Goal: Check status: Check status

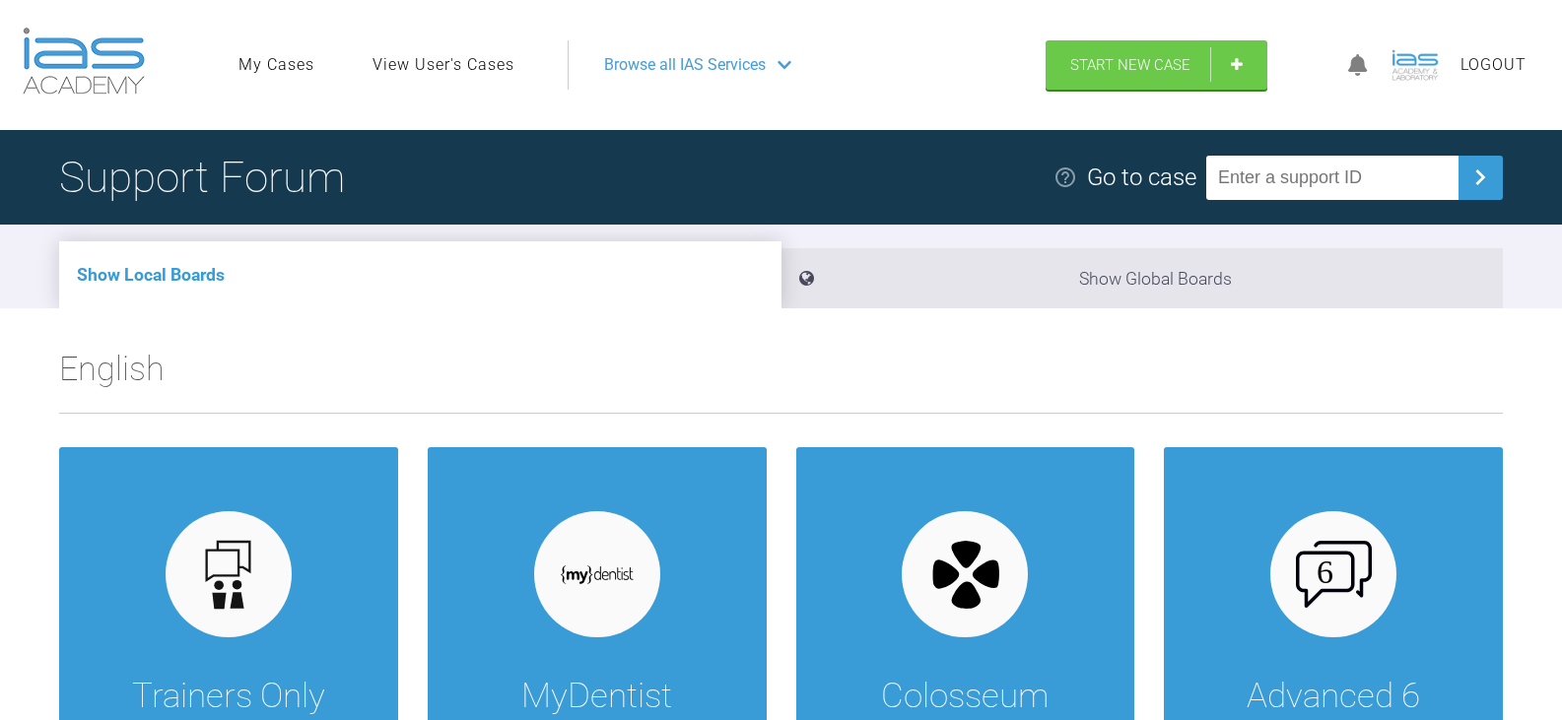
click at [1264, 165] on input "text" at bounding box center [1332, 178] width 252 height 44
paste input "X412GAD3"
type input "X412GAD3"
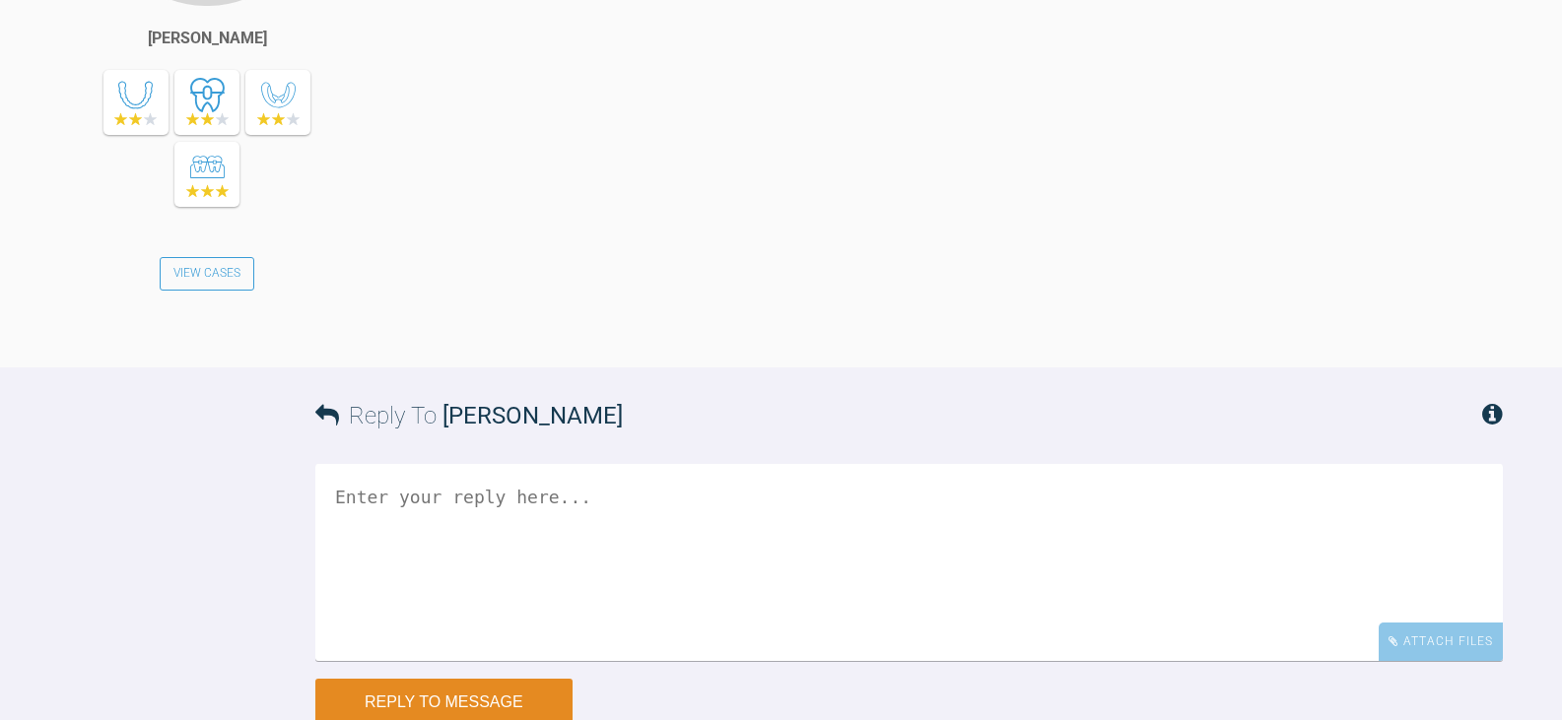
scroll to position [5707, 0]
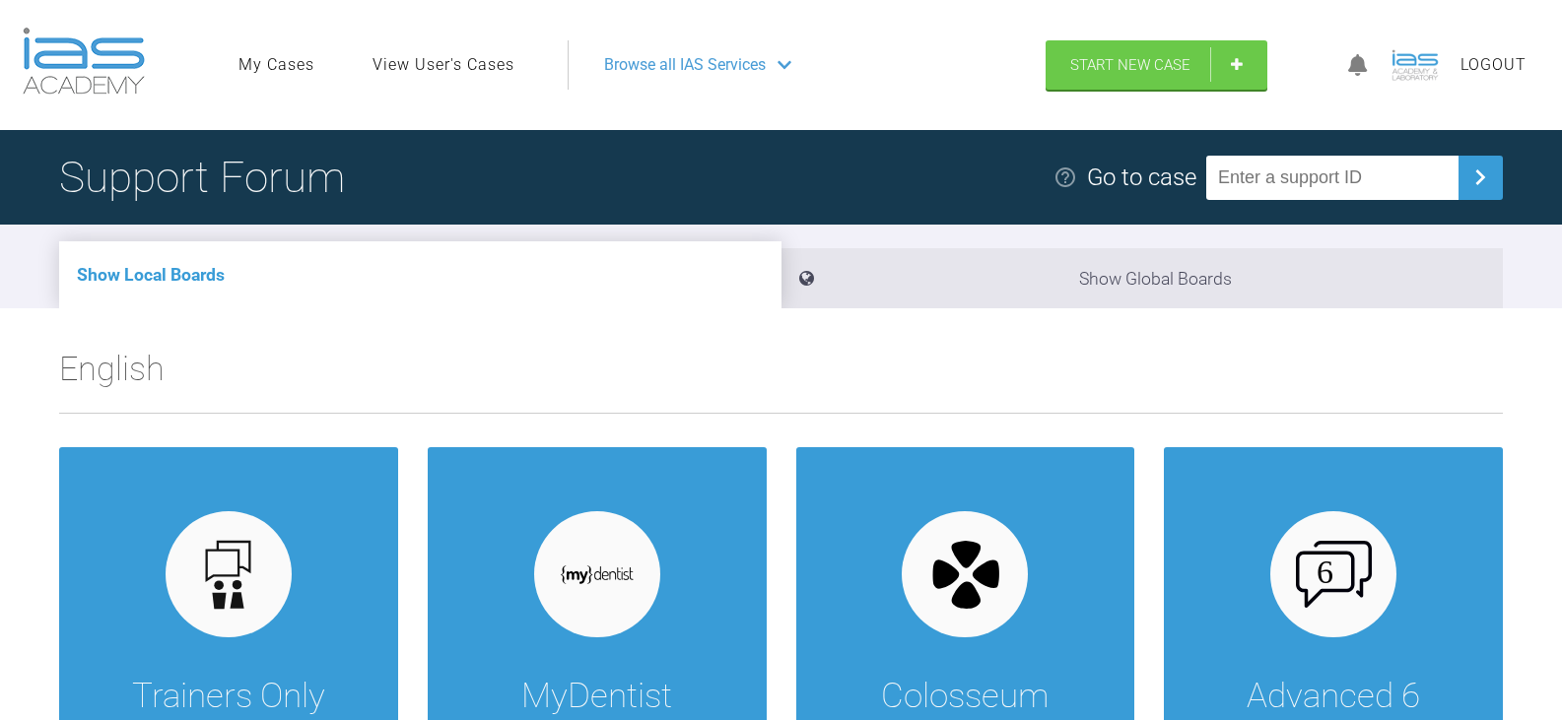
click at [1306, 177] on input "text" at bounding box center [1332, 178] width 252 height 44
paste input "FCICCR8V"
type input "FCICCR8V"
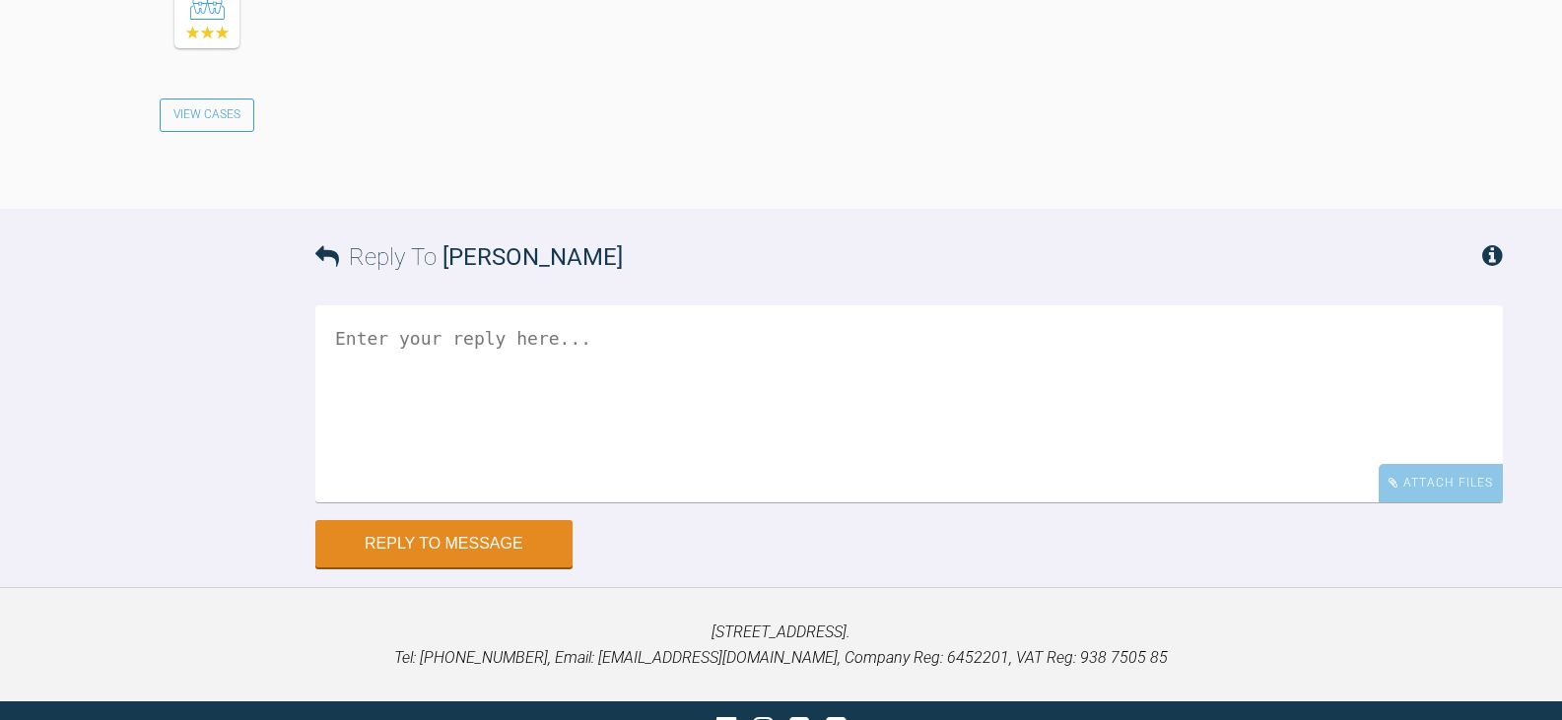
scroll to position [5406, 0]
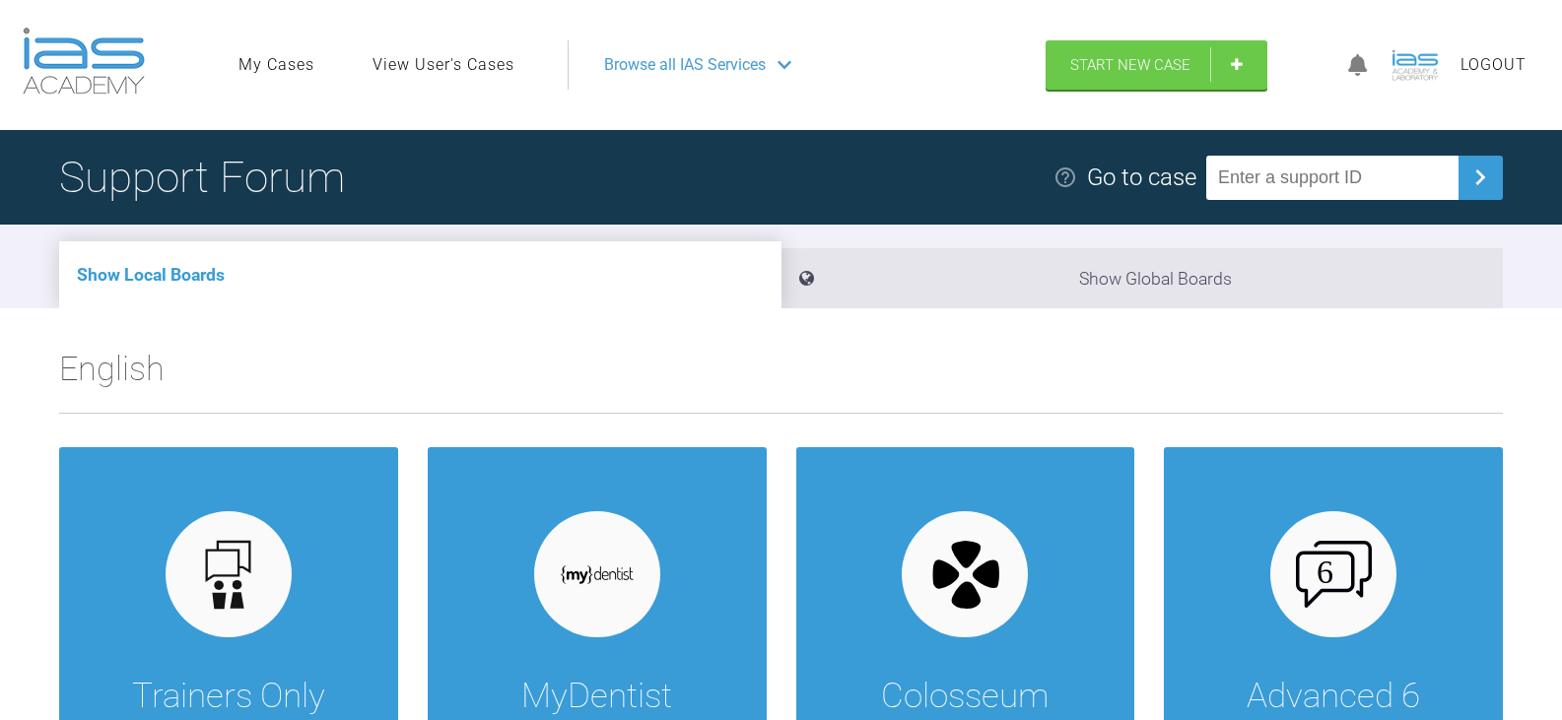
click at [1397, 169] on input "text" at bounding box center [1332, 178] width 252 height 44
paste input "IGAYPMYF"
type input "IGAYPMYF"
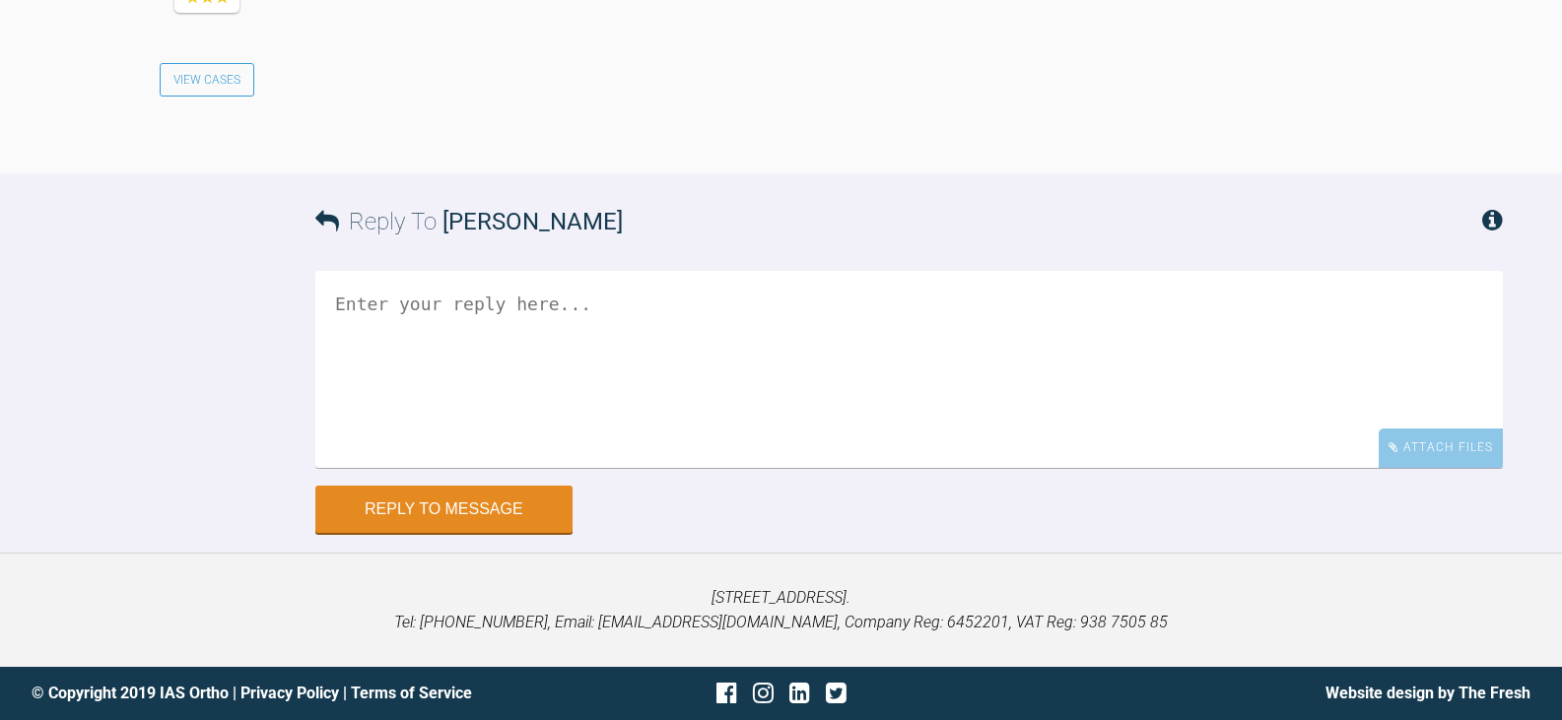
scroll to position [7235, 0]
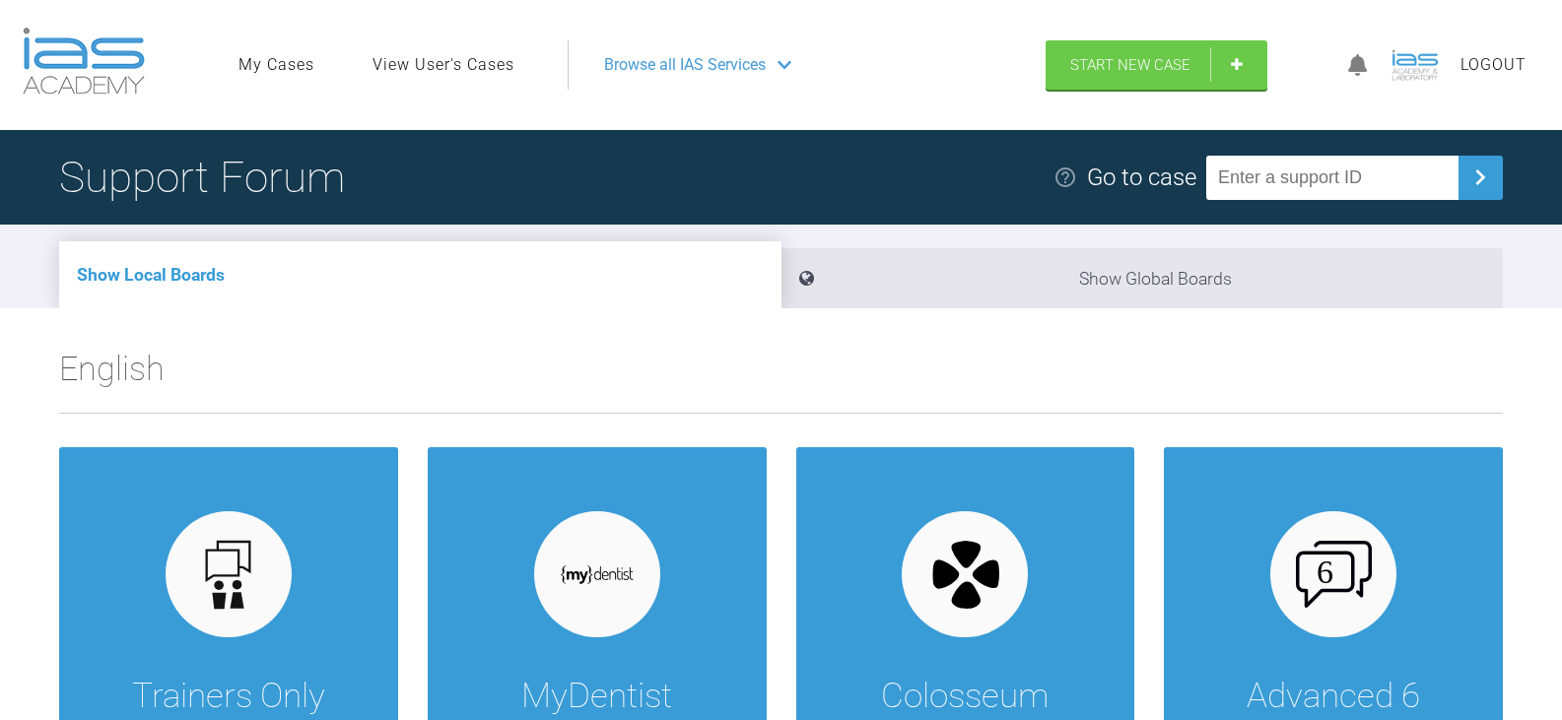
click at [1292, 174] on input "text" at bounding box center [1332, 178] width 252 height 44
paste input "MXPTNZZM"
type input "MXPTNZZM"
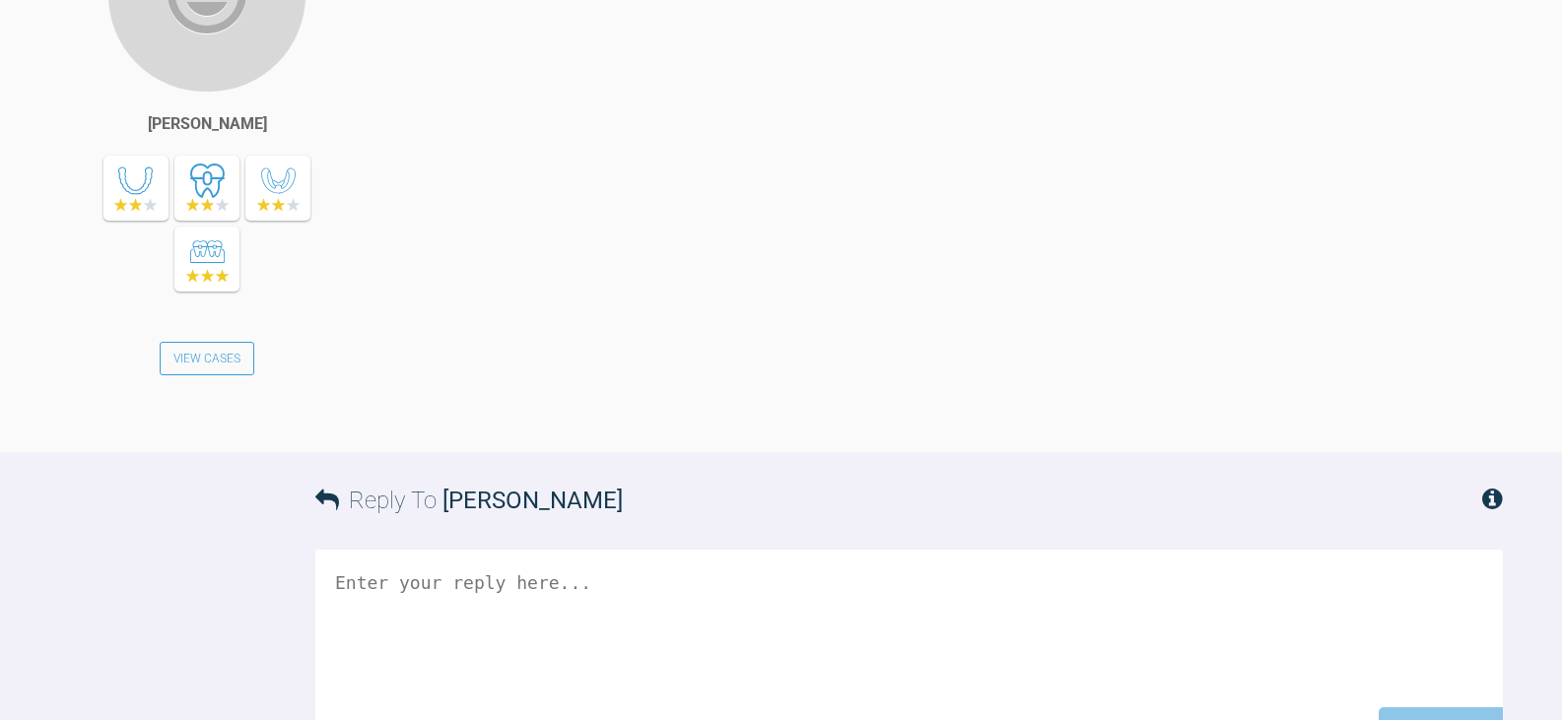
scroll to position [4586, 0]
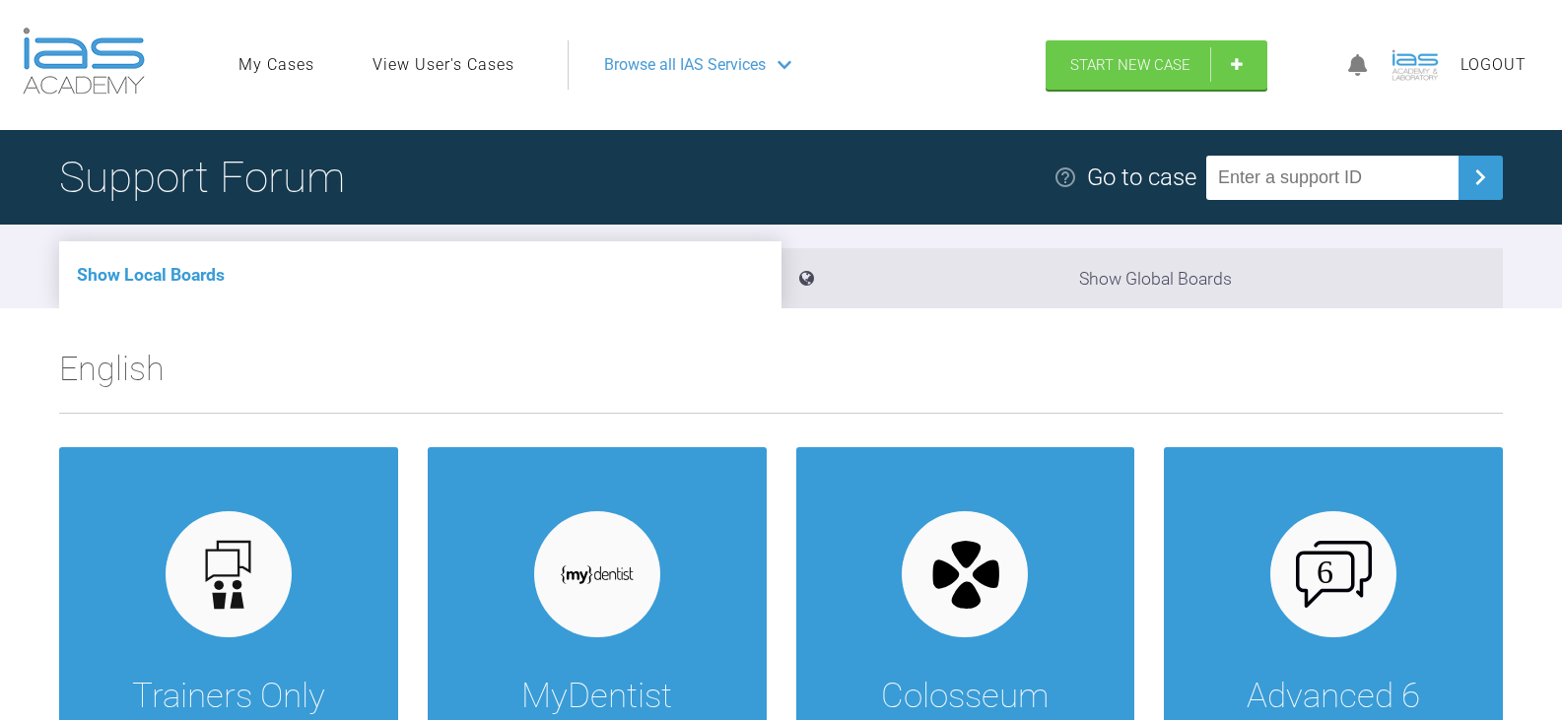
click at [1304, 179] on input "text" at bounding box center [1332, 178] width 252 height 44
paste input "LGLF8RXP"
type input "LGLF8RXP"
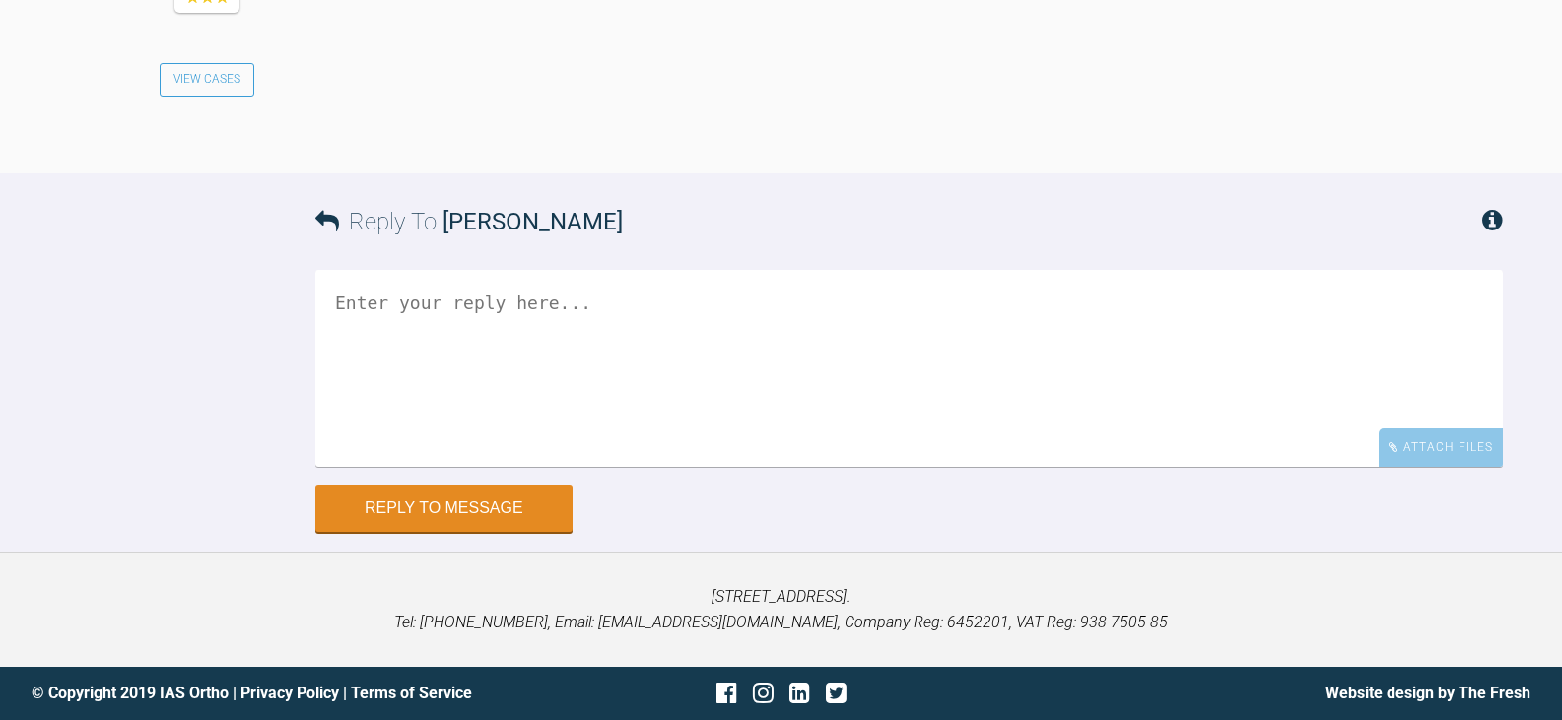
scroll to position [4507, 0]
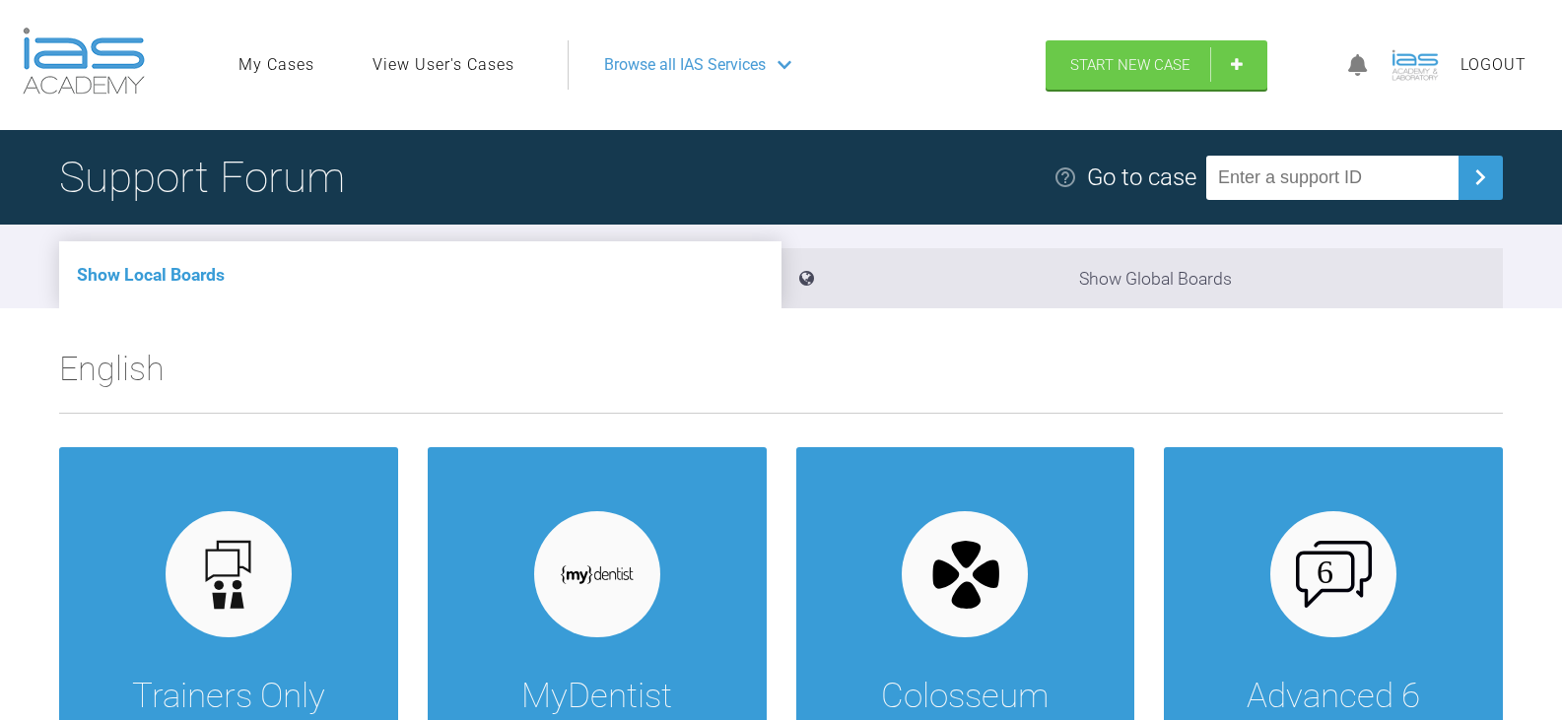
click at [1258, 176] on input "text" at bounding box center [1332, 178] width 252 height 44
paste input "P5MBYD15"
type input "P5MBYD15"
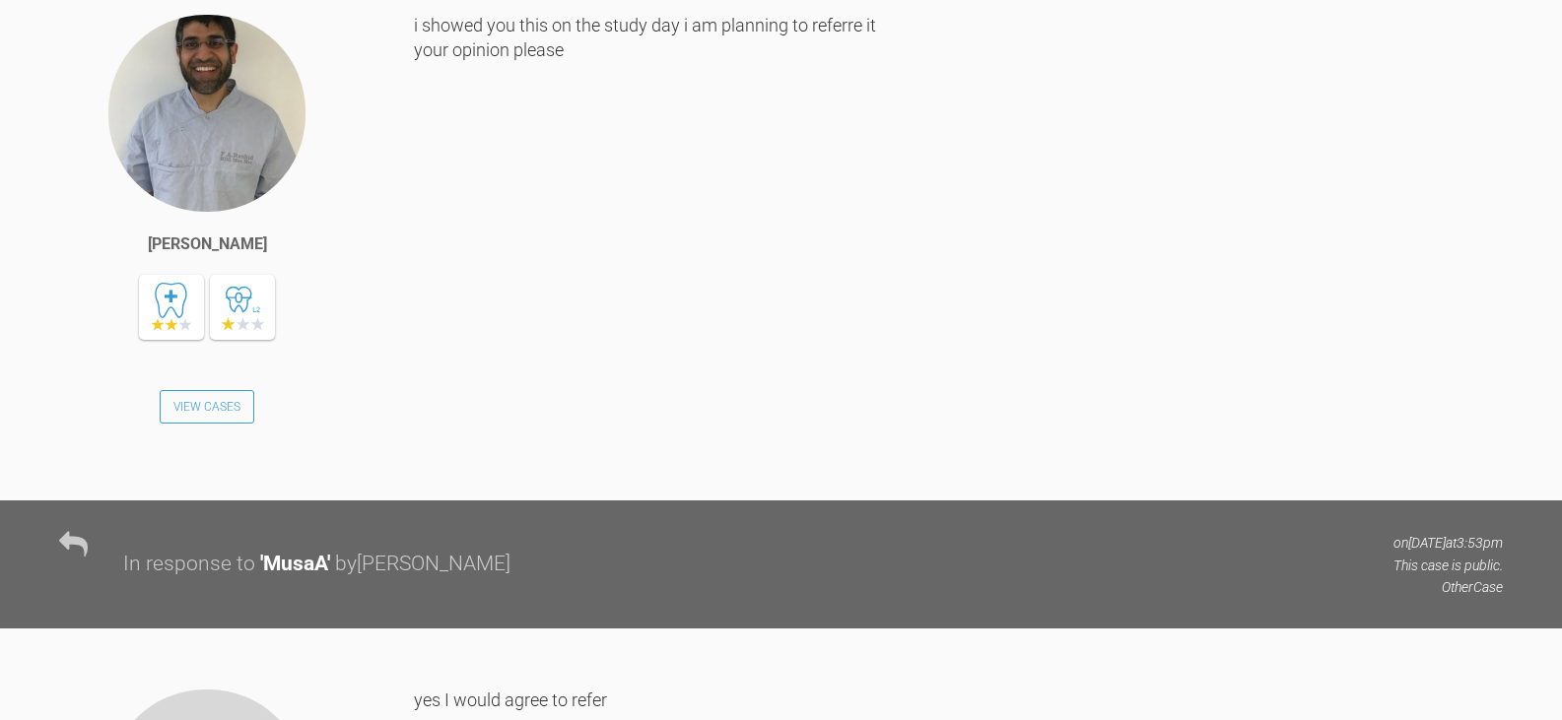
scroll to position [2661, 0]
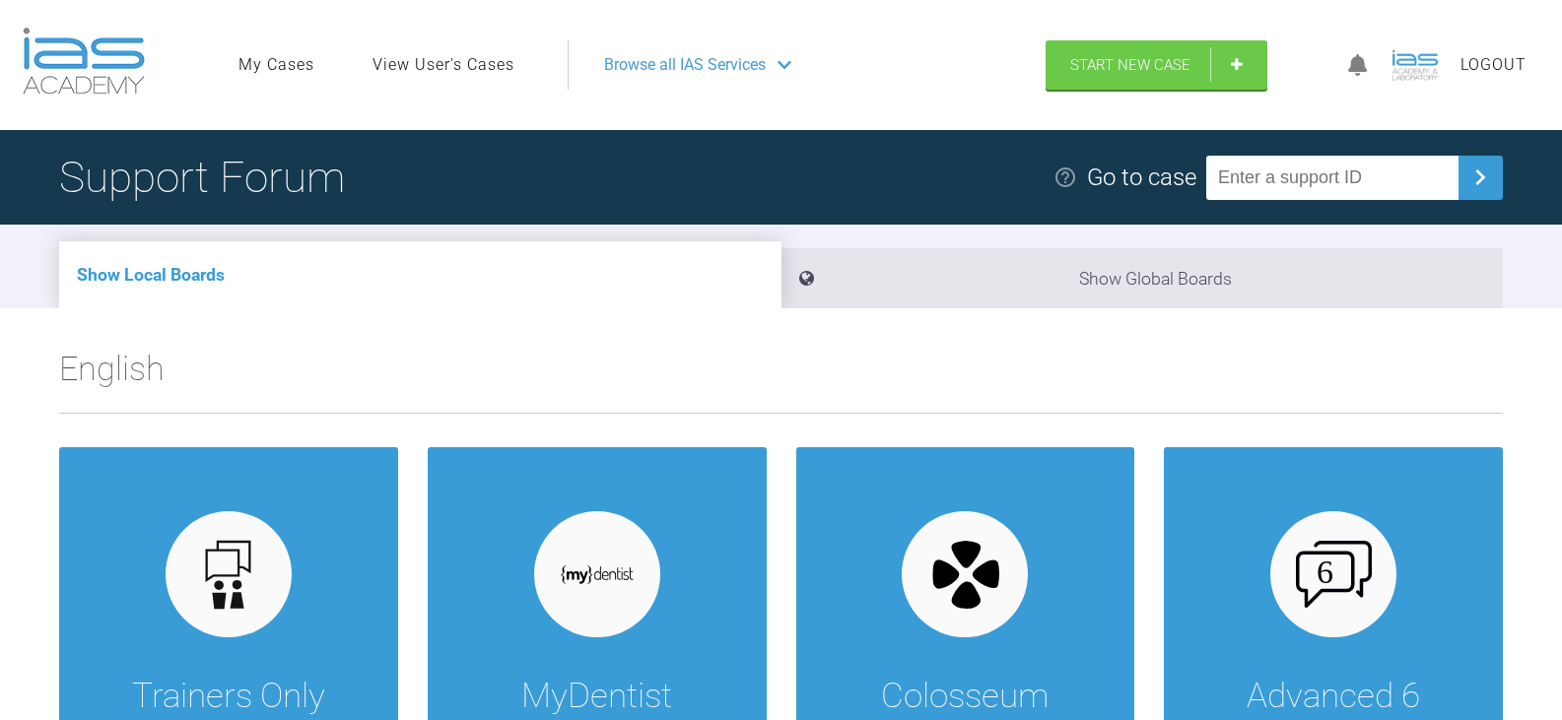
click at [1293, 183] on input "text" at bounding box center [1332, 178] width 252 height 44
paste input "8HNDCYM1"
type input "8HNDCYM1"
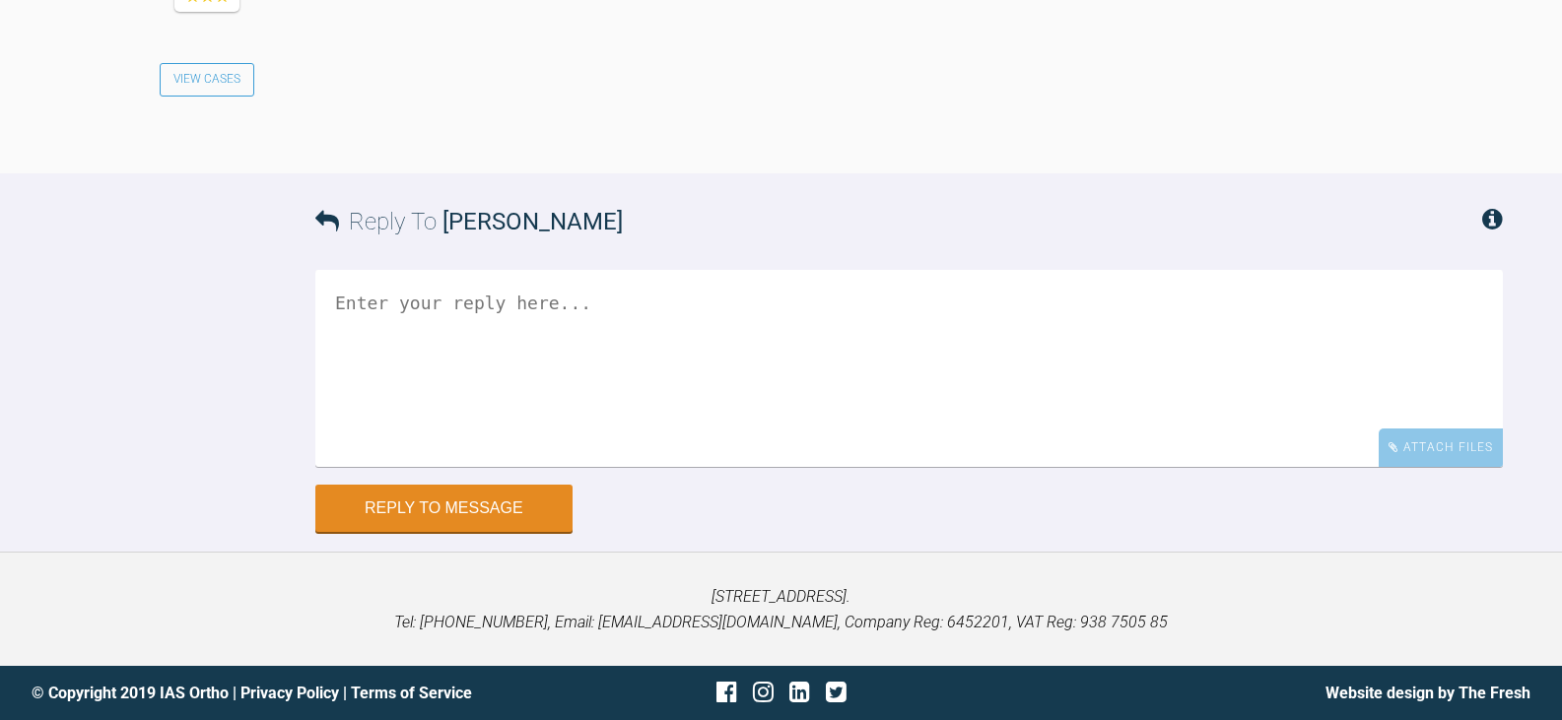
scroll to position [8139, 0]
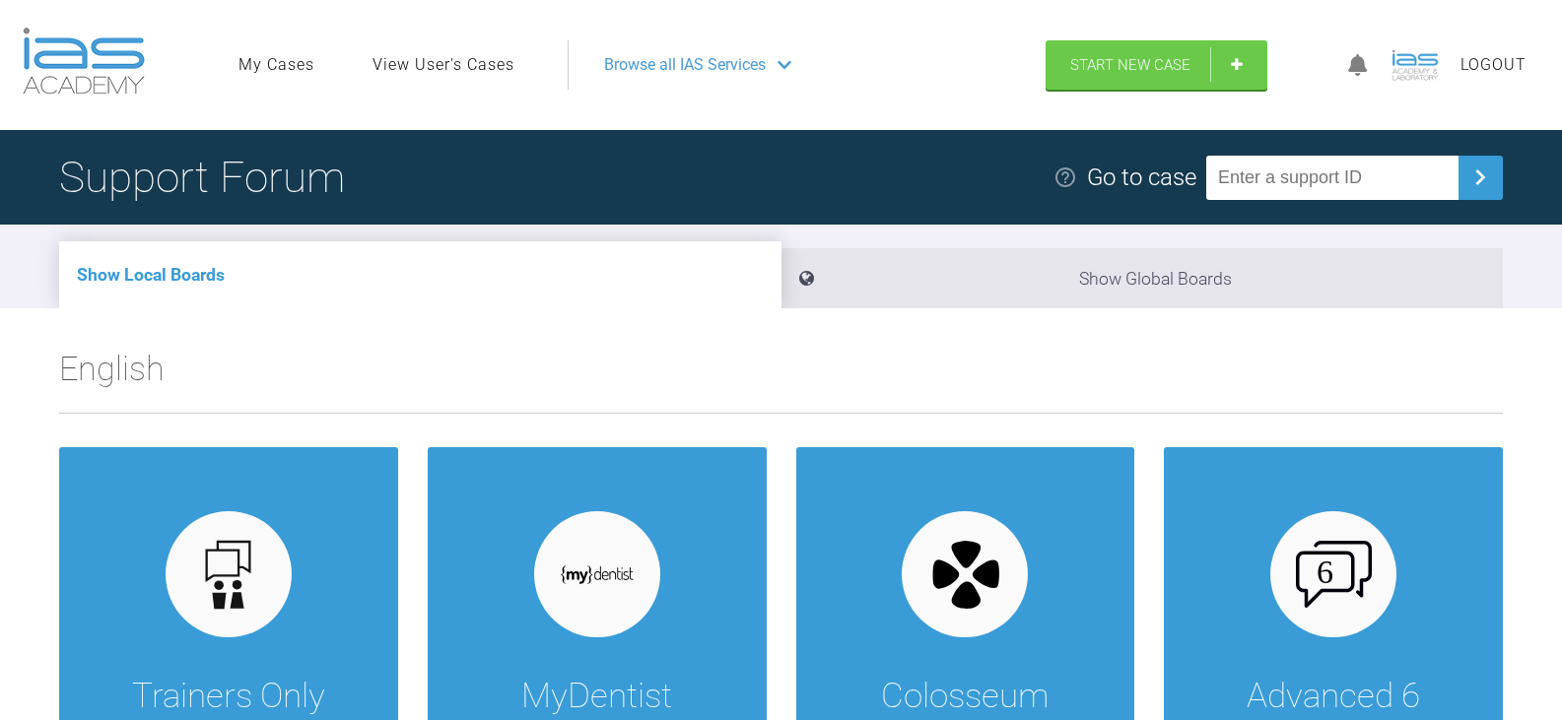
click at [1342, 182] on input "text" at bounding box center [1332, 178] width 252 height 44
paste input "8VGZLNJT"
type input "8VGZLNJT"
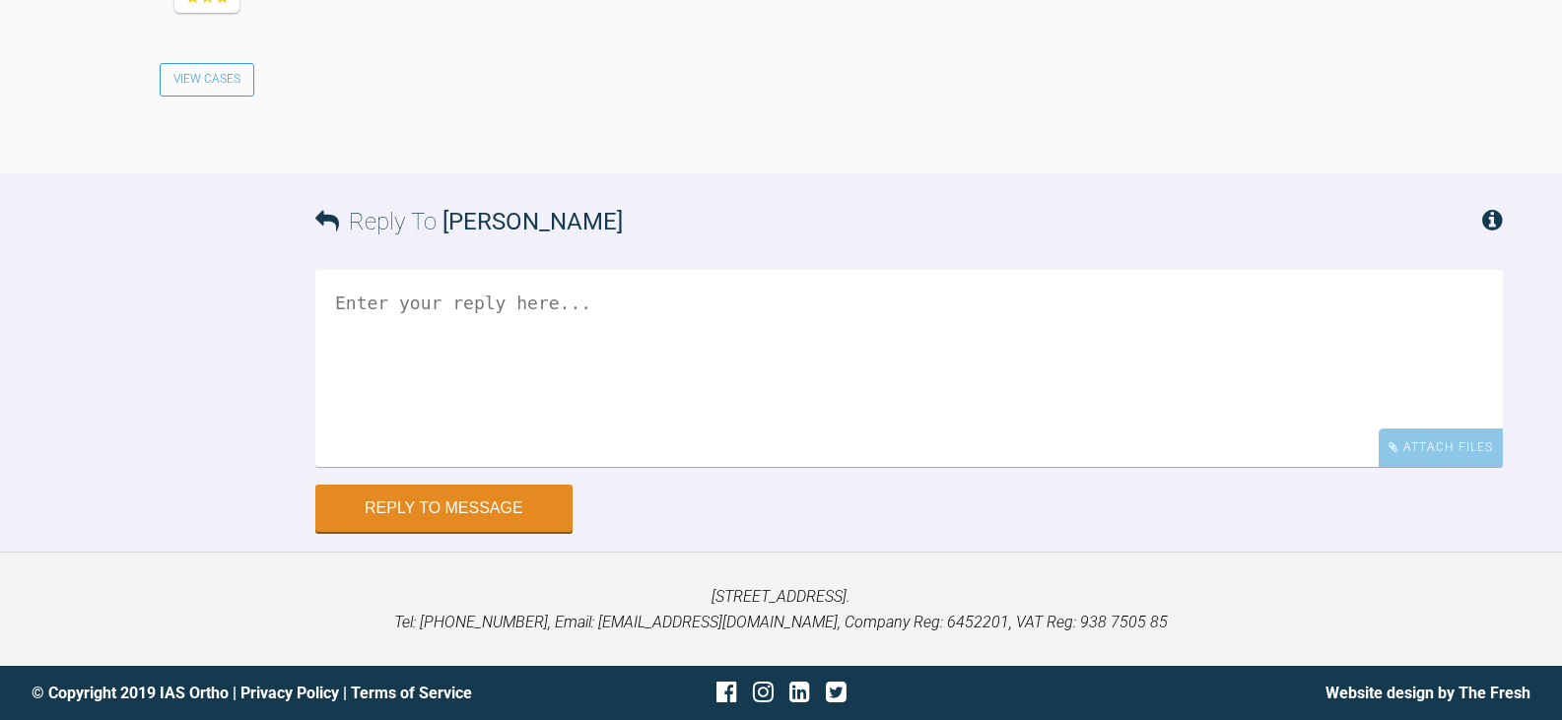
scroll to position [7278, 0]
drag, startPoint x: 1483, startPoint y: 97, endPoint x: 1490, endPoint y: 108, distance: 13.7
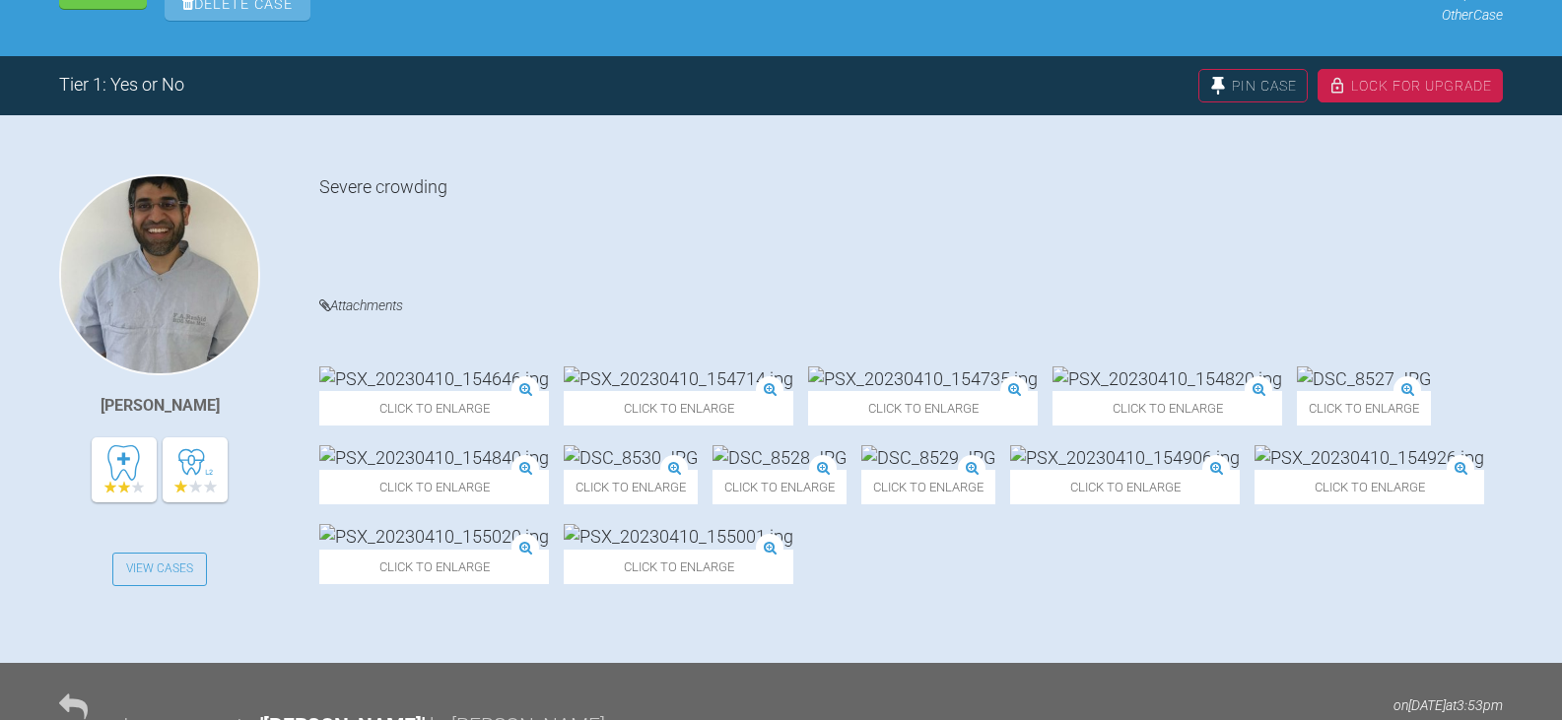
scroll to position [0, 0]
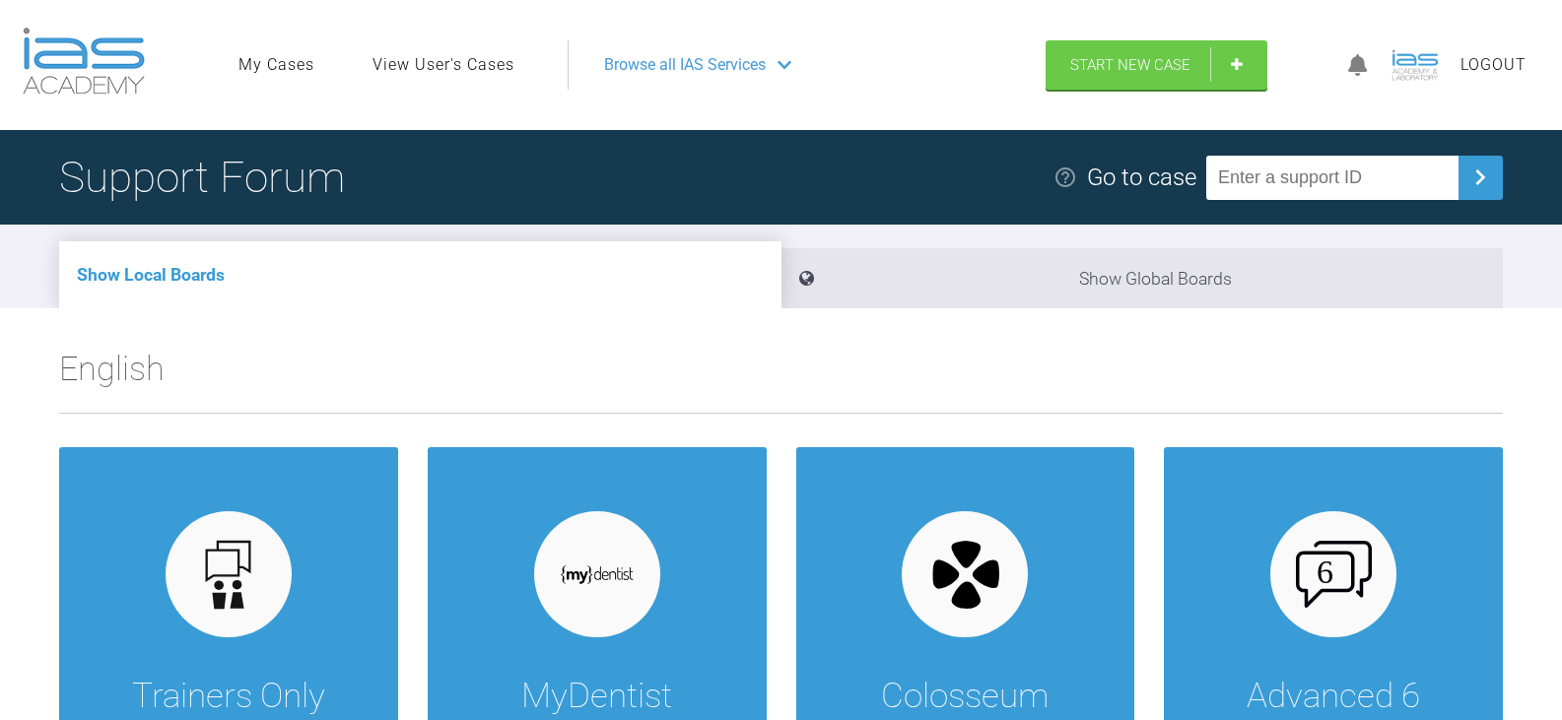
click at [1289, 181] on input "text" at bounding box center [1332, 178] width 252 height 44
paste input "1OFM1UCS"
type input "1OFM1UCS"
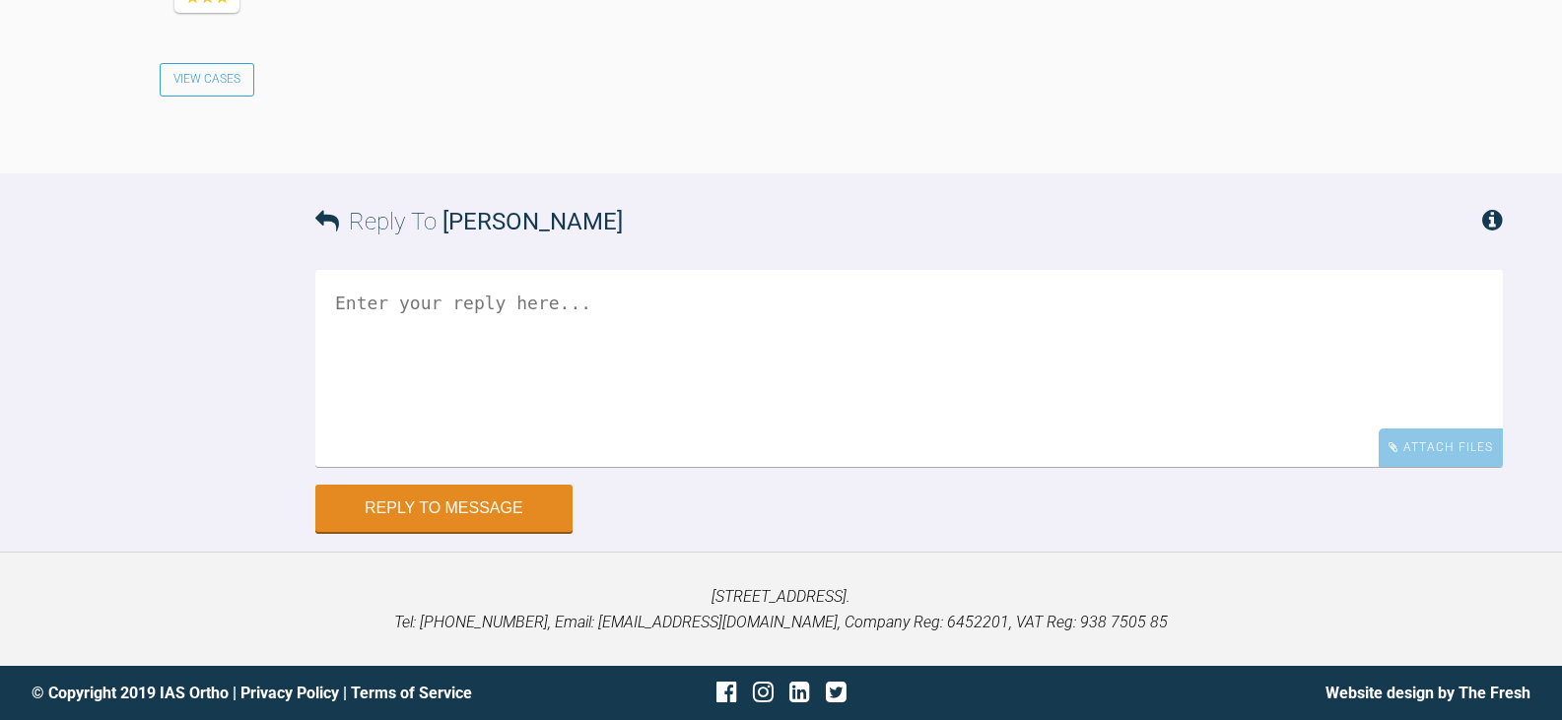
scroll to position [3842, 0]
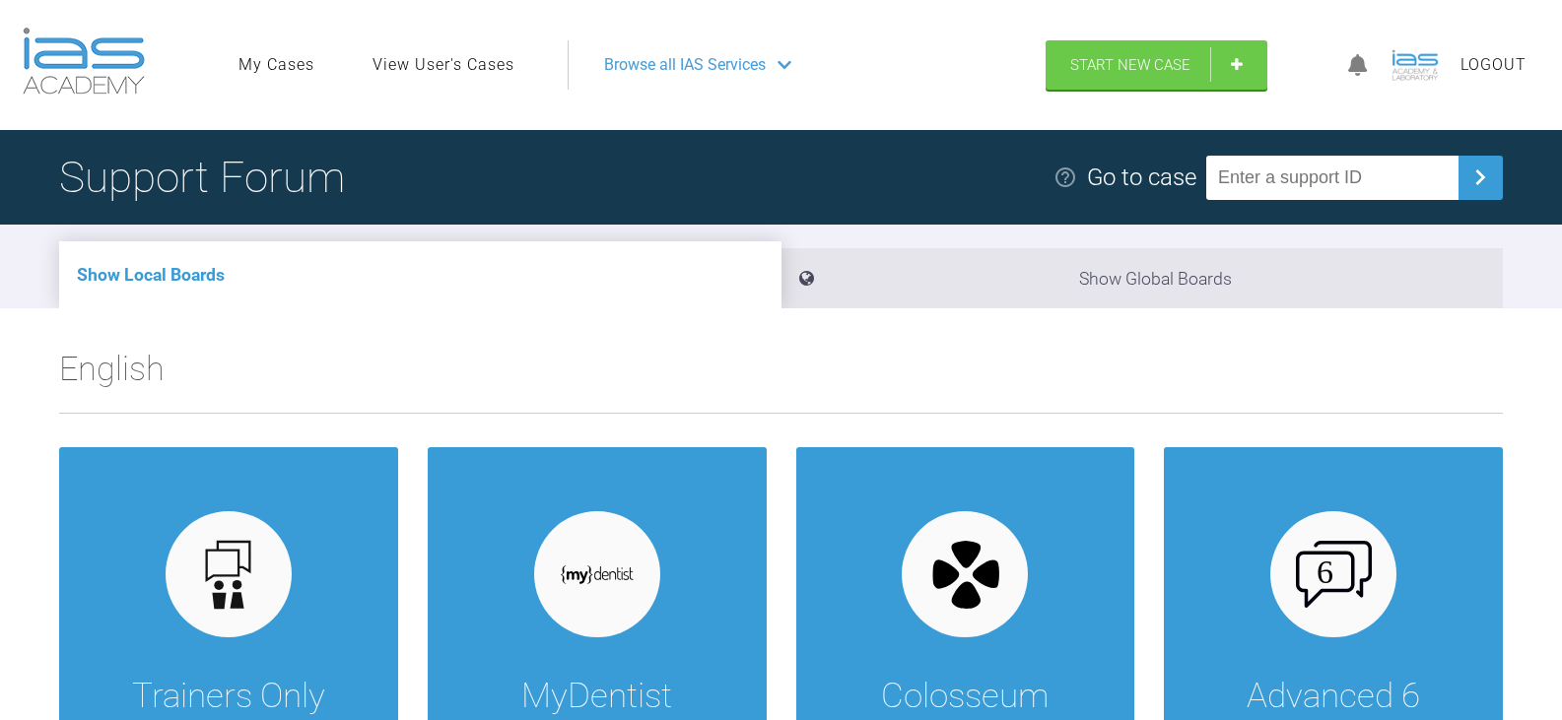
click at [1390, 172] on input "text" at bounding box center [1332, 178] width 252 height 44
paste input "OZKD4OKW"
type input "OZKD4OKW"
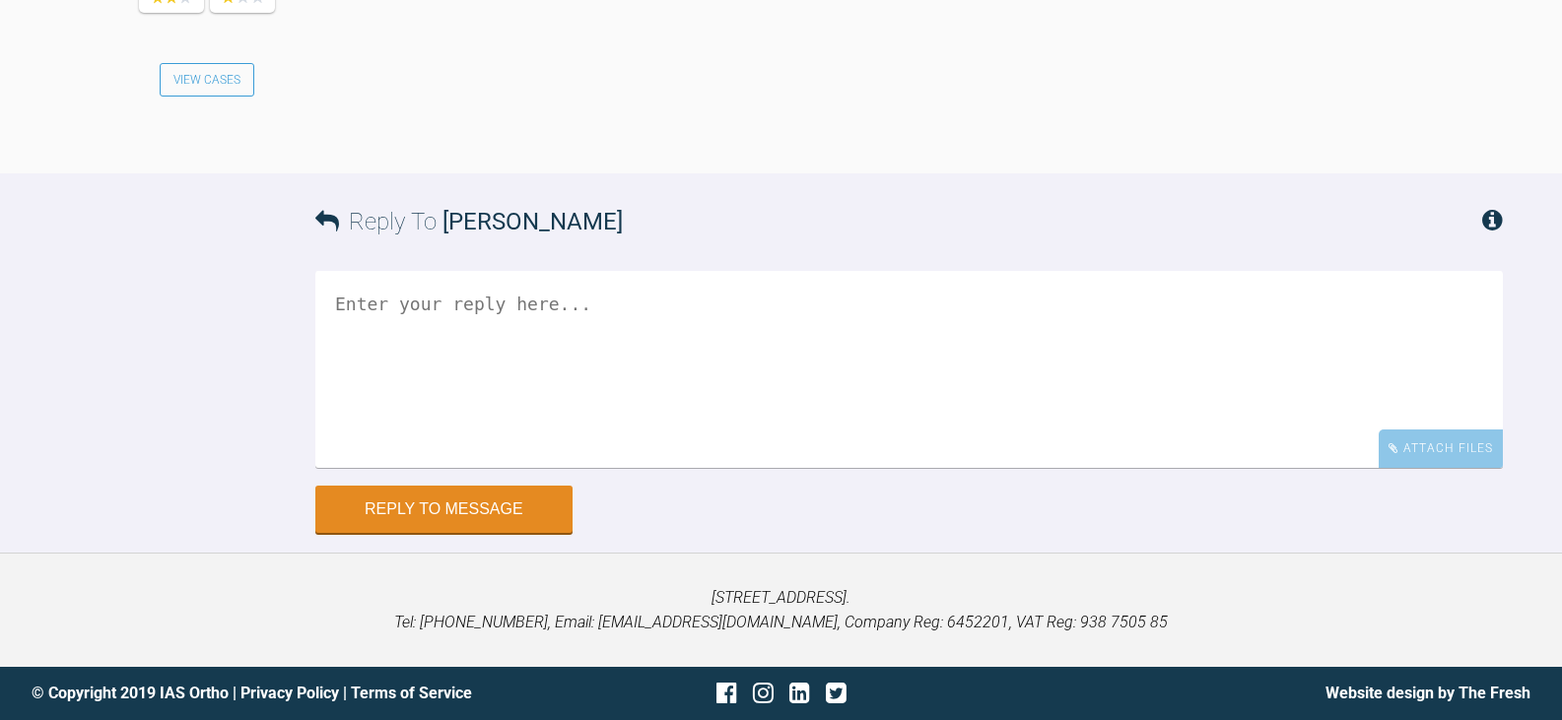
scroll to position [5124, 0]
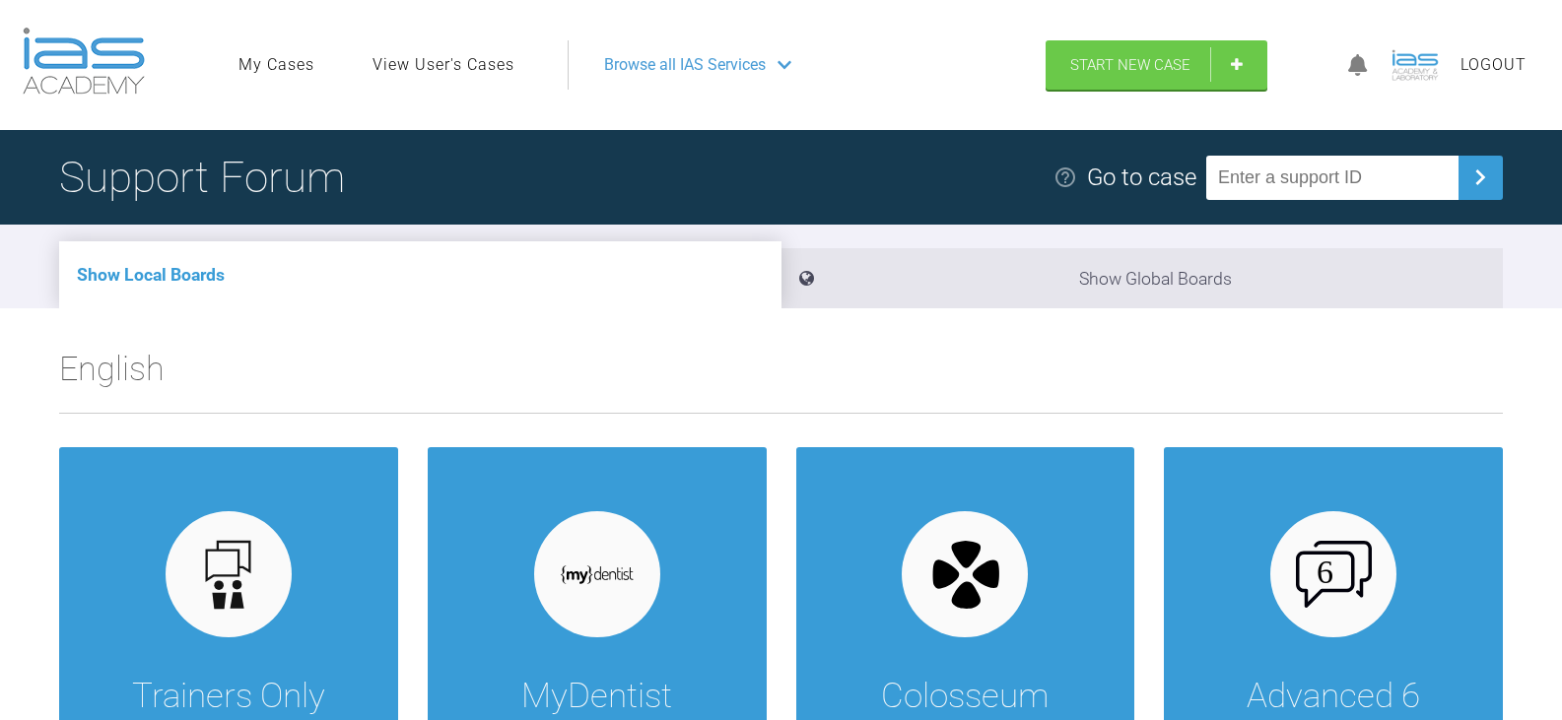
click at [1446, 177] on input "text" at bounding box center [1332, 178] width 252 height 44
paste input "C9FK4LIQ"
type input "C9FK4LIQ"
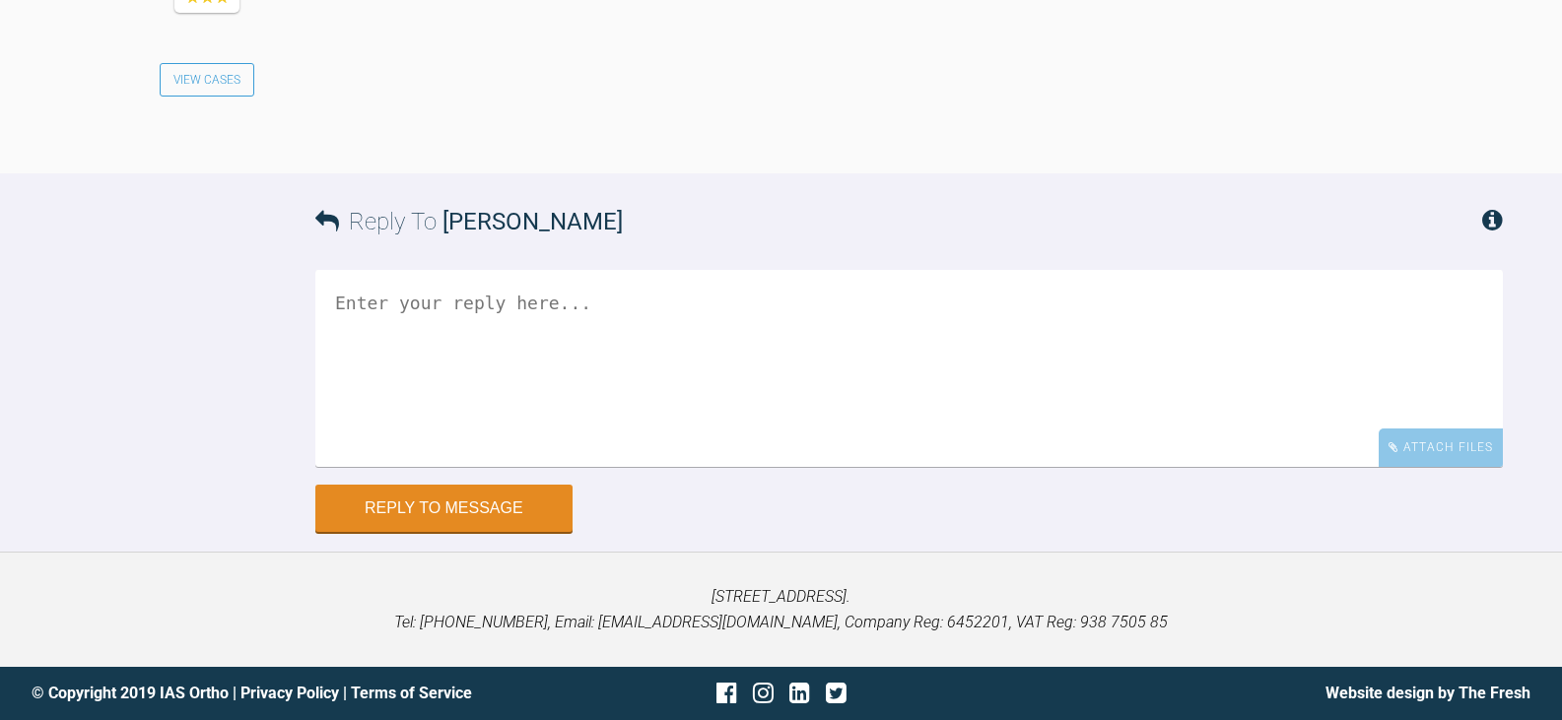
scroll to position [6067, 0]
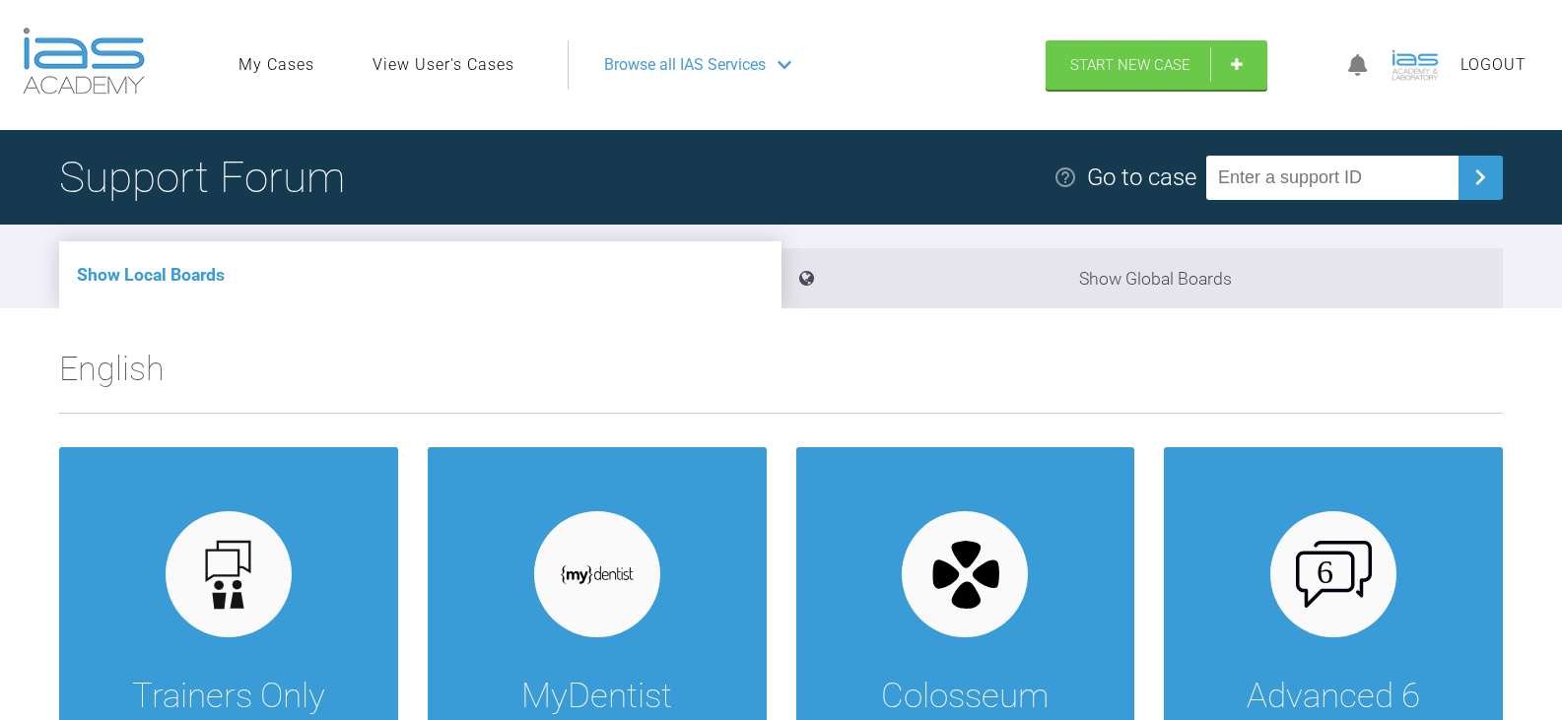
click at [1268, 190] on input "text" at bounding box center [1332, 178] width 252 height 44
paste input "7IHC2IFL"
type input "7IHC2IFL"
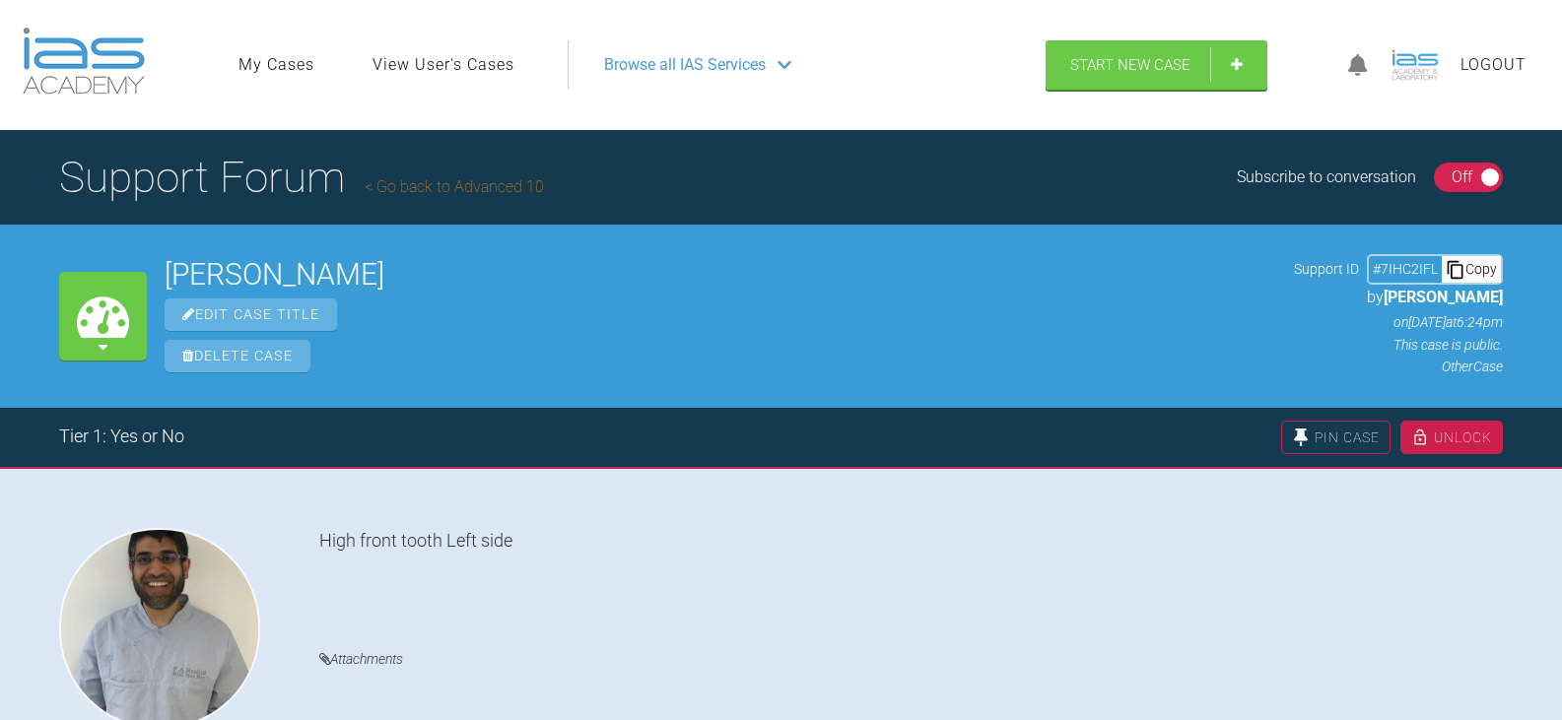
click at [1448, 32] on div "Logout" at bounding box center [1429, 65] width 232 height 95
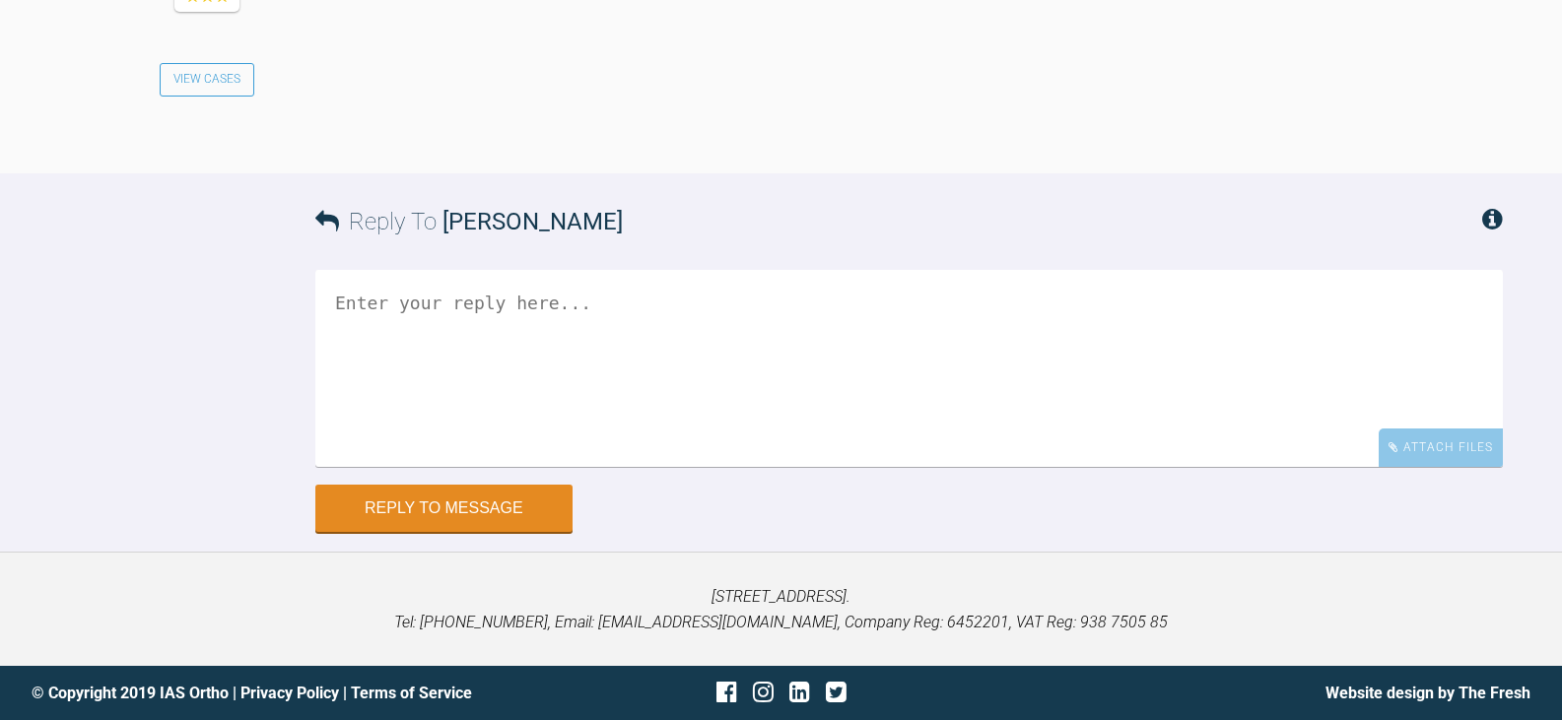
scroll to position [5583, 0]
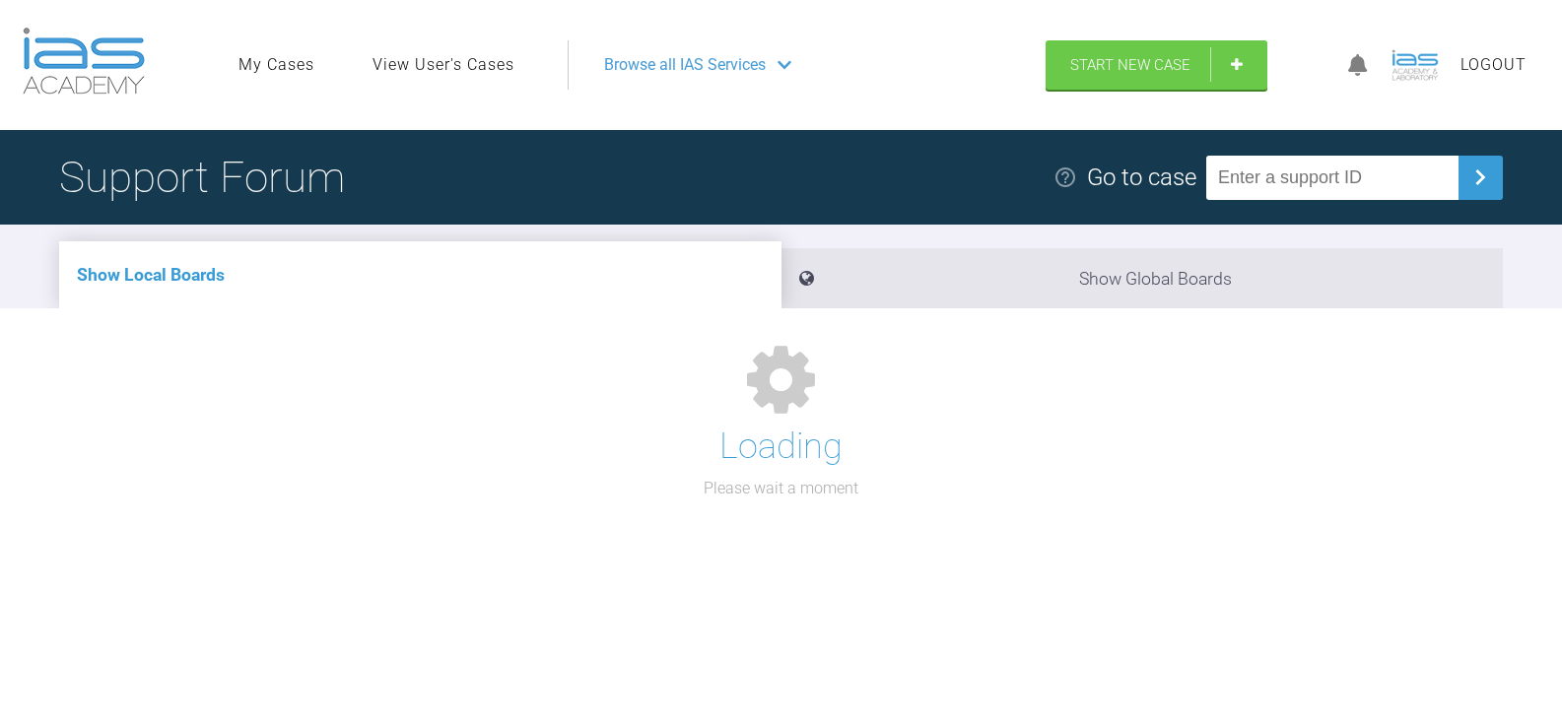
click at [1274, 173] on input "text" at bounding box center [1332, 178] width 252 height 44
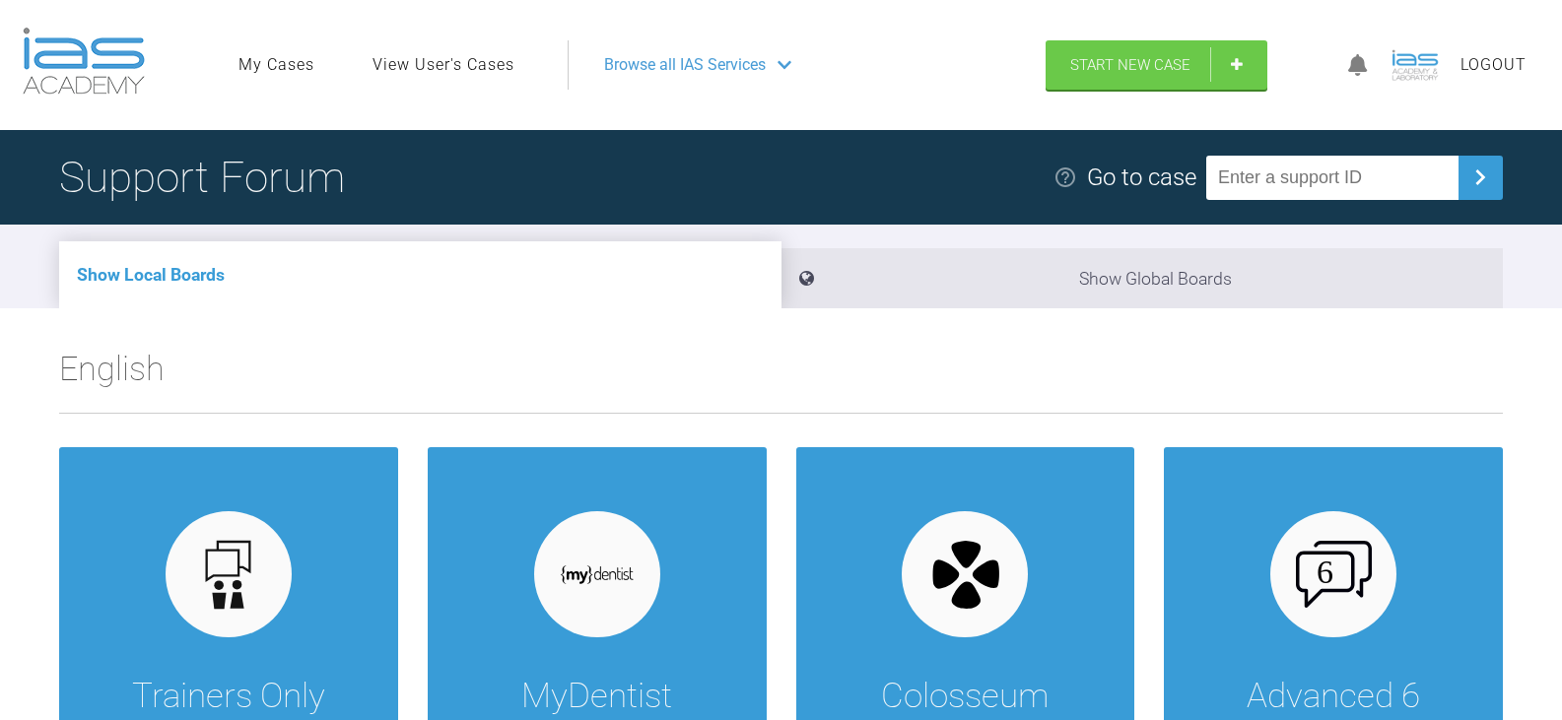
paste input "AFA0PMGG"
type input "AFA0PMGG"
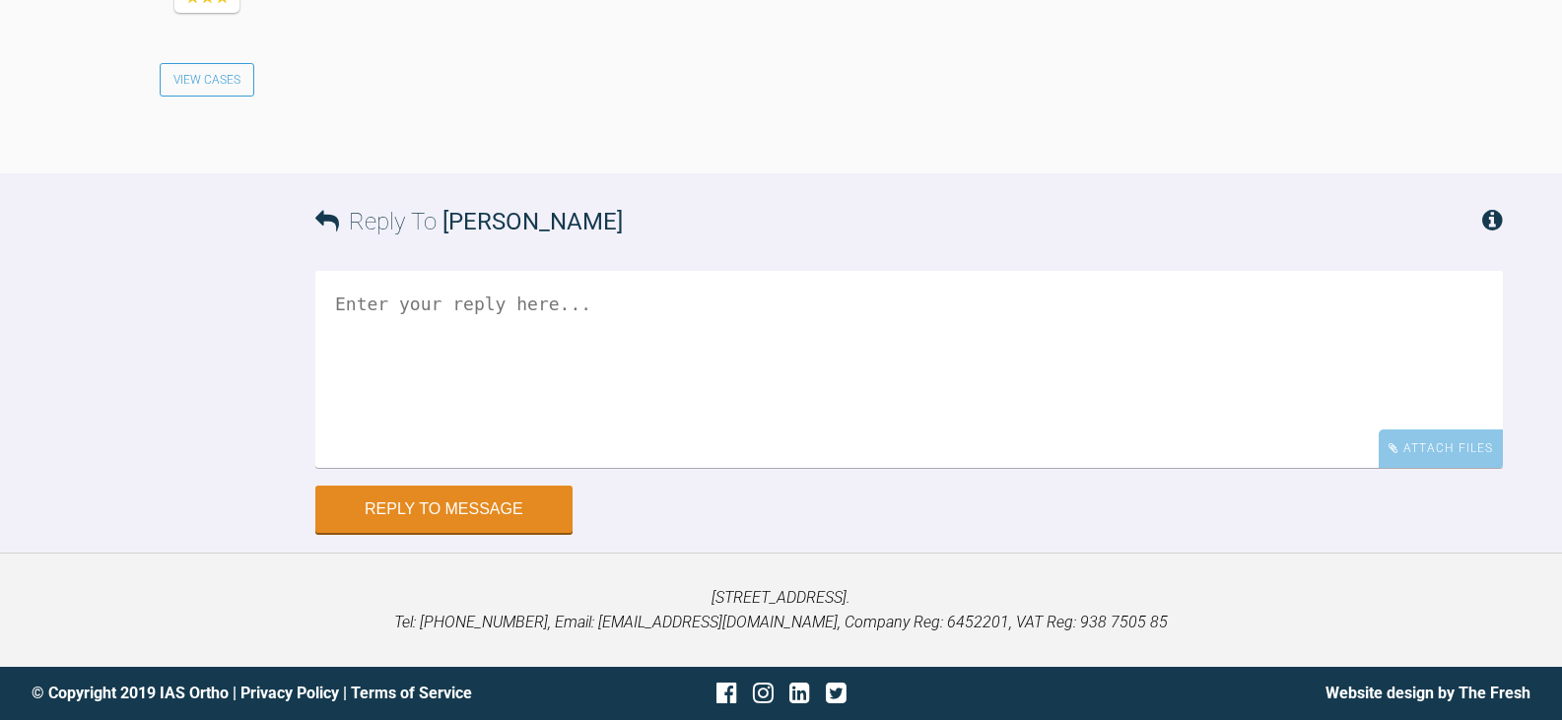
scroll to position [5818, 0]
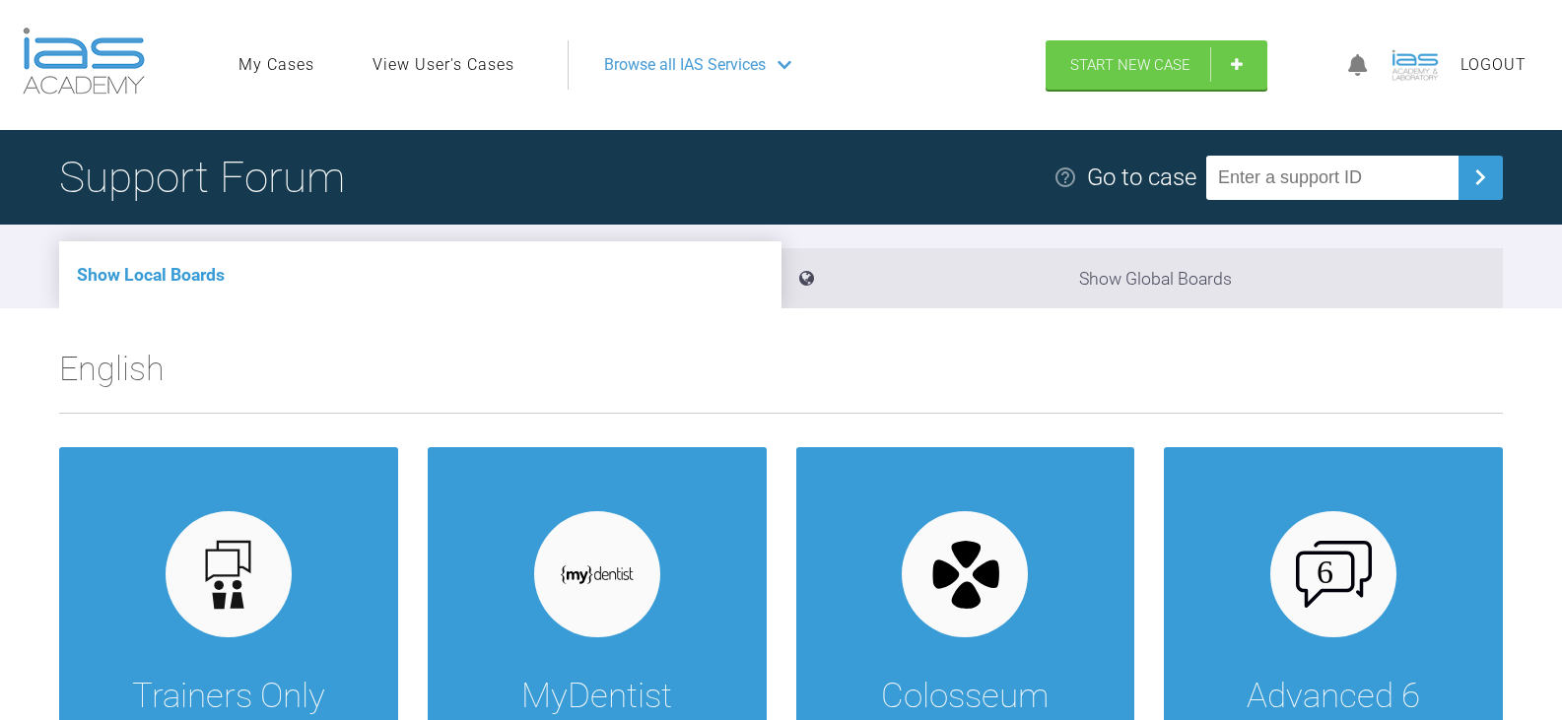
click at [1301, 188] on input "text" at bounding box center [1332, 178] width 252 height 44
paste input "FUQUNB0F"
type input "FUQUNB0F"
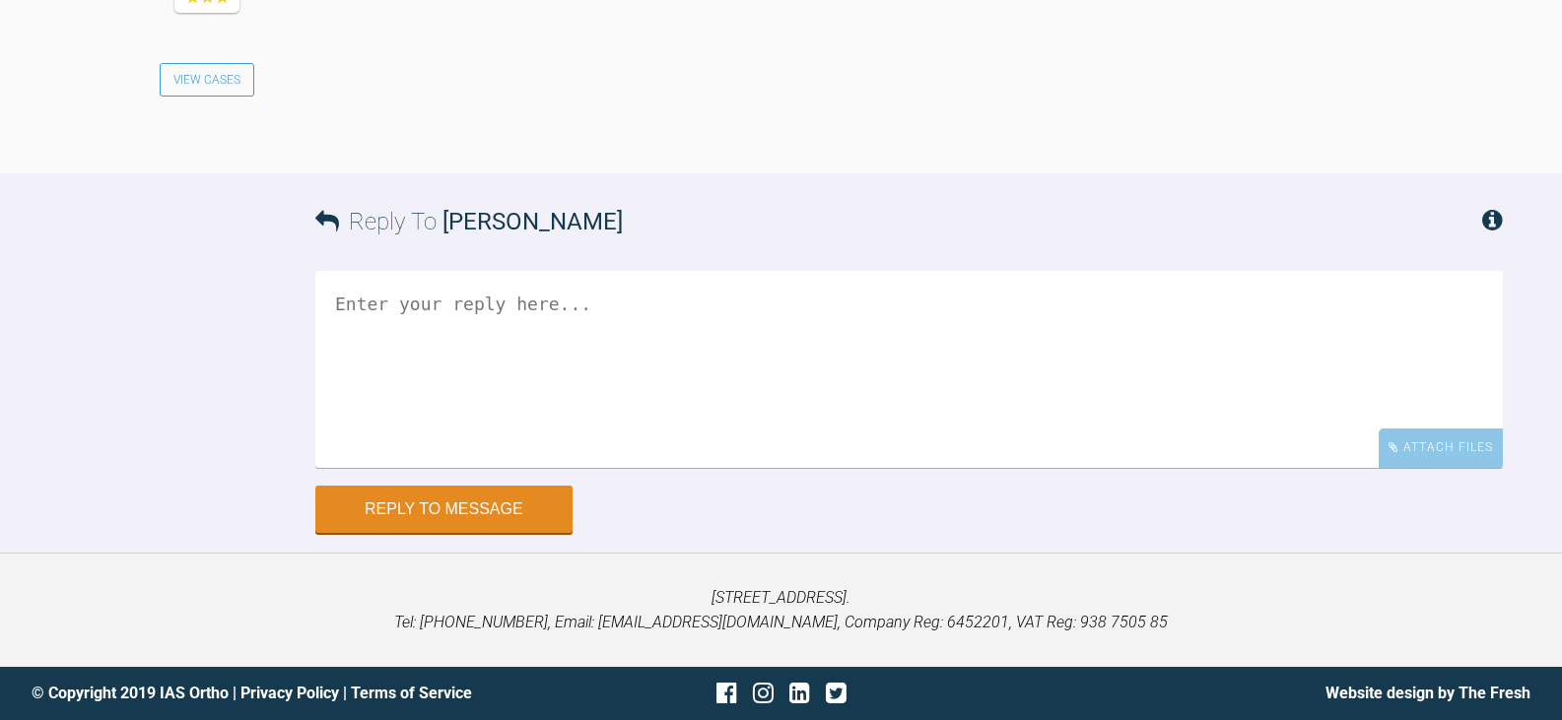
scroll to position [8550, 0]
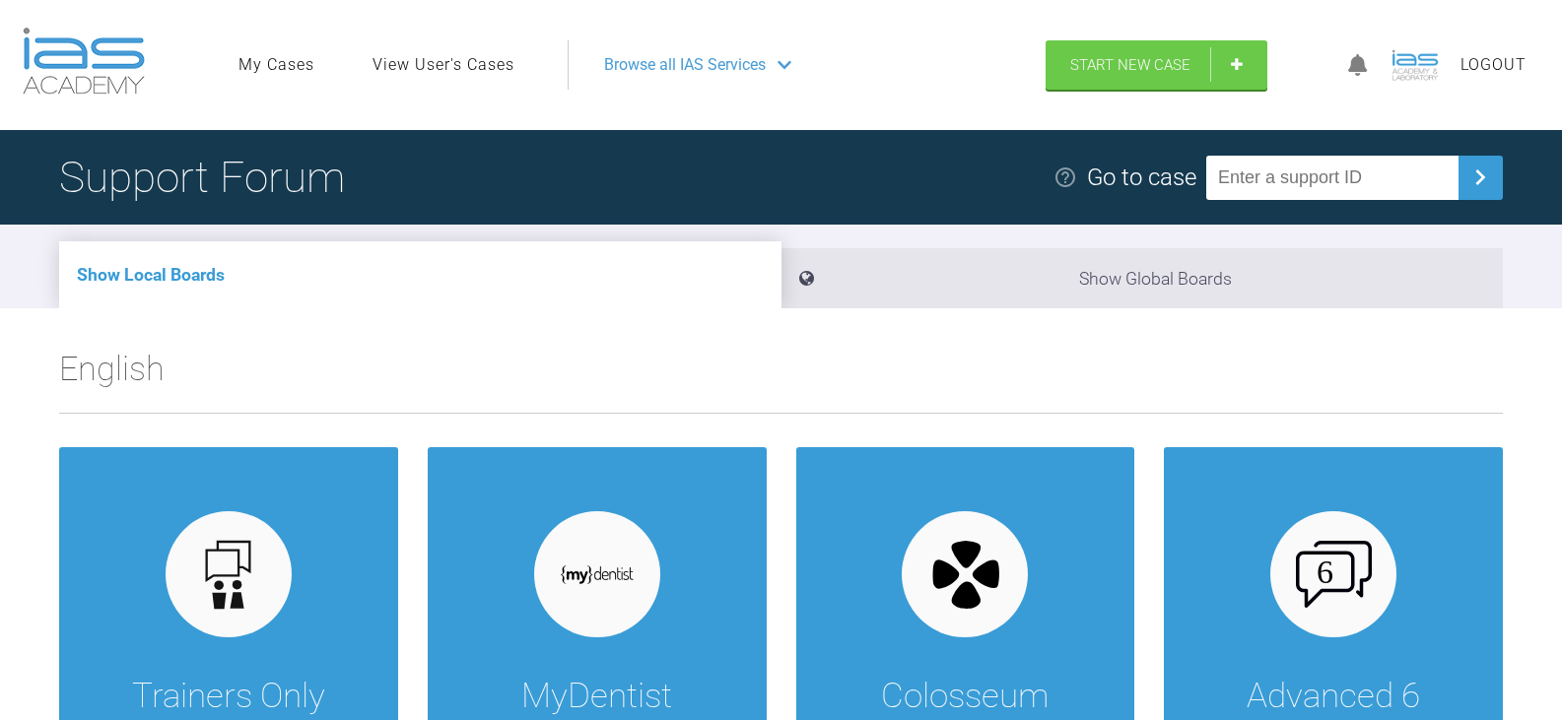
click at [1375, 183] on input "text" at bounding box center [1332, 178] width 252 height 44
paste input "R0EFTLGY"
type input "R0EFTLGY"
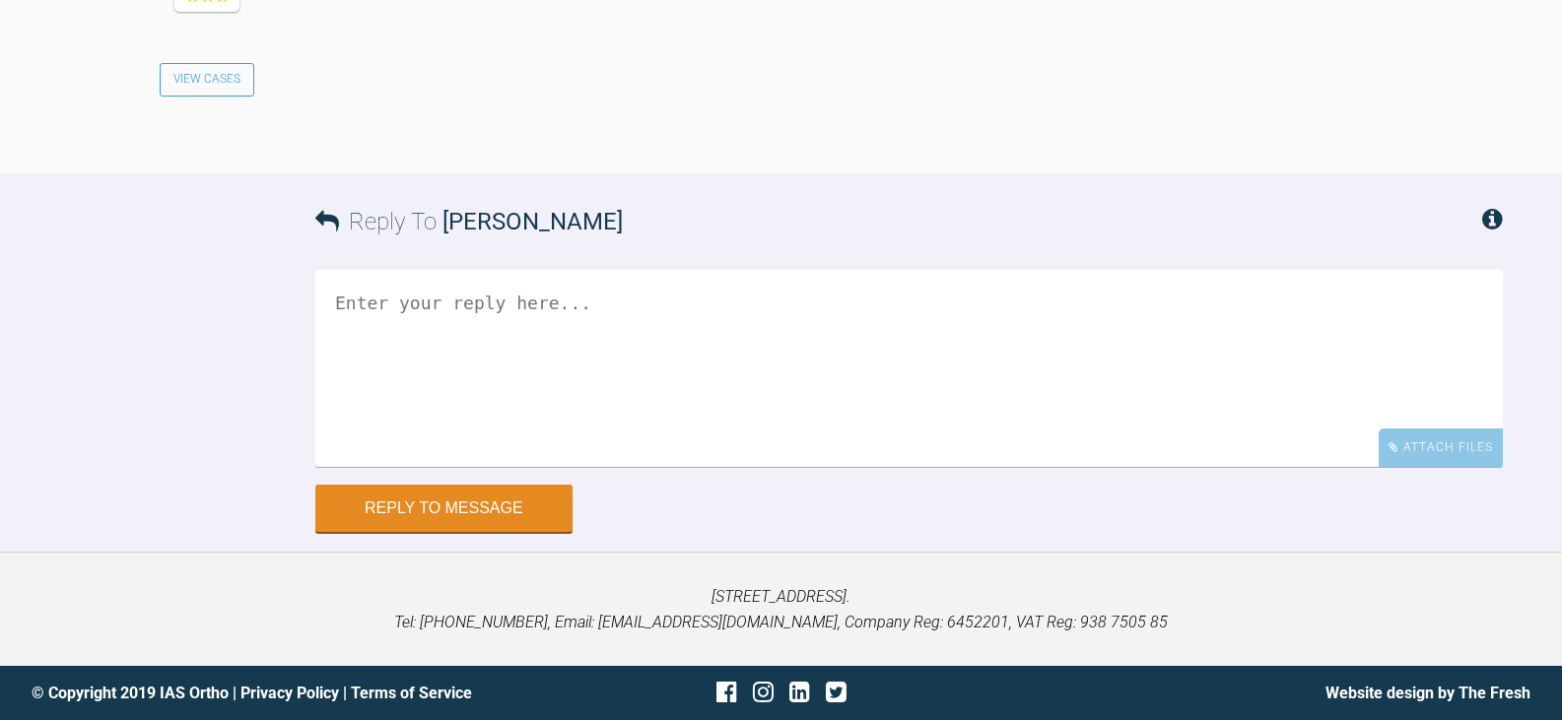
scroll to position [8384, 0]
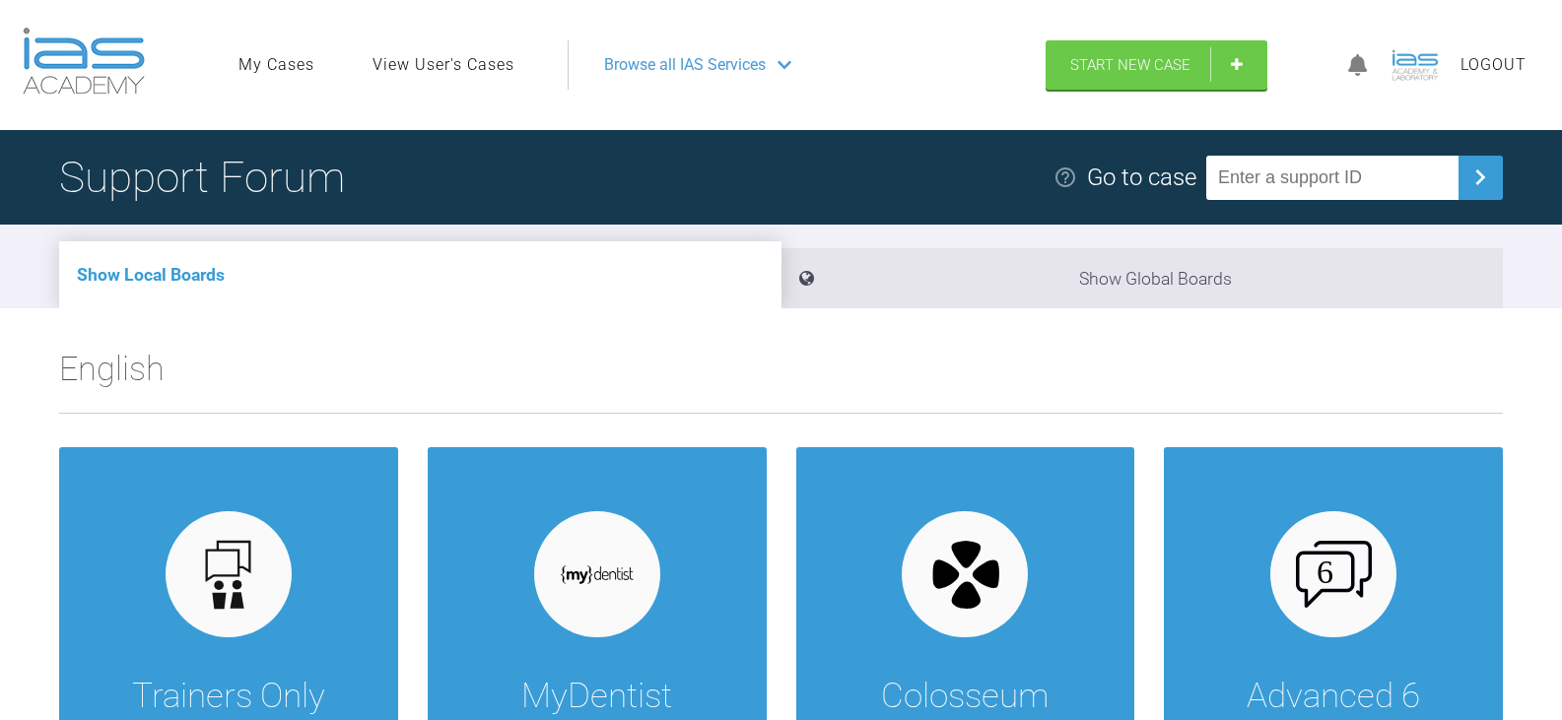
click at [1377, 176] on input "text" at bounding box center [1332, 178] width 252 height 44
paste input "7KHRYWBH"
type input "7KHRYWBH"
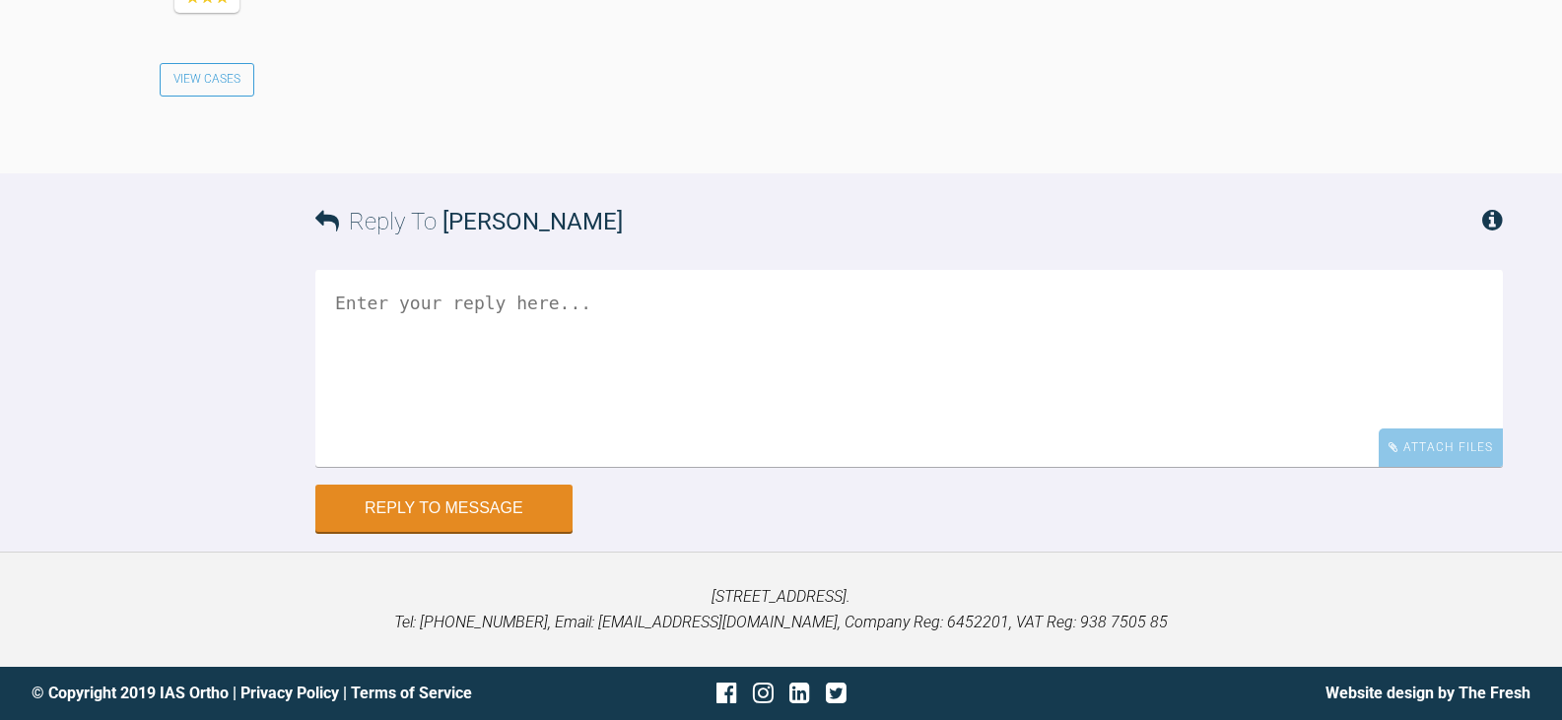
scroll to position [8461, 0]
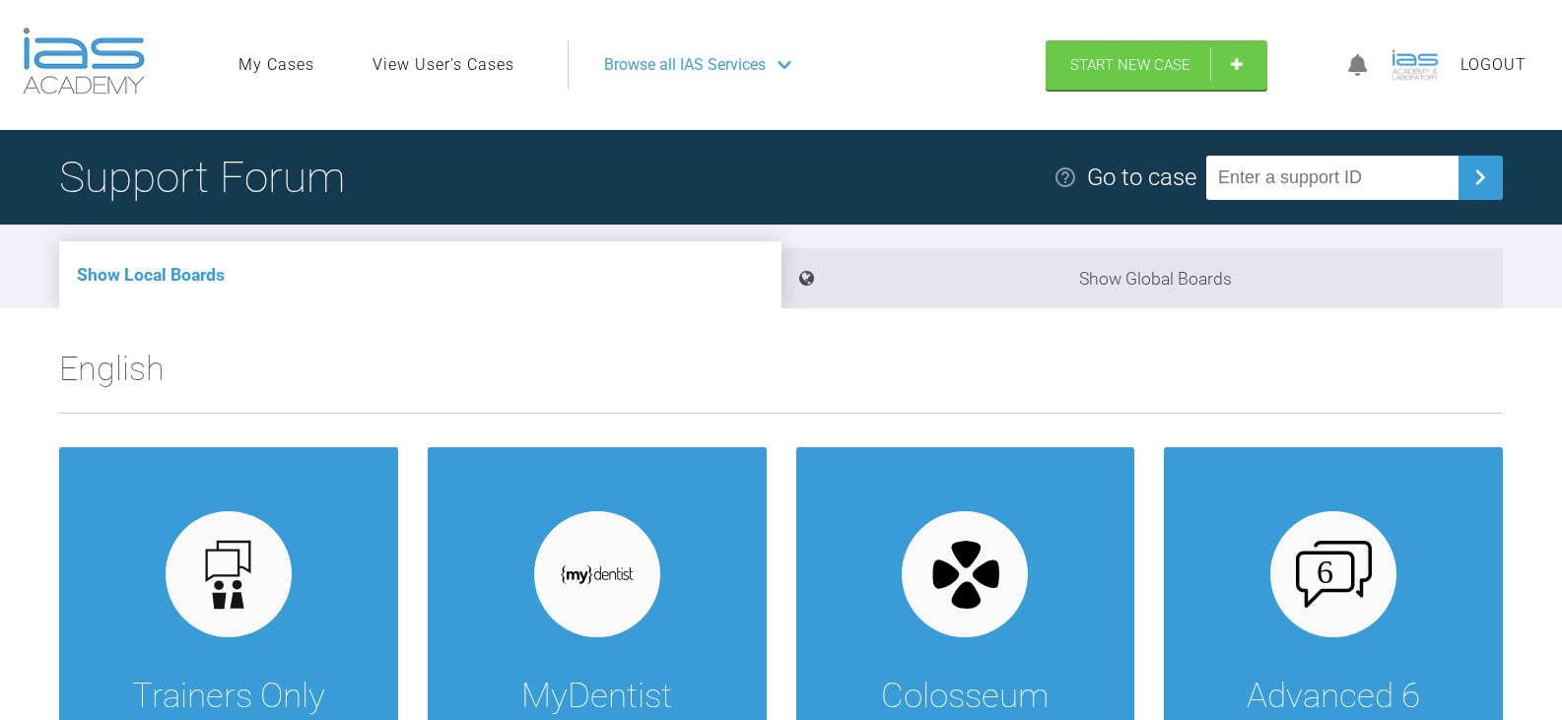
click at [1318, 181] on input "text" at bounding box center [1332, 178] width 252 height 44
paste input "YSDVVOY7"
type input "YSDVVOY7"
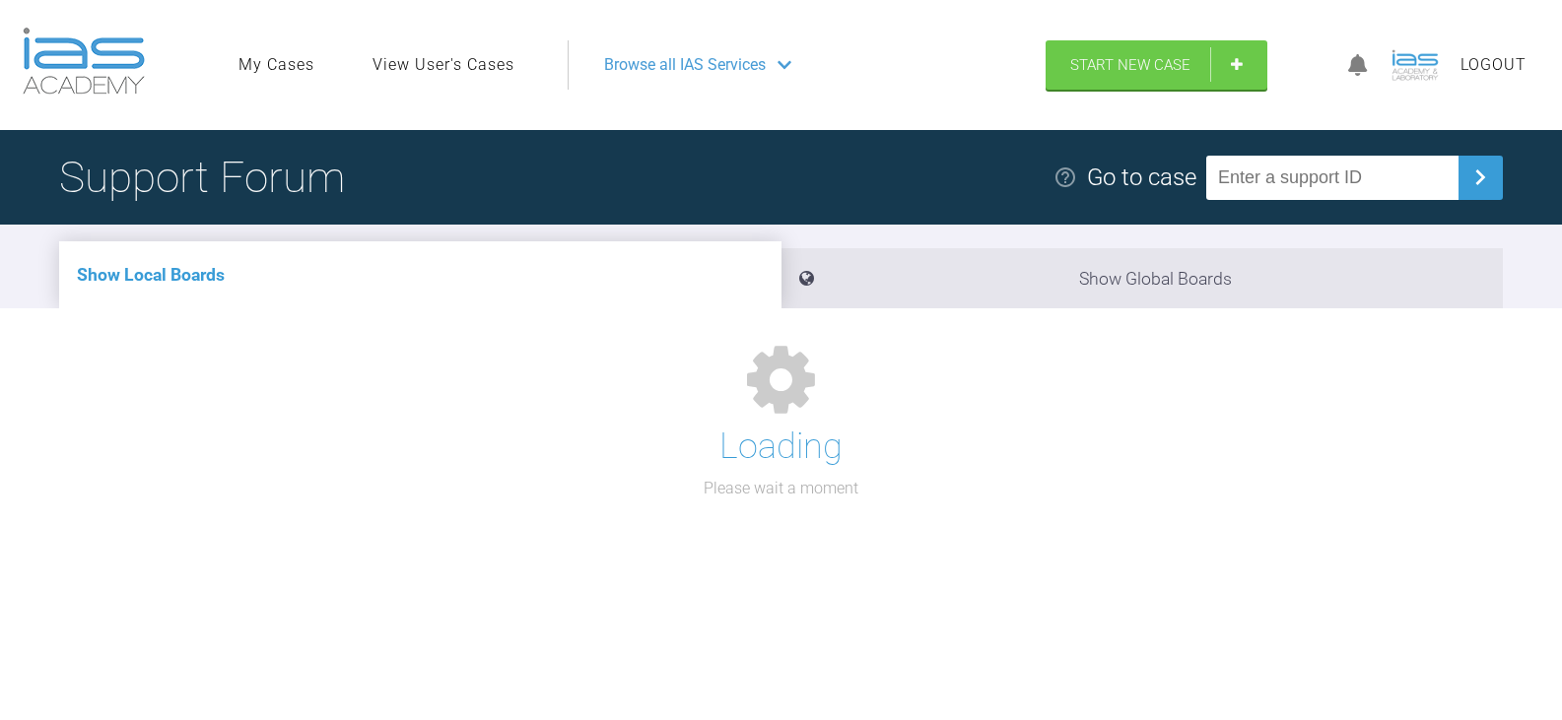
click at [1408, 192] on input "text" at bounding box center [1332, 178] width 252 height 44
paste input "I01GGNNS"
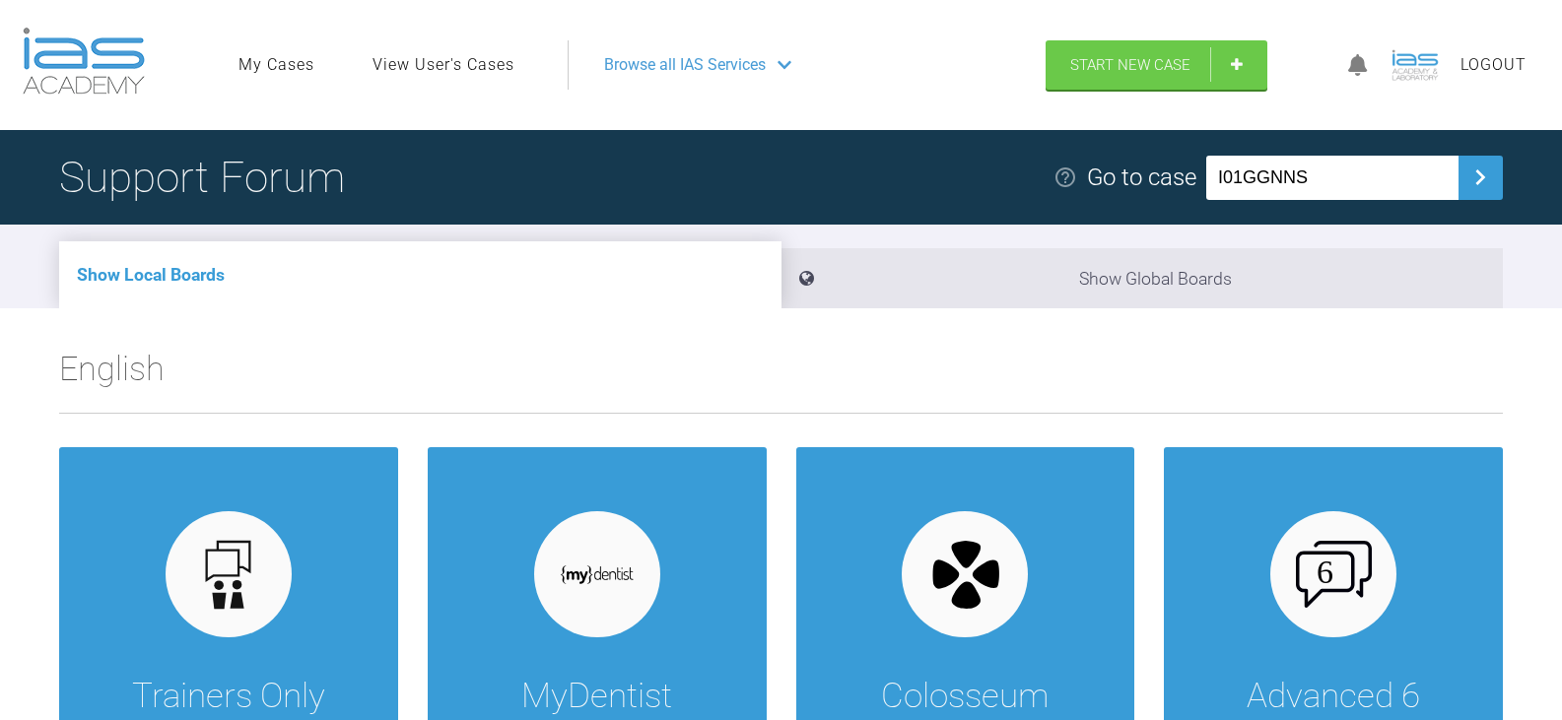
type input "I01GGNNS"
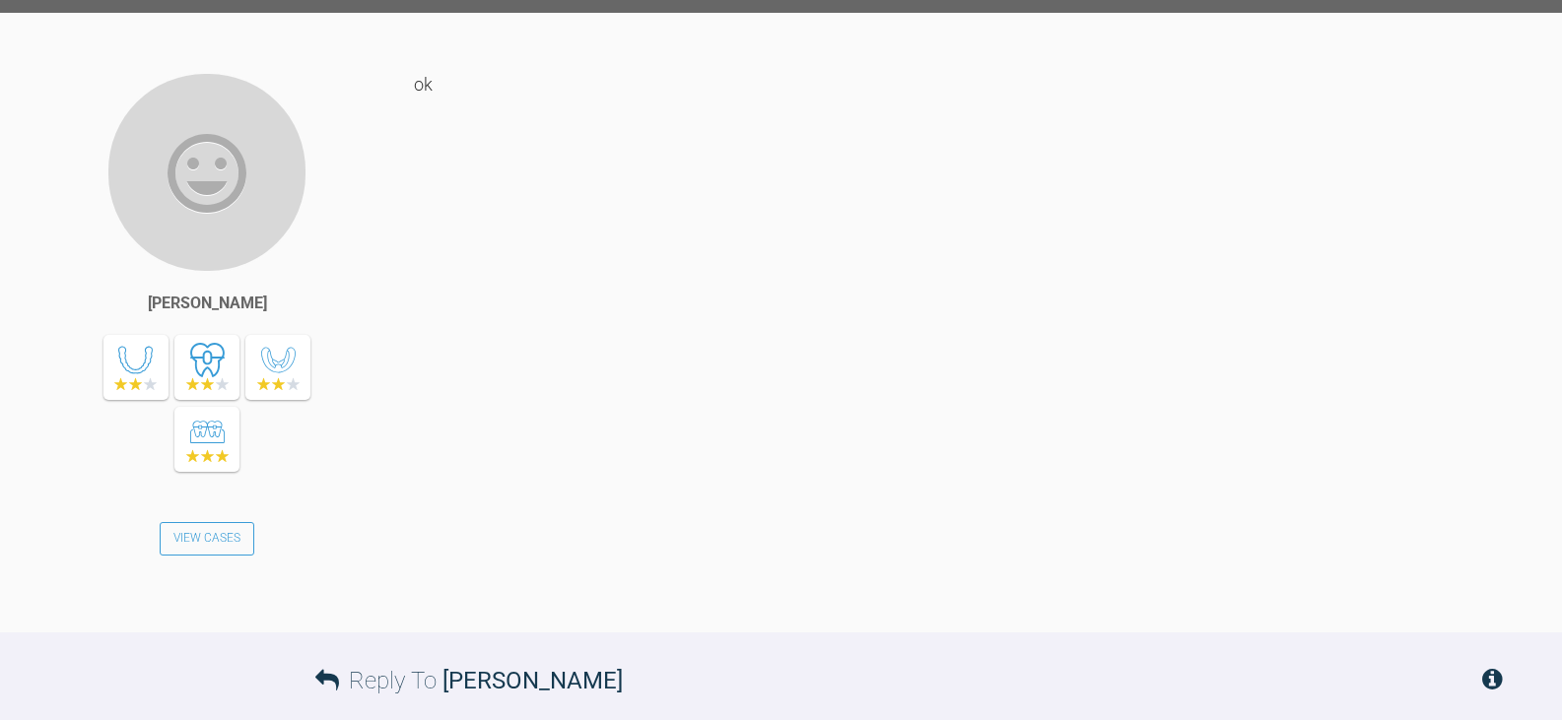
scroll to position [7757, 0]
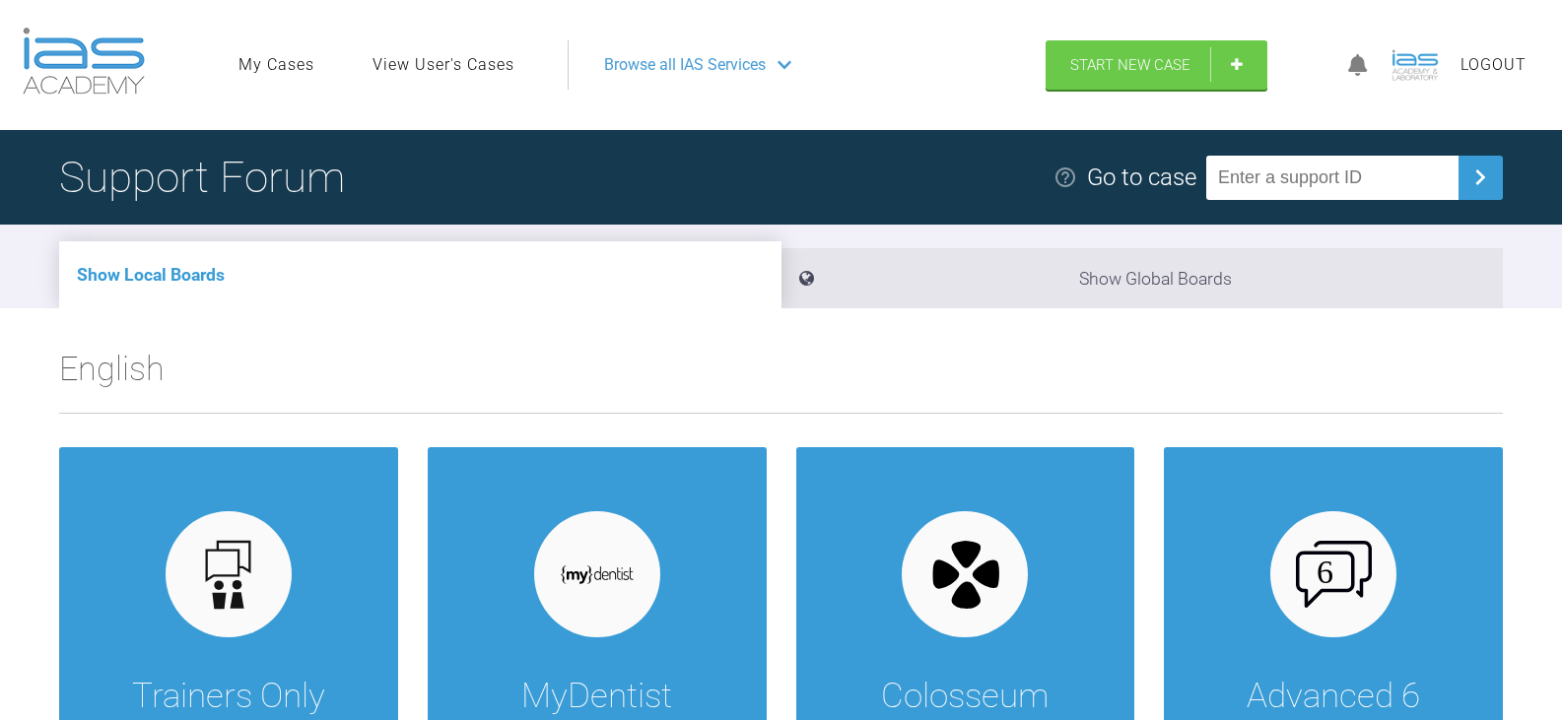
click at [1259, 184] on input "text" at bounding box center [1332, 178] width 252 height 44
paste input "WKPZUDV9"
type input "WKPZUDV9"
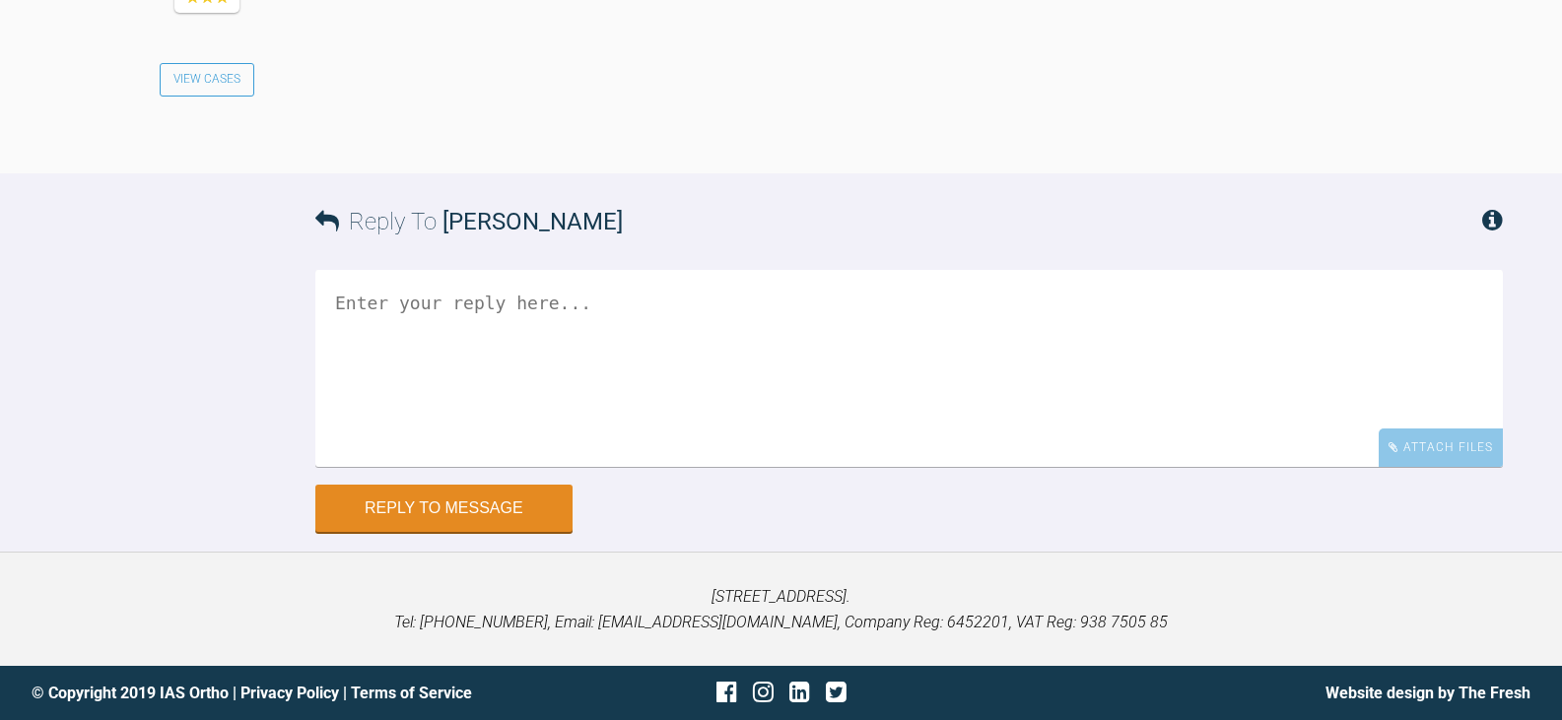
scroll to position [6727, 0]
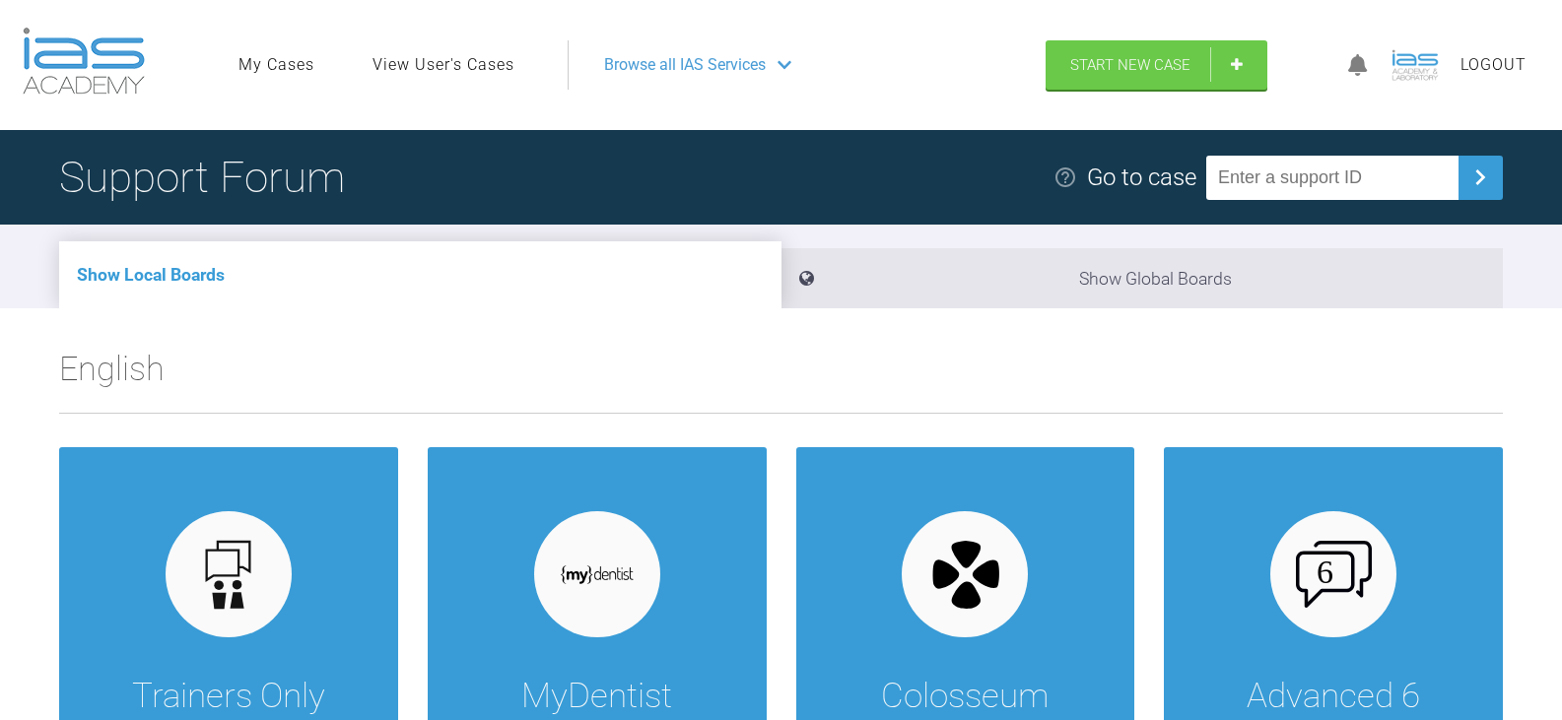
click at [1283, 193] on input "text" at bounding box center [1332, 178] width 252 height 44
paste input "5VZ0RVNZ"
type input "5VZ0RVNZ"
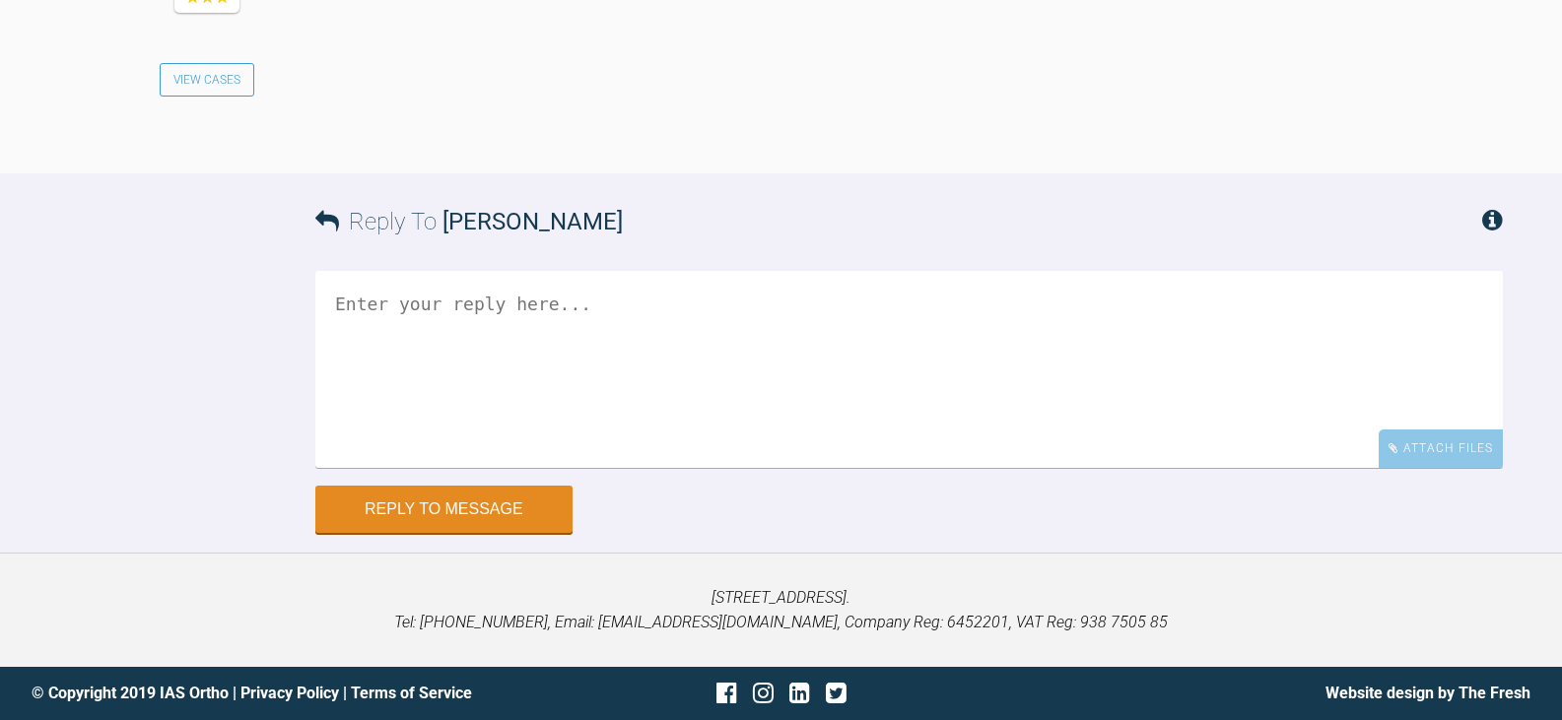
scroll to position [7255, 0]
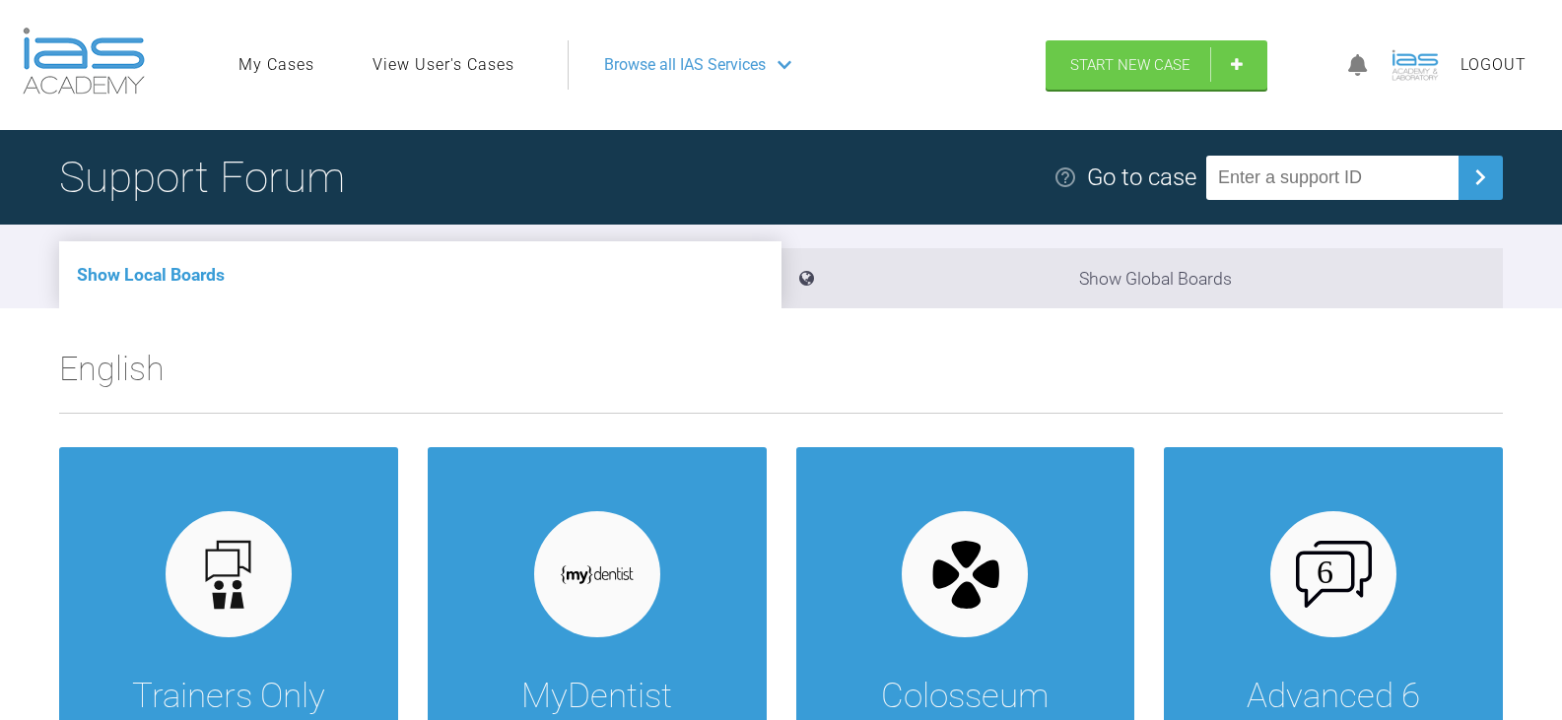
click at [1349, 190] on input "text" at bounding box center [1332, 178] width 252 height 44
paste input "NG4CKXOX"
type input "NG4CKXOX"
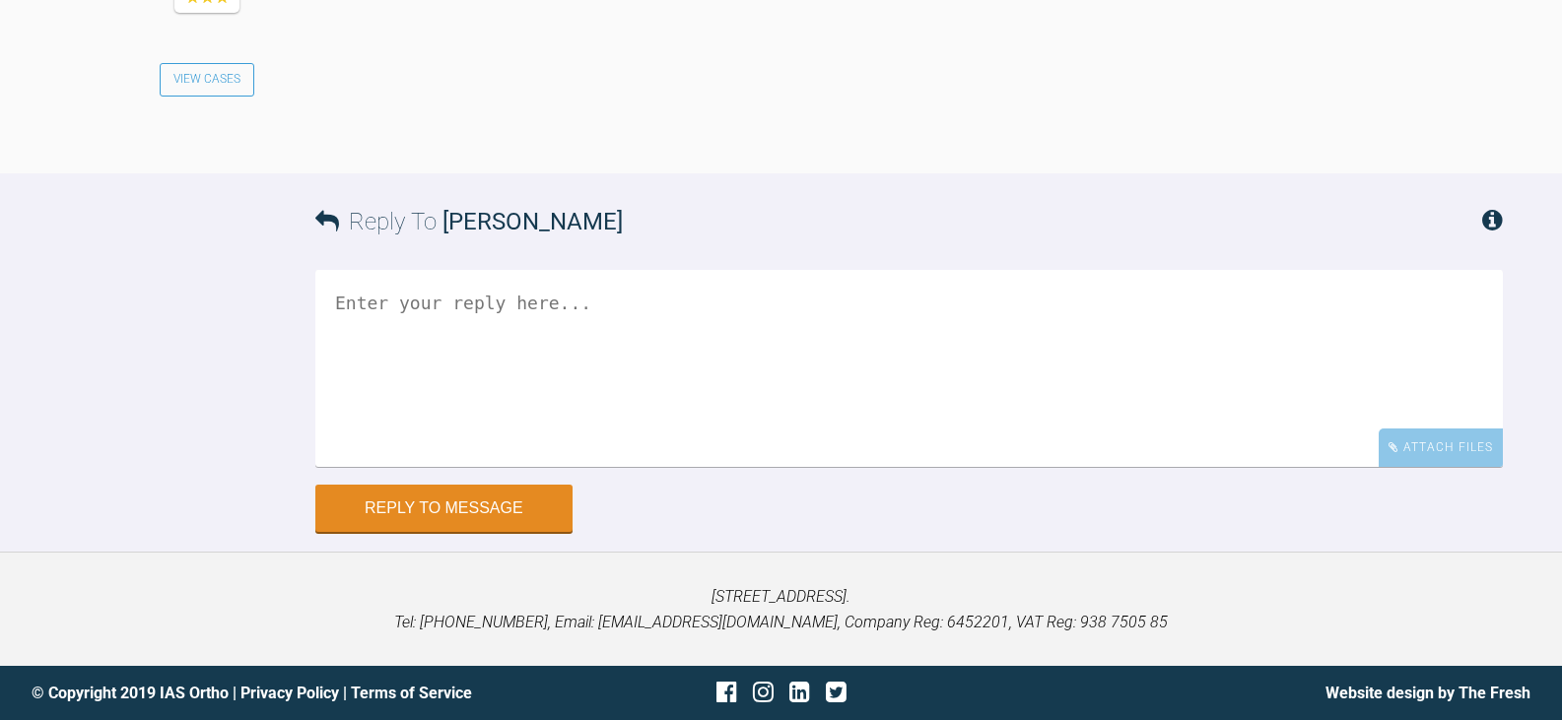
scroll to position [5637, 0]
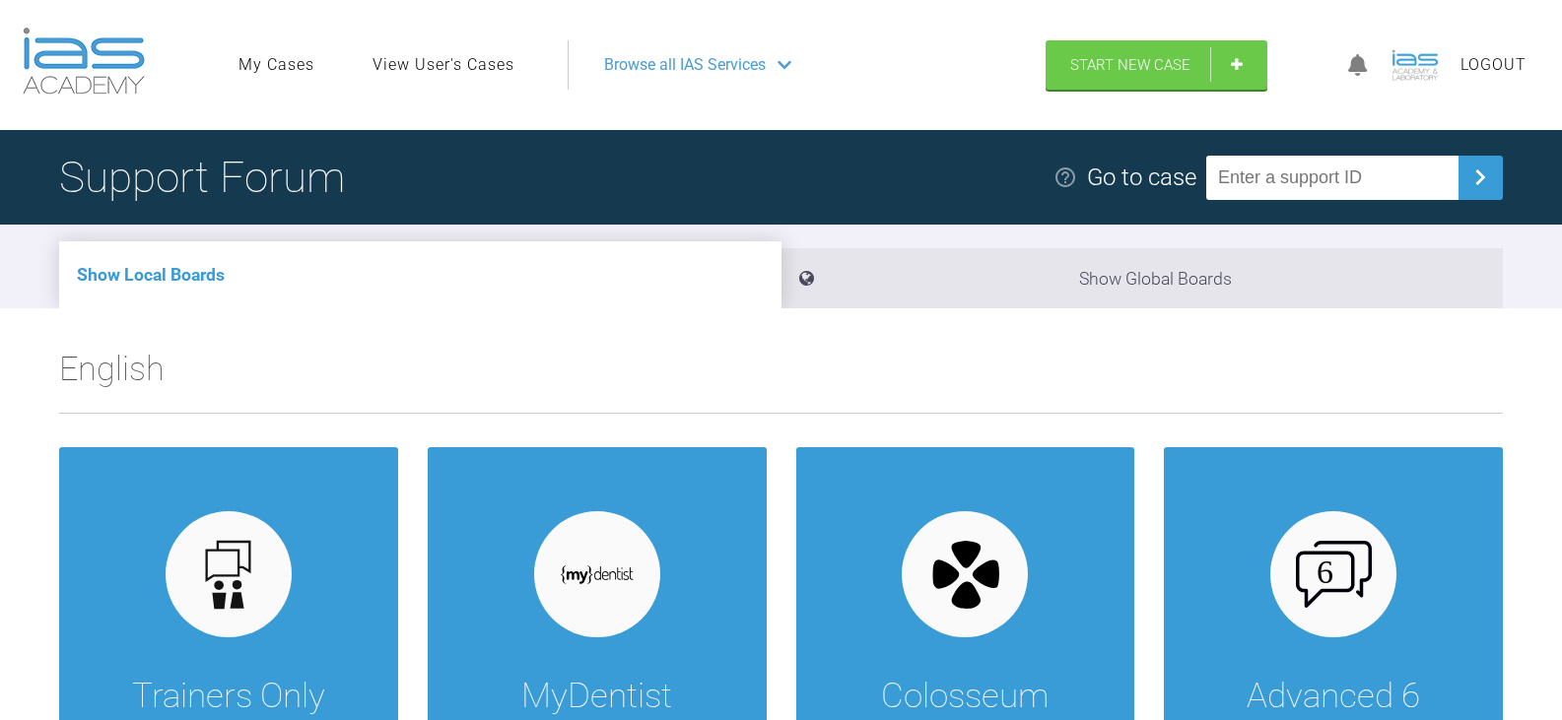
click at [1411, 172] on input "text" at bounding box center [1332, 178] width 252 height 44
paste input "FFEPQDJG"
type input "FFEPQDJG"
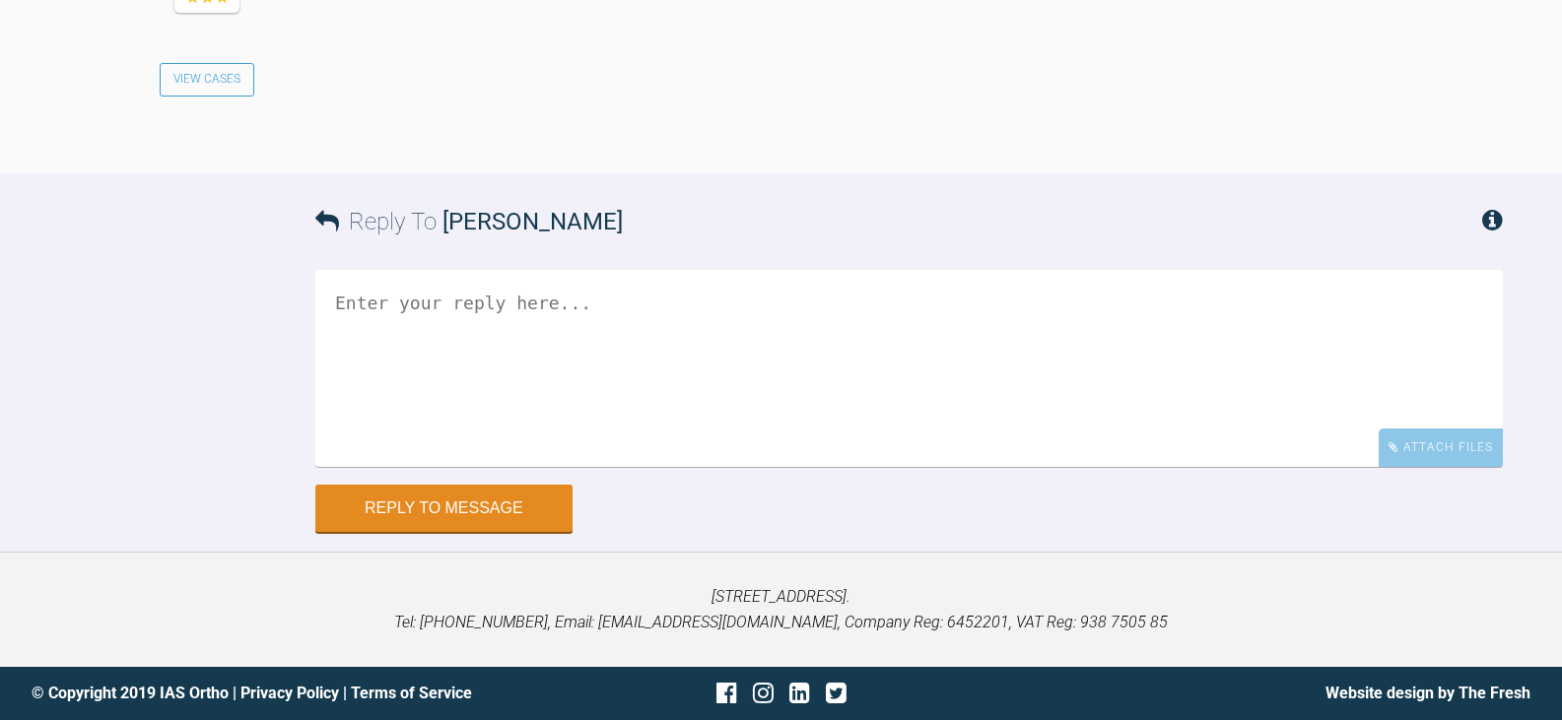
scroll to position [4439, 0]
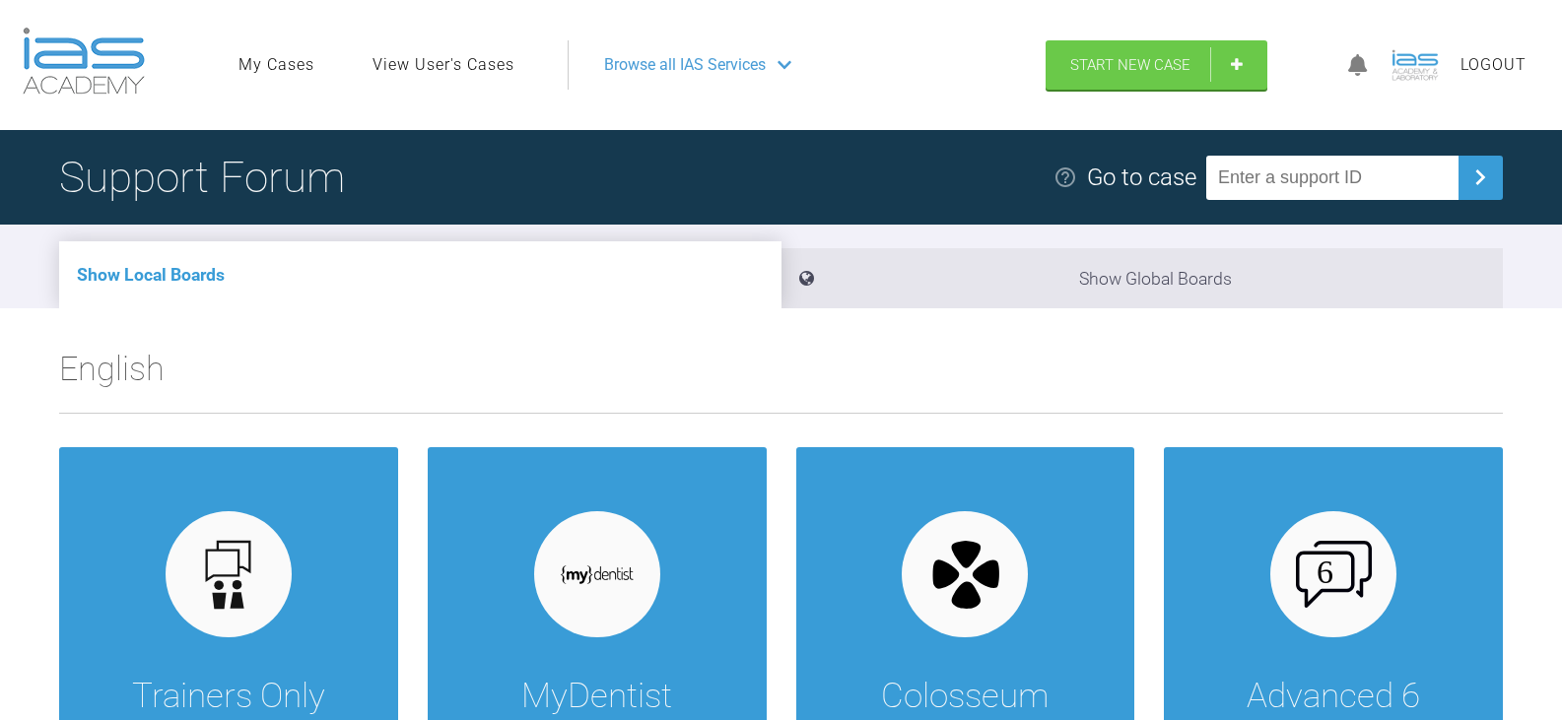
click at [1394, 169] on input "text" at bounding box center [1332, 178] width 252 height 44
paste input "9LIVZYFM"
type input "9LIVZYFM"
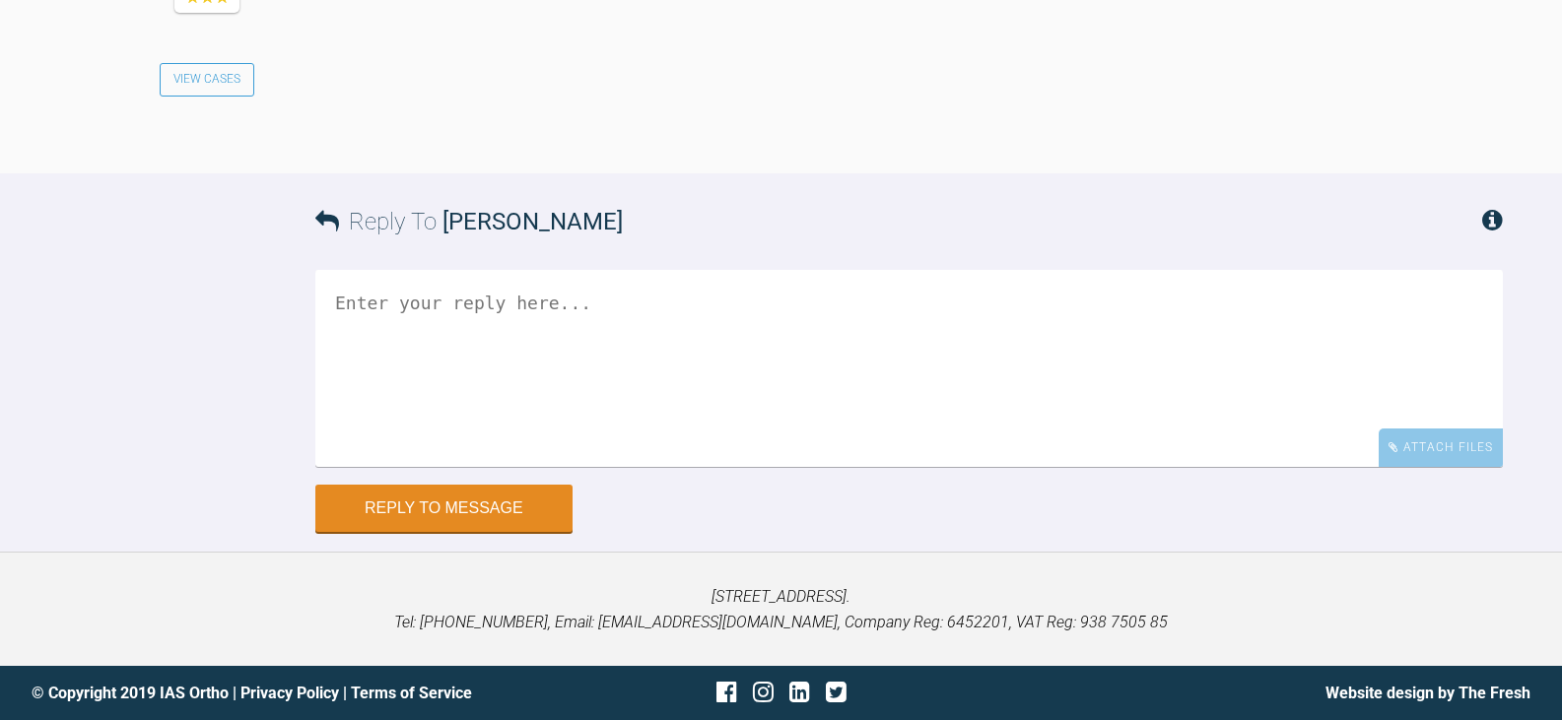
scroll to position [6506, 0]
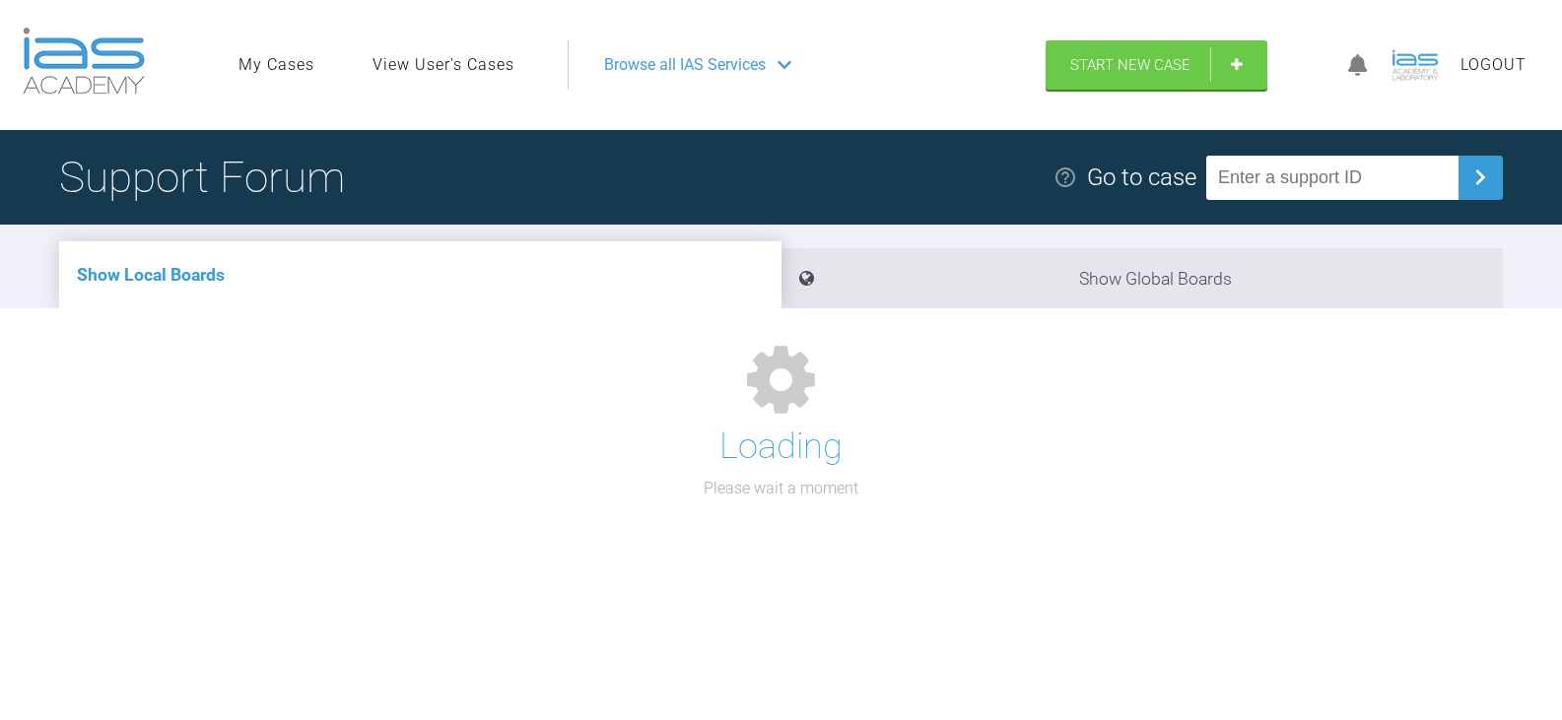
click at [1380, 183] on input "text" at bounding box center [1332, 178] width 252 height 44
paste input "Z1A2ZMLQ"
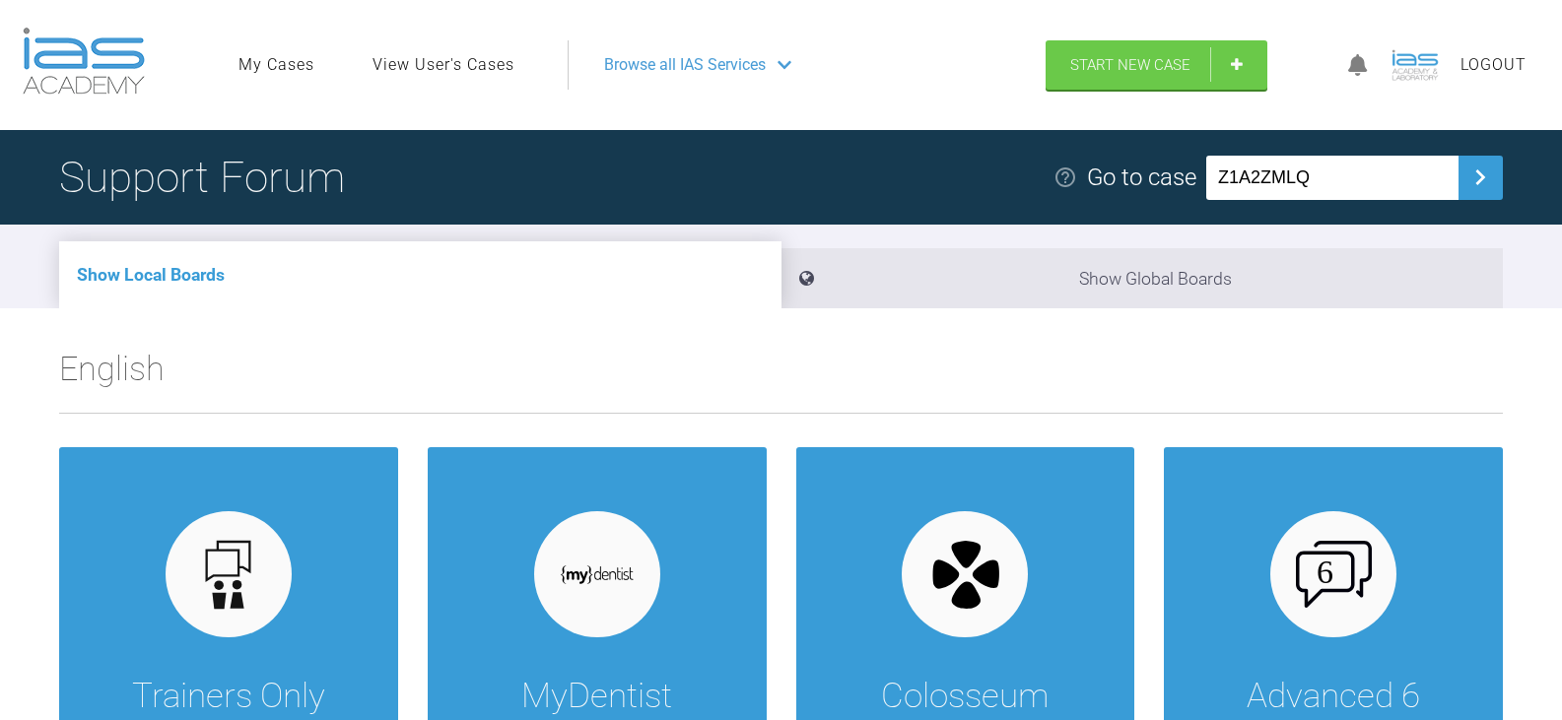
type input "Z1A2ZMLQ"
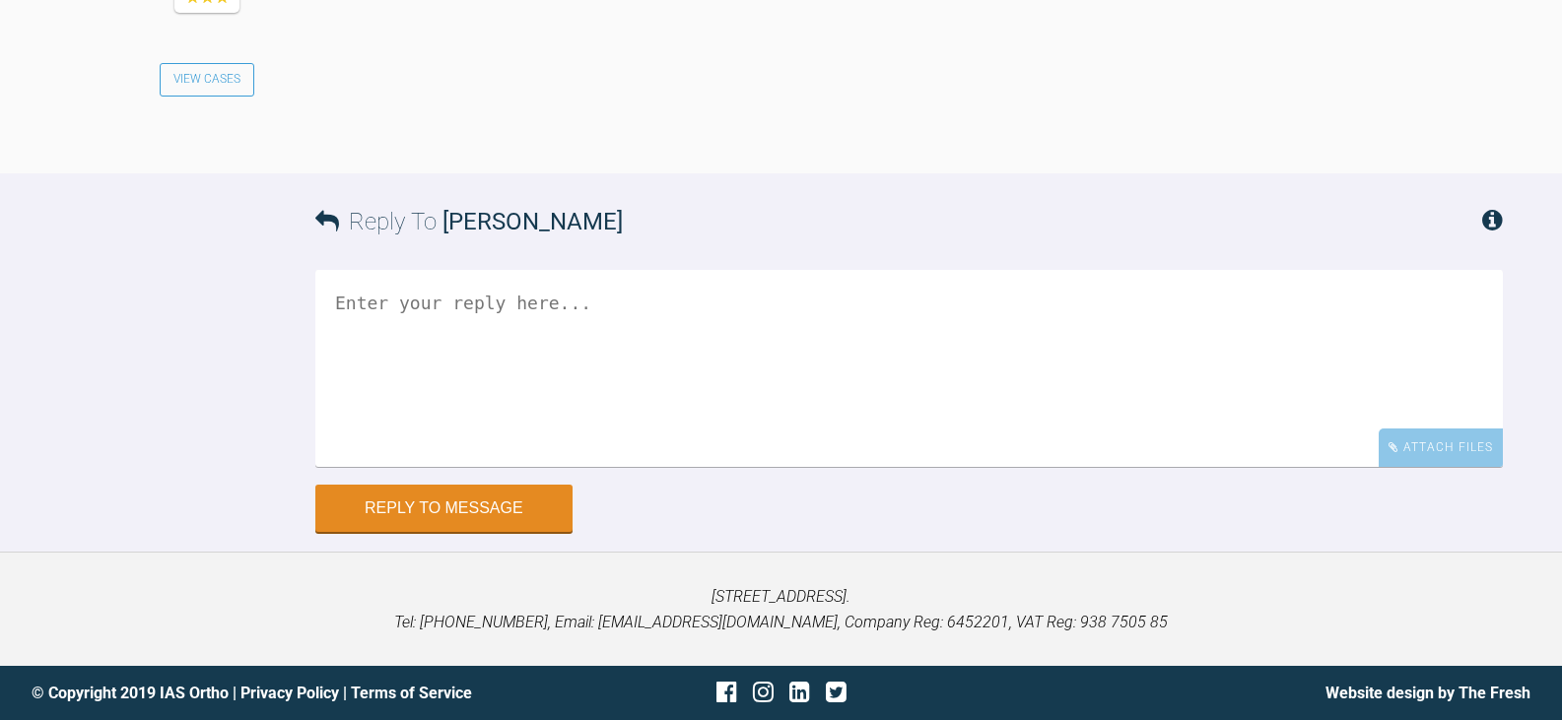
scroll to position [5636, 0]
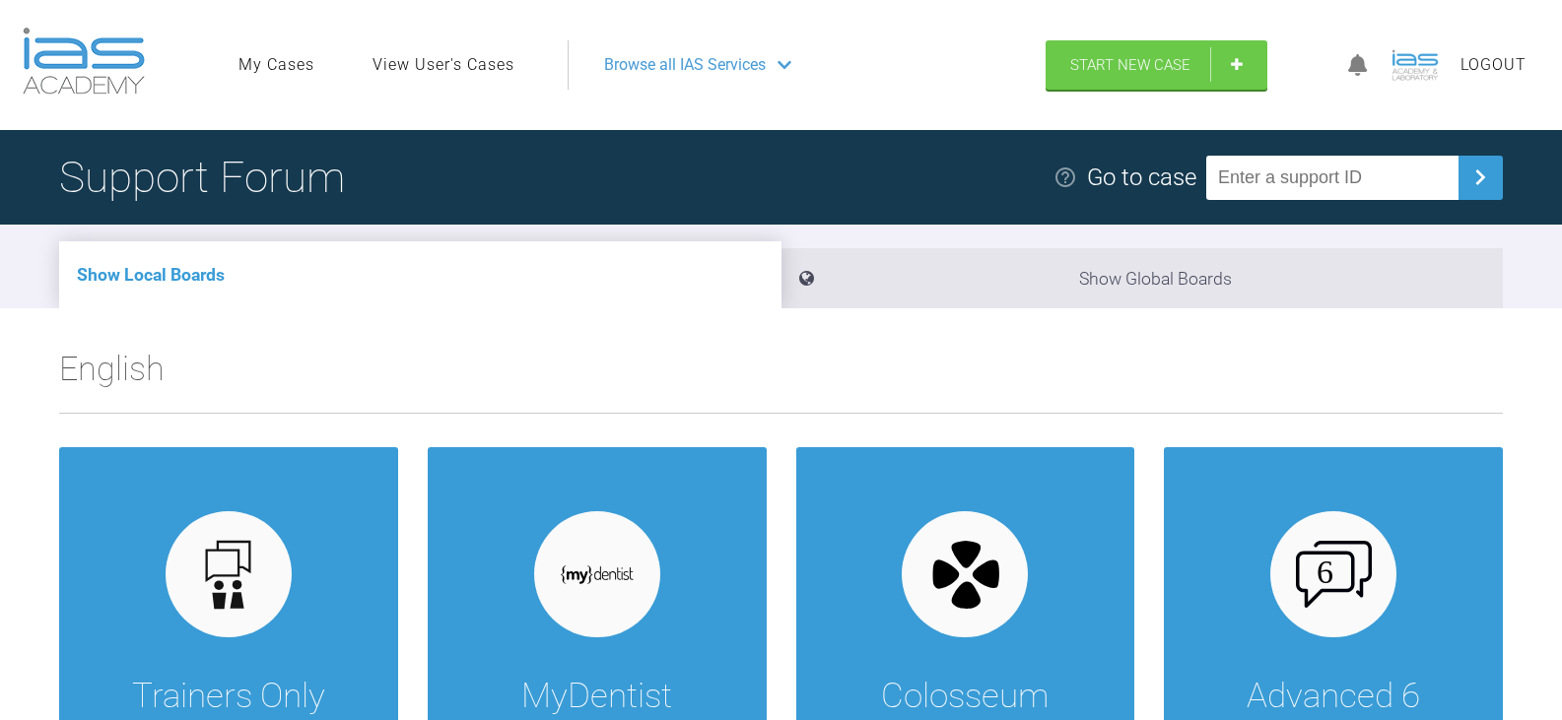
click at [1356, 160] on input "text" at bounding box center [1332, 178] width 252 height 44
paste input "LSI3ZG7N"
type input "LSI3ZG7N"
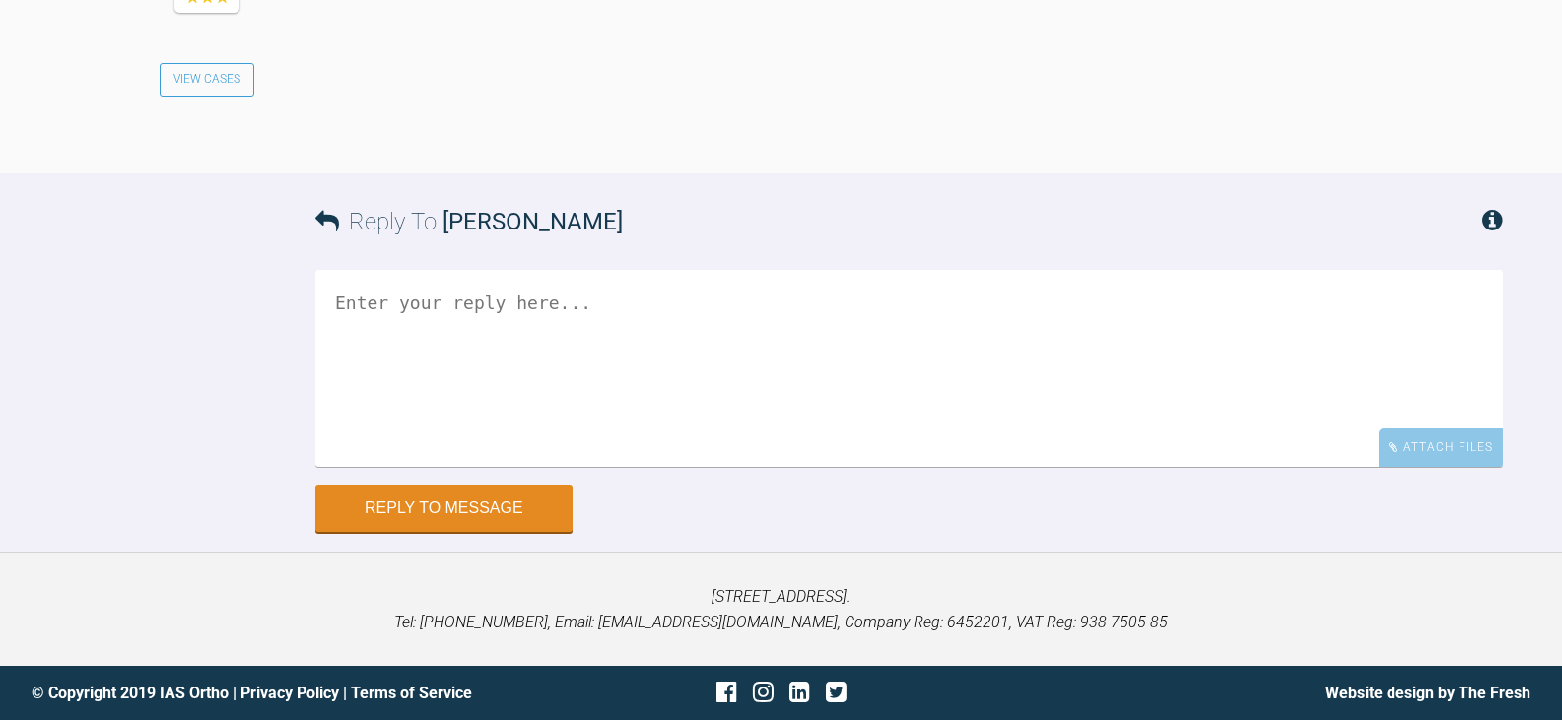
scroll to position [4888, 0]
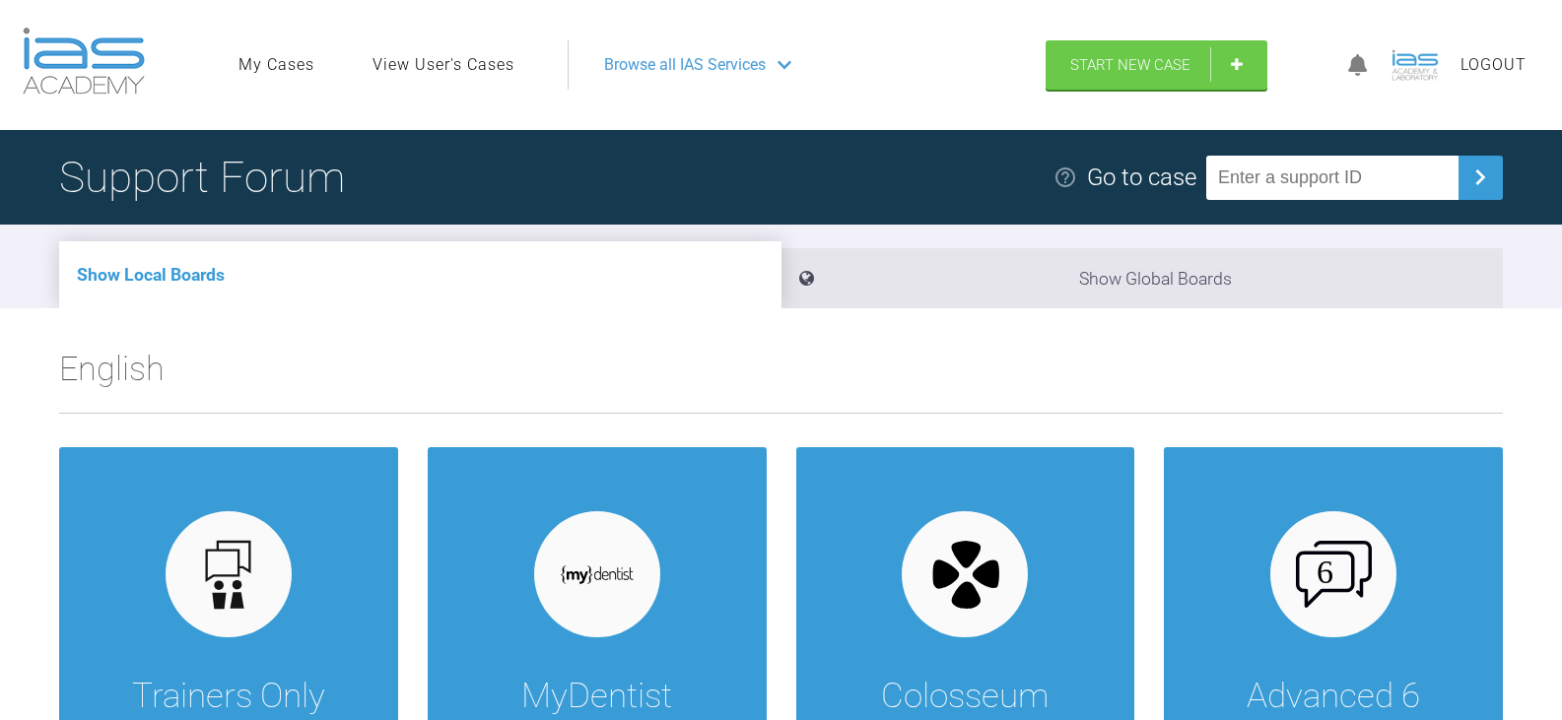
click at [1338, 173] on input "text" at bounding box center [1332, 178] width 252 height 44
paste input "WMZ5VZRR"
type input "WMZ5VZRR"
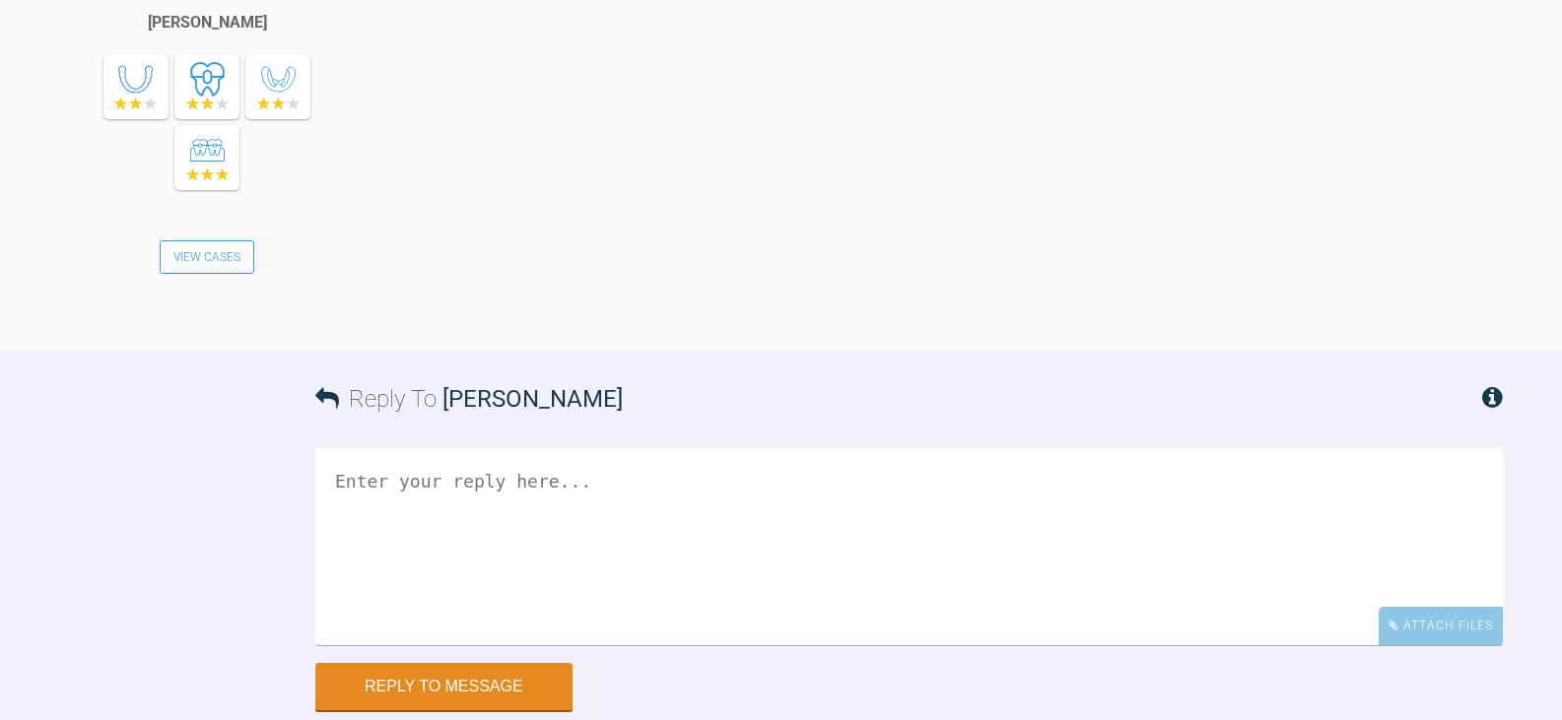
scroll to position [6823, 0]
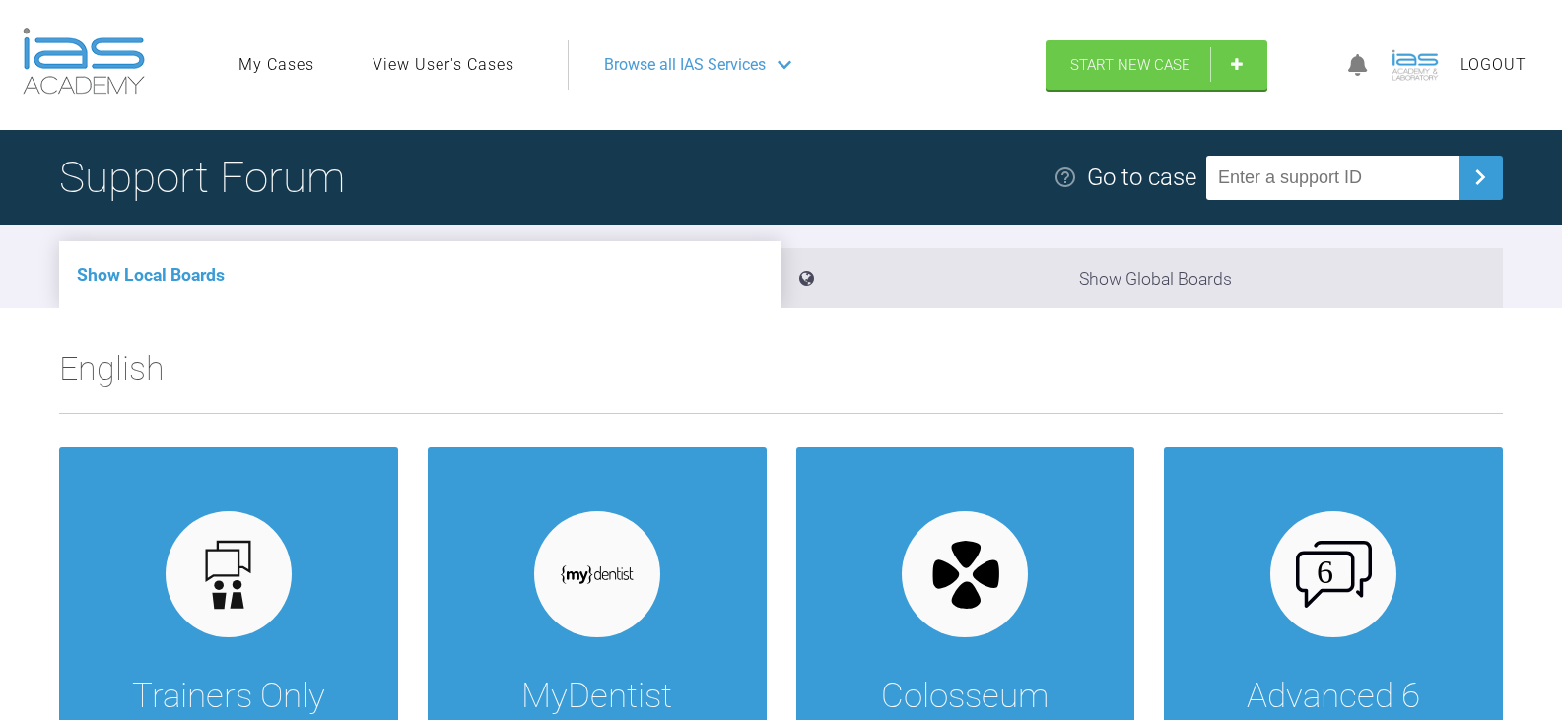
click at [1310, 175] on input "text" at bounding box center [1332, 178] width 252 height 44
paste input "2MT2LP0C"
type input "2MT2LP0C"
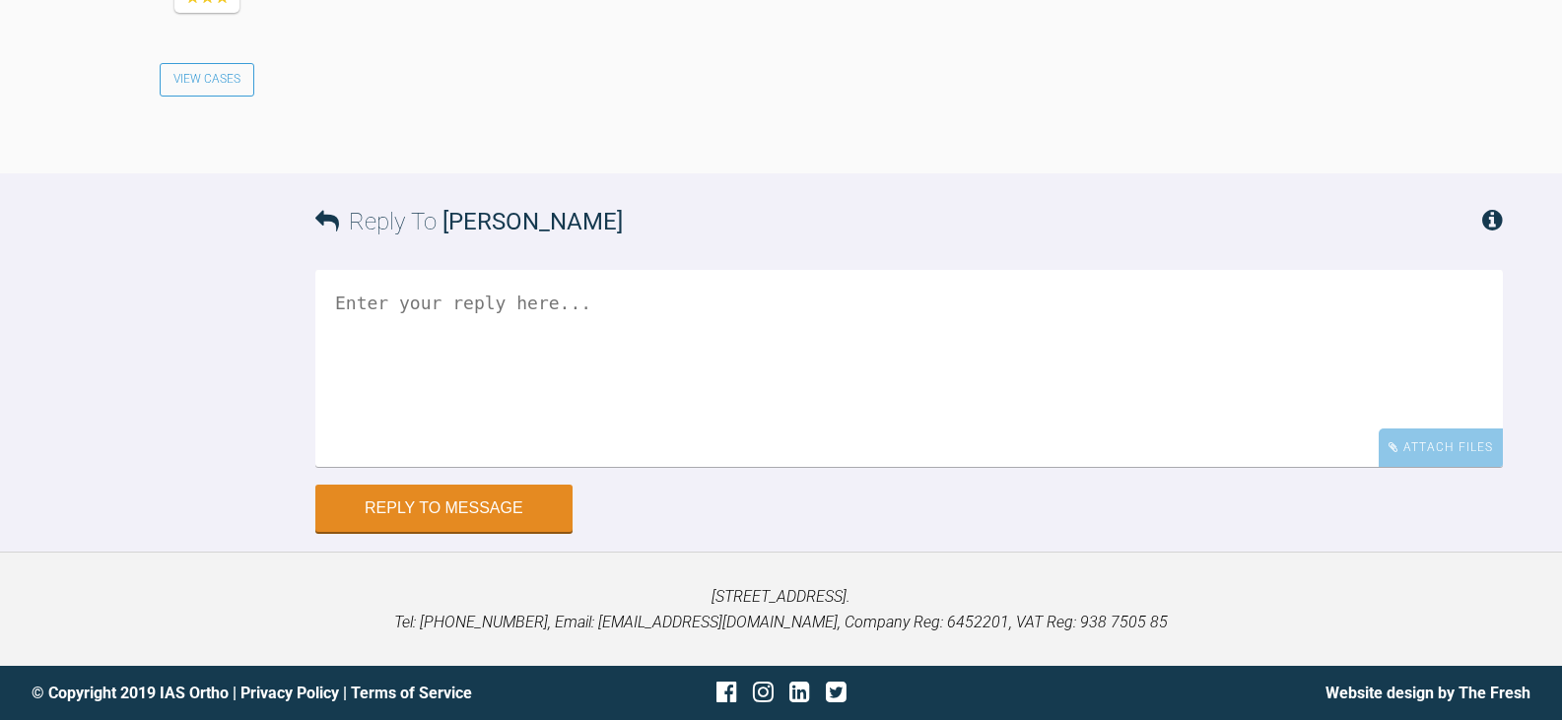
scroll to position [7380, 0]
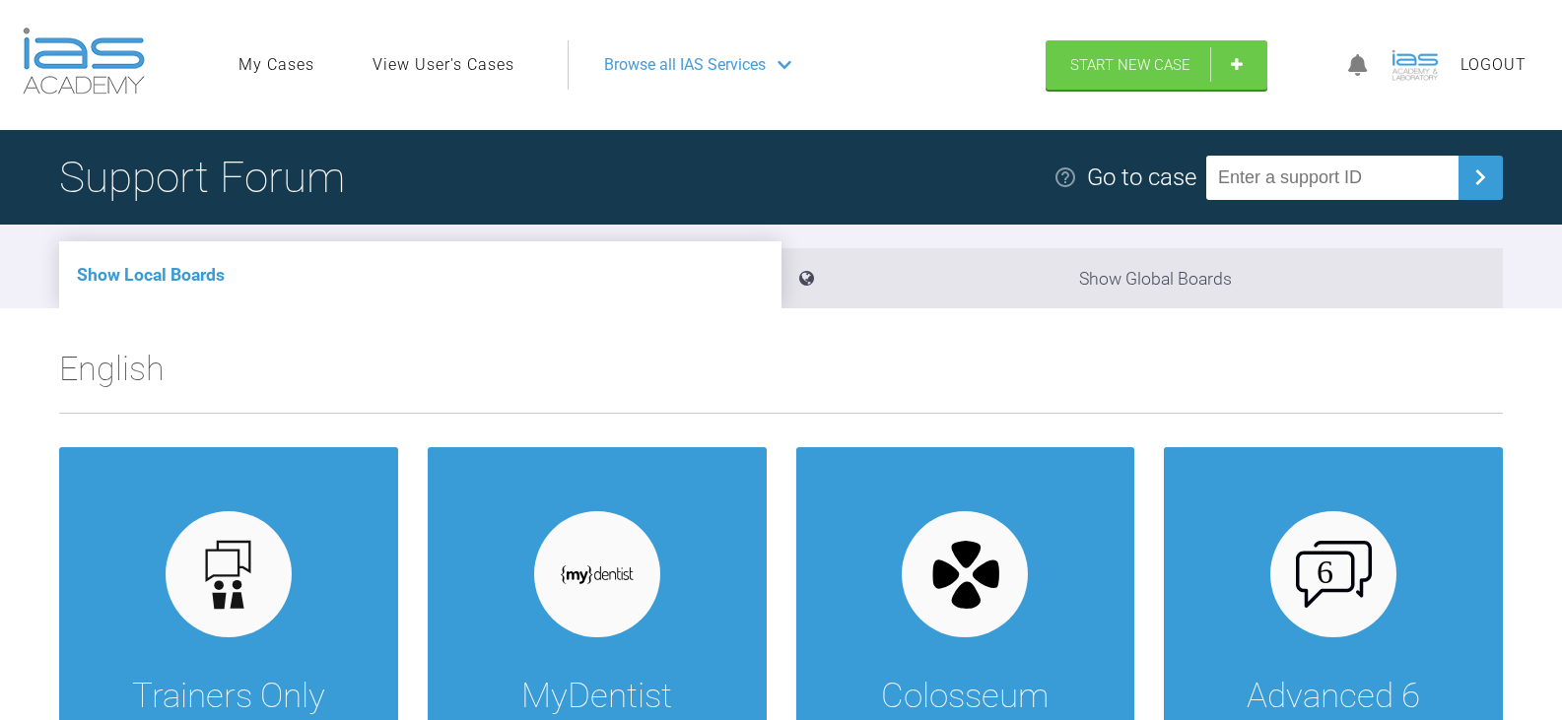
click at [1294, 183] on input "text" at bounding box center [1332, 178] width 252 height 44
paste input "RMFPJVG1"
type input "RMFPJVG1"
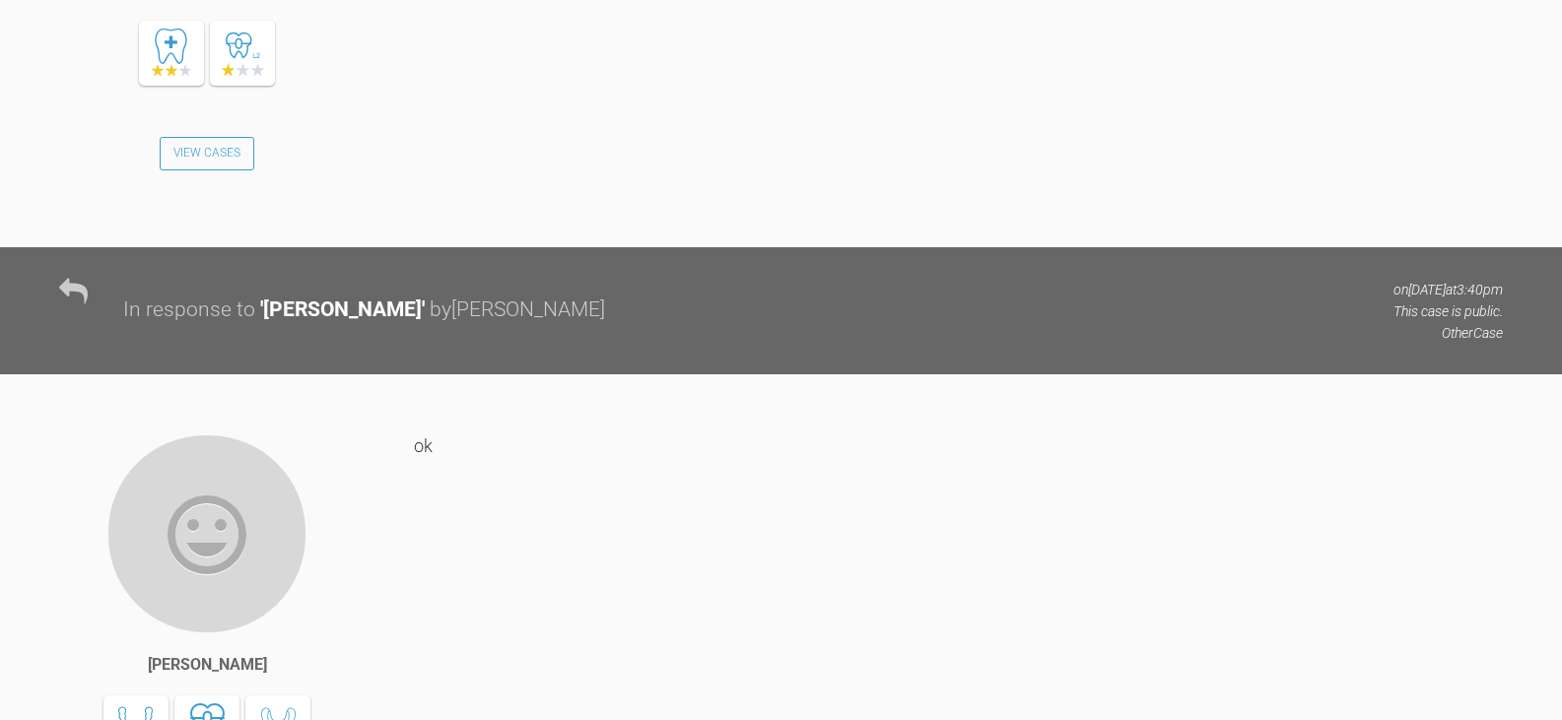
scroll to position [7582, 0]
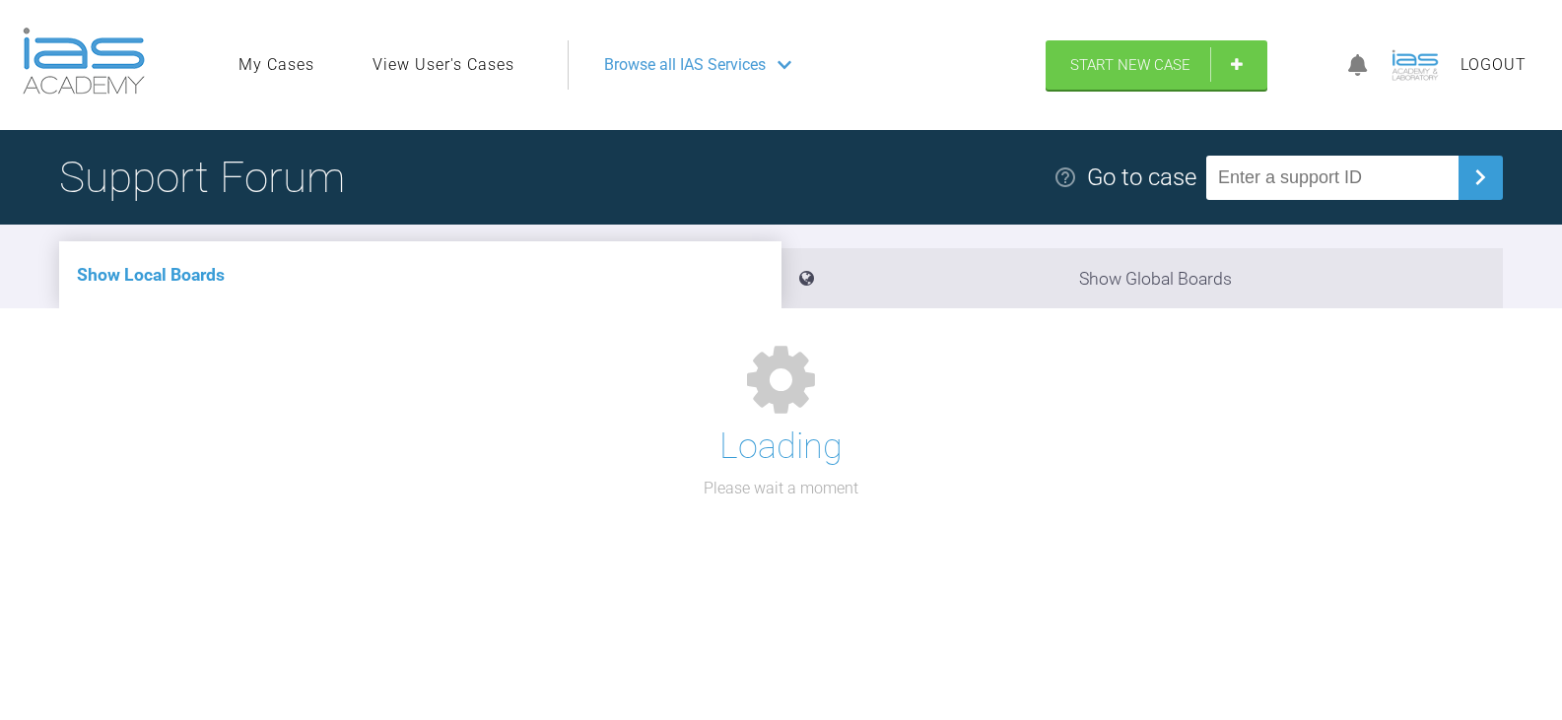
click at [1392, 176] on input "text" at bounding box center [1332, 178] width 252 height 44
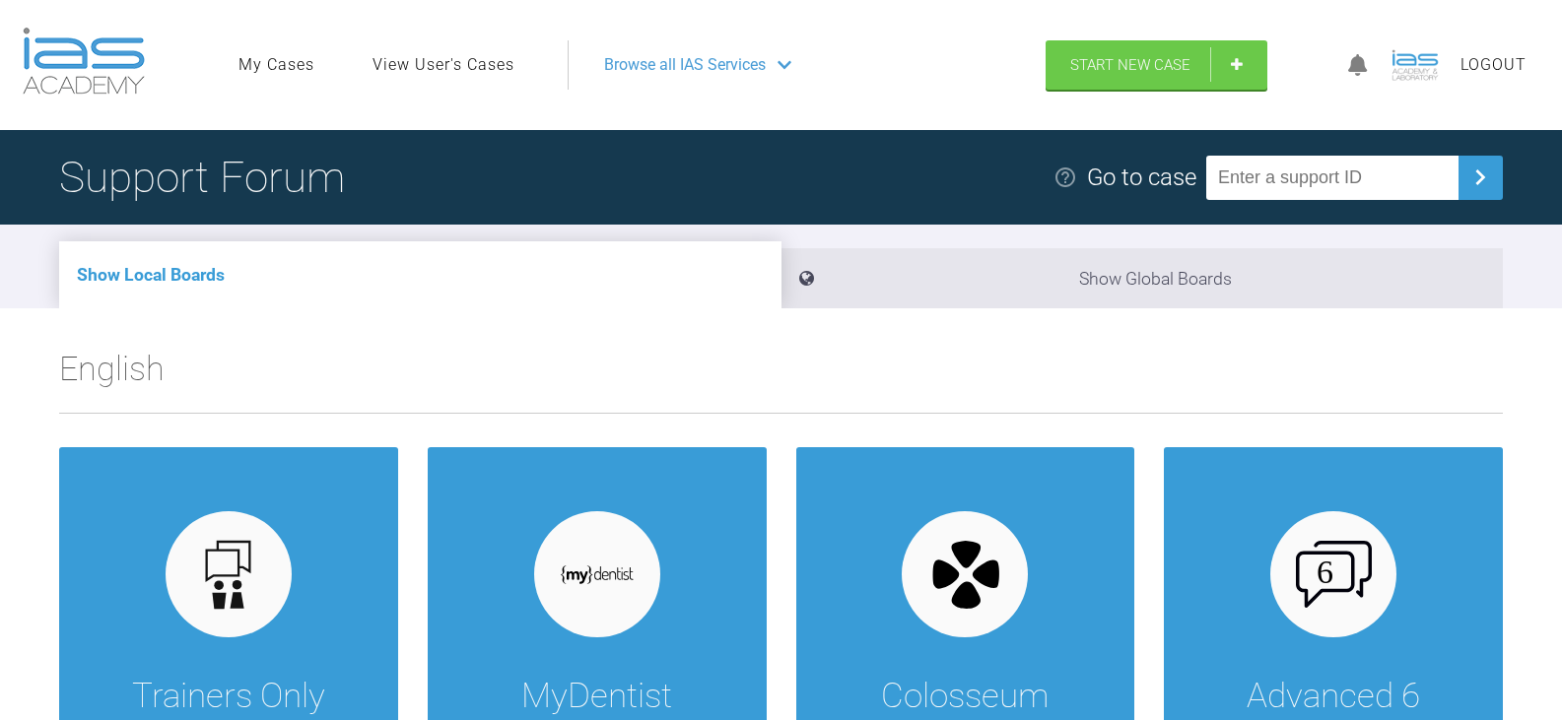
paste input "9IUJ3CJE"
type input "9IUJ3CJE"
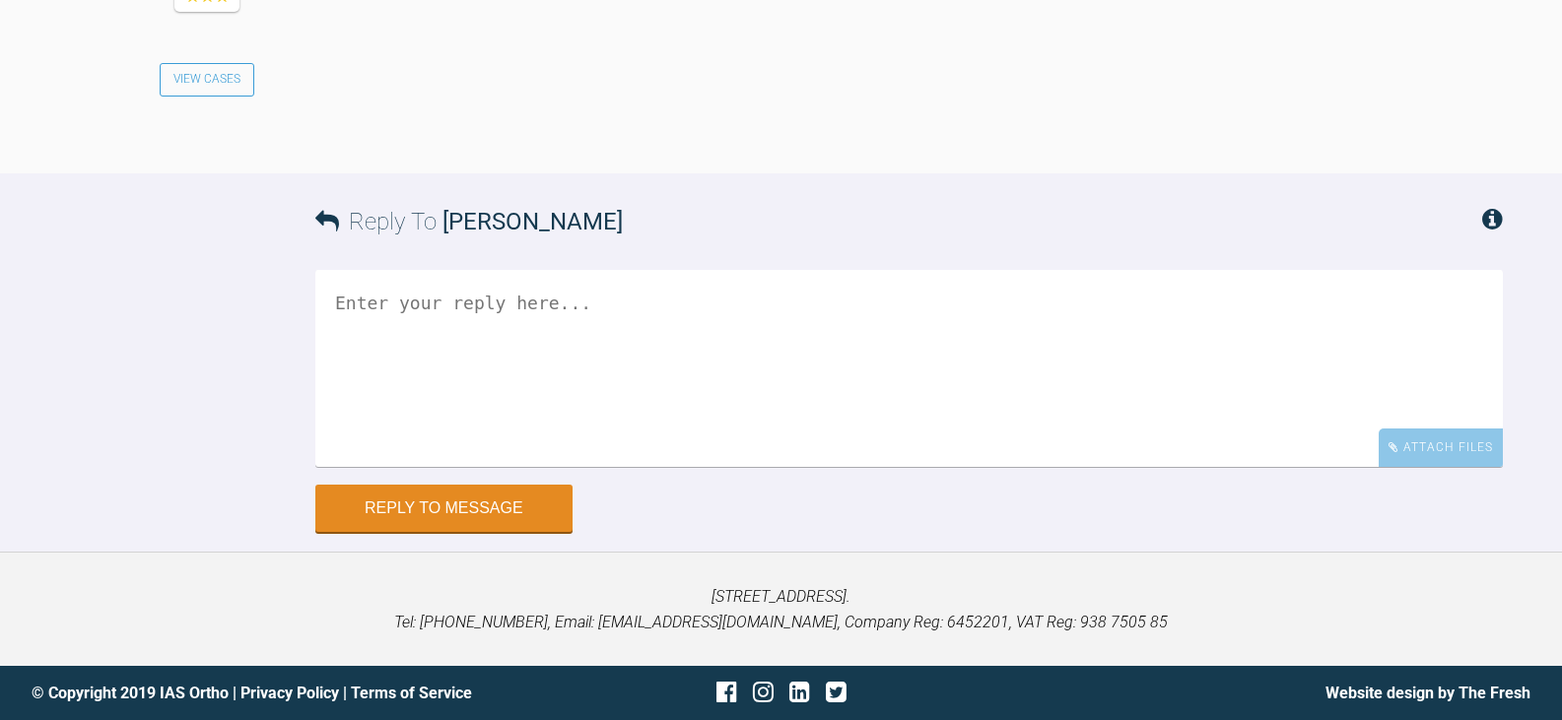
scroll to position [7082, 0]
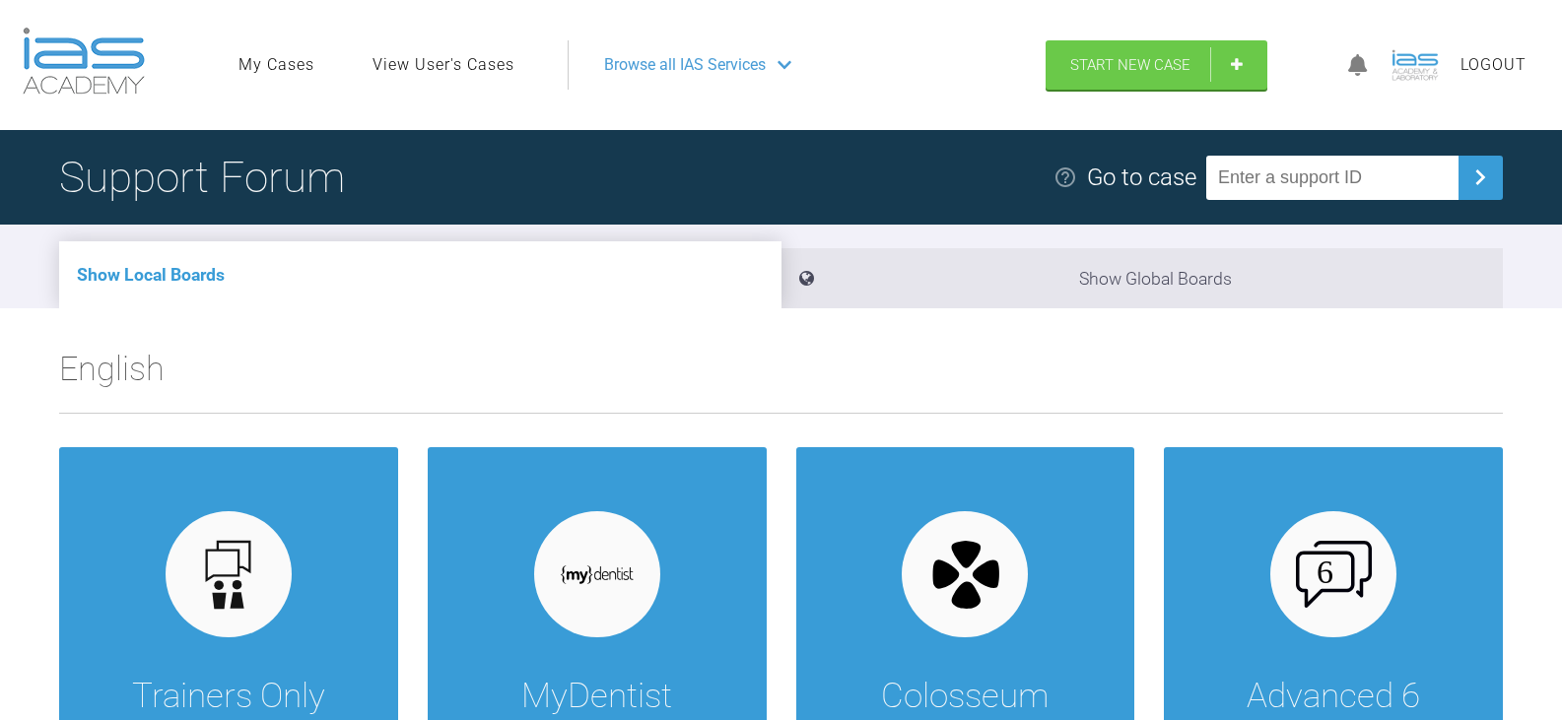
click at [1398, 177] on input "text" at bounding box center [1332, 178] width 252 height 44
paste input "C6YJZBLY"
type input "C6YJZBLY"
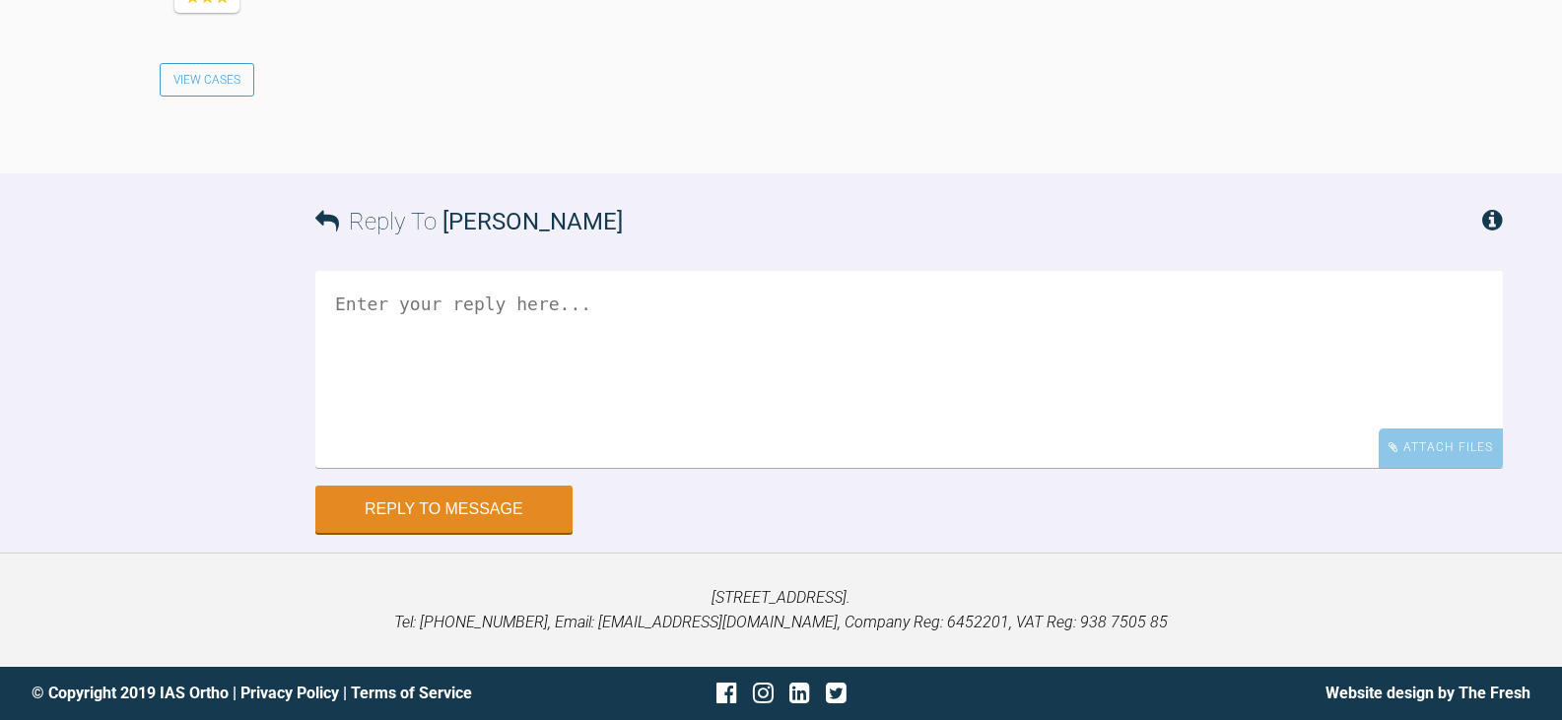
scroll to position [3928, 0]
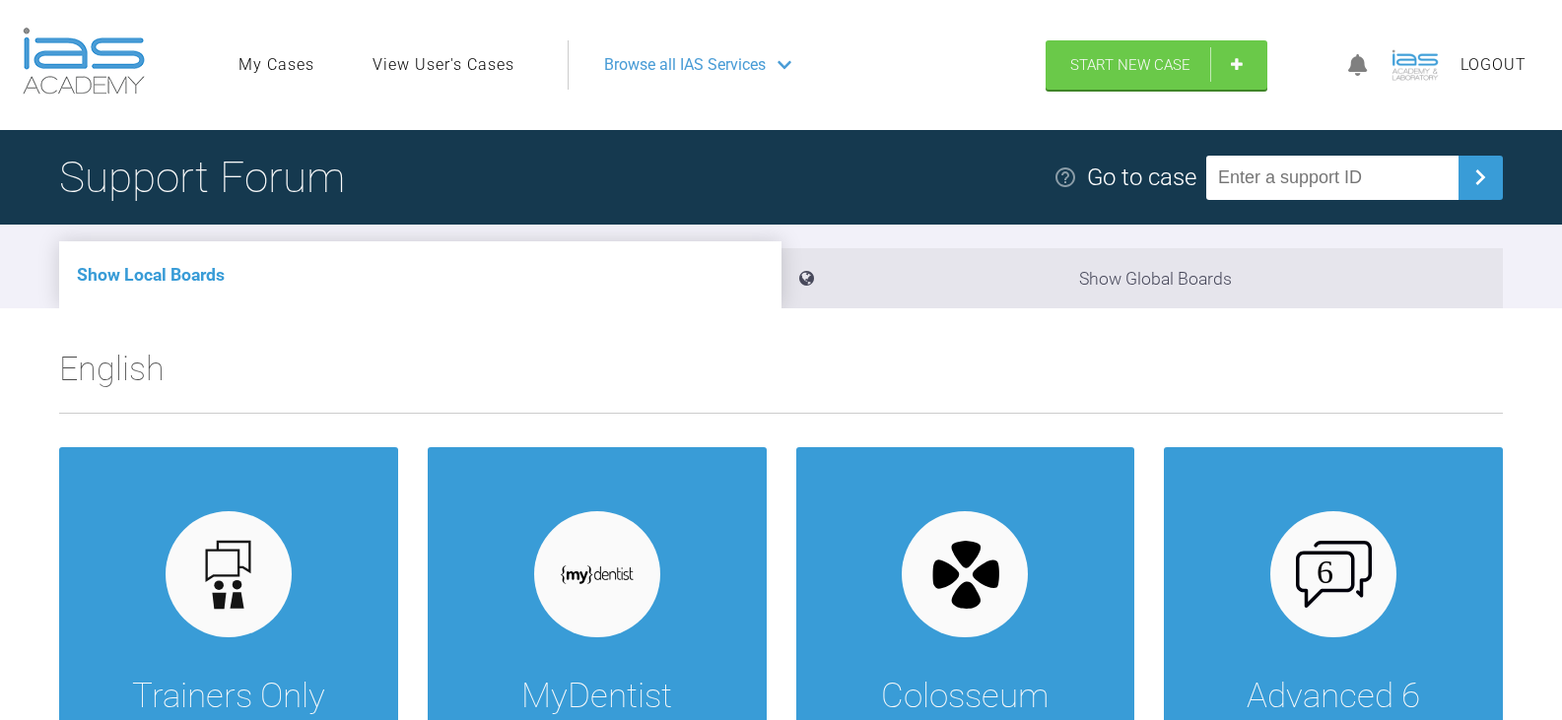
click at [1302, 172] on input "text" at bounding box center [1332, 178] width 252 height 44
paste input "XQL7PT9M"
type input "XQL7PT9M"
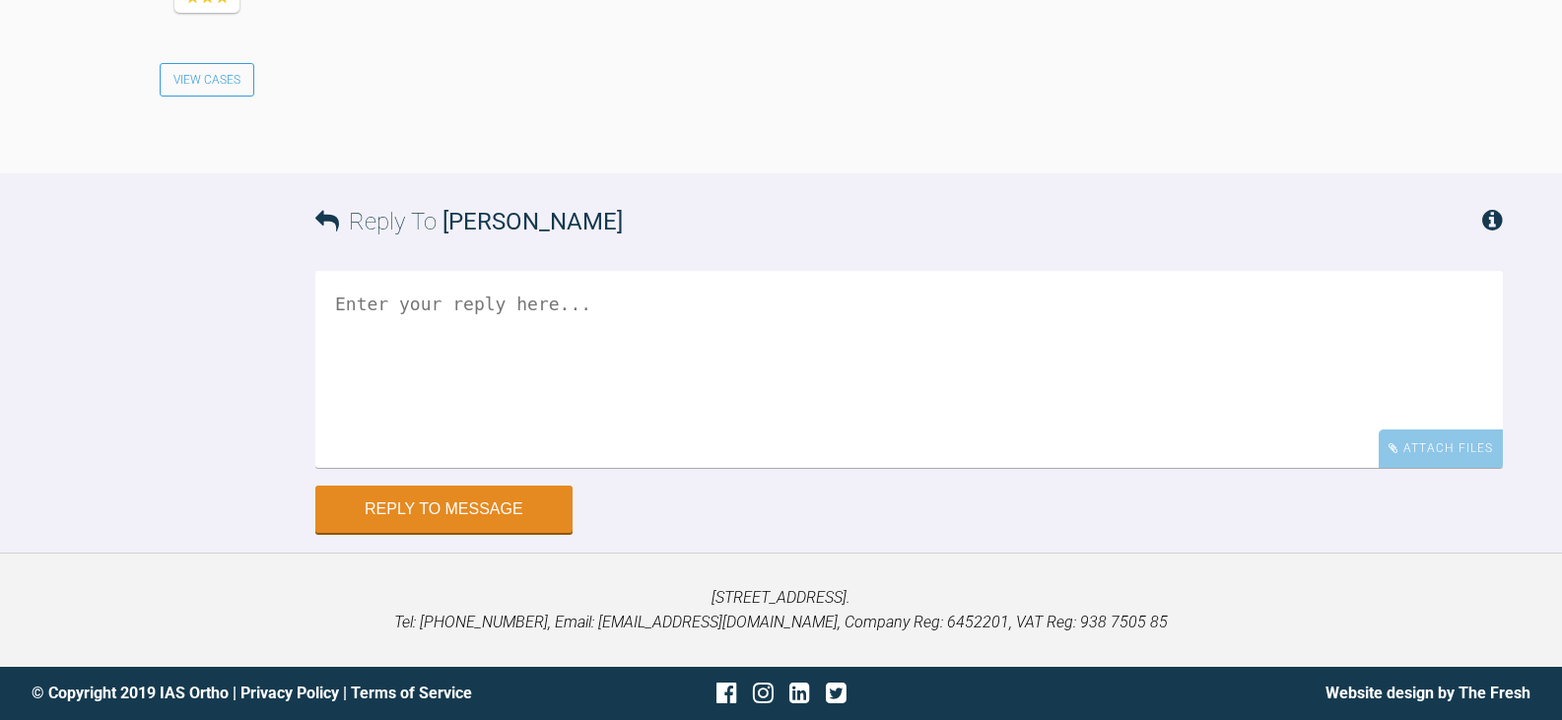
scroll to position [4955, 0]
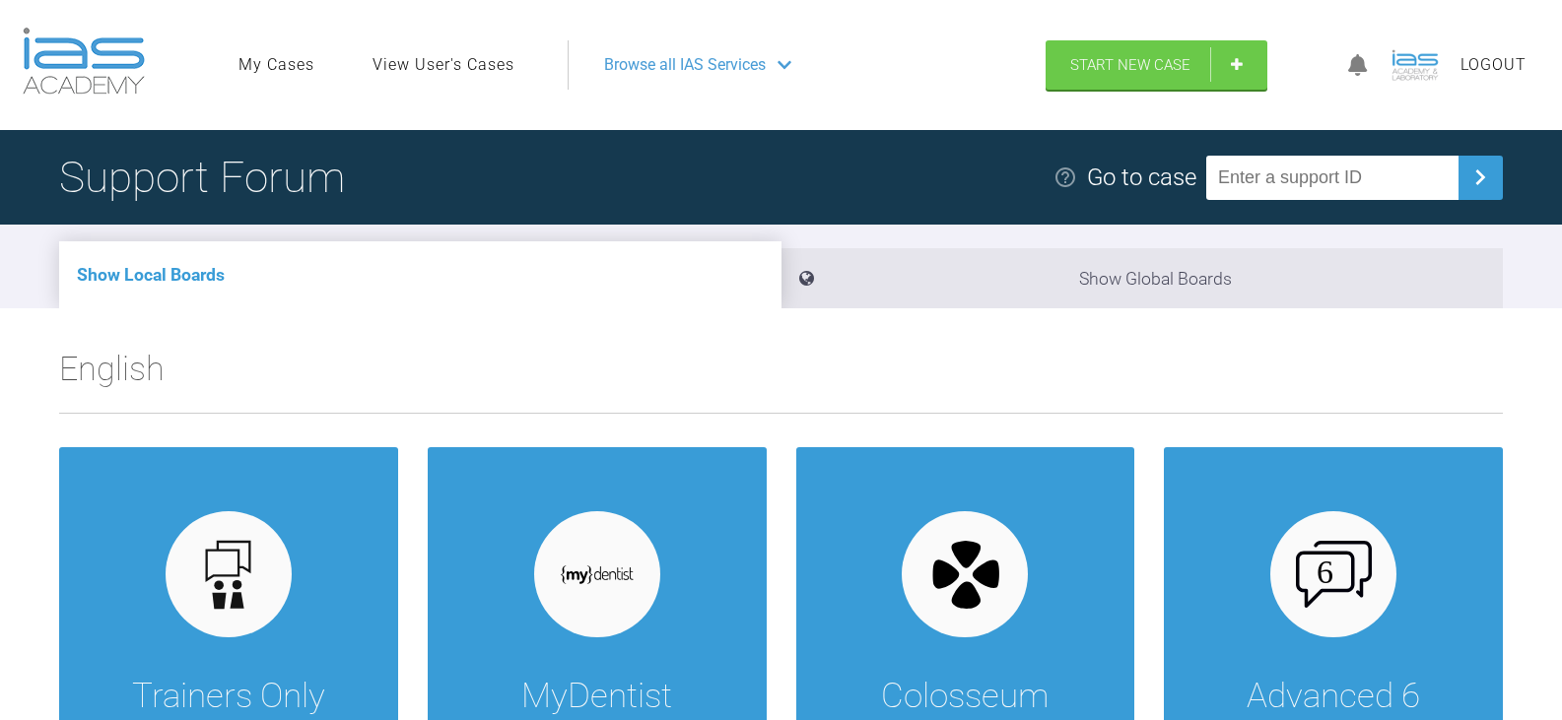
click at [1411, 171] on input "text" at bounding box center [1332, 178] width 252 height 44
paste input "OVFBOO2U"
type input "OVFBOO2U"
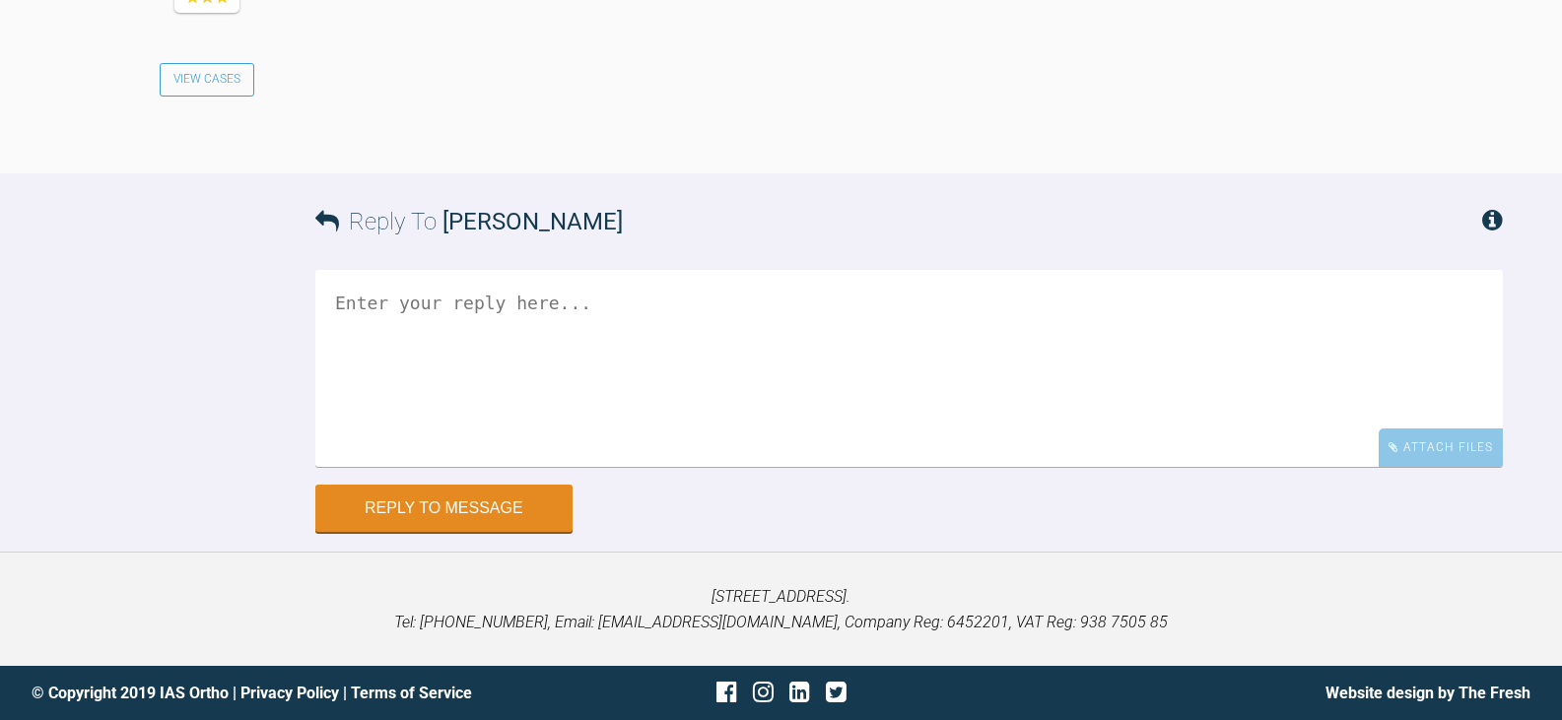
scroll to position [8316, 0]
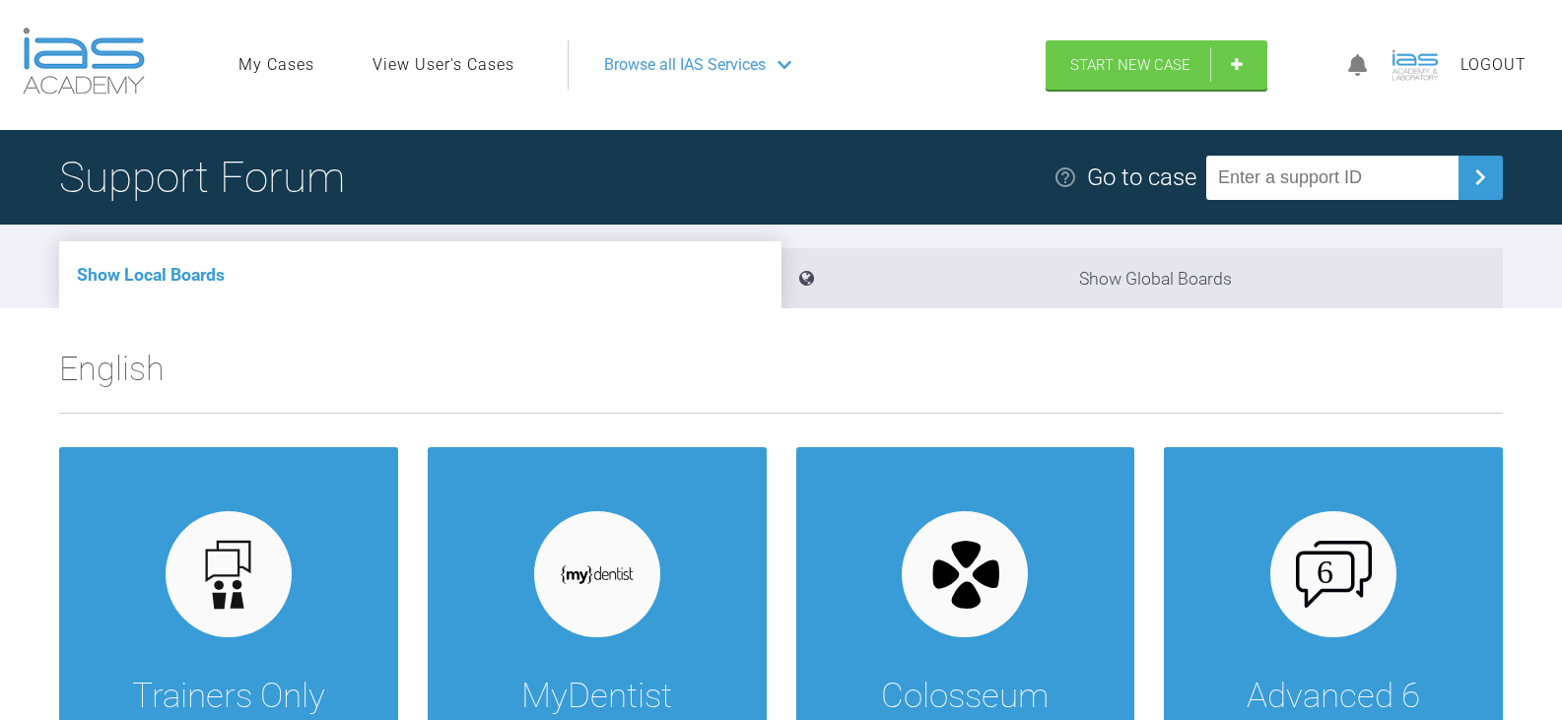
click at [1378, 172] on input "text" at bounding box center [1332, 178] width 252 height 44
paste input "A7EF2ZAH"
type input "A7EF2ZAH"
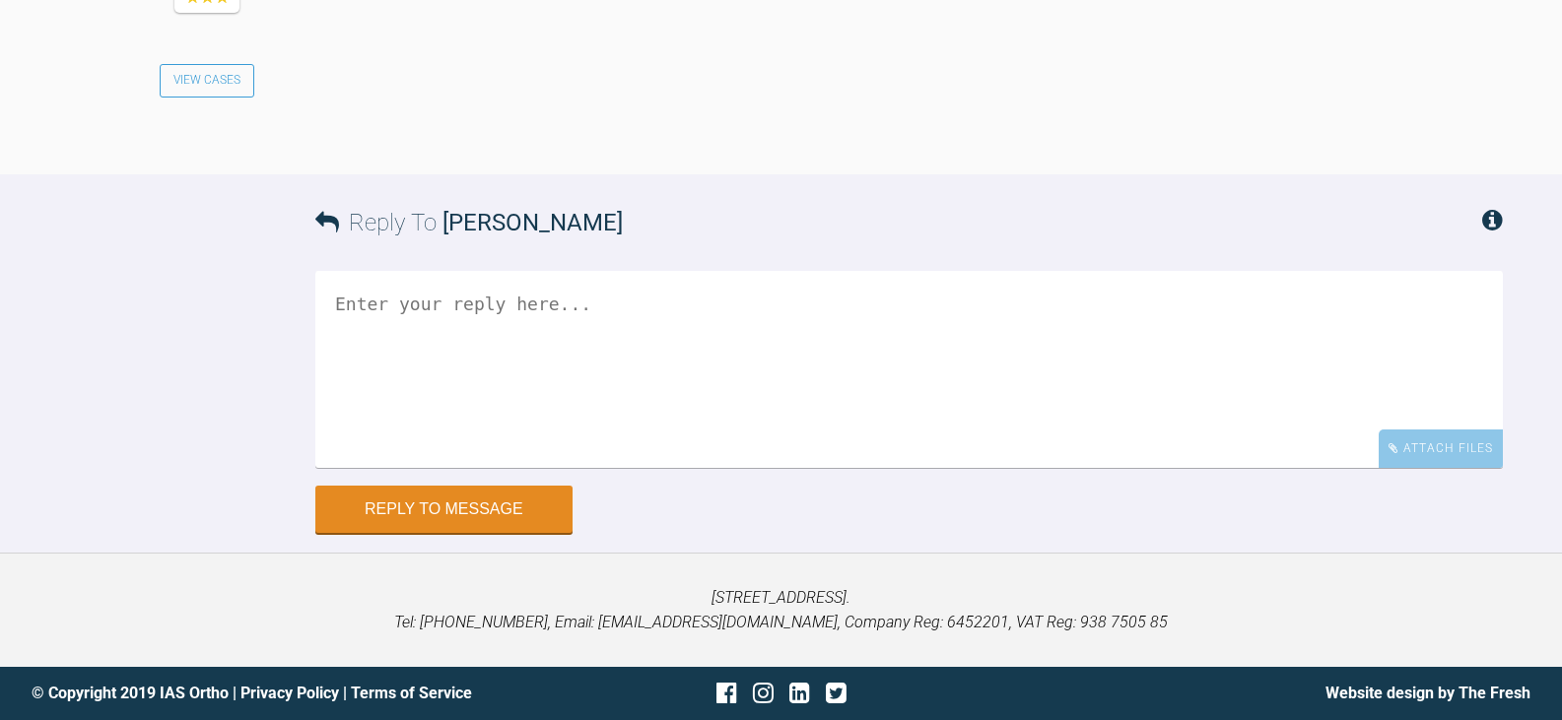
scroll to position [6083, 0]
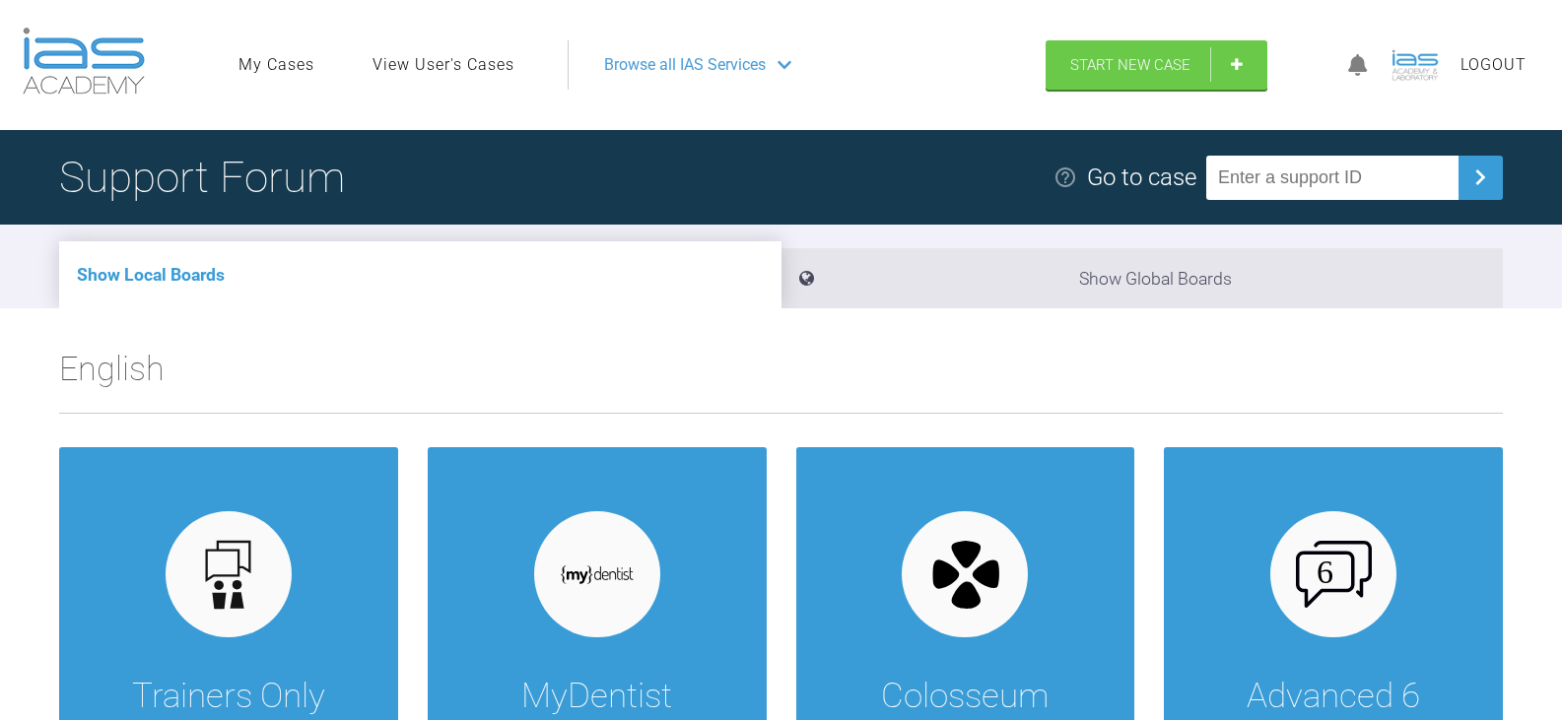
click at [1258, 180] on input "text" at bounding box center [1332, 178] width 252 height 44
paste input "JRCQLGBL"
type input "JRCQLGBL"
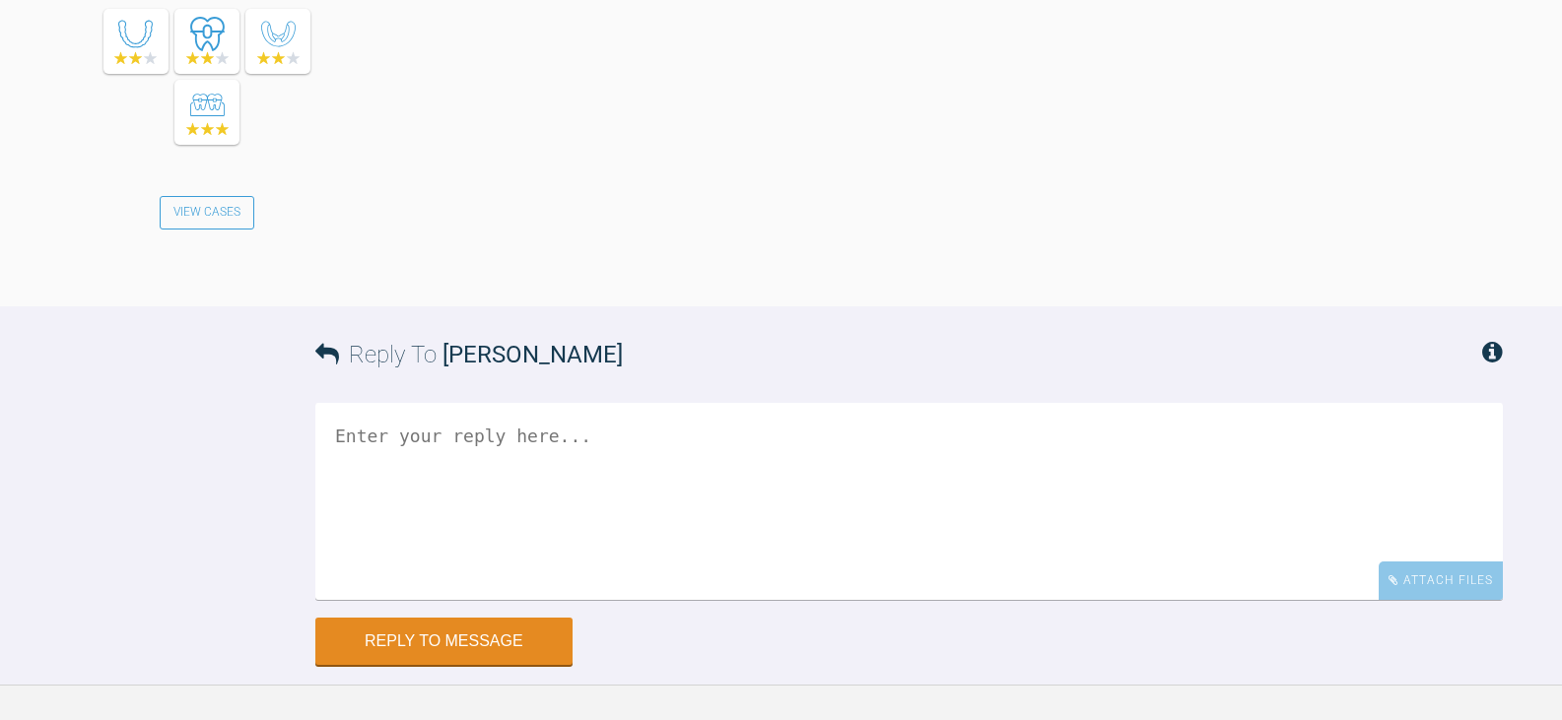
scroll to position [1774, 0]
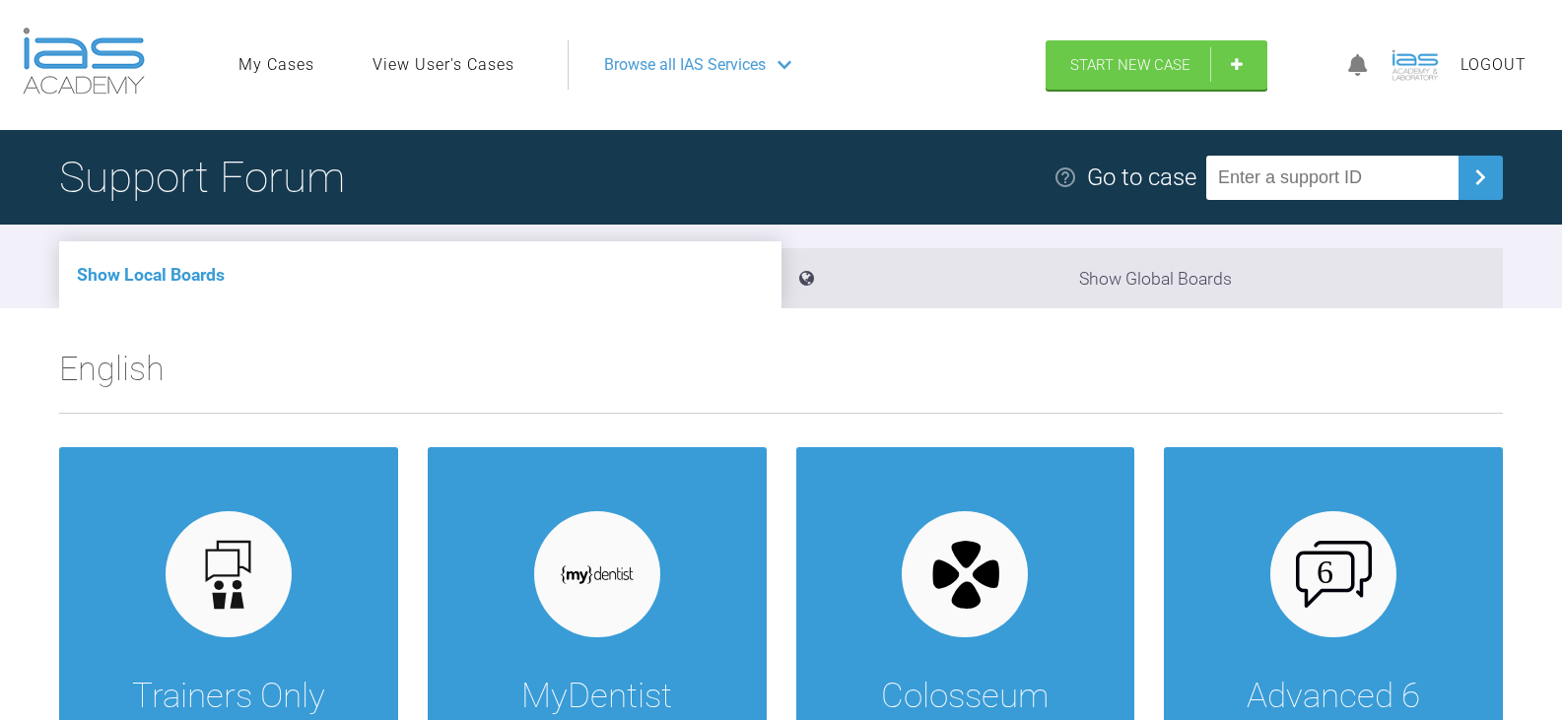
click at [1370, 177] on input "text" at bounding box center [1332, 178] width 252 height 44
paste input "CK4LHBNR"
type input "CK4LHBNR"
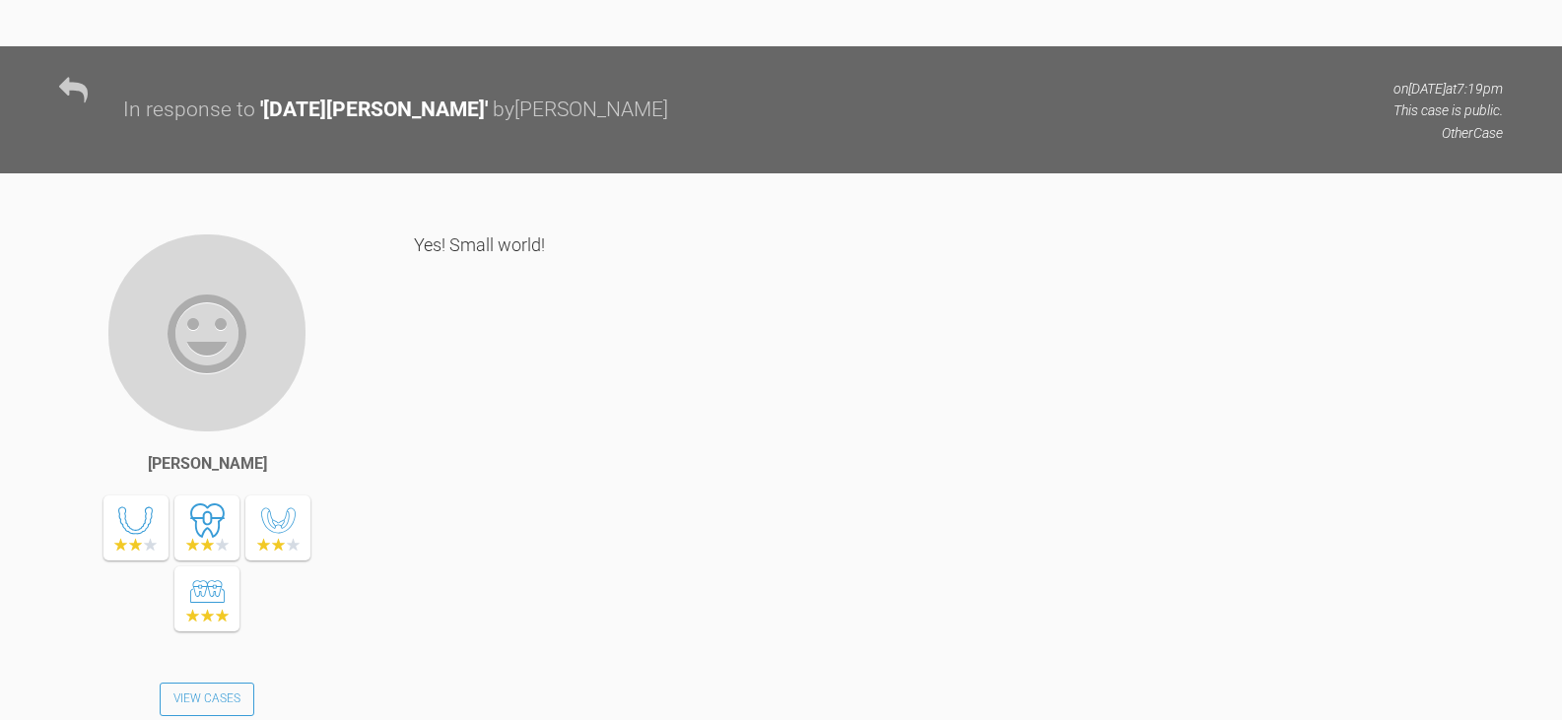
scroll to position [6670, 0]
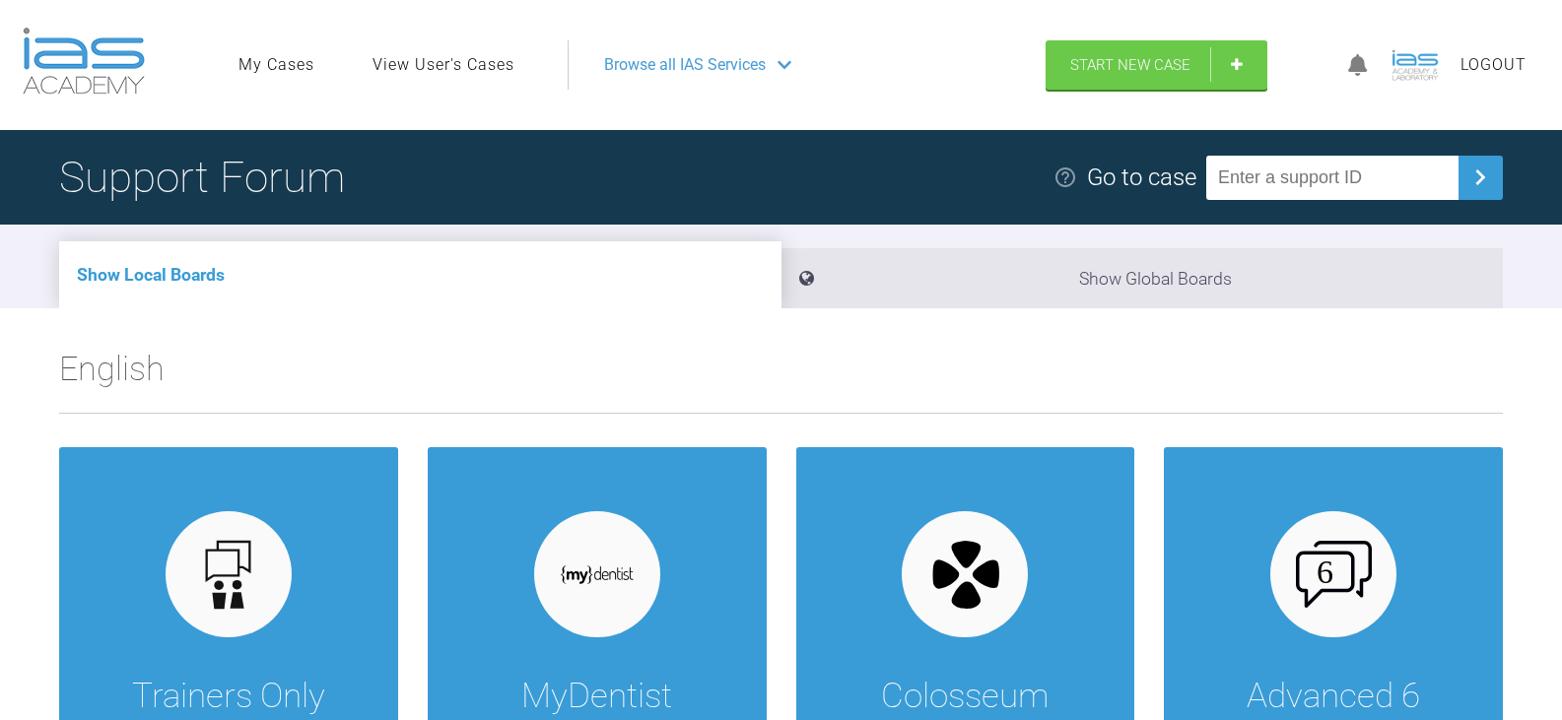
click at [1291, 191] on input "text" at bounding box center [1332, 178] width 252 height 44
paste input "9UAFVT0Z"
type input "9UAFVT0Z"
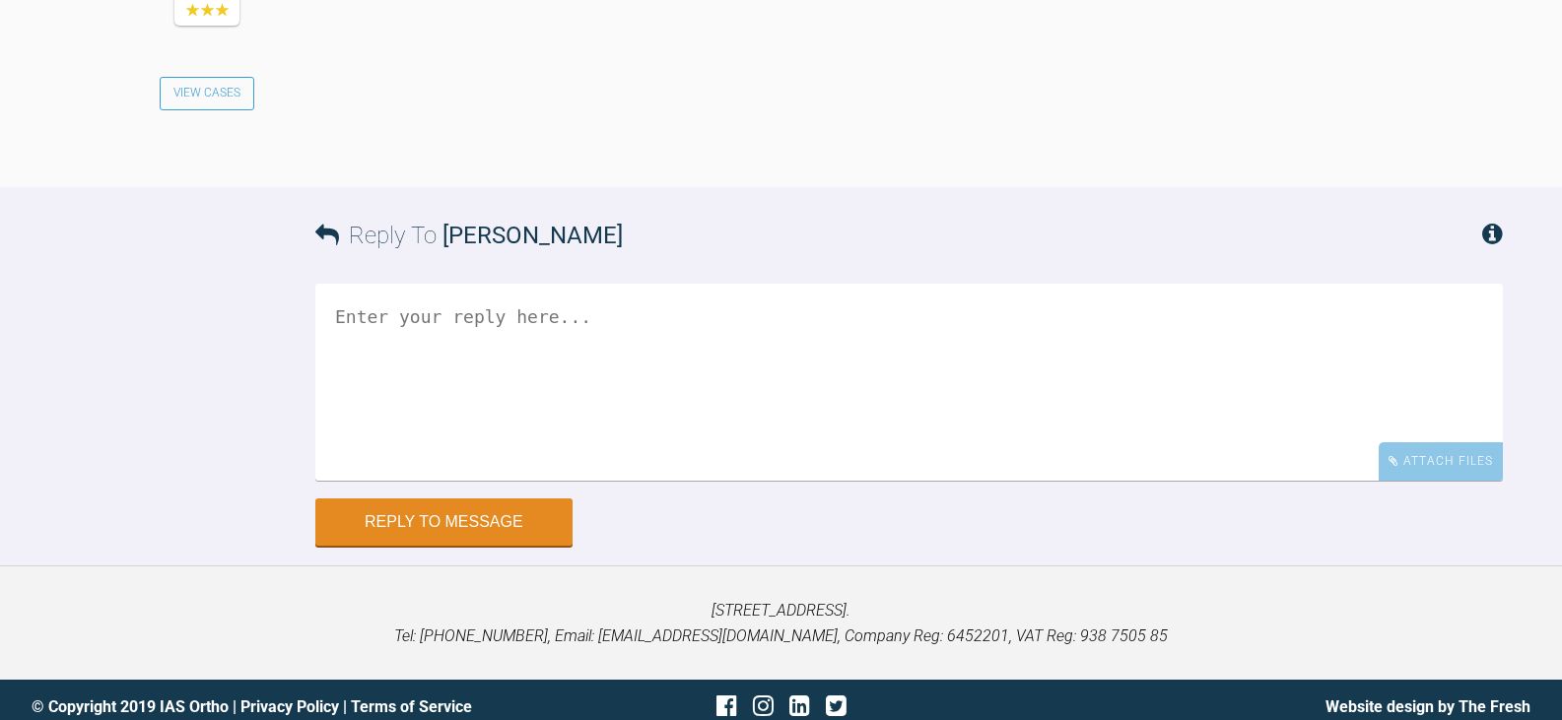
scroll to position [5095, 0]
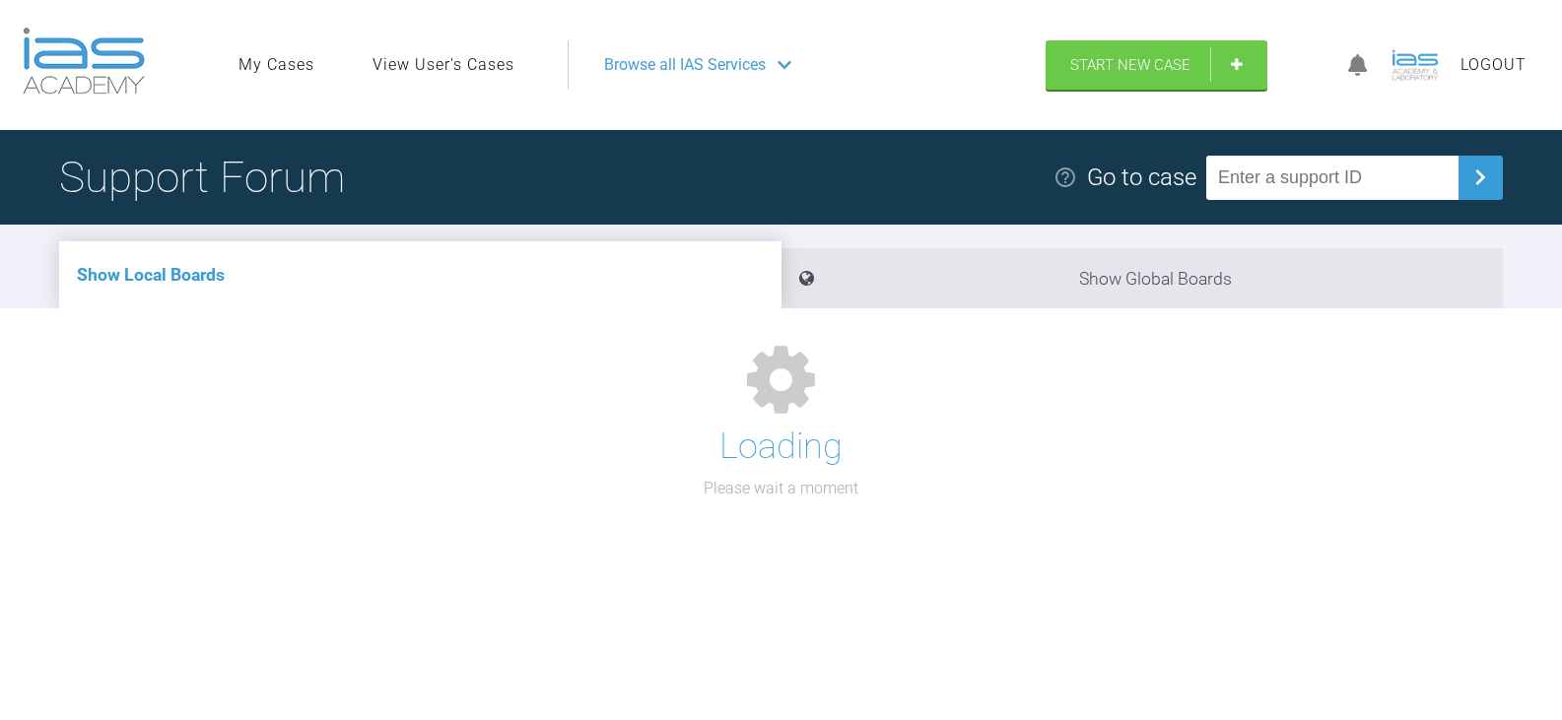
click at [1307, 198] on input "text" at bounding box center [1332, 178] width 252 height 44
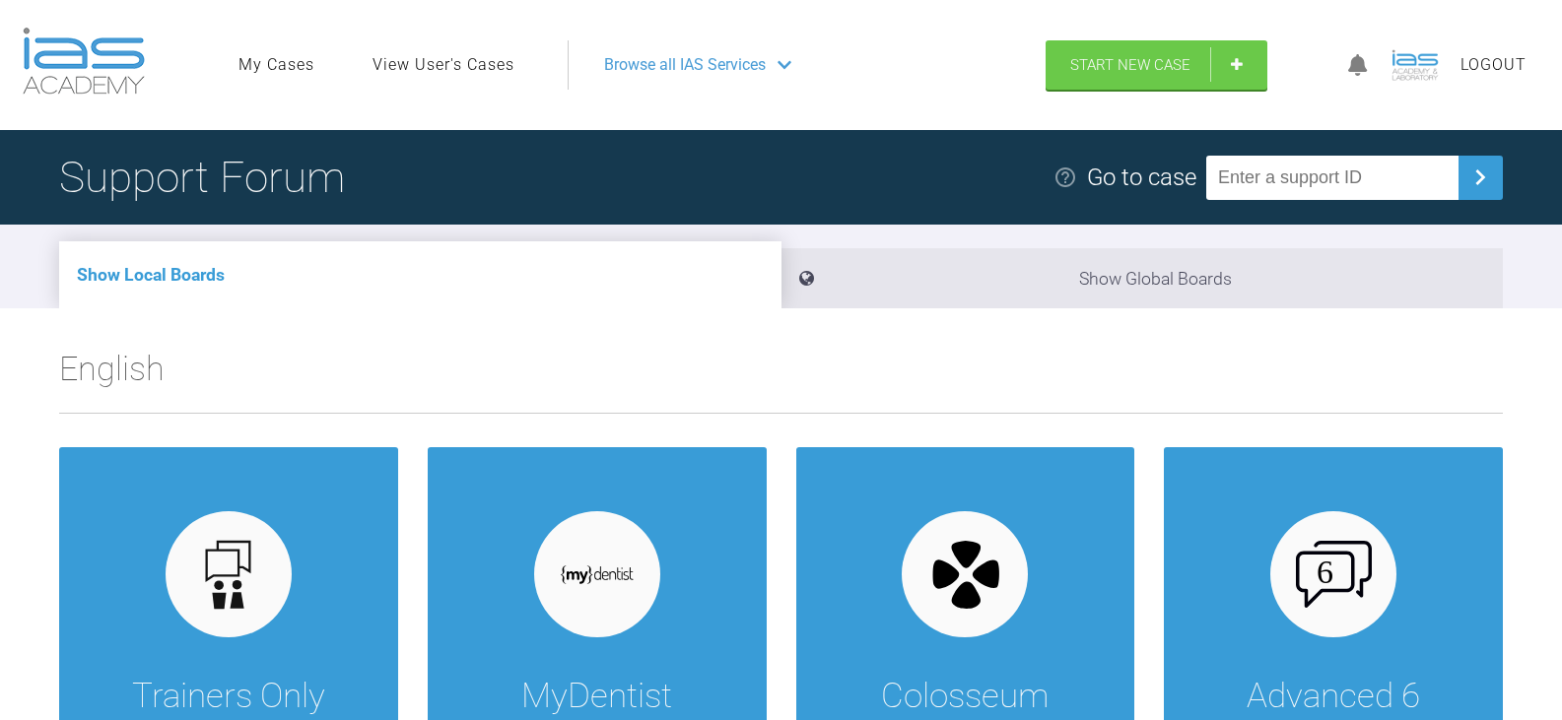
paste input "IAWET19E"
type input "IAWET19E"
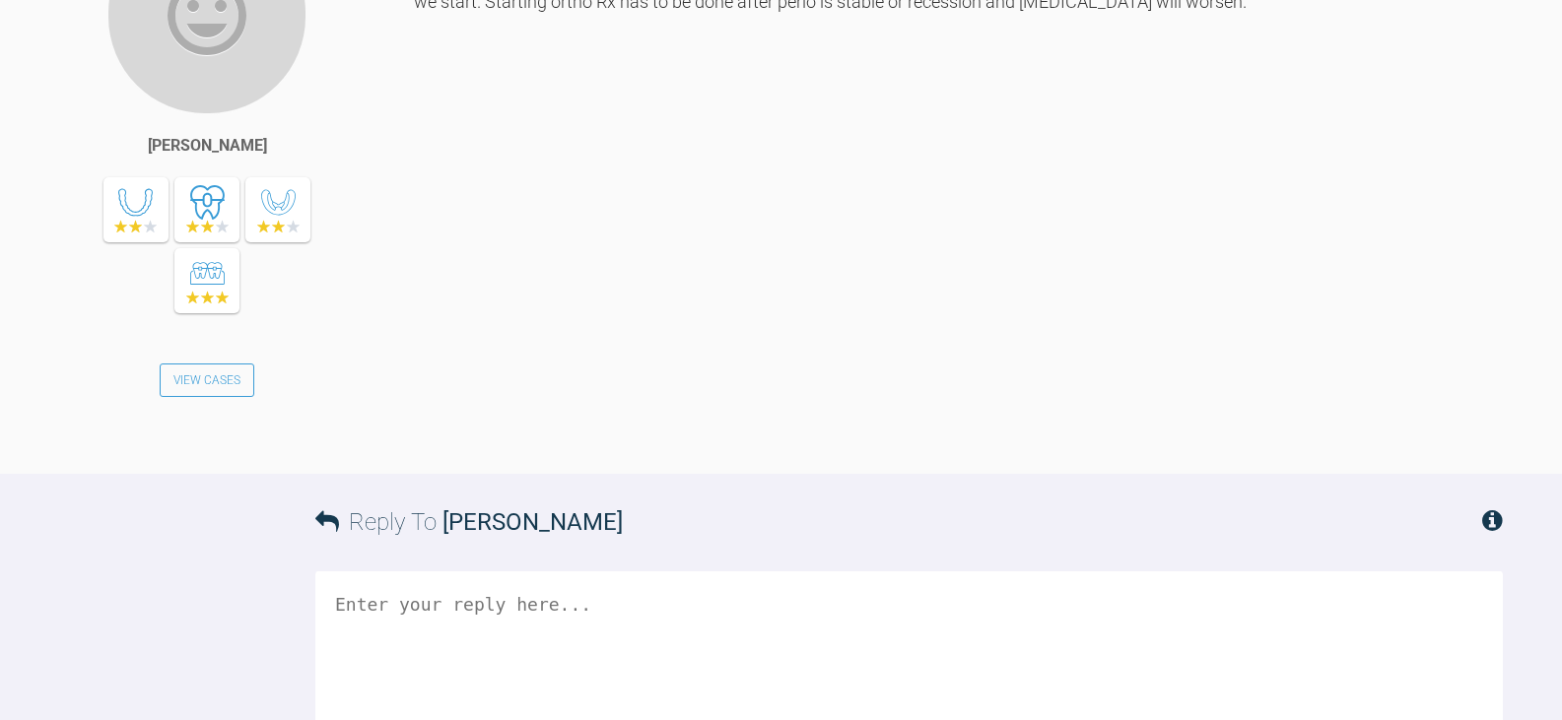
scroll to position [4677, 0]
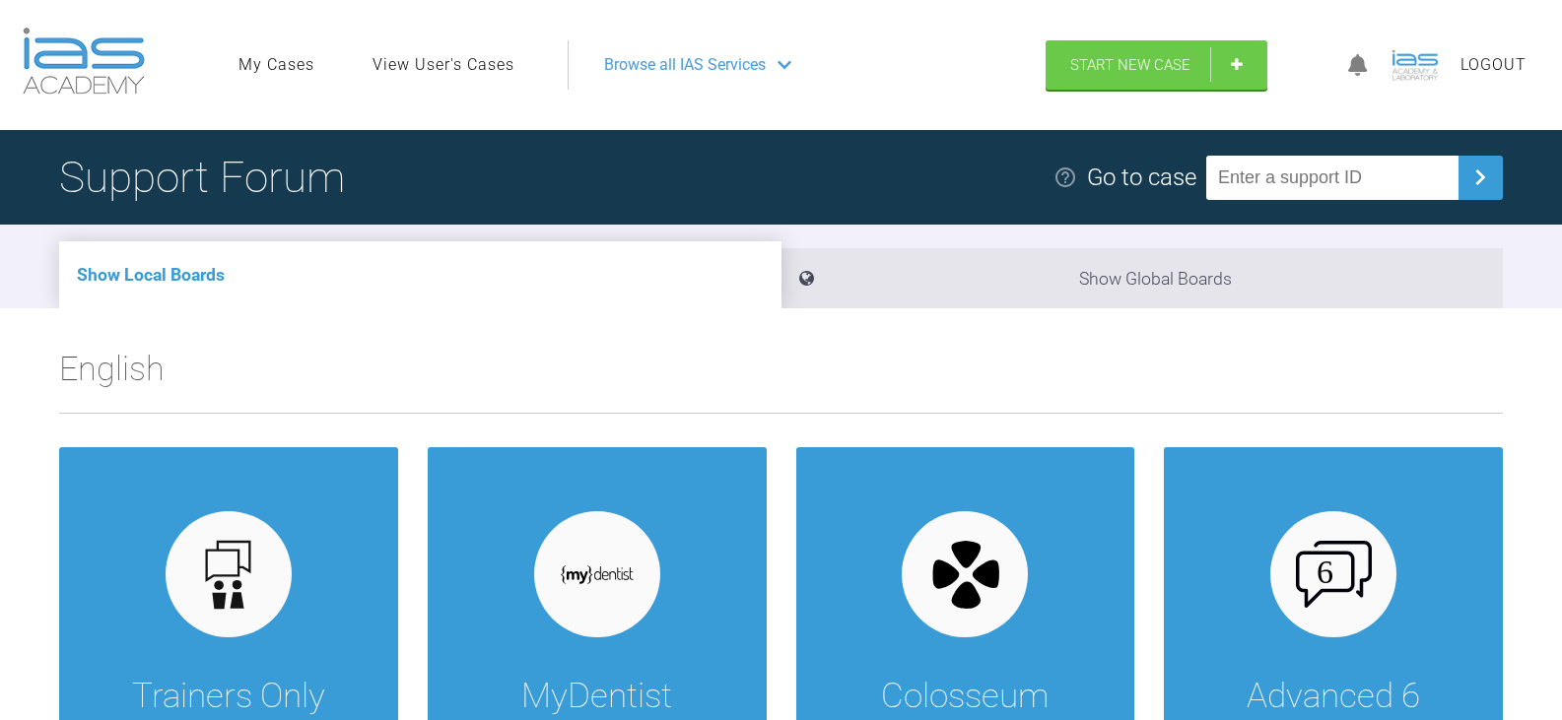
click at [1298, 184] on input "text" at bounding box center [1332, 178] width 252 height 44
paste input "[DEMOGRAPHIC_DATA]"
type input "[DEMOGRAPHIC_DATA]"
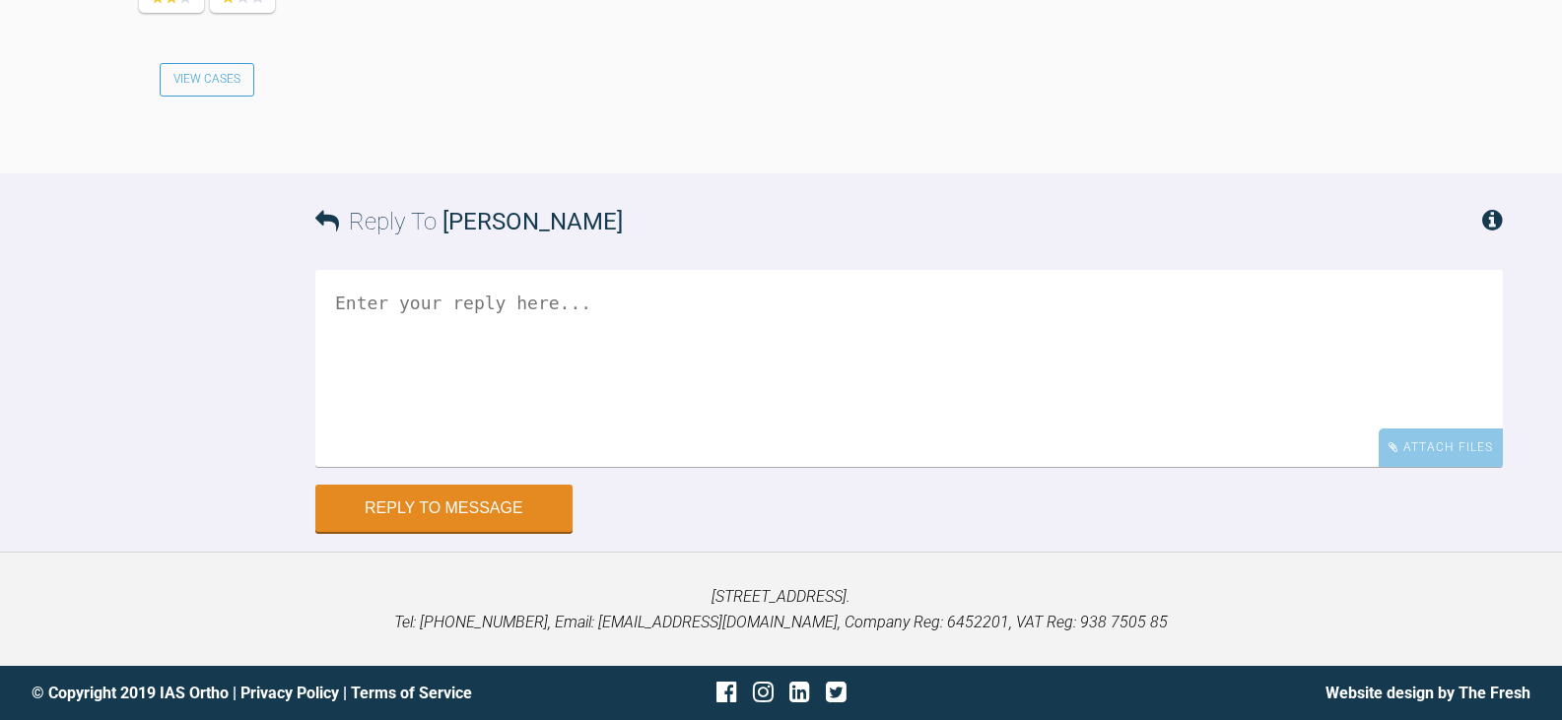
scroll to position [11722, 0]
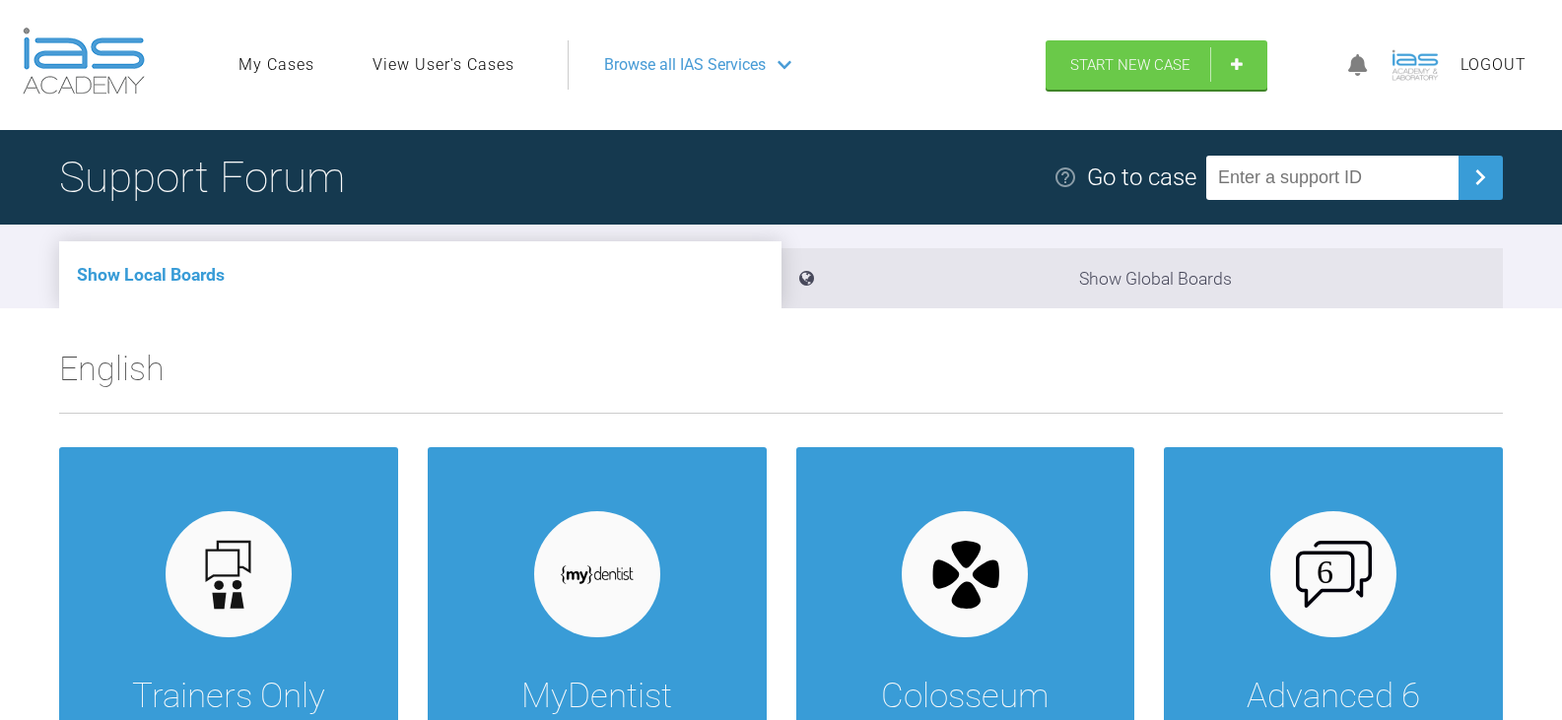
click at [1341, 190] on input "text" at bounding box center [1332, 178] width 252 height 44
paste input "T7UQUKZQ"
type input "T7UQUKZQ"
click at [1418, 186] on input "text" at bounding box center [1332, 178] width 252 height 44
paste input "DULV6RSC"
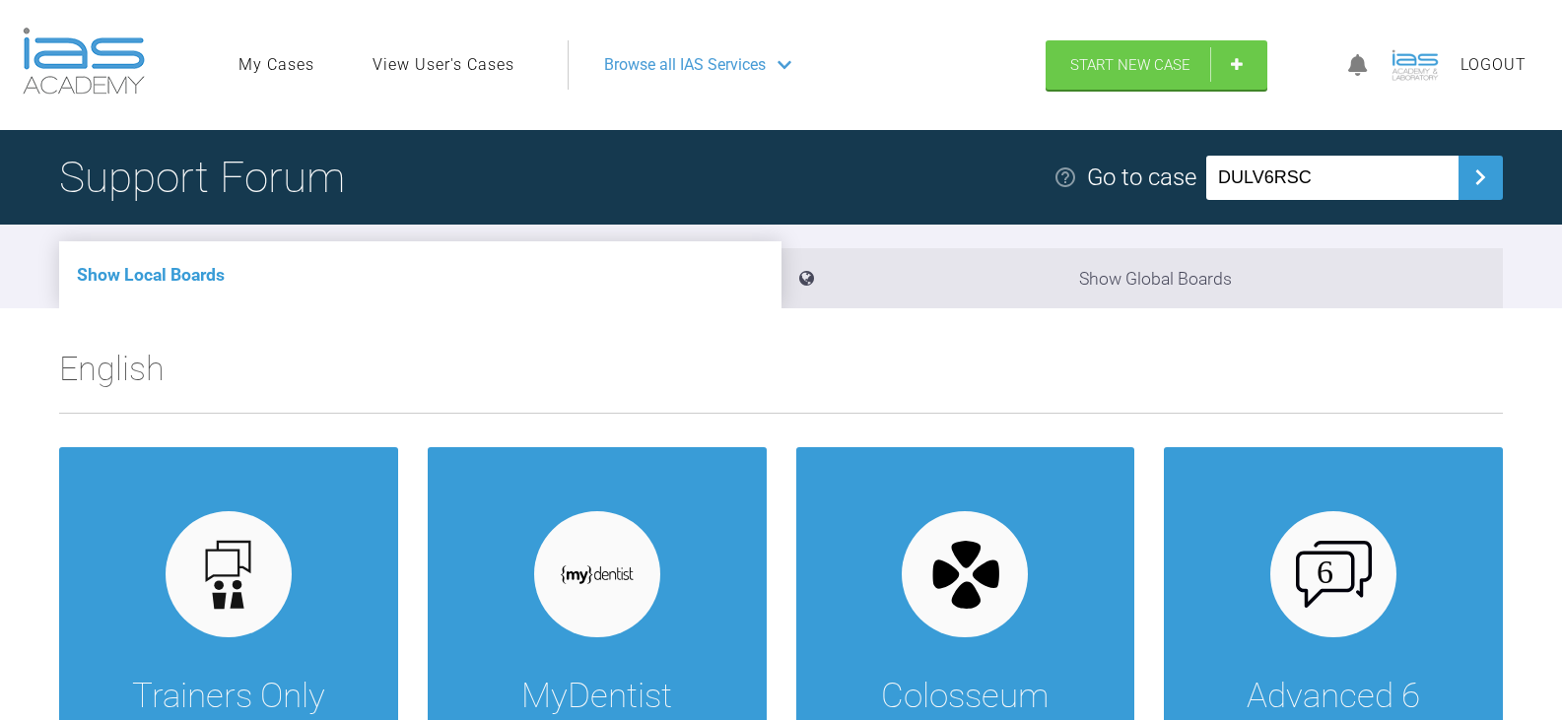
type input "DULV6RSC"
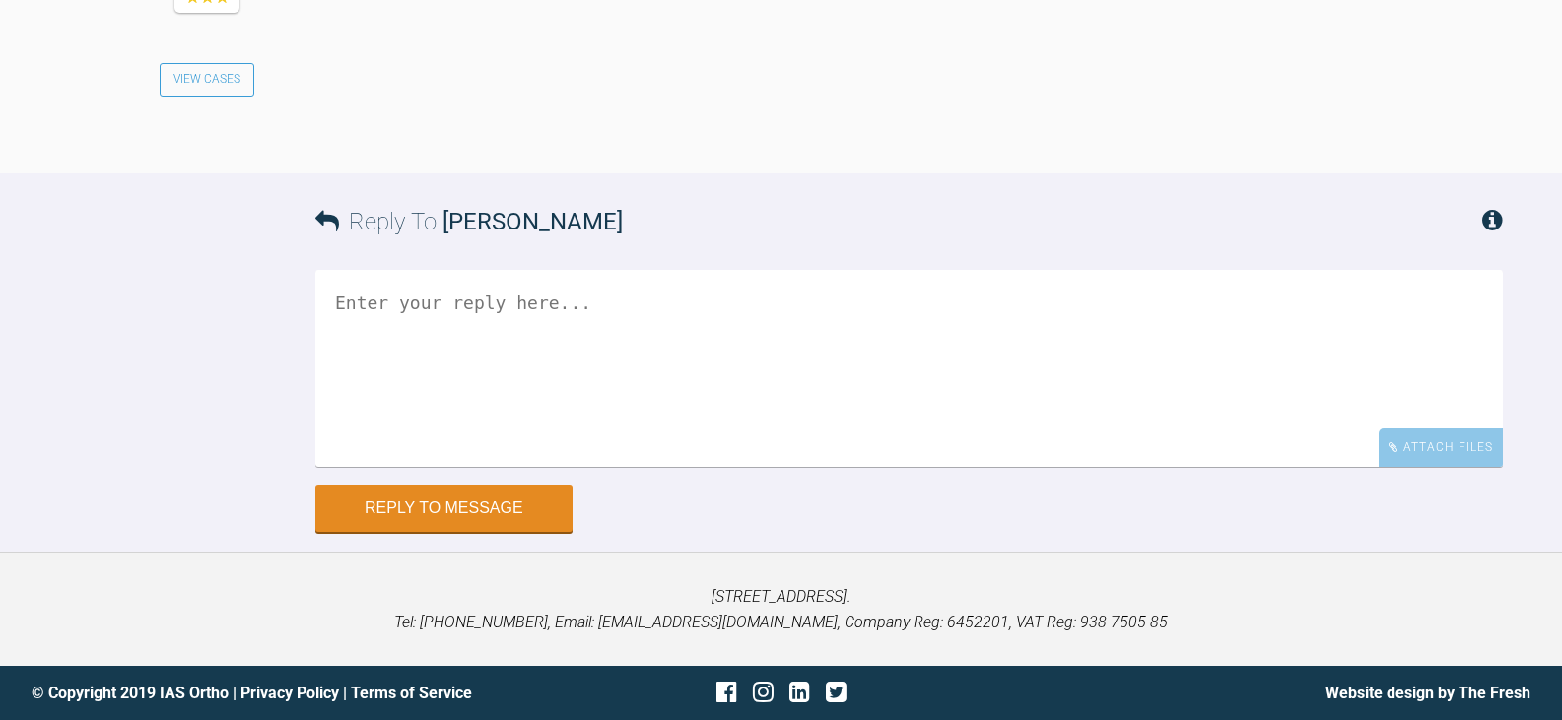
scroll to position [3153, 0]
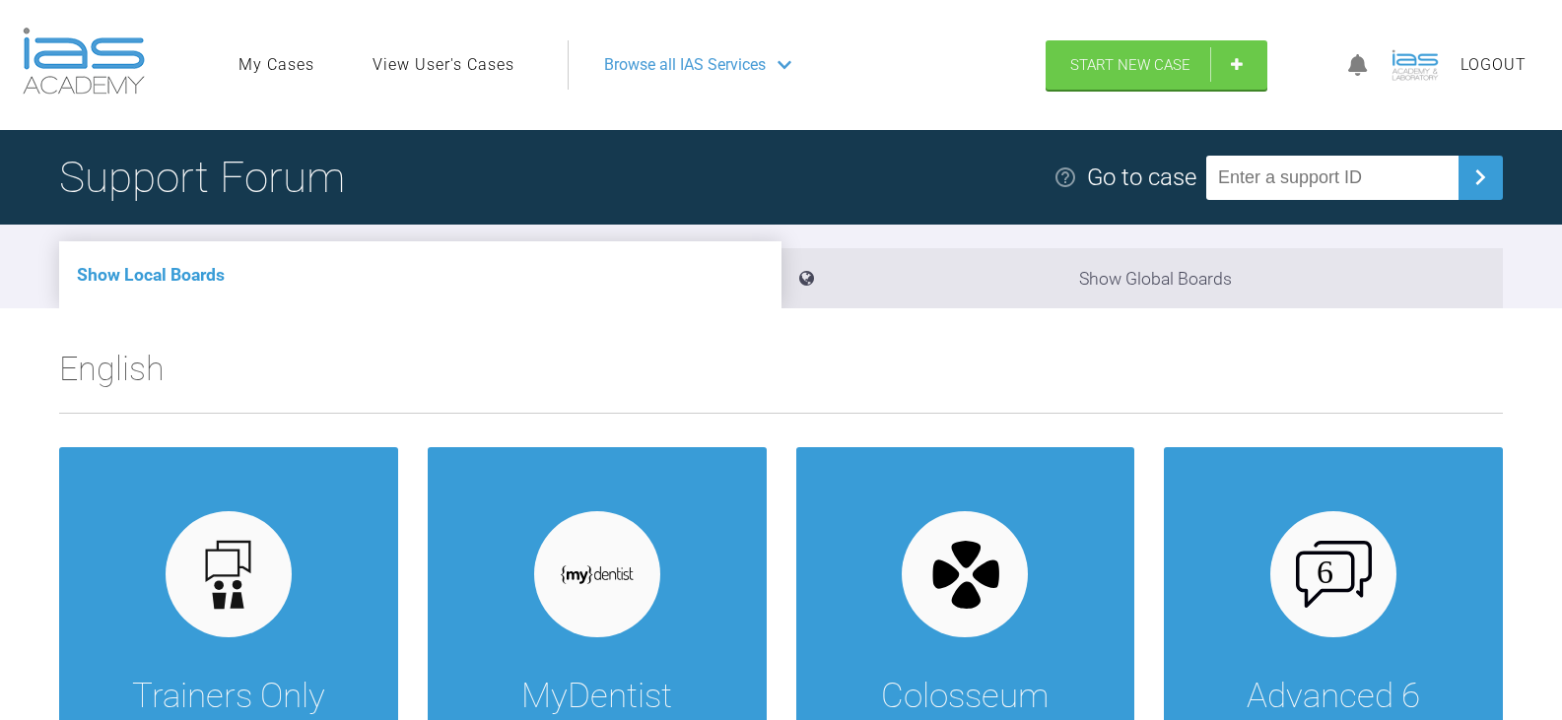
click at [1385, 167] on input "text" at bounding box center [1332, 178] width 252 height 44
paste input "QU7CDMMO"
type input "QU7CDMMO"
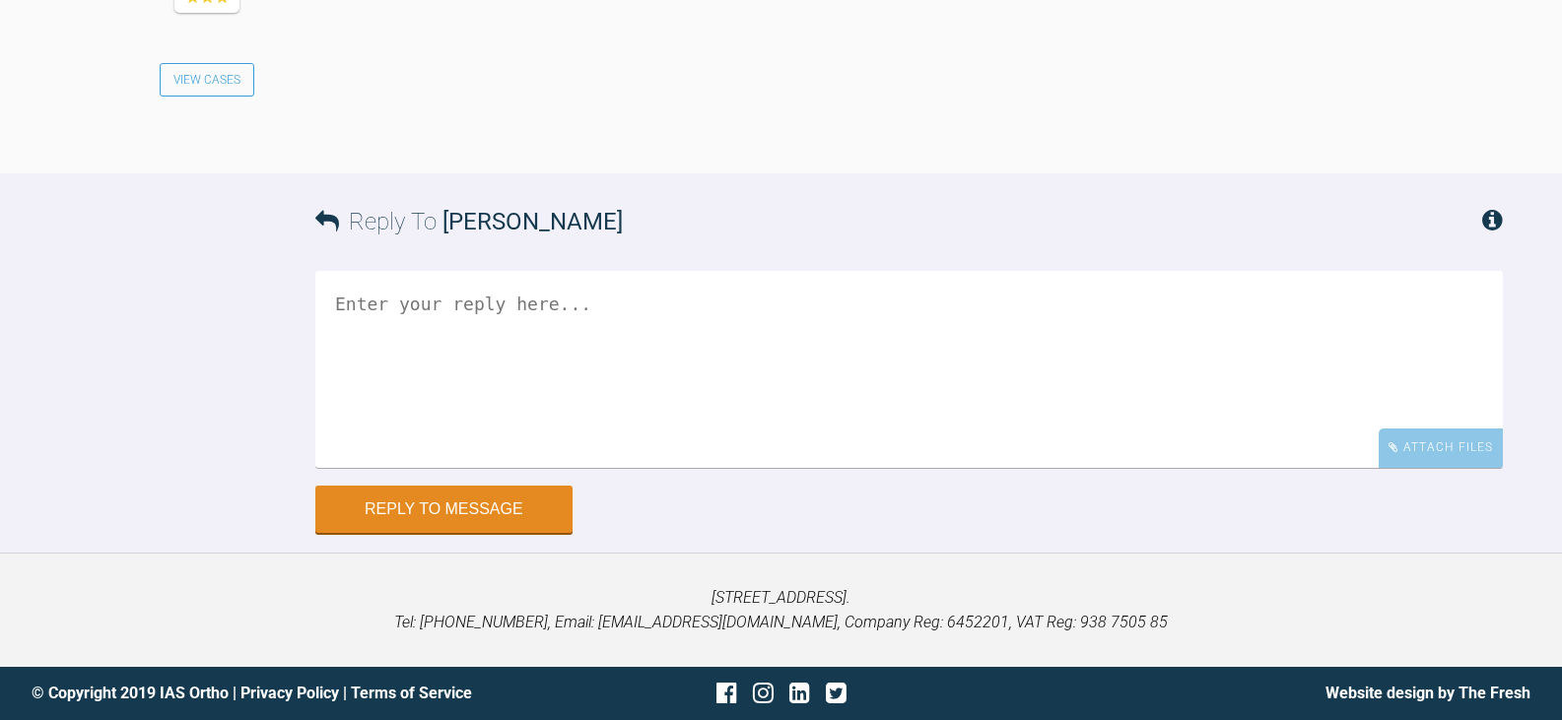
scroll to position [4040, 0]
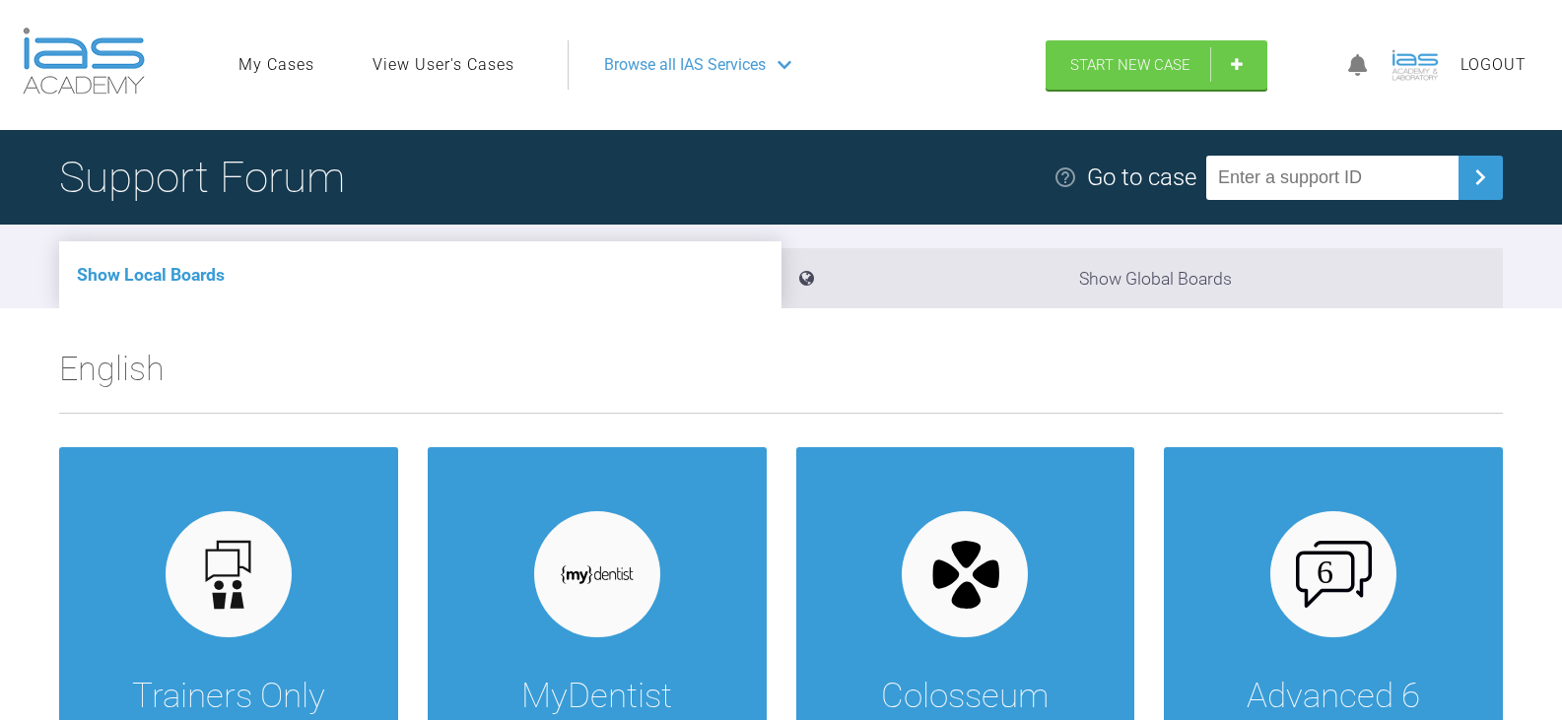
click at [1341, 171] on input "text" at bounding box center [1332, 178] width 252 height 44
paste input "N7AZVNYR"
type input "N7AZVNYR"
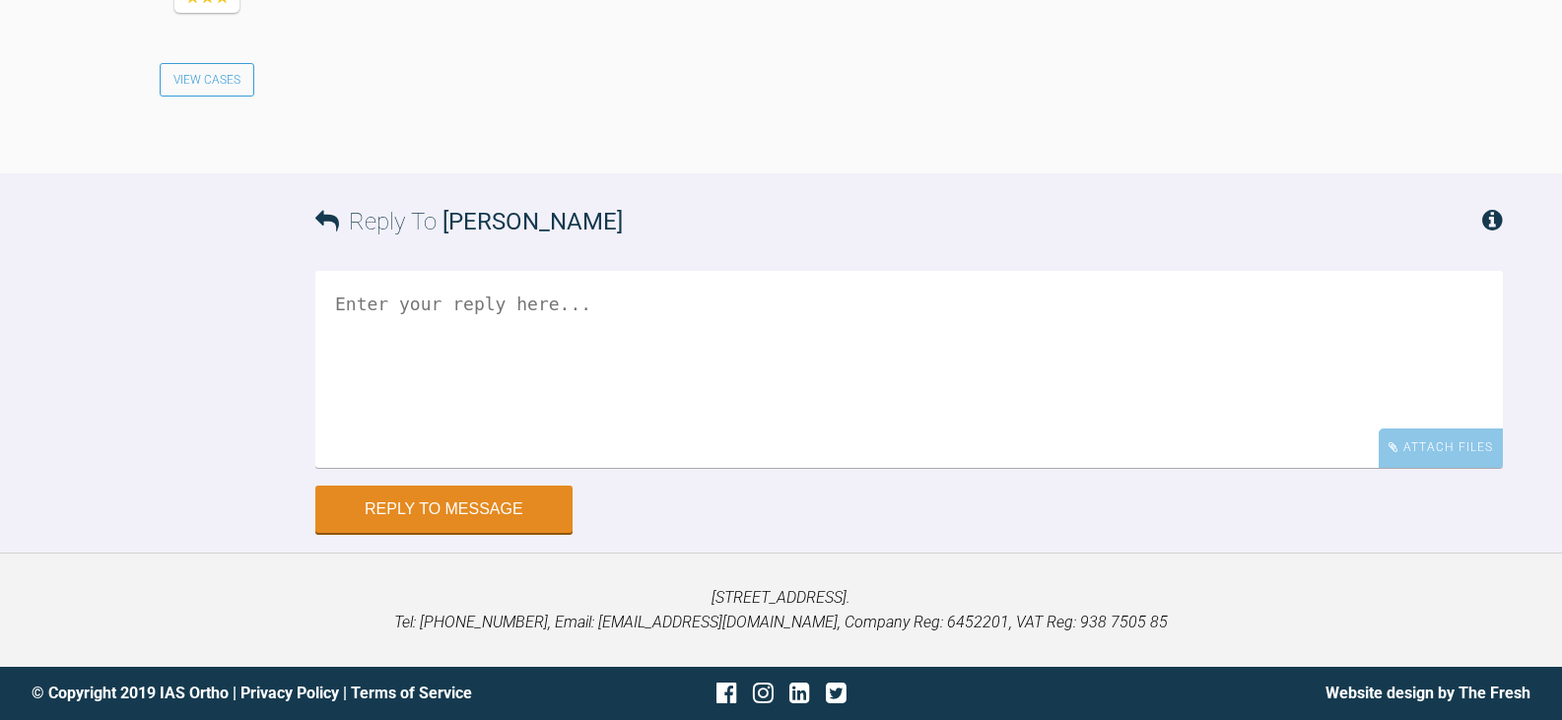
scroll to position [4114, 0]
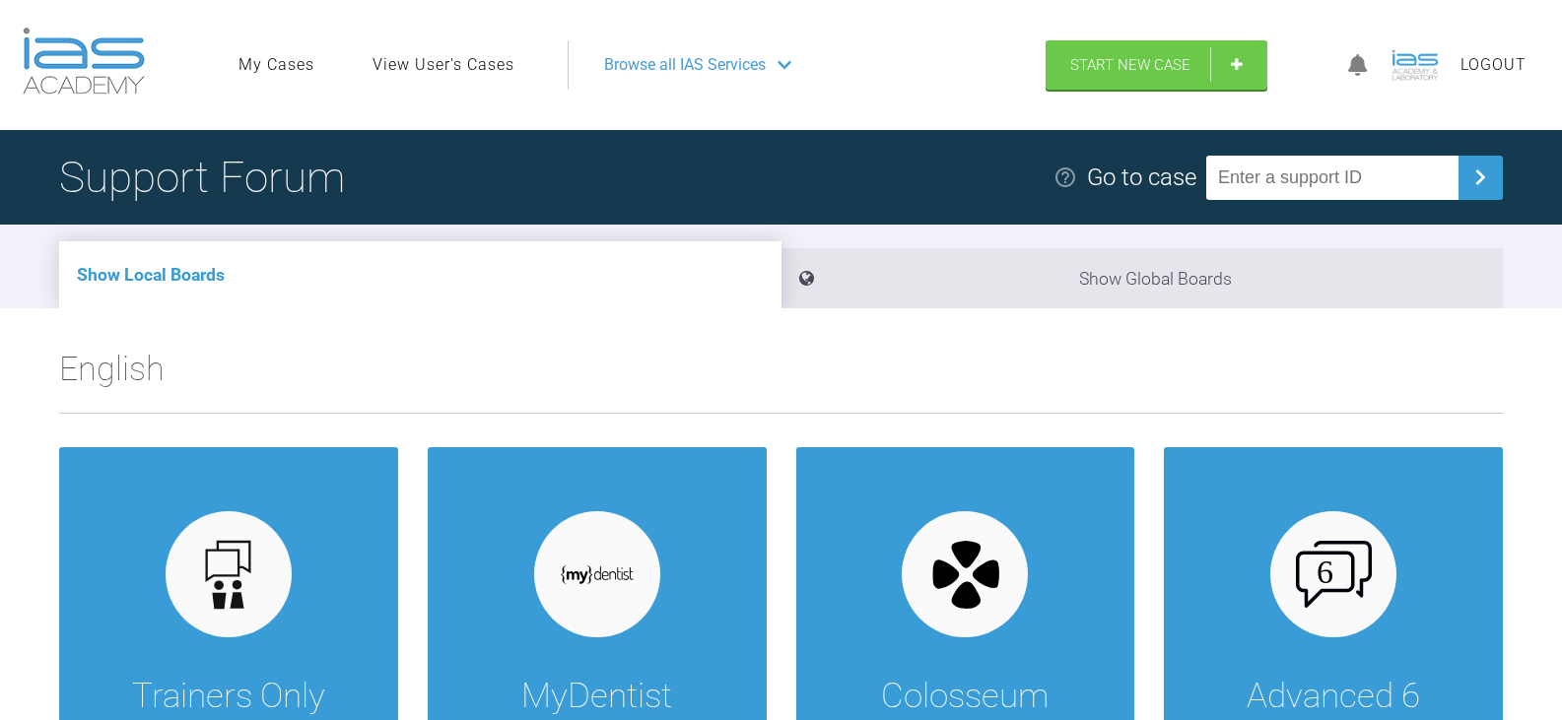
click at [1436, 176] on input "text" at bounding box center [1332, 178] width 252 height 44
paste input "H90IWL8S"
type input "H90IWL8S"
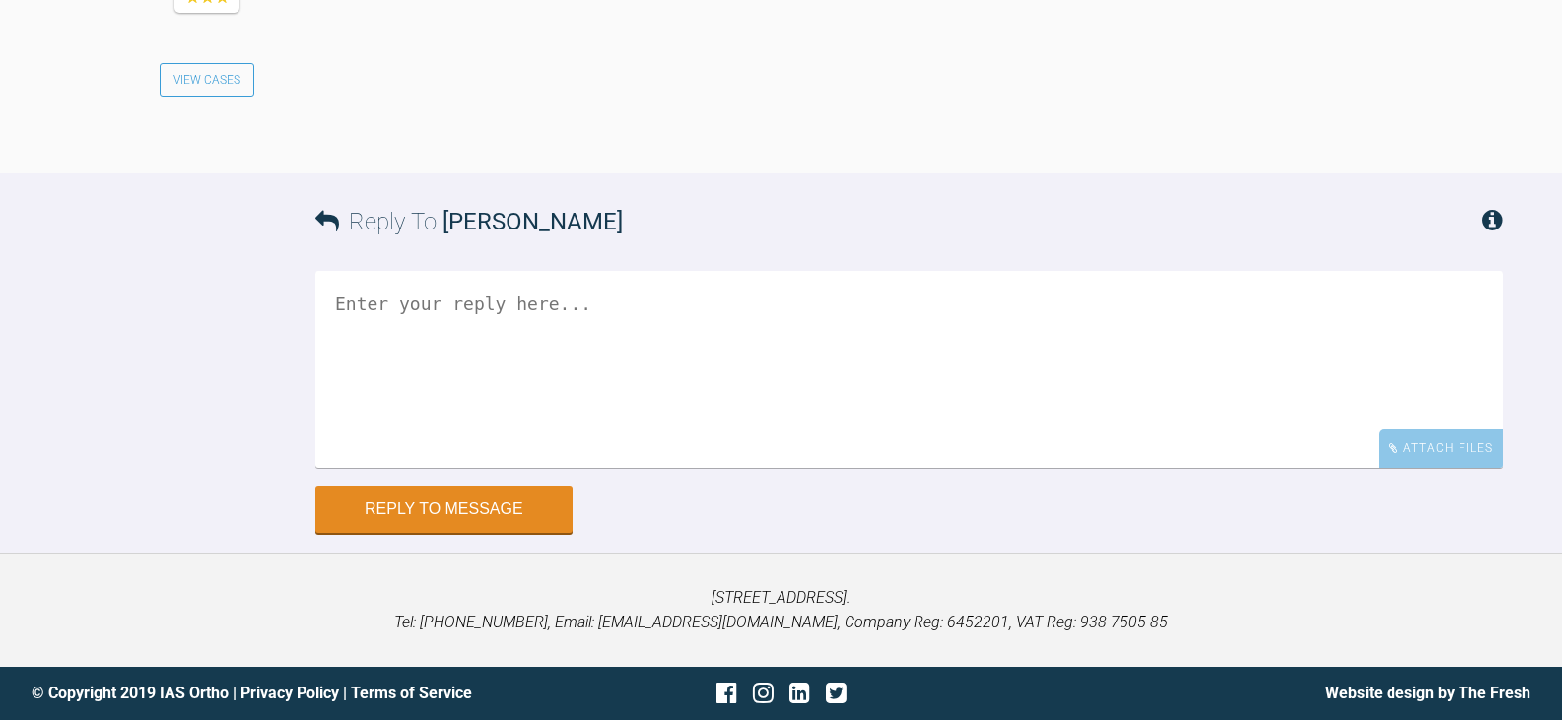
scroll to position [4170, 0]
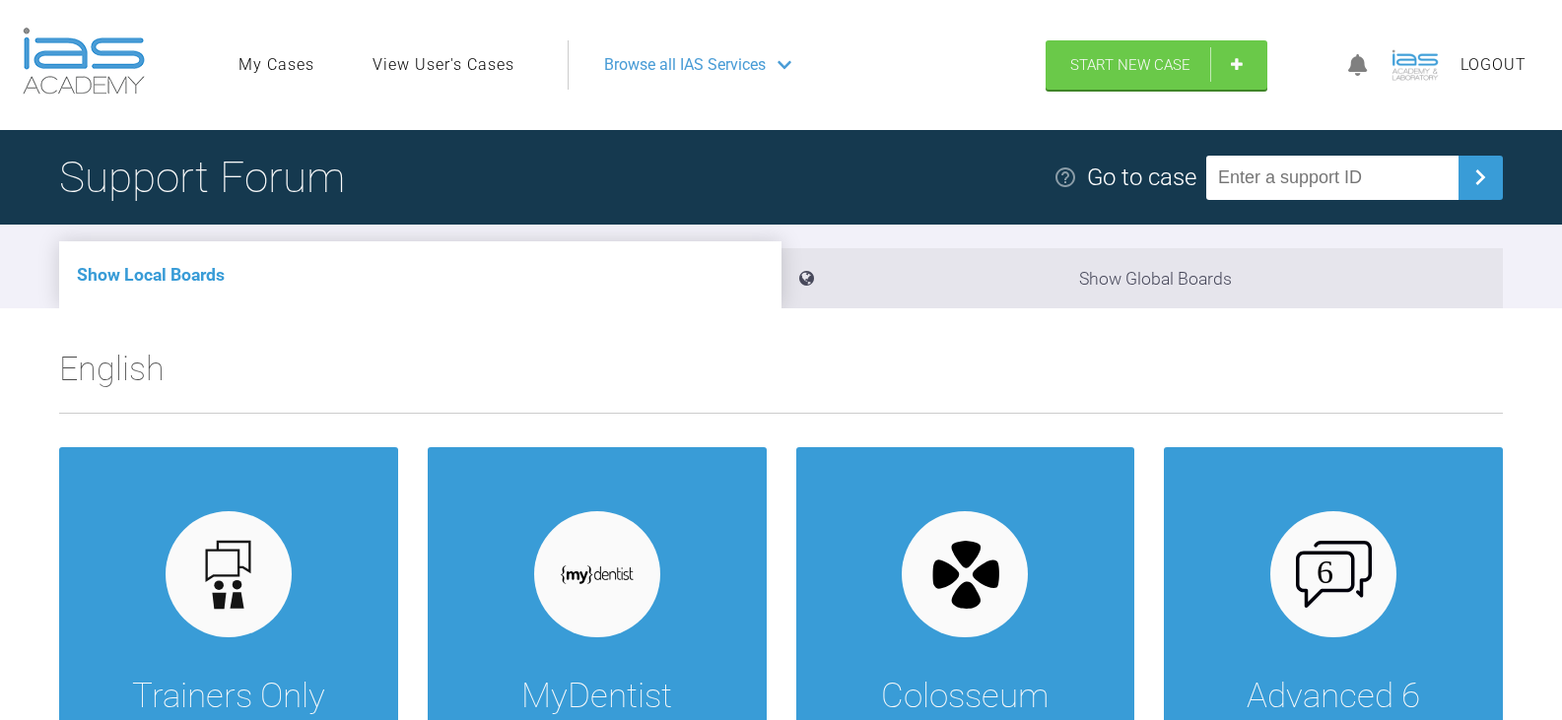
click at [1265, 170] on input "text" at bounding box center [1332, 178] width 252 height 44
paste input "UFVAJGXL"
type input "UFVAJGXL"
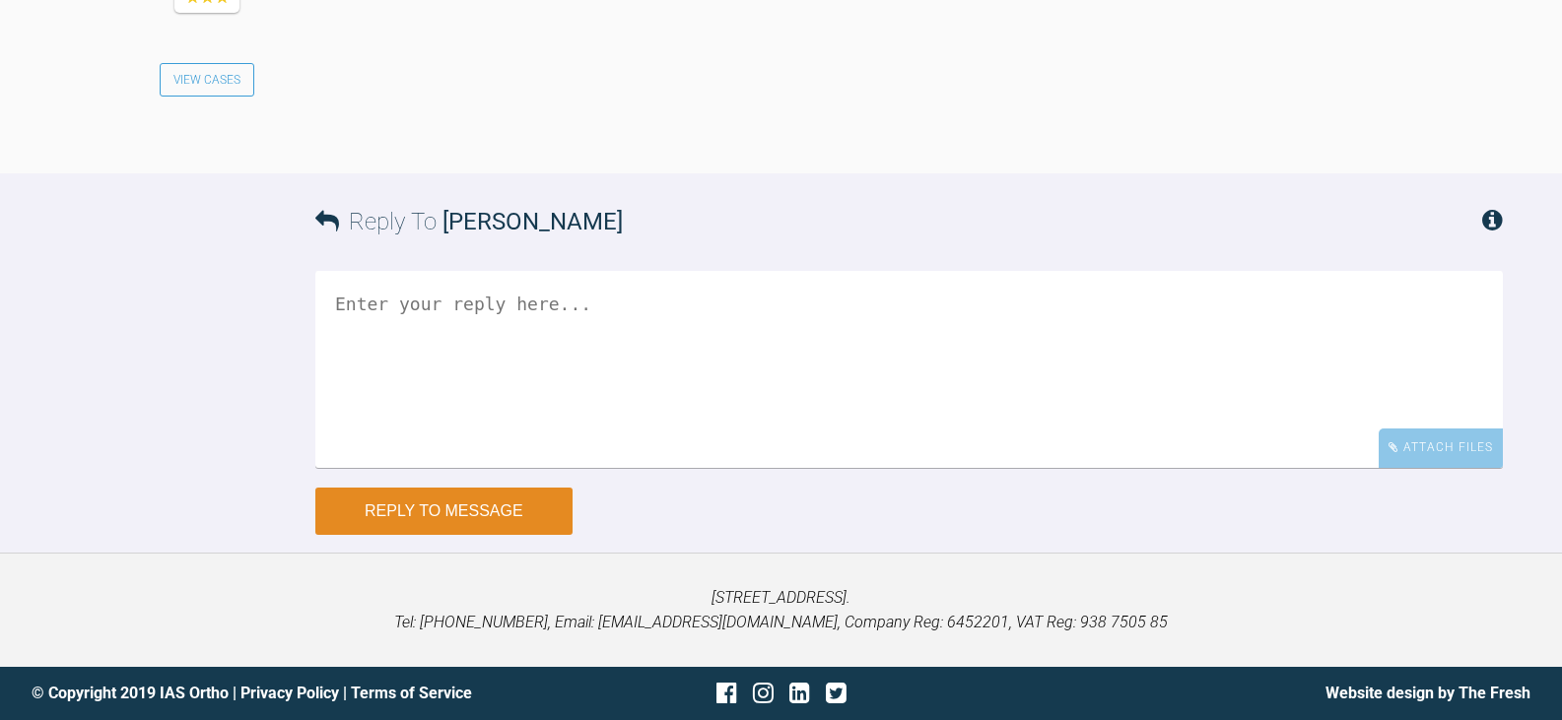
scroll to position [3942, 0]
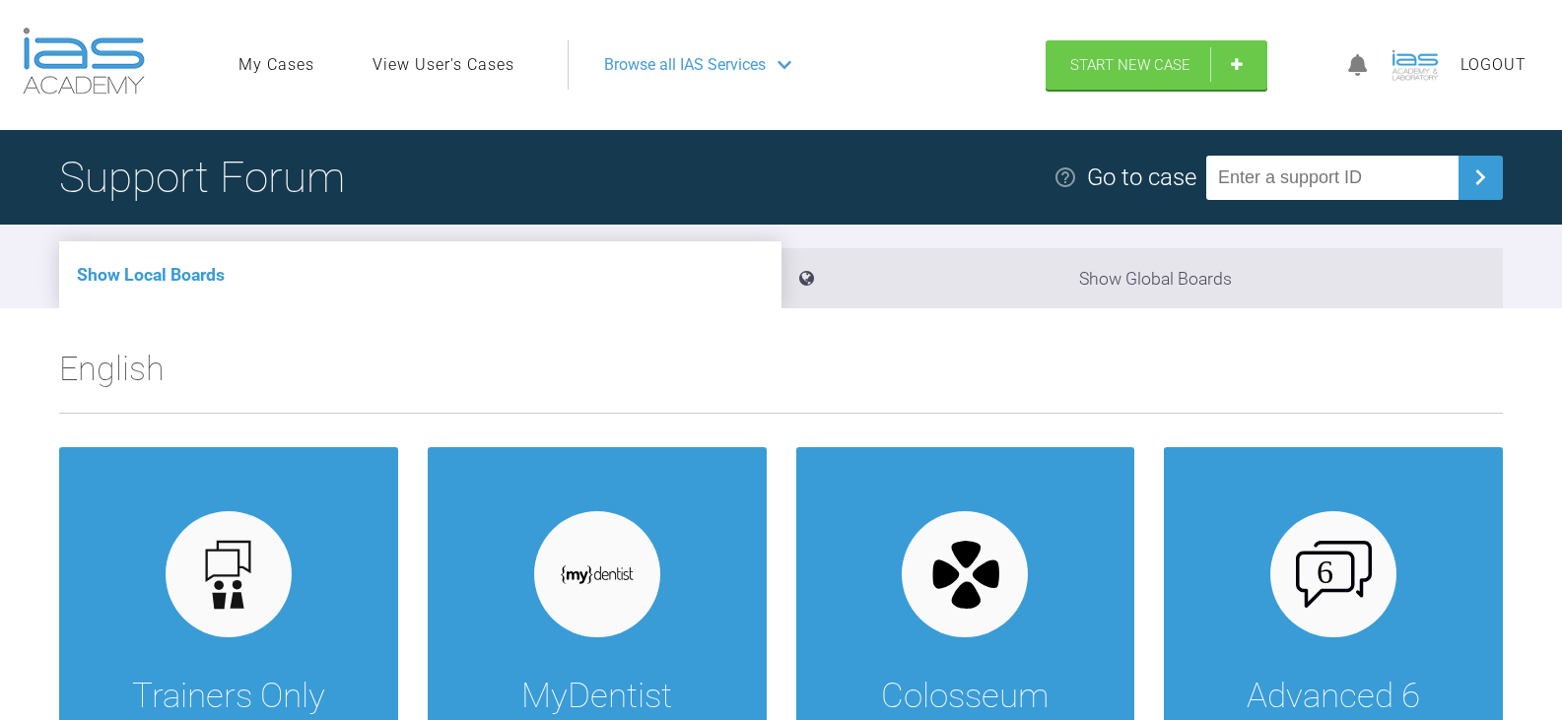
click at [1338, 188] on input "text" at bounding box center [1332, 178] width 252 height 44
paste input "RMZZOSI0"
type input "RMZZOSI0"
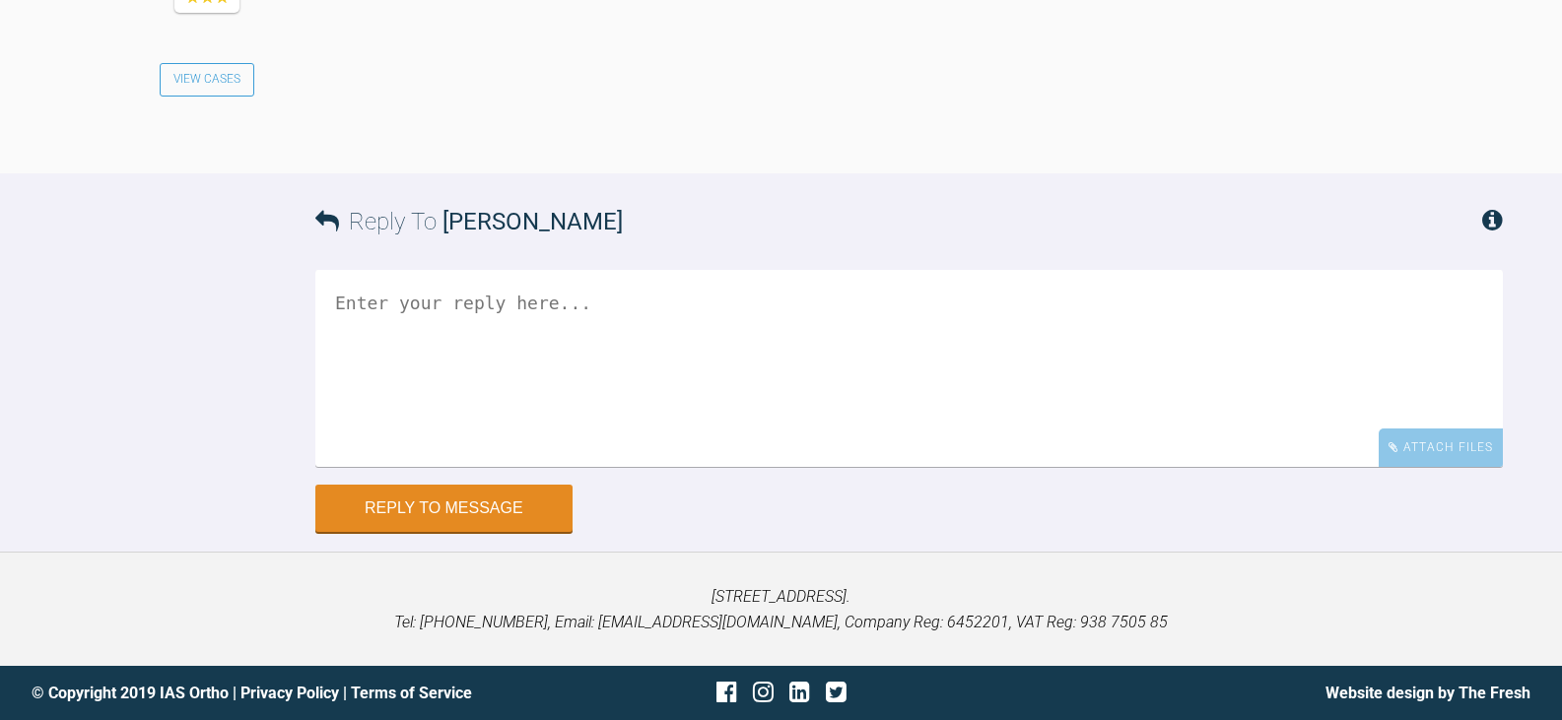
scroll to position [5521, 0]
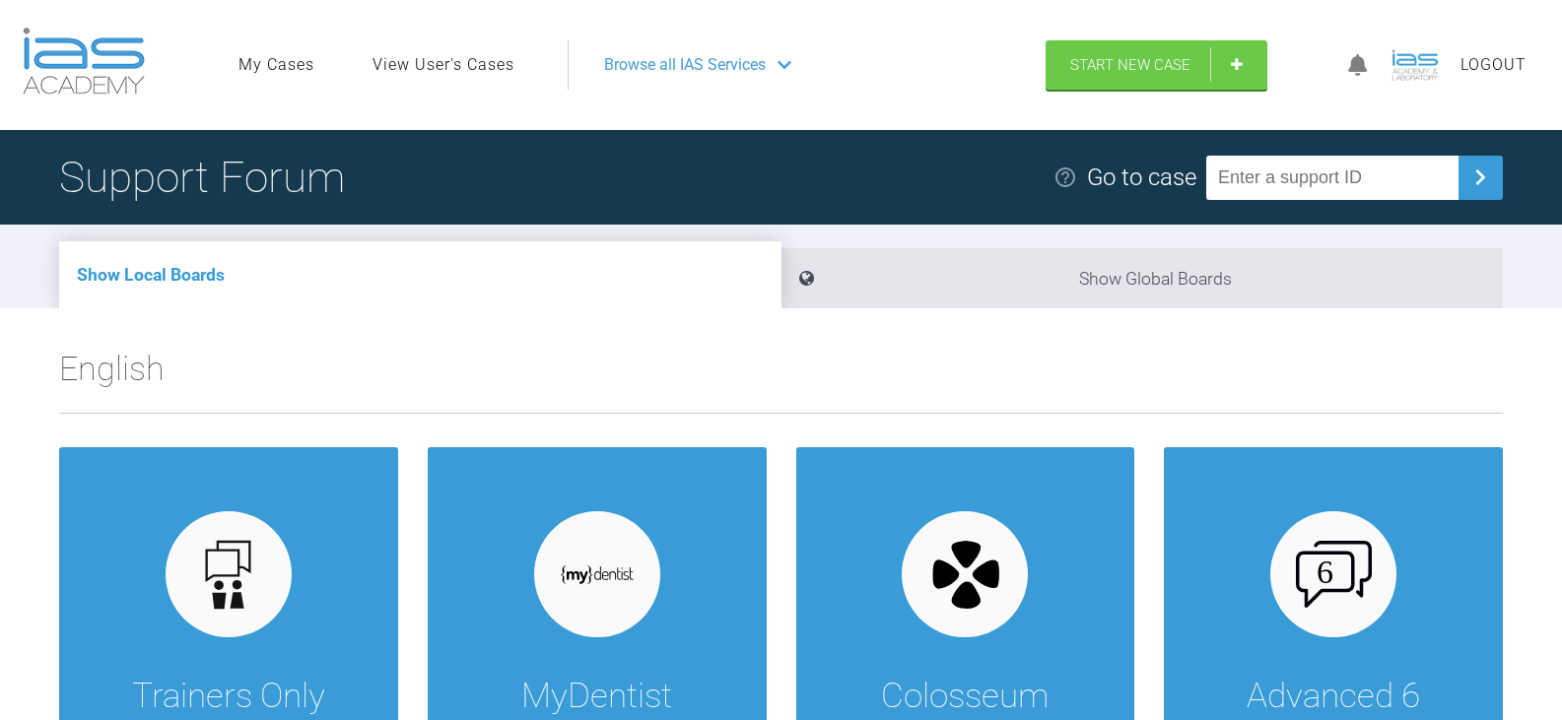
click at [1313, 184] on input "text" at bounding box center [1332, 178] width 252 height 44
paste input "XYVGIONT"
type input "XYVGIONT"
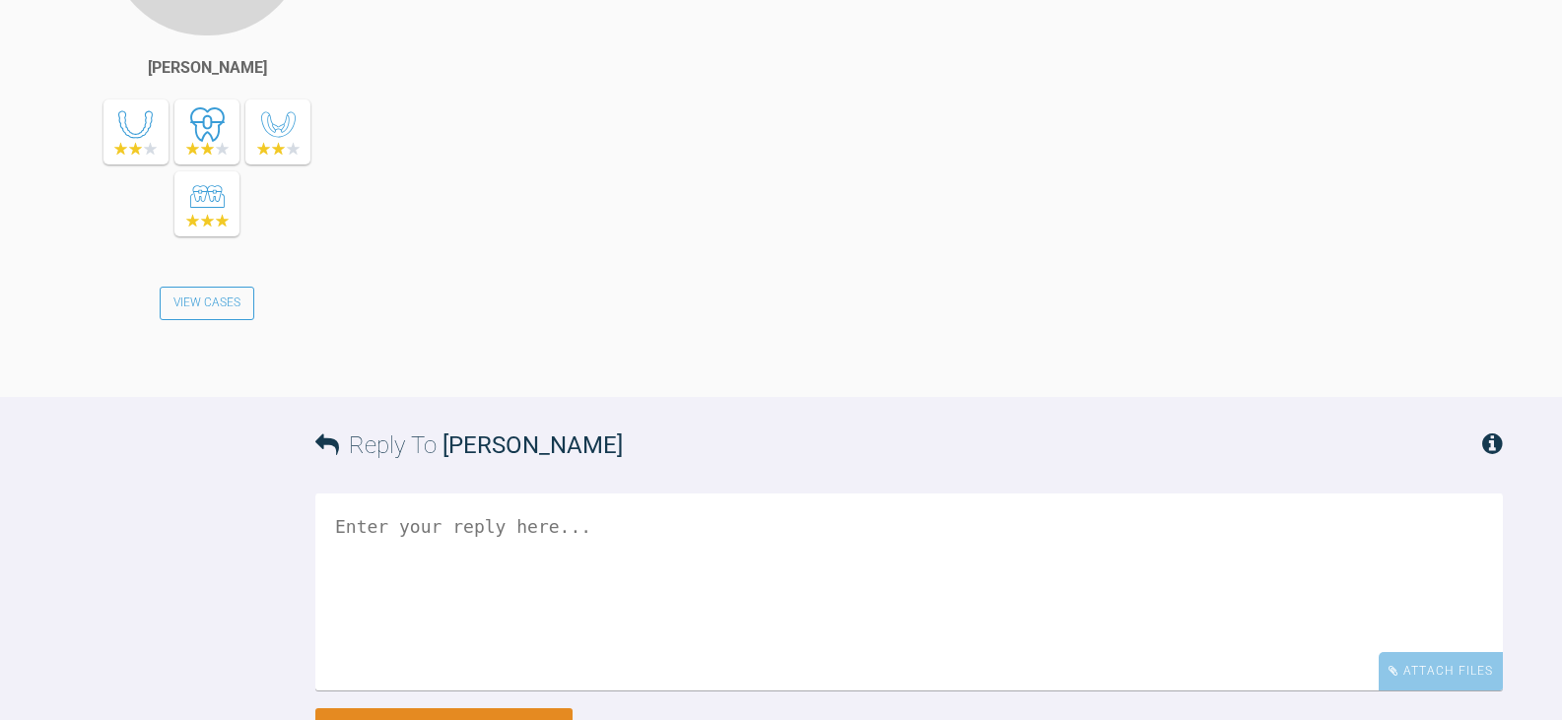
scroll to position [4911, 0]
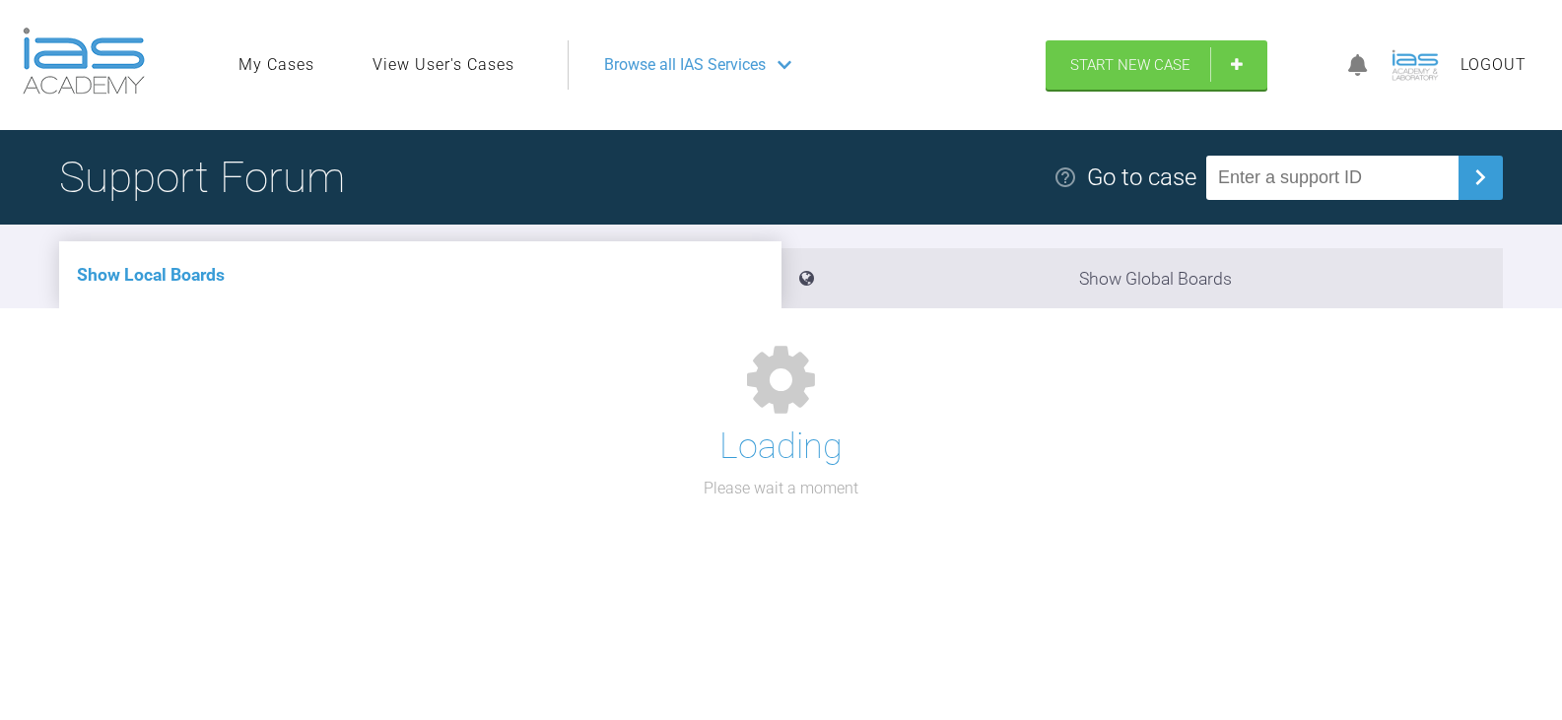
click at [1424, 172] on input "text" at bounding box center [1332, 178] width 252 height 44
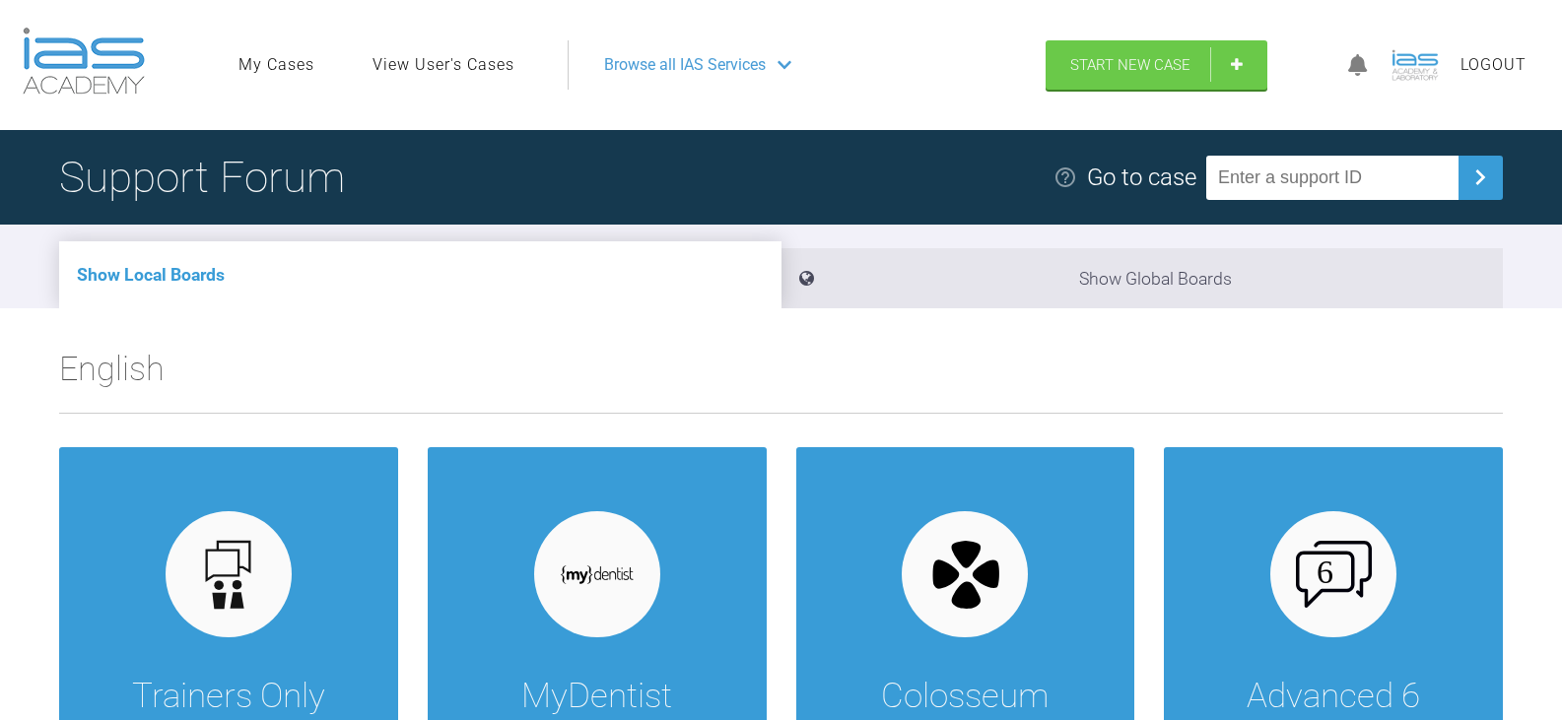
paste input "ANUN7QLV"
type input "ANUN7QLV"
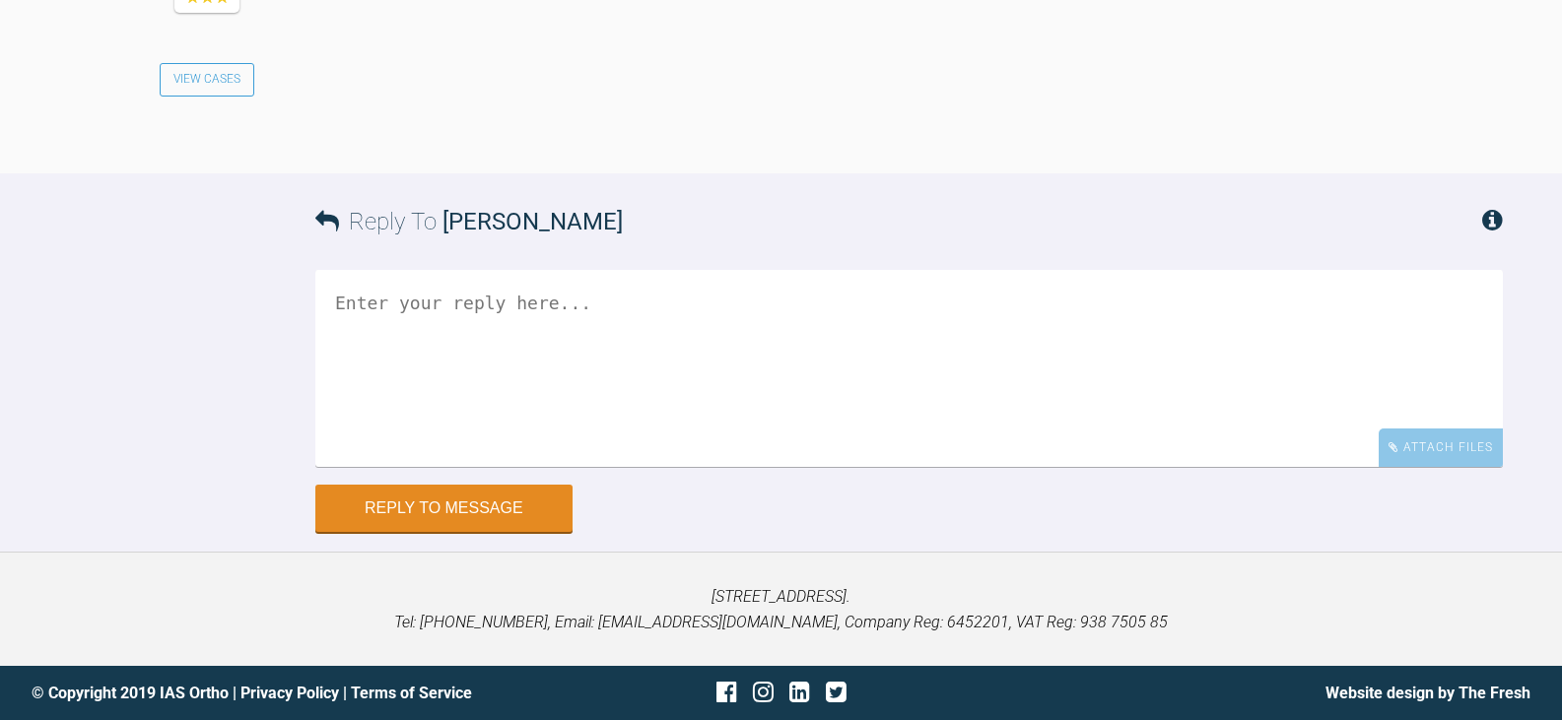
scroll to position [6254, 0]
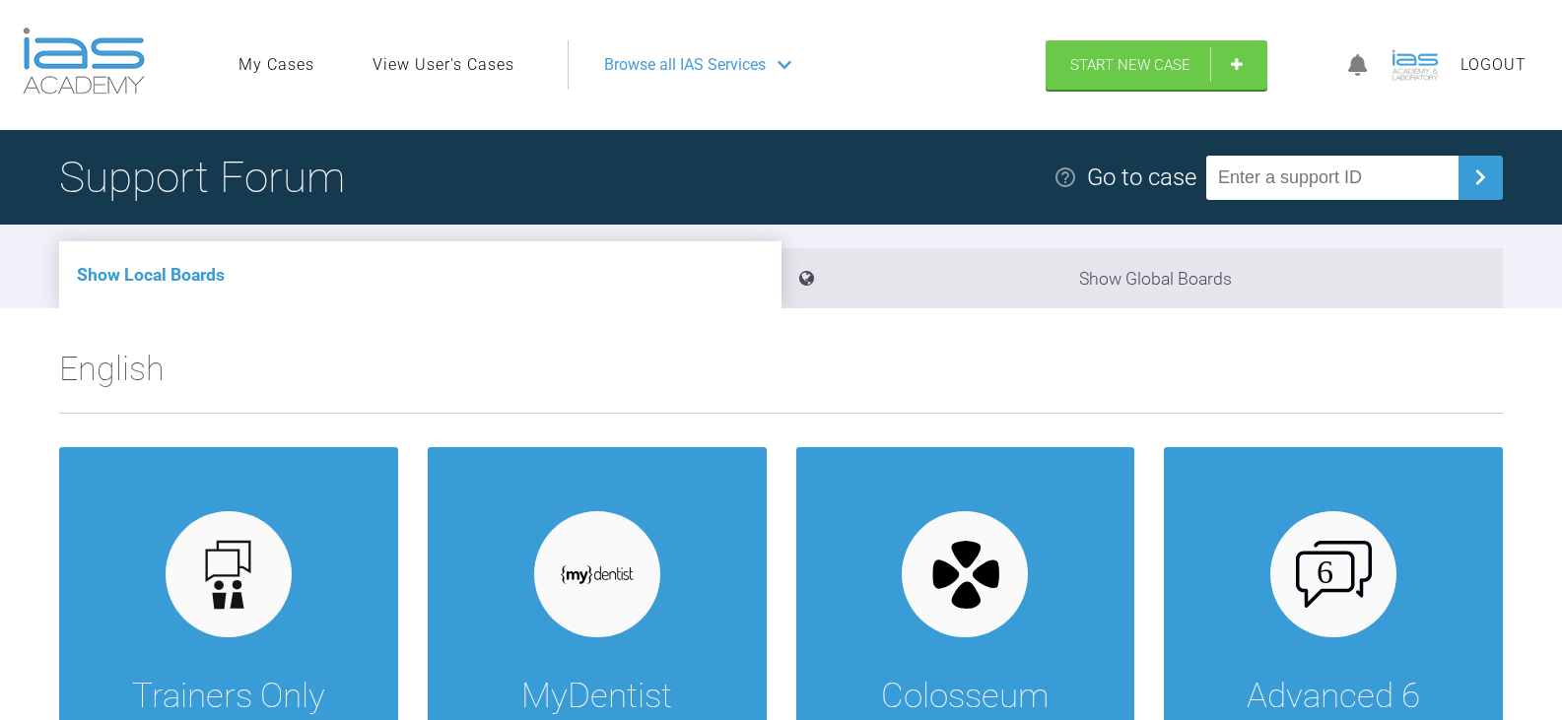
click at [1290, 178] on input "text" at bounding box center [1332, 178] width 252 height 44
paste input "ZHFOVS3T"
type input "ZHFOVS3T"
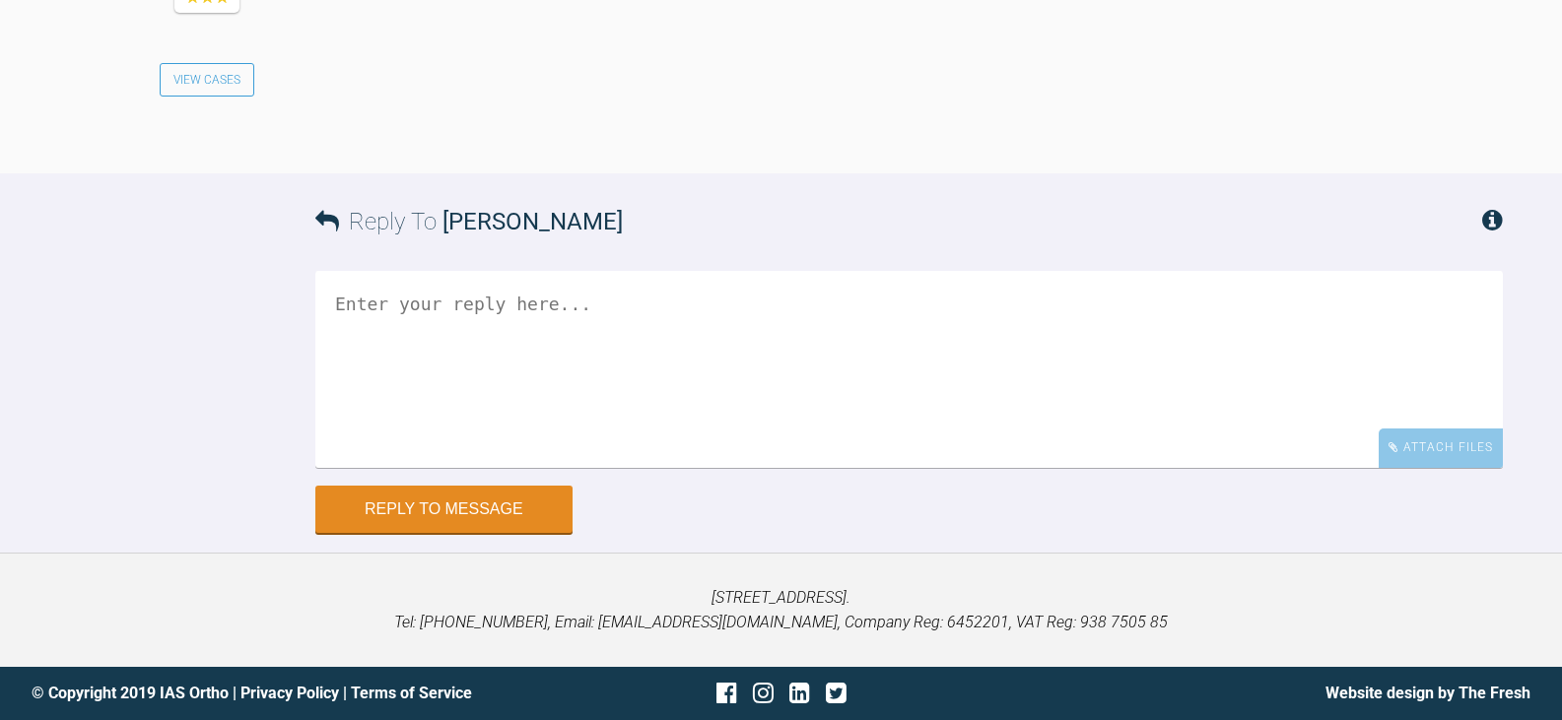
scroll to position [3794, 0]
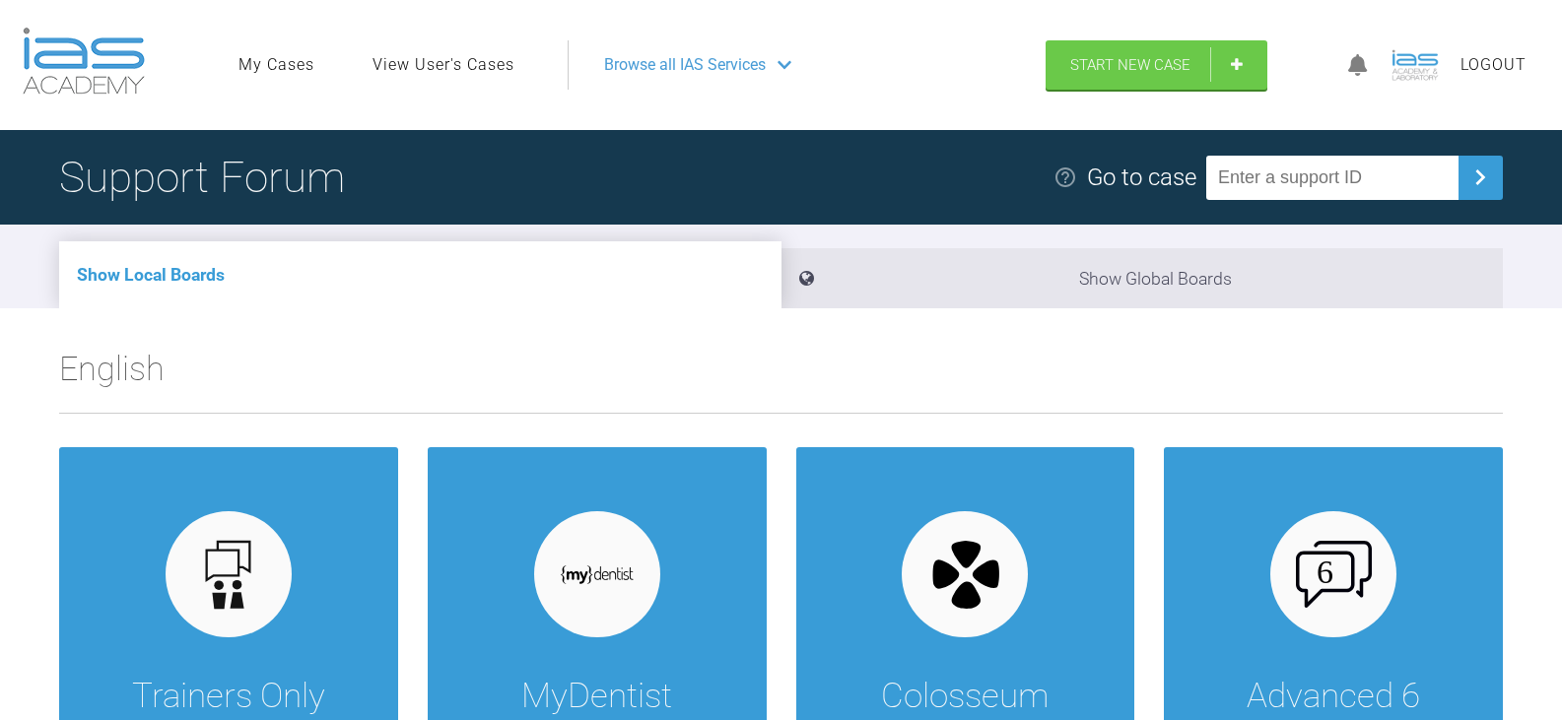
click at [1291, 178] on input "text" at bounding box center [1332, 178] width 252 height 44
paste input "M0PPCDLB"
type input "M0PPCDLB"
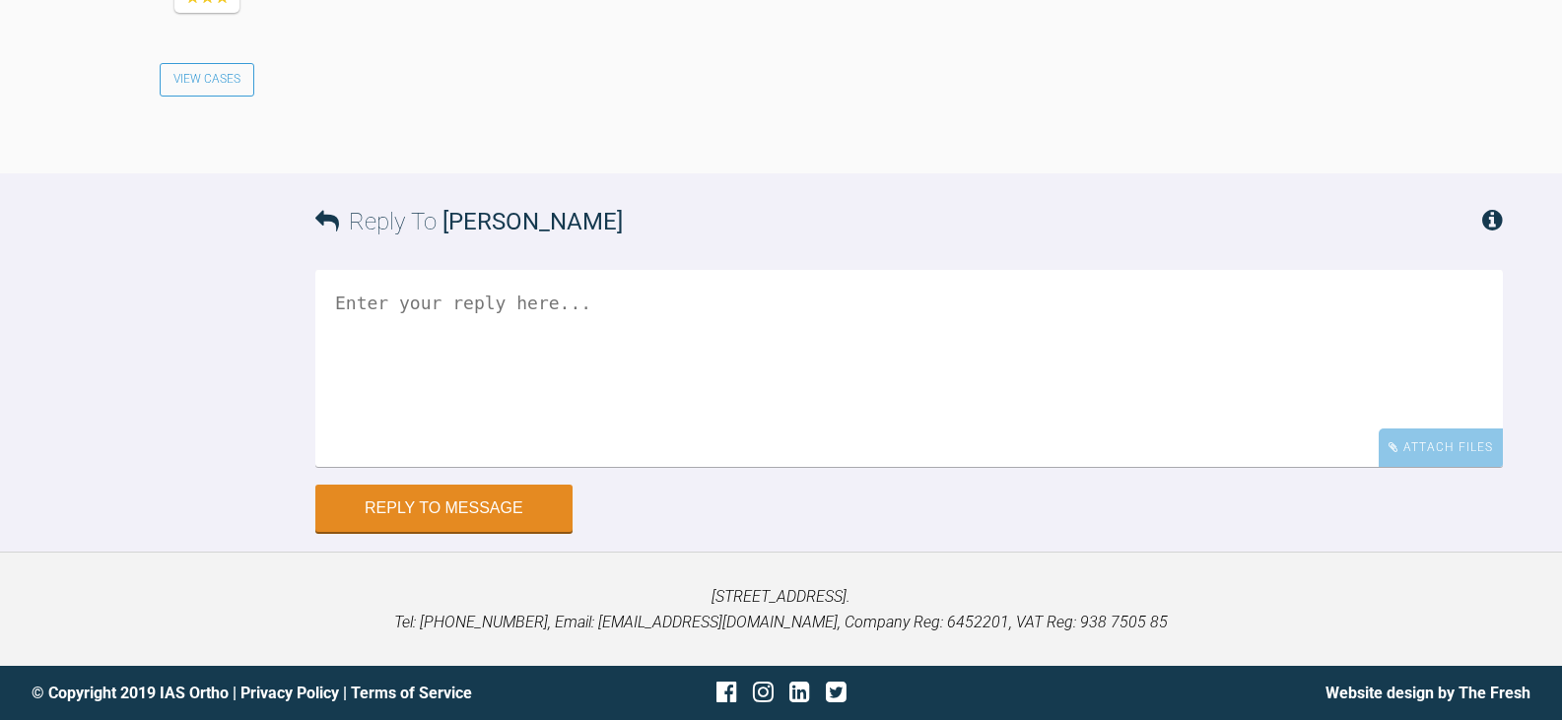
scroll to position [3129, 0]
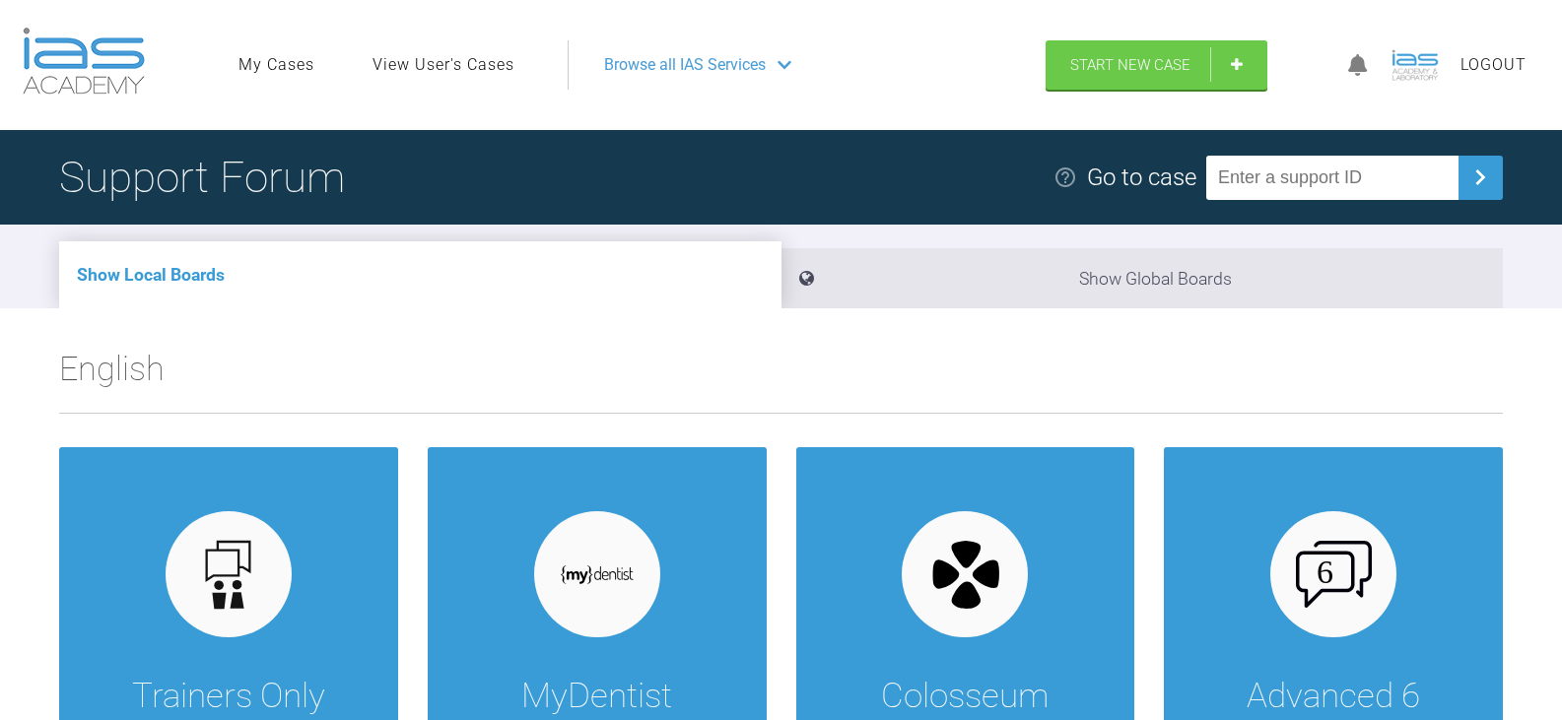
click at [1397, 177] on input "text" at bounding box center [1332, 178] width 252 height 44
paste input "63SVP89V"
type input "63SVP89V"
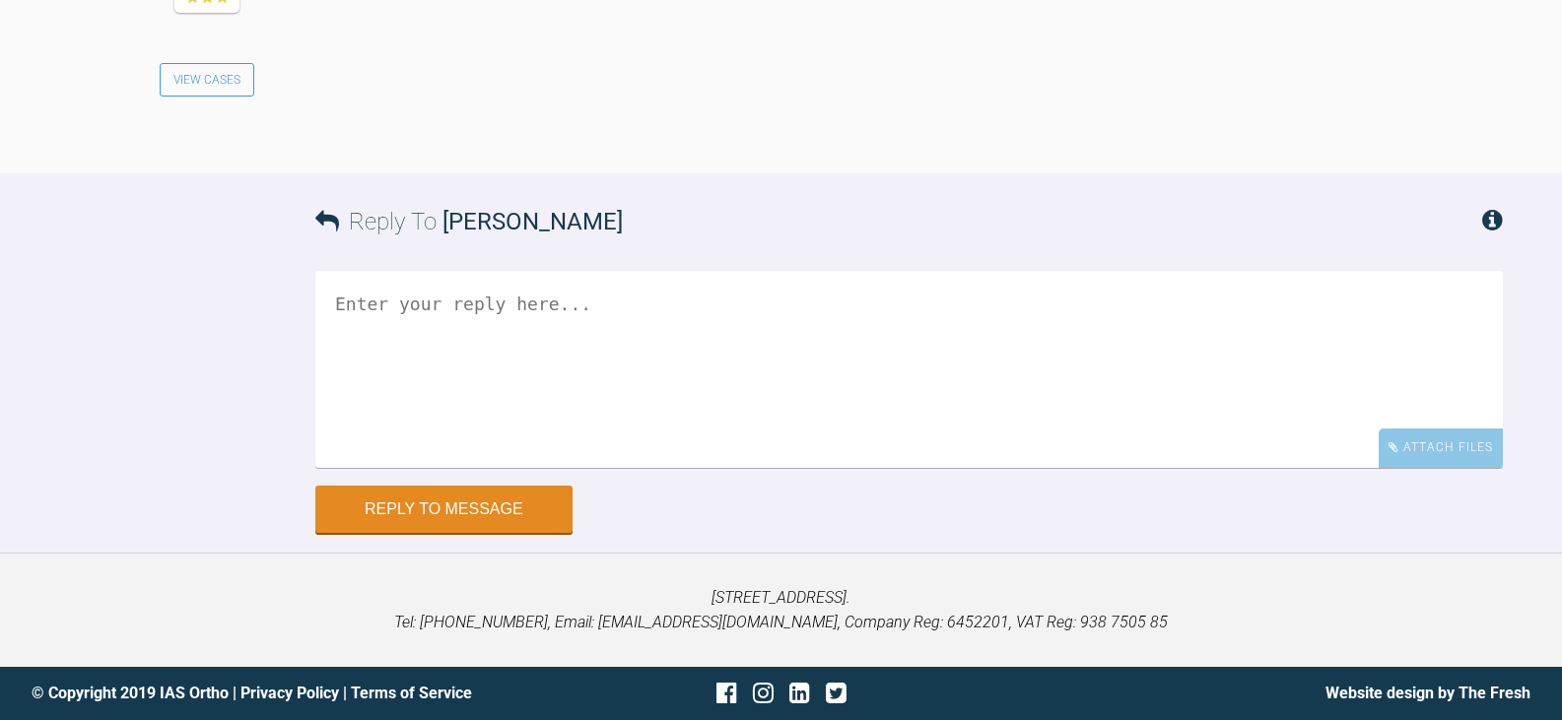
scroll to position [5124, 0]
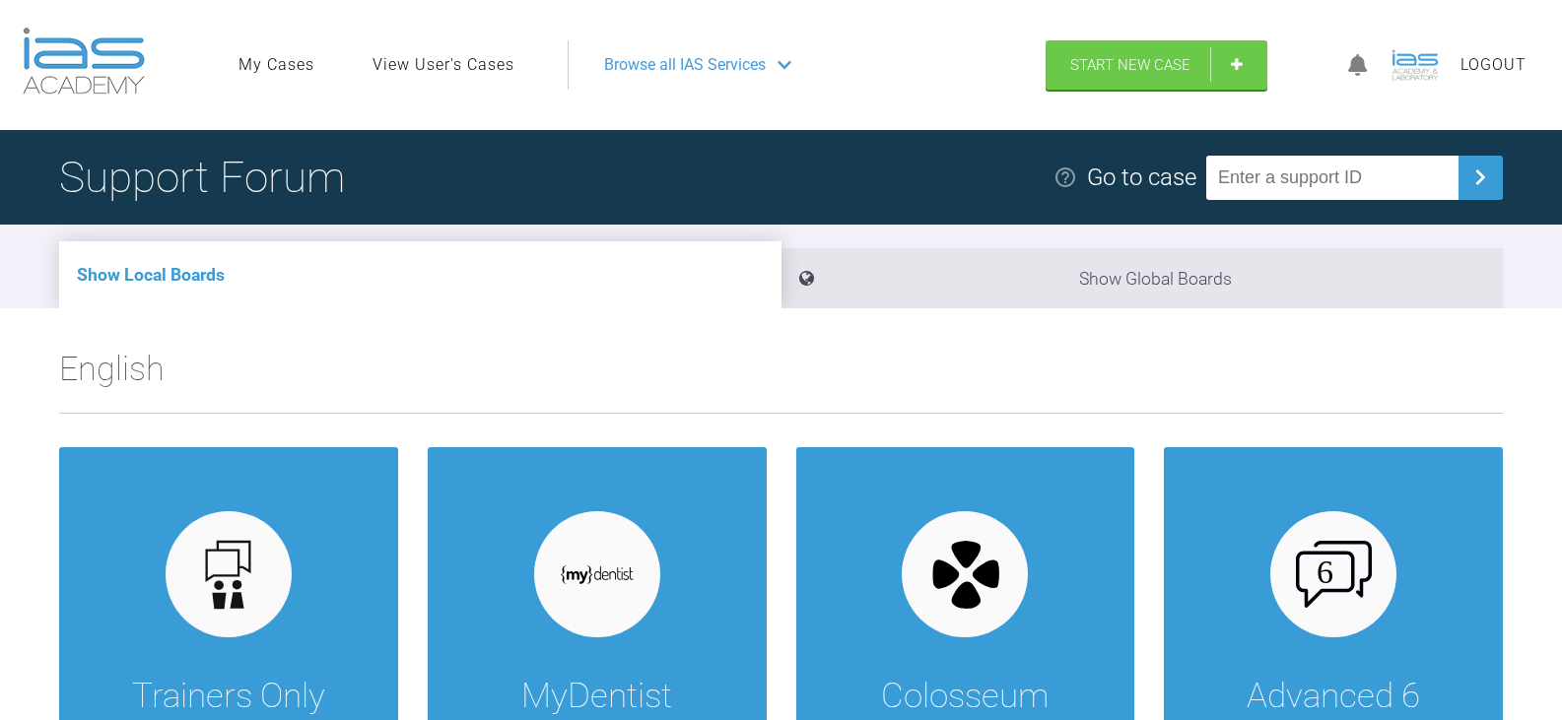
click at [1386, 161] on input "text" at bounding box center [1332, 178] width 252 height 44
paste input "KI6CVWK4"
type input "KI6CVWK4"
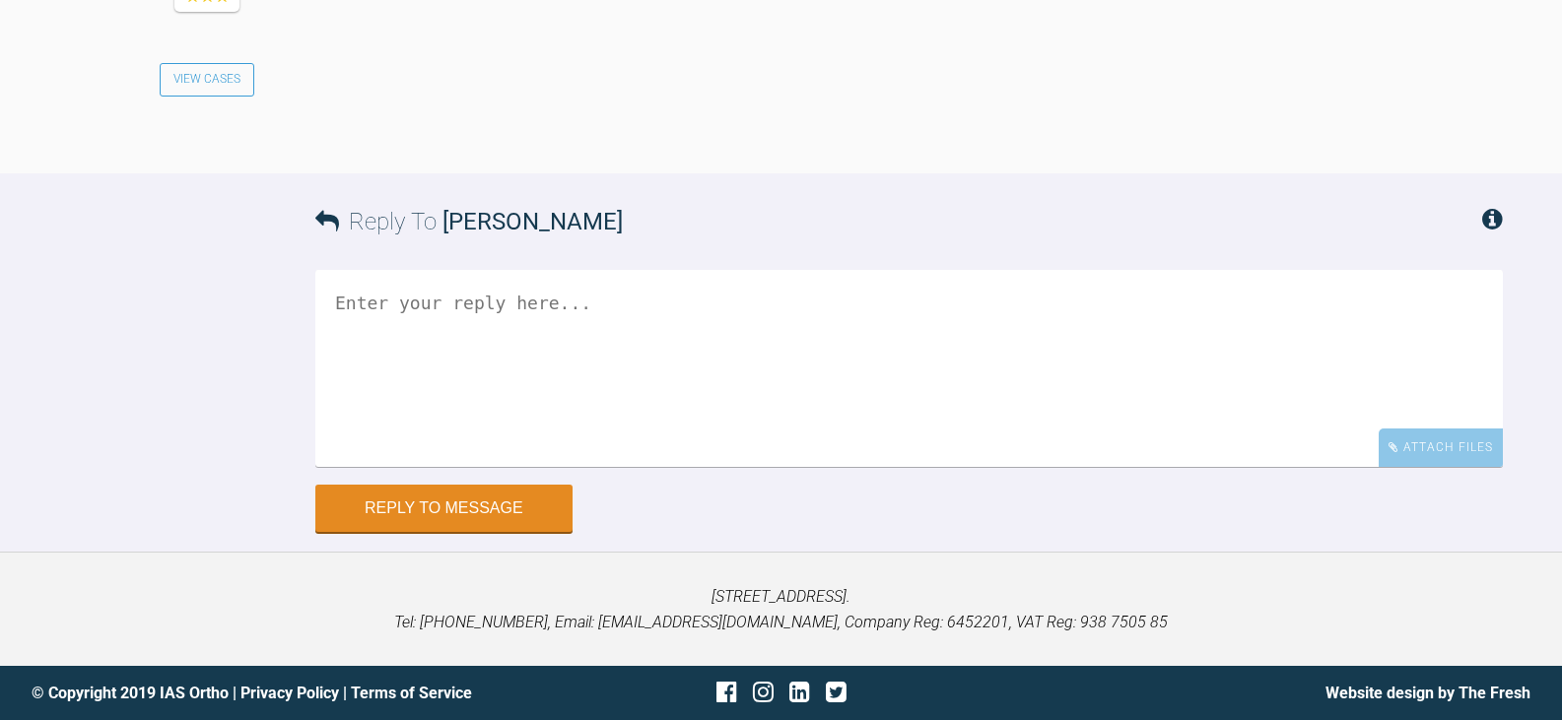
scroll to position [5715, 0]
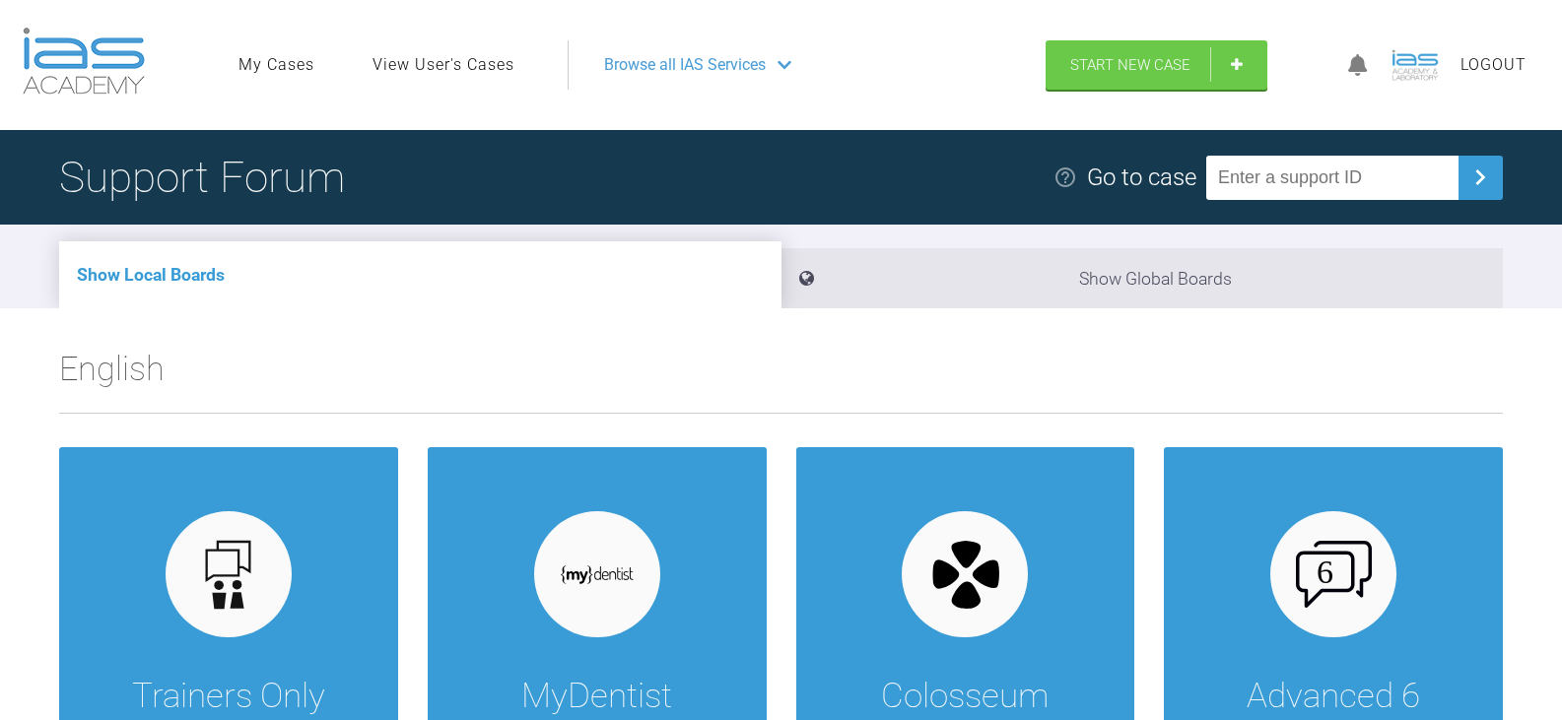
click at [1318, 177] on input "text" at bounding box center [1332, 178] width 252 height 44
paste input "HO9NW0FW"
type input "HO9NW0FW"
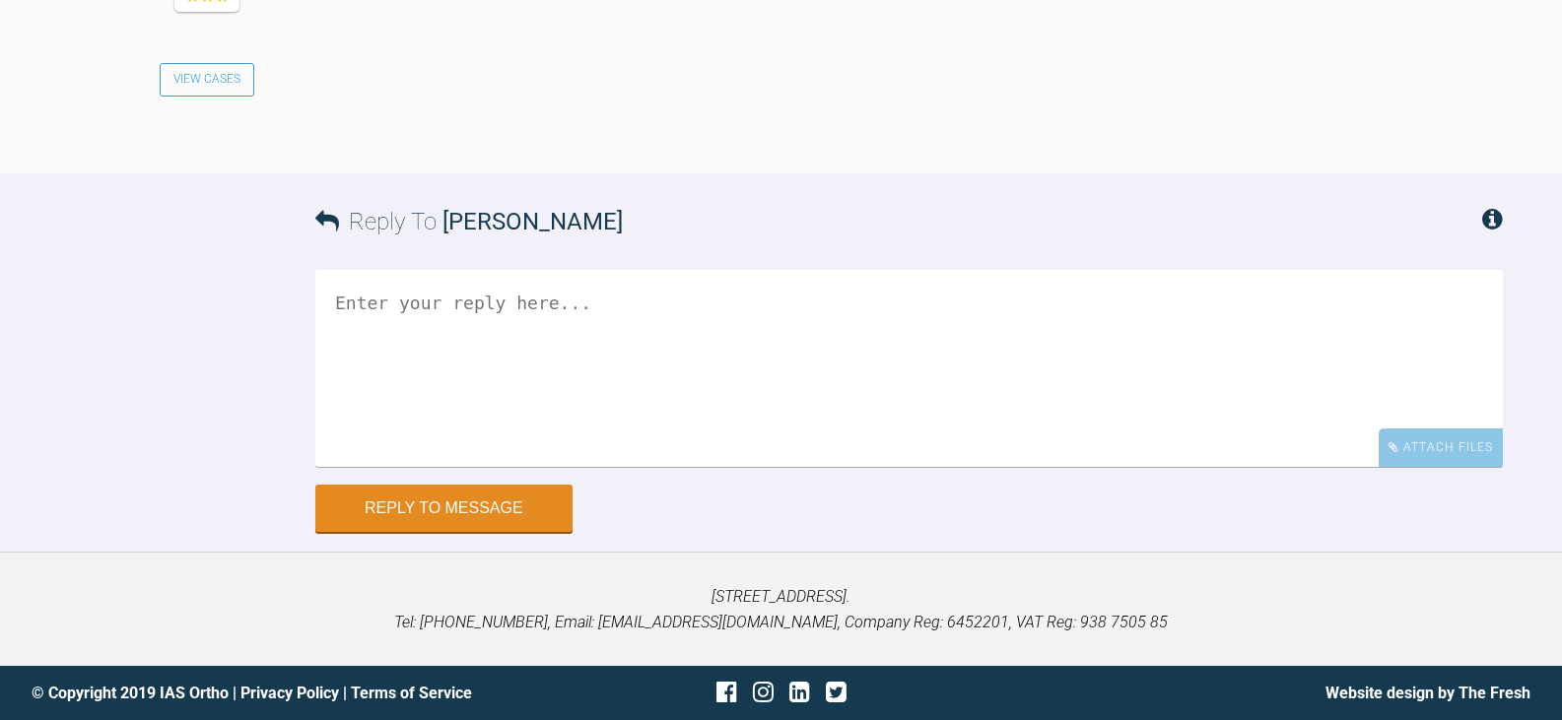
scroll to position [3432, 0]
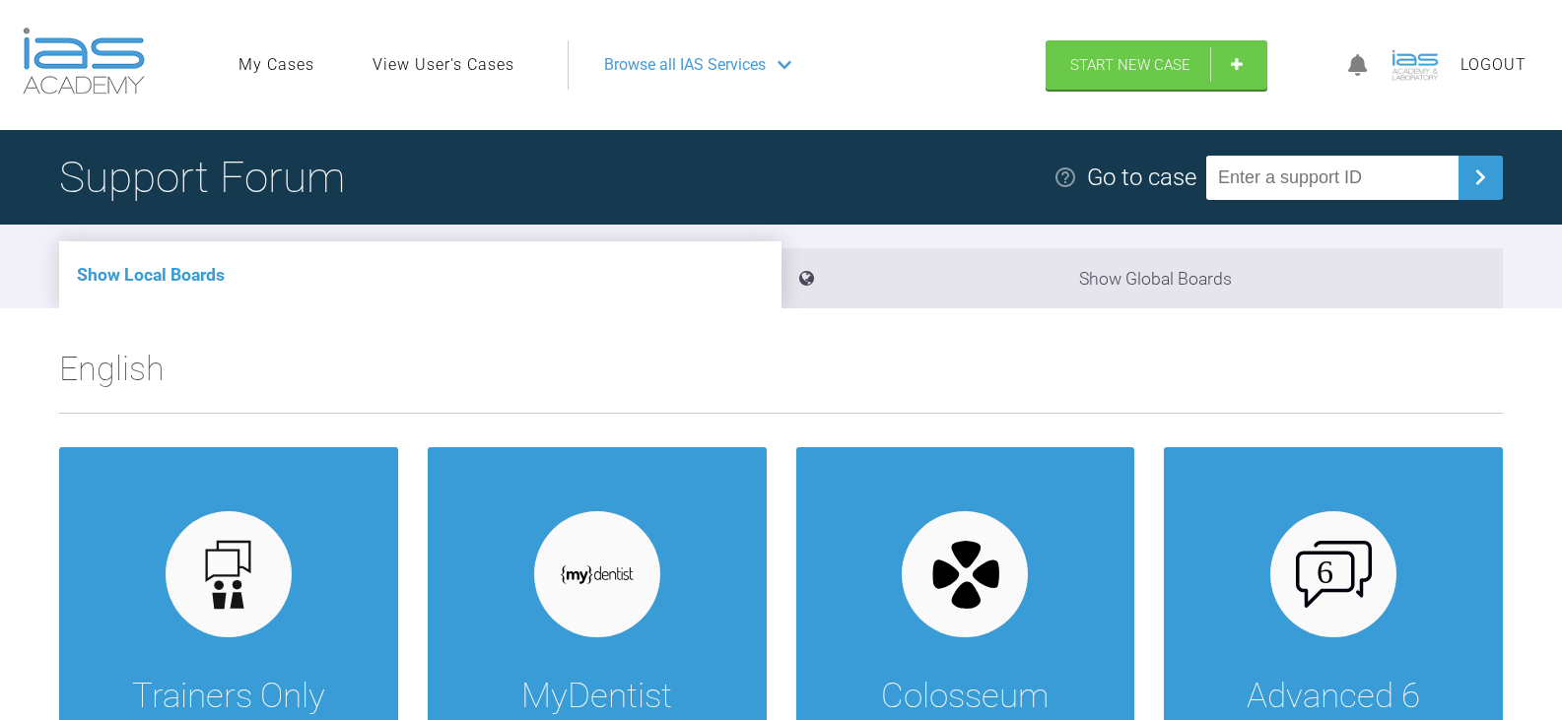
click at [1293, 166] on input "text" at bounding box center [1332, 178] width 252 height 44
paste input "HO9NW0FW"
type input "HO9NW0FW"
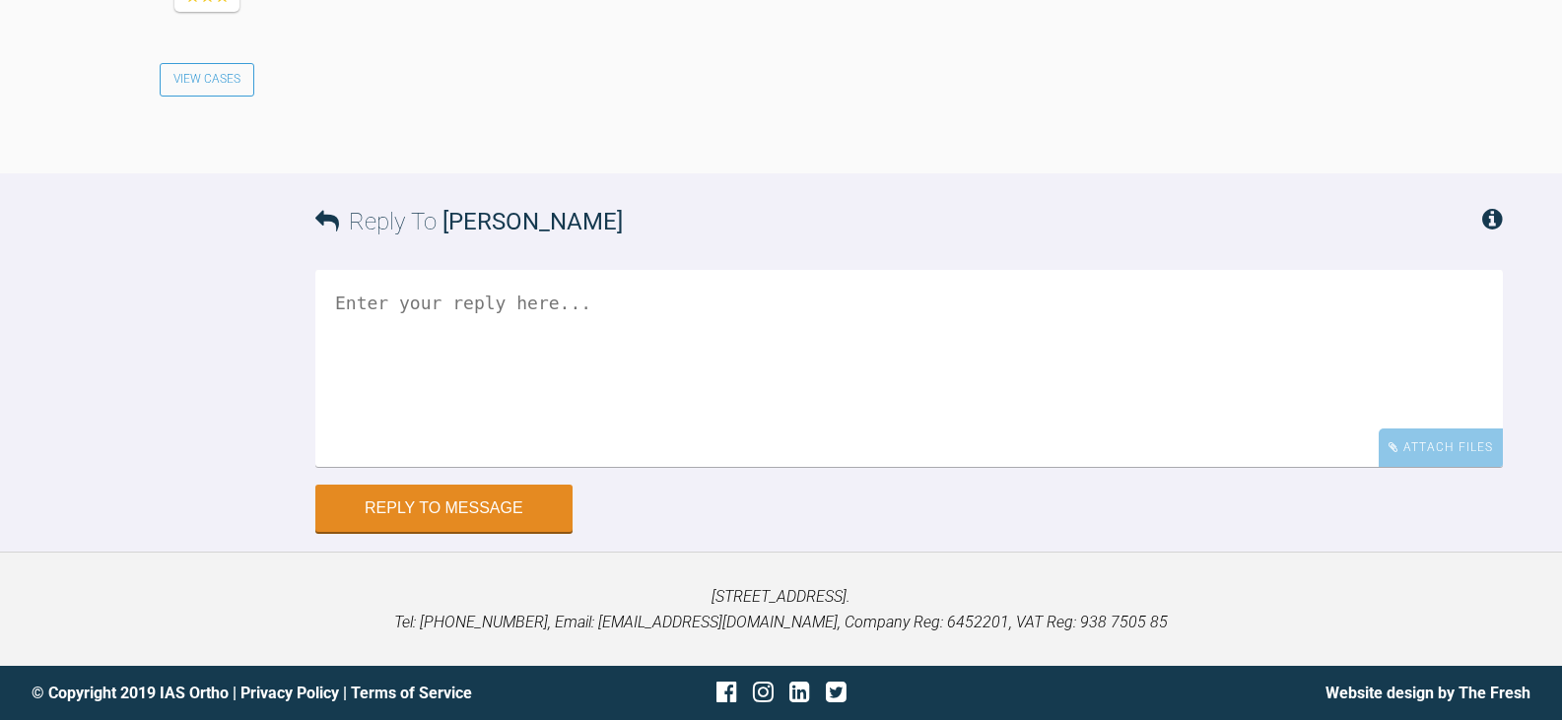
scroll to position [3252, 0]
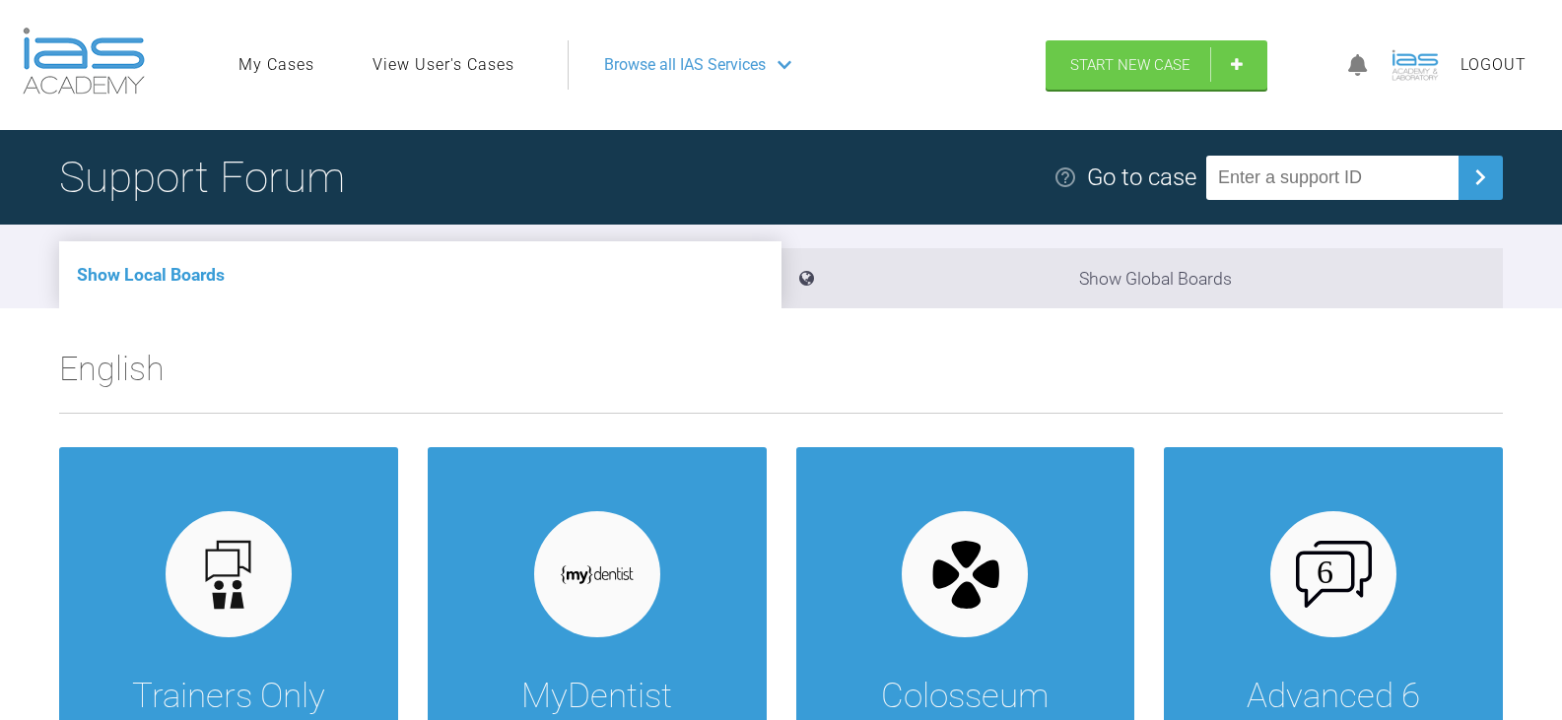
click at [1311, 166] on input "text" at bounding box center [1332, 178] width 252 height 44
paste input "ZQSQF2KJ"
type input "ZQSQF2KJ"
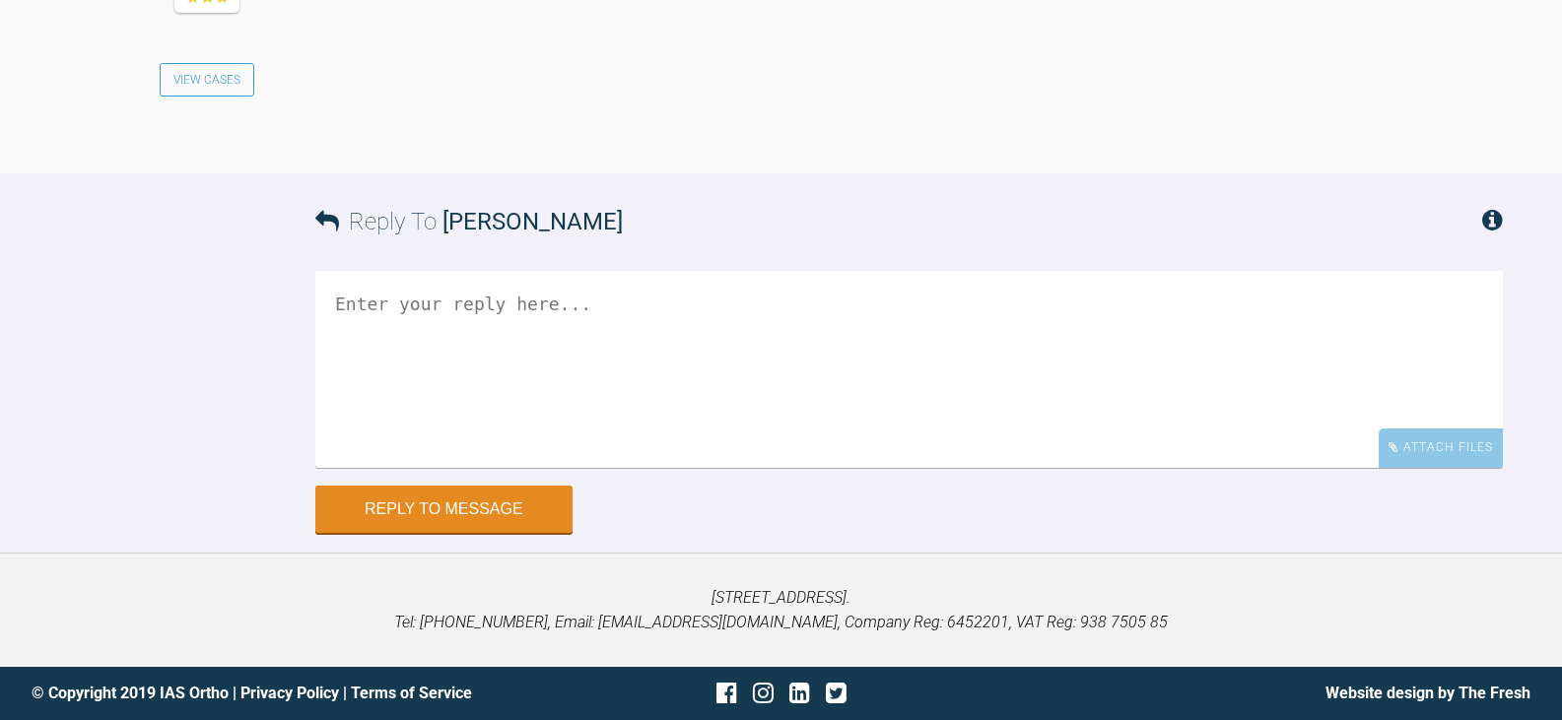
scroll to position [2484, 0]
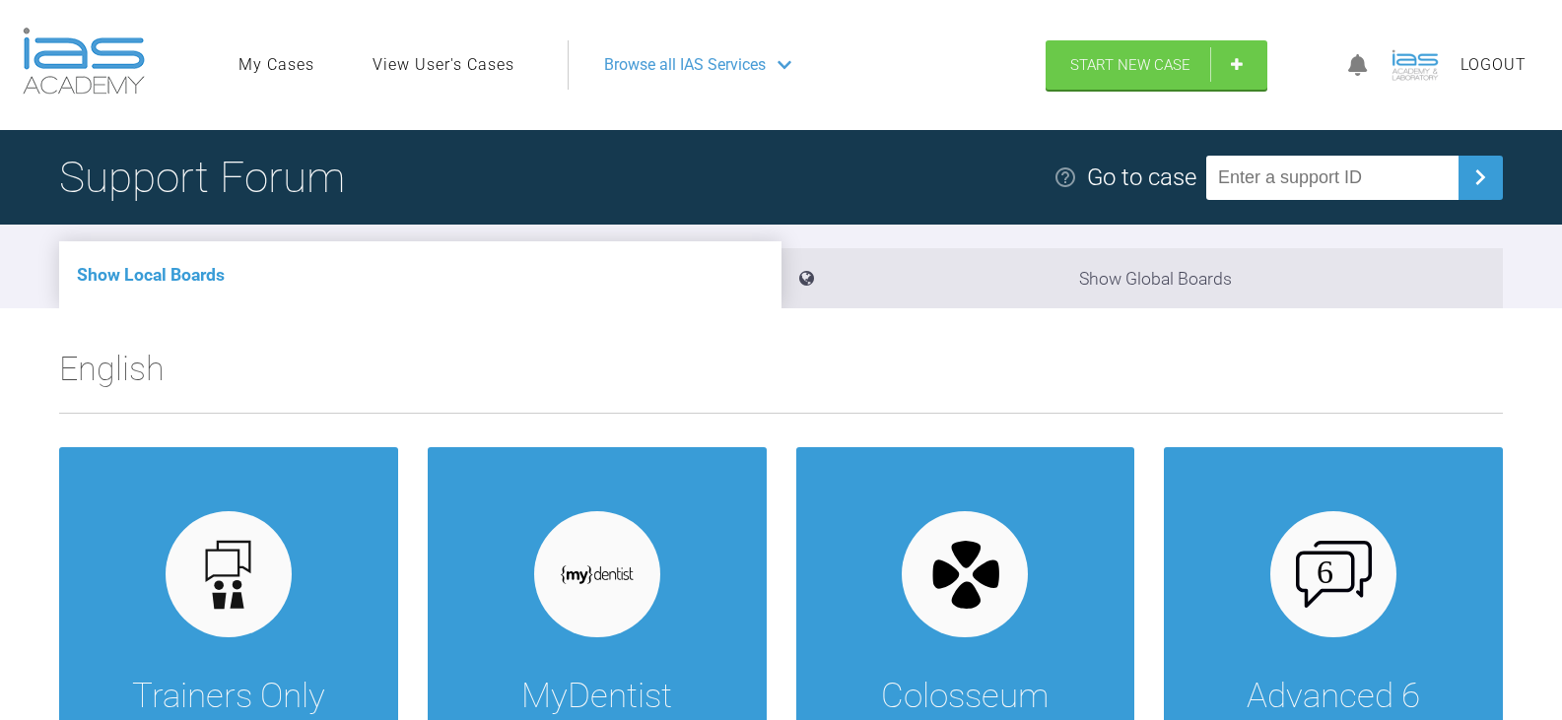
click at [1325, 176] on input "text" at bounding box center [1332, 178] width 252 height 44
paste input "GALRQVMW"
type input "GALRQVMW"
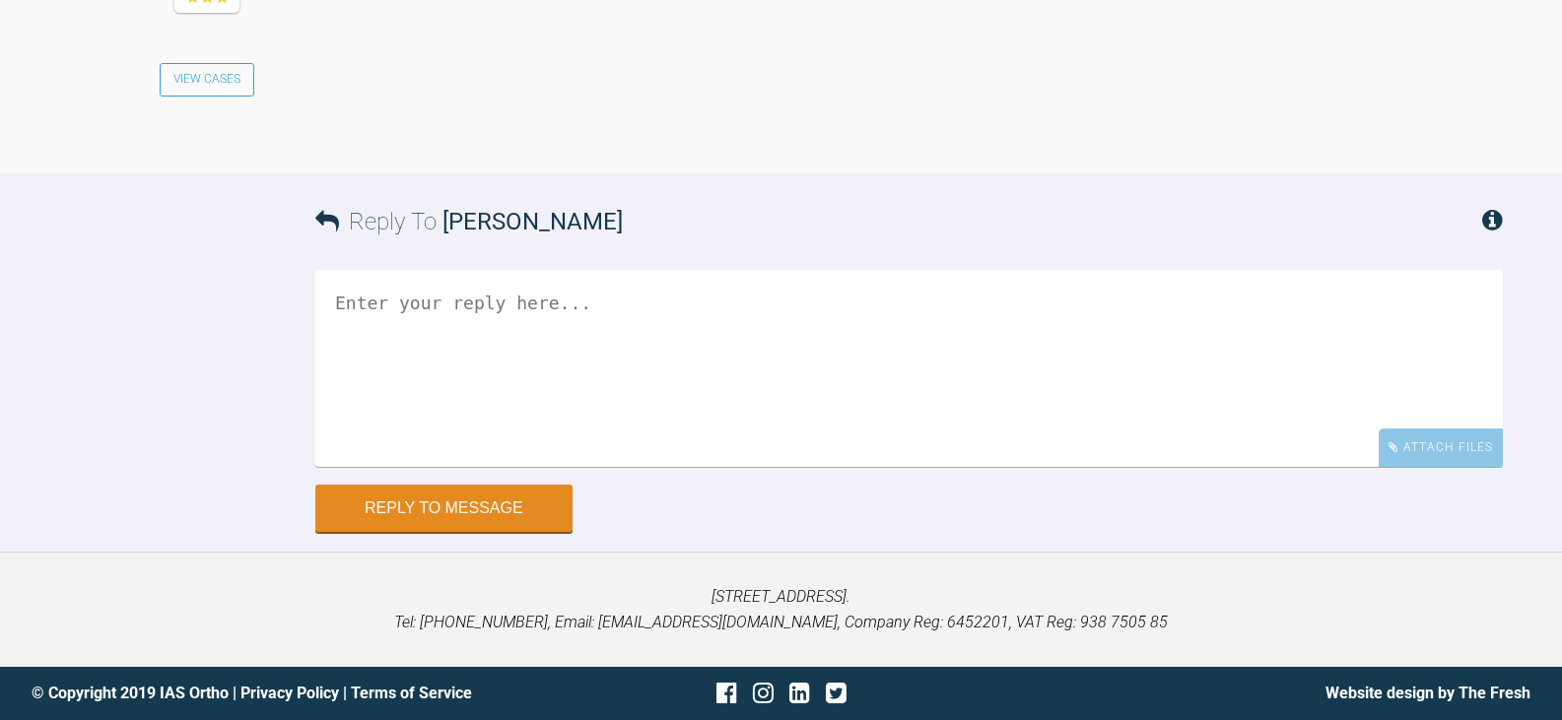
scroll to position [4474, 0]
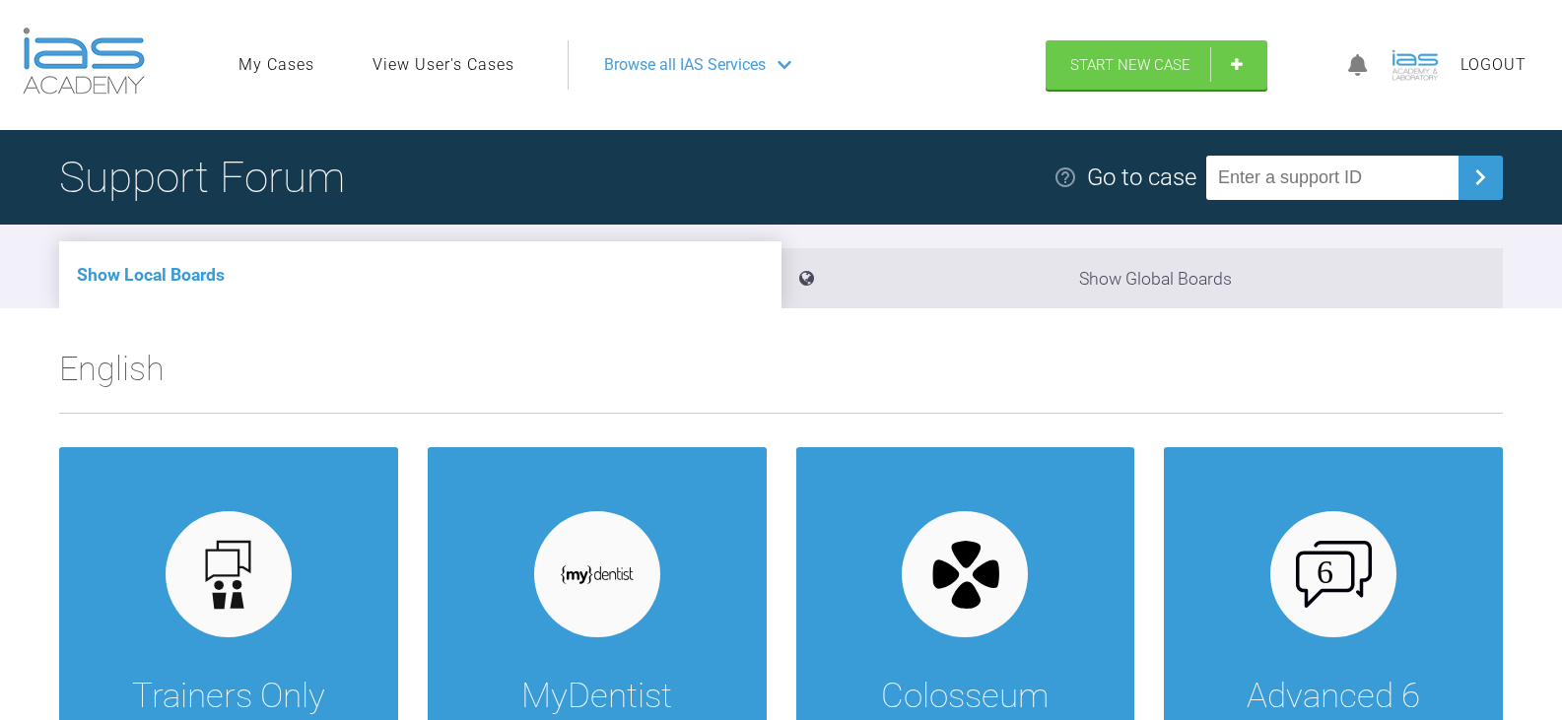
click at [1317, 188] on input "text" at bounding box center [1332, 178] width 252 height 44
paste input "ZE5CBKJ9"
type input "ZE5CBKJ9"
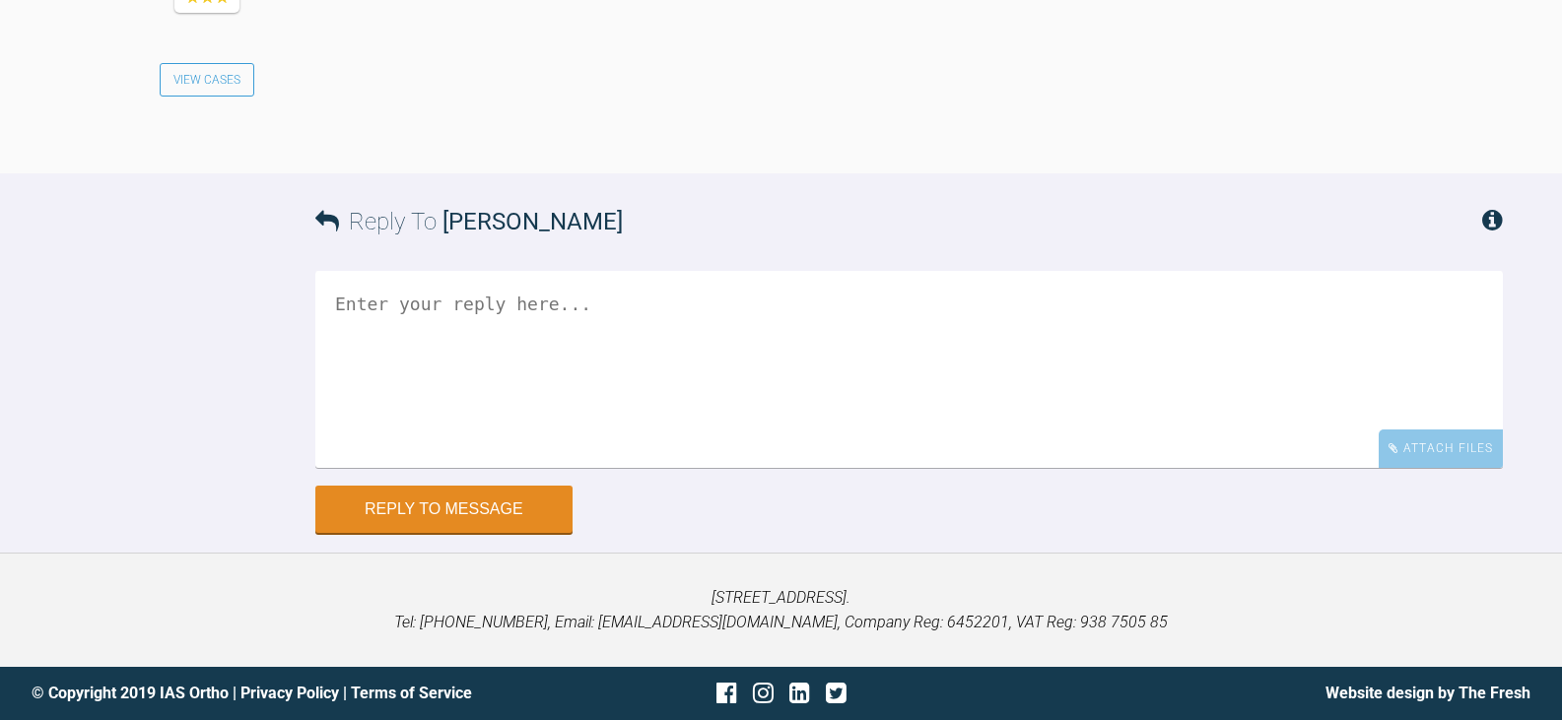
scroll to position [4403, 0]
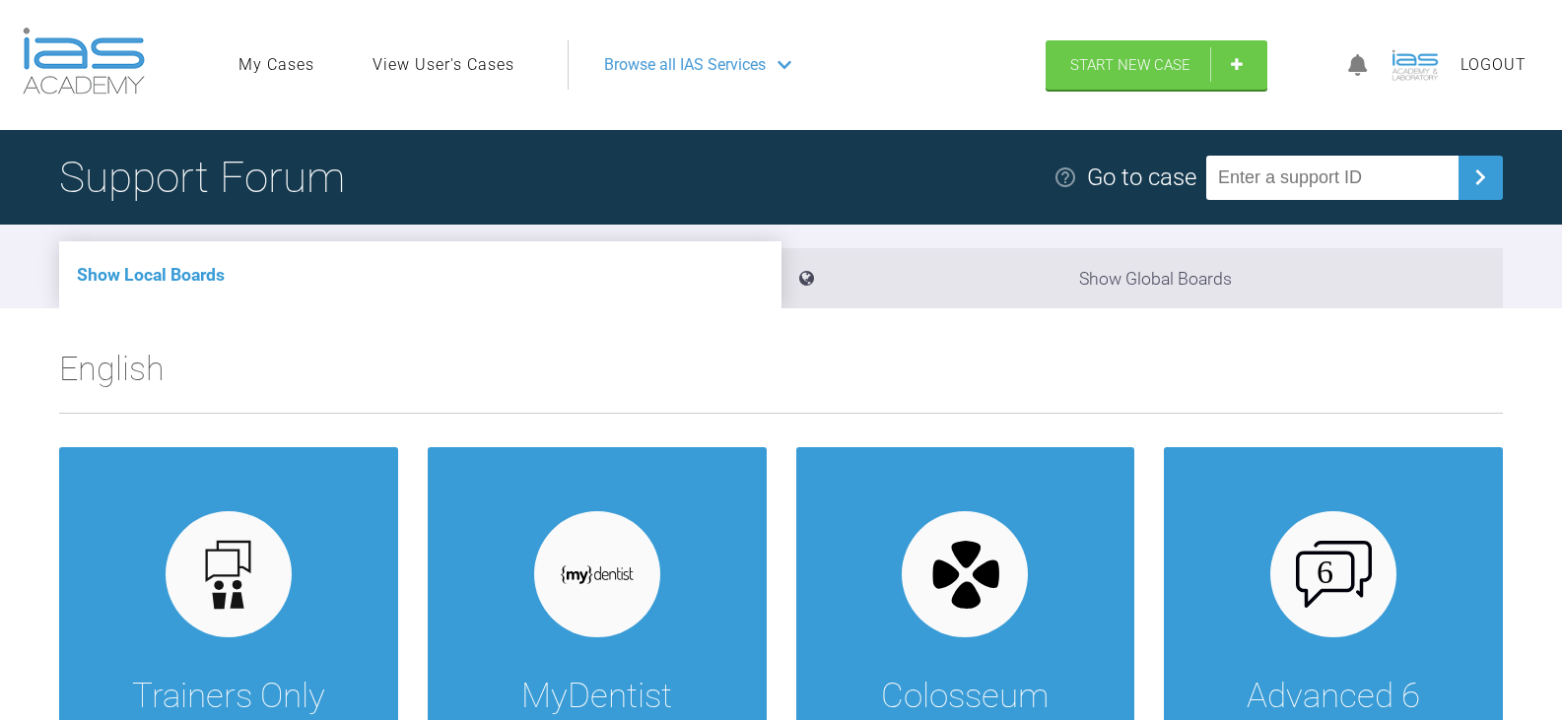
click at [1321, 183] on input "text" at bounding box center [1332, 178] width 252 height 44
paste input "Y92KJDDM"
type input "Y92KJDDM"
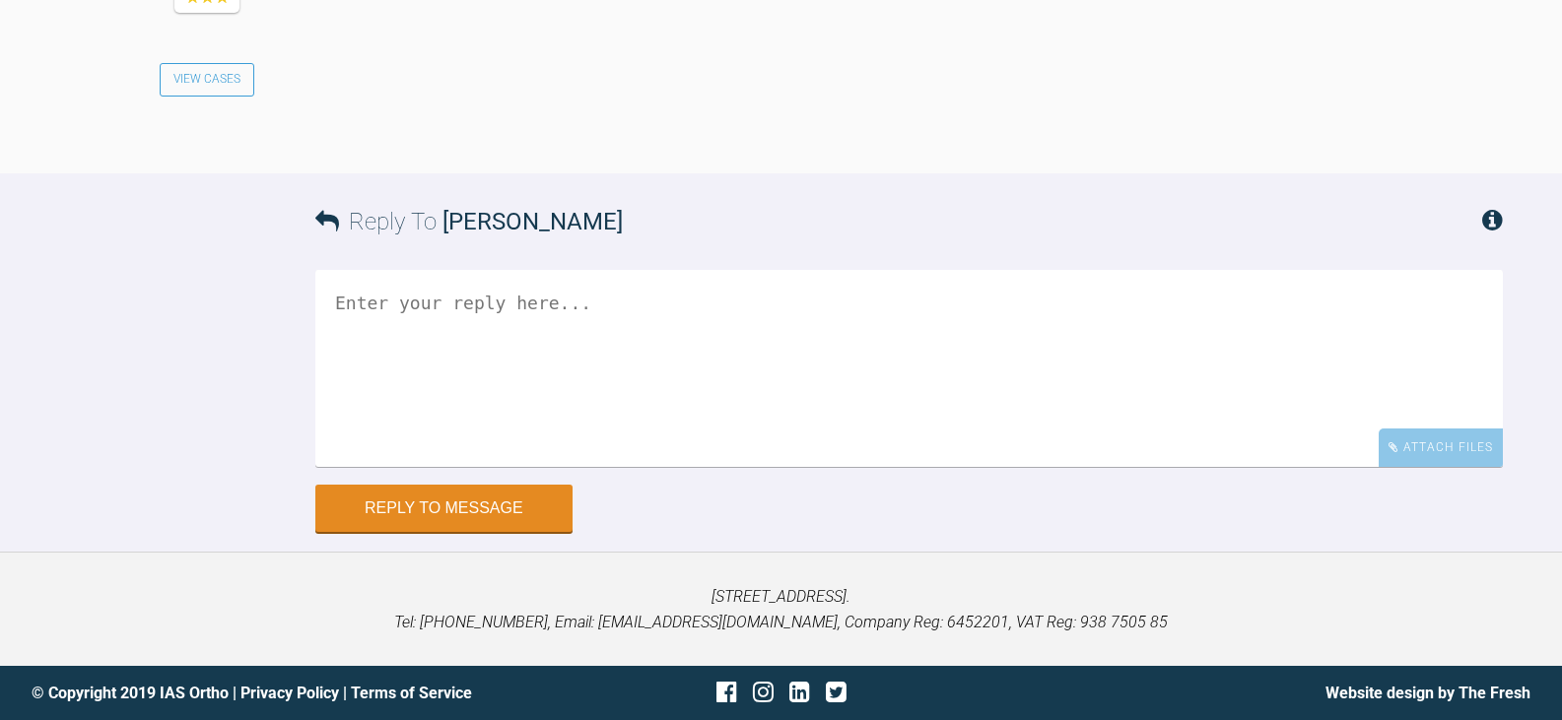
scroll to position [2298, 0]
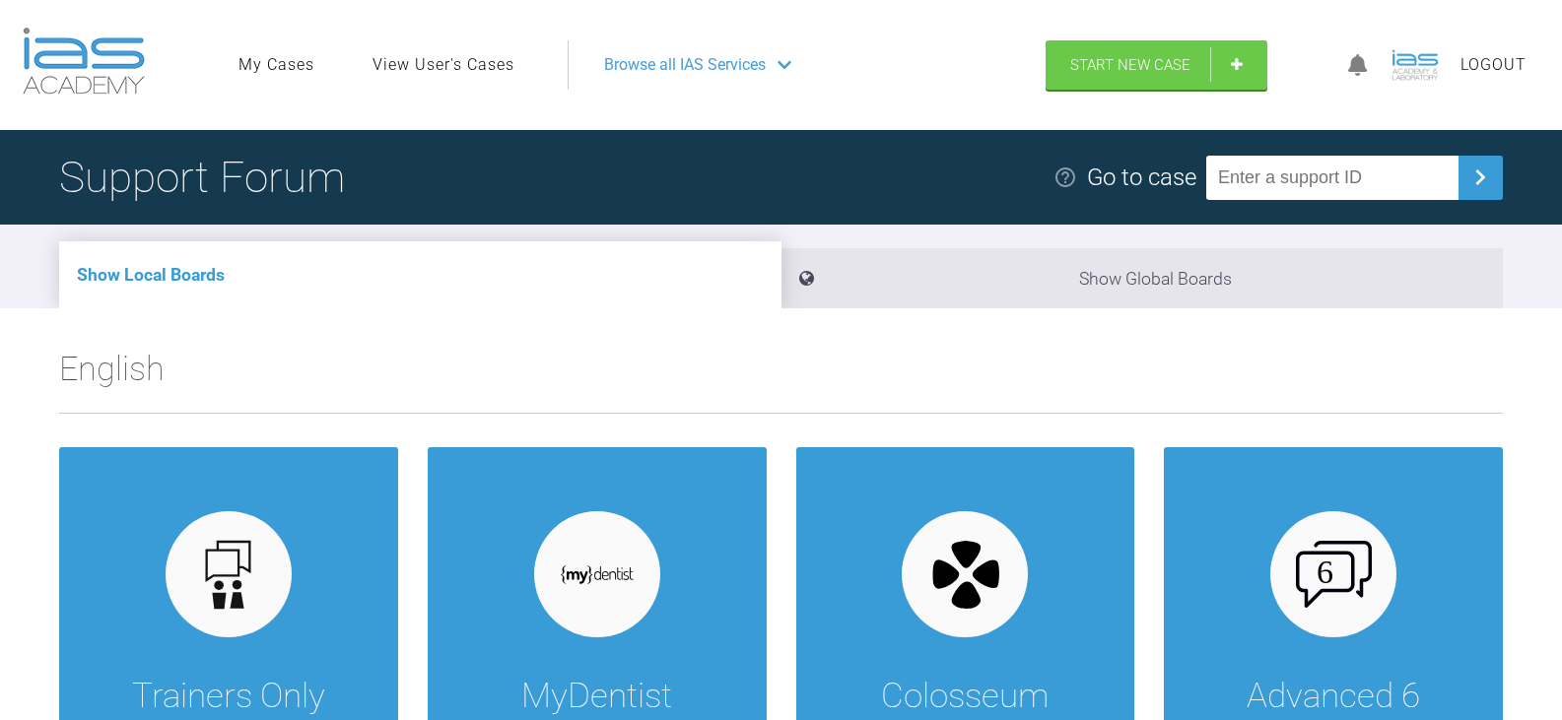
click at [1342, 198] on input "text" at bounding box center [1332, 178] width 252 height 44
paste input "RJQTIGX6"
type input "RJQTIGX6"
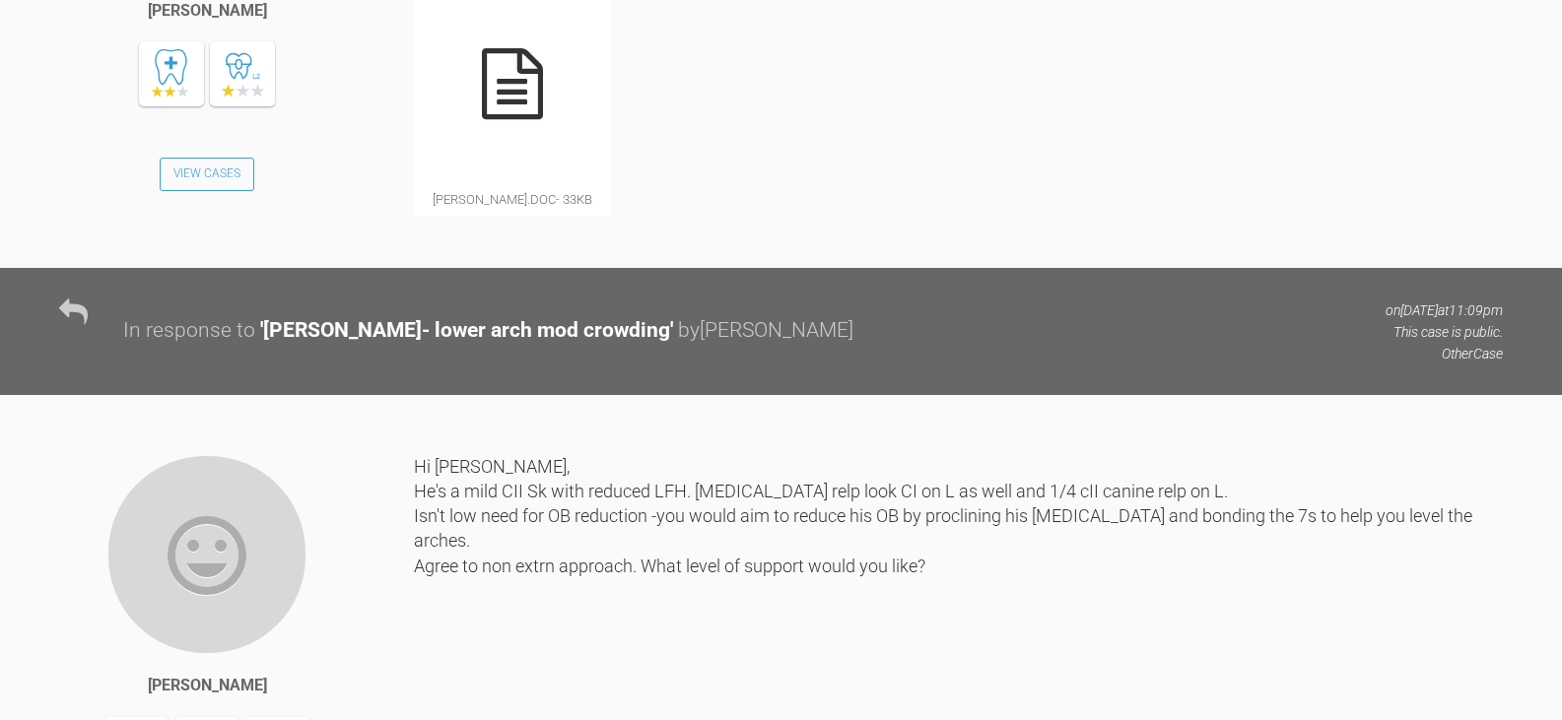
scroll to position [2464, 0]
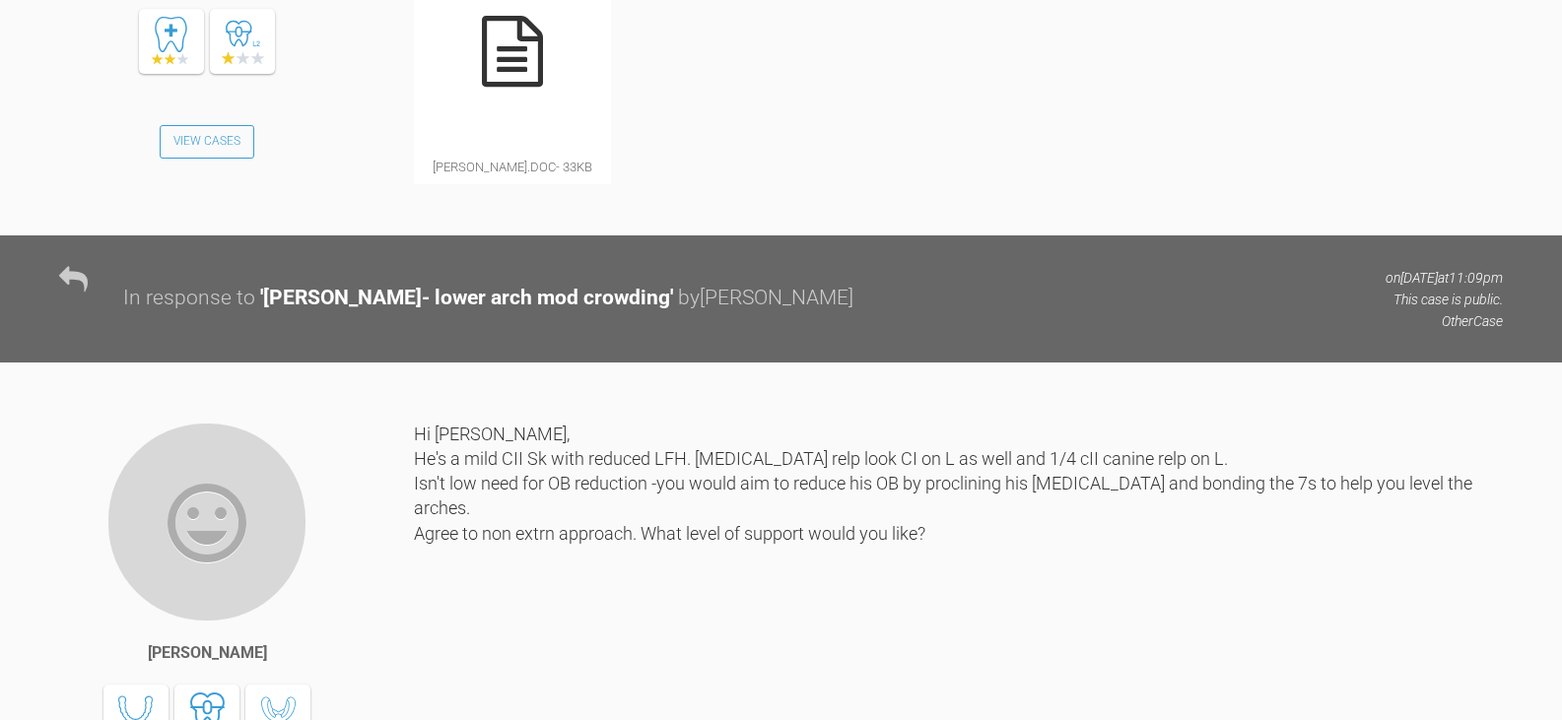
click at [508, 87] on icon at bounding box center [512, 51] width 61 height 71
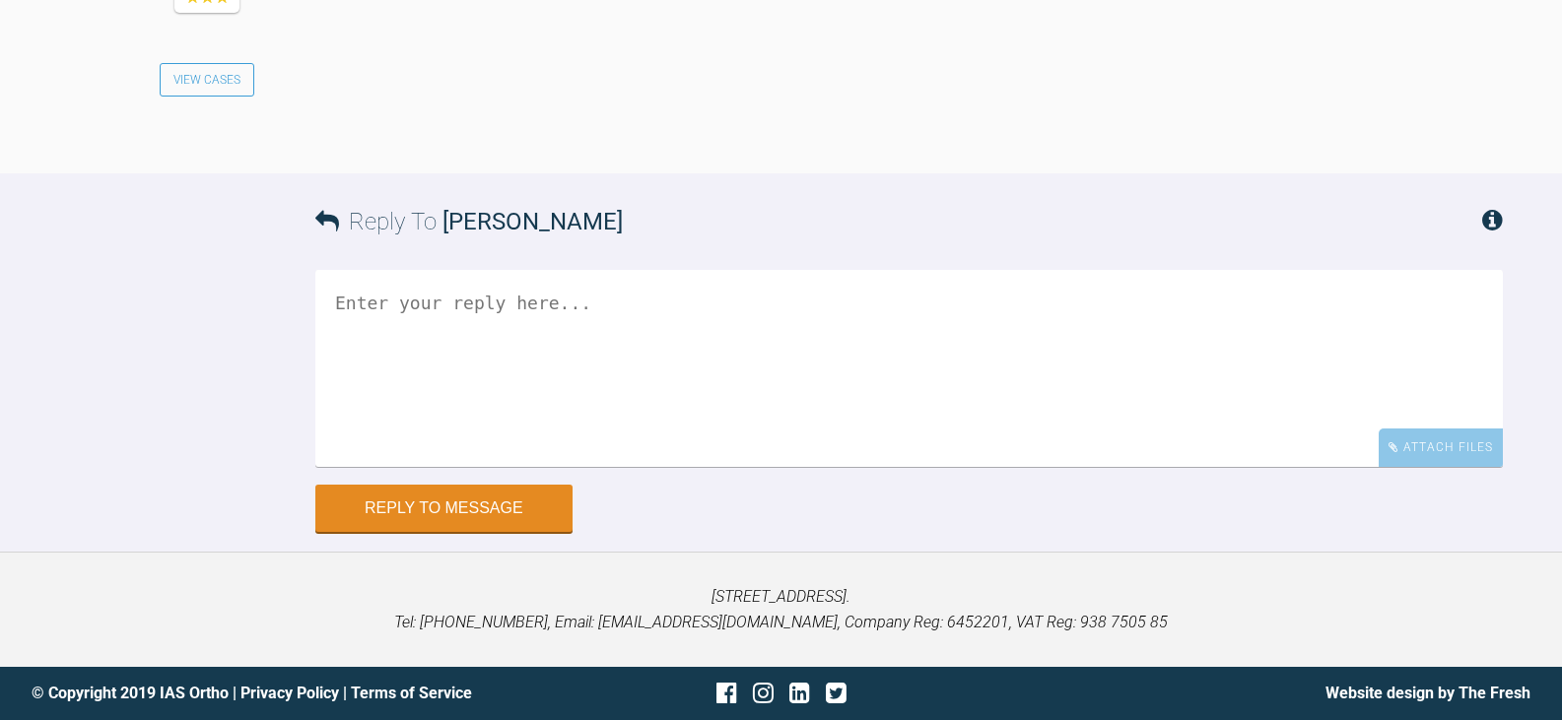
scroll to position [3252, 0]
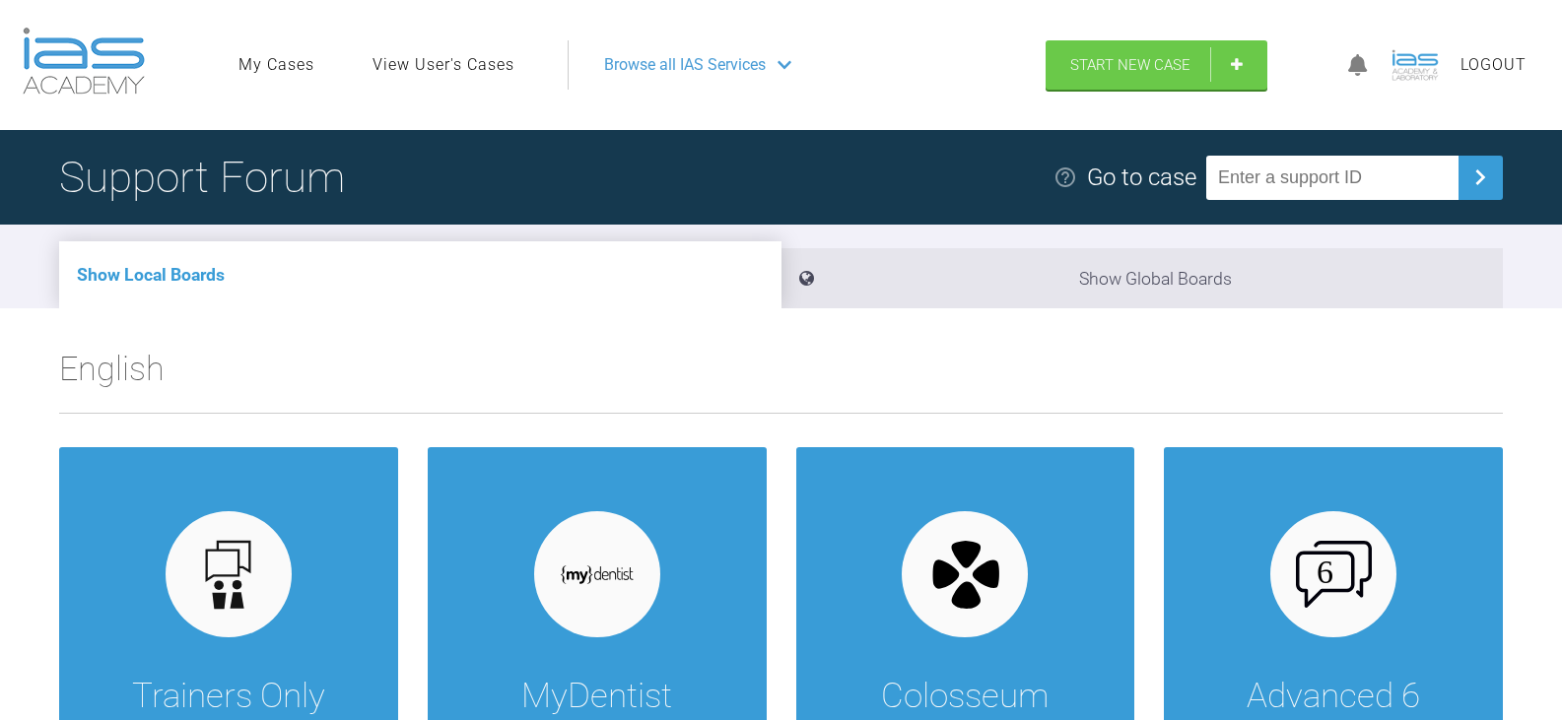
click at [1342, 175] on input "text" at bounding box center [1332, 178] width 252 height 44
paste input "TLDSOQFE"
type input "TLDSOQFE"
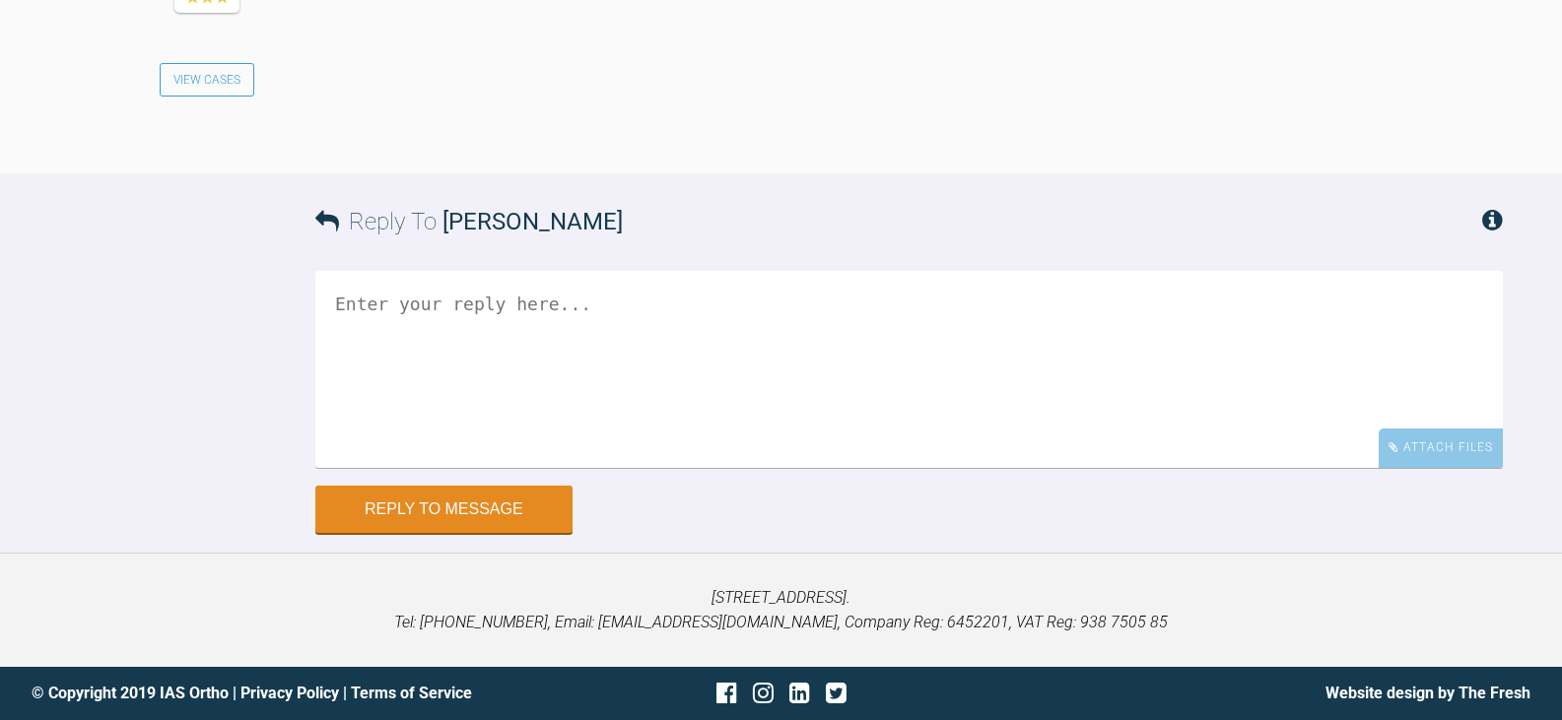
scroll to position [4347, 0]
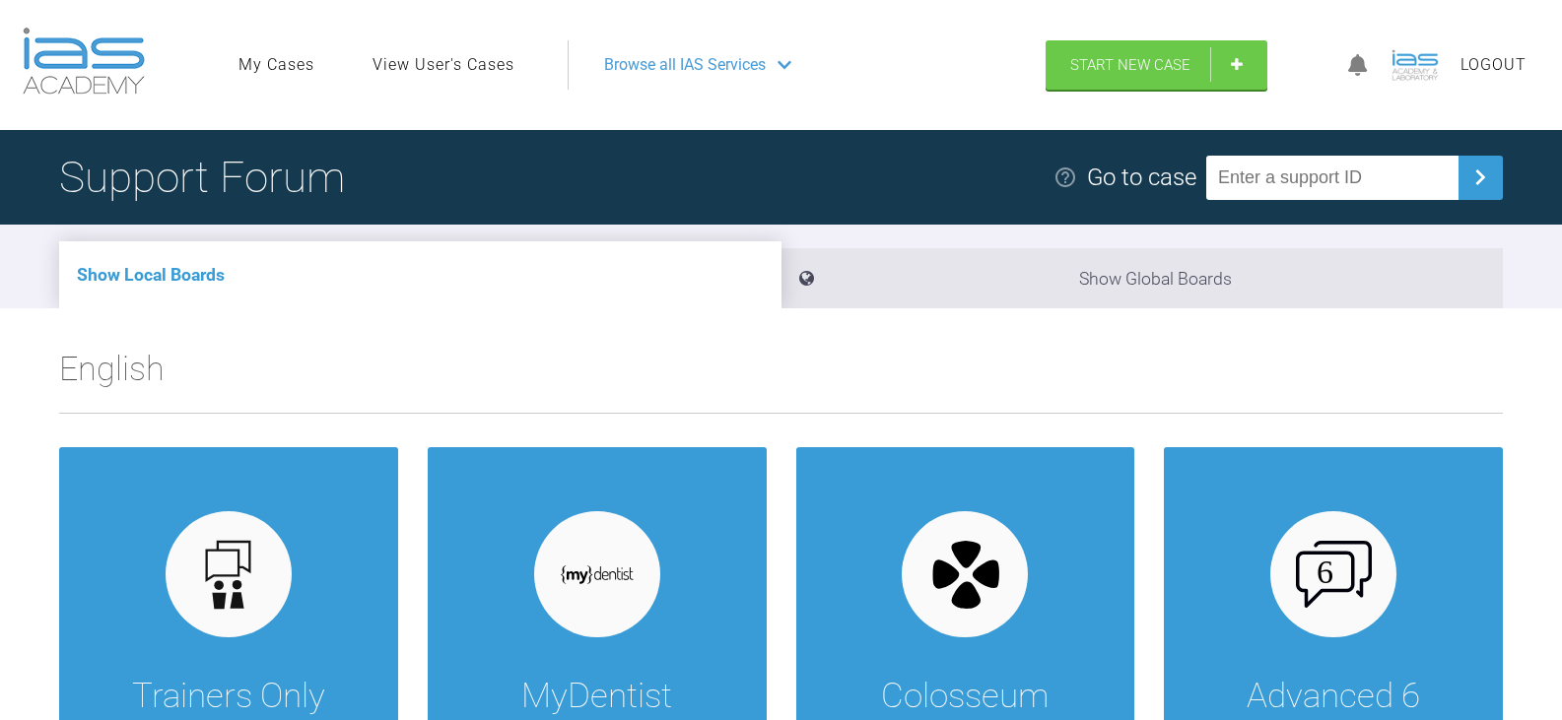
click at [1297, 177] on input "text" at bounding box center [1332, 178] width 252 height 44
paste input "2NJ372TI"
type input "2NJ372TI"
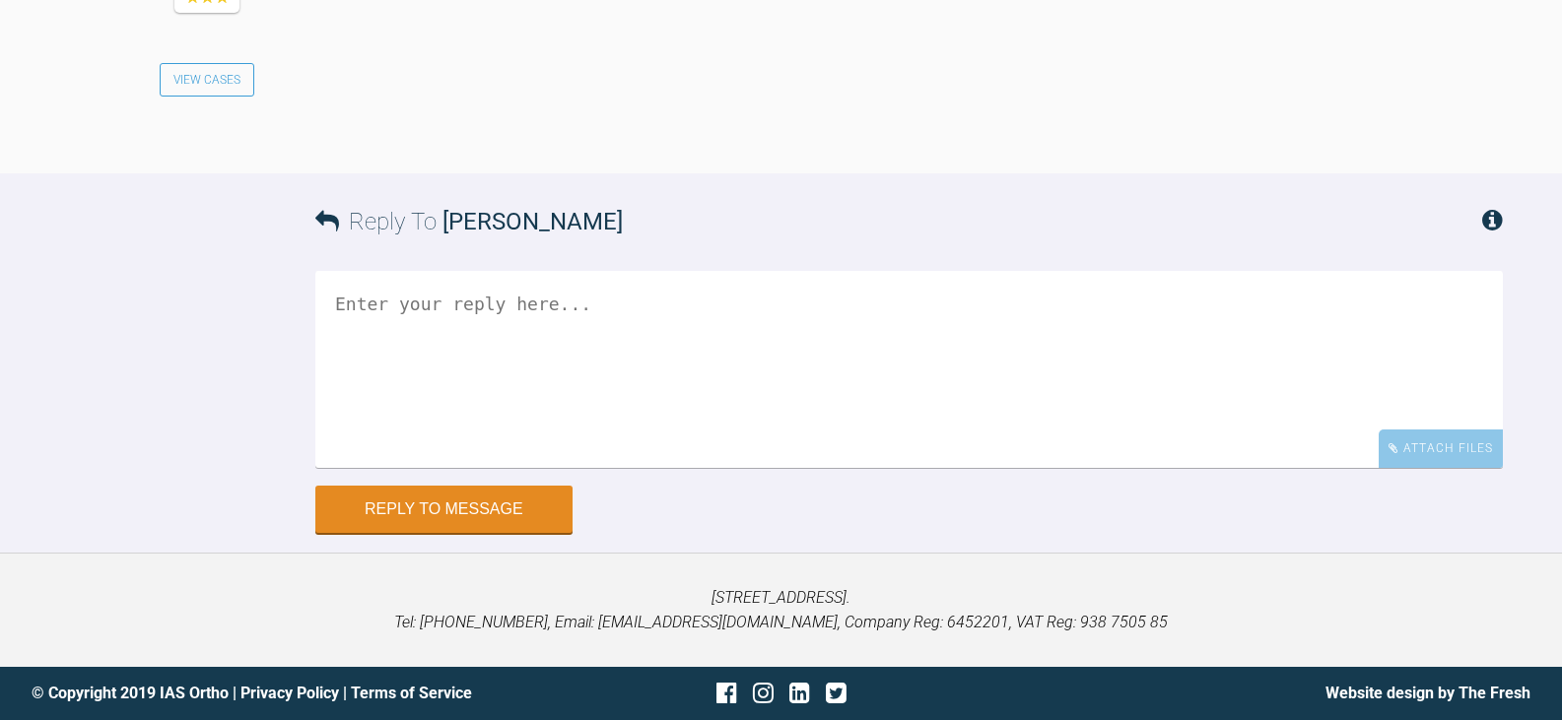
scroll to position [4336, 0]
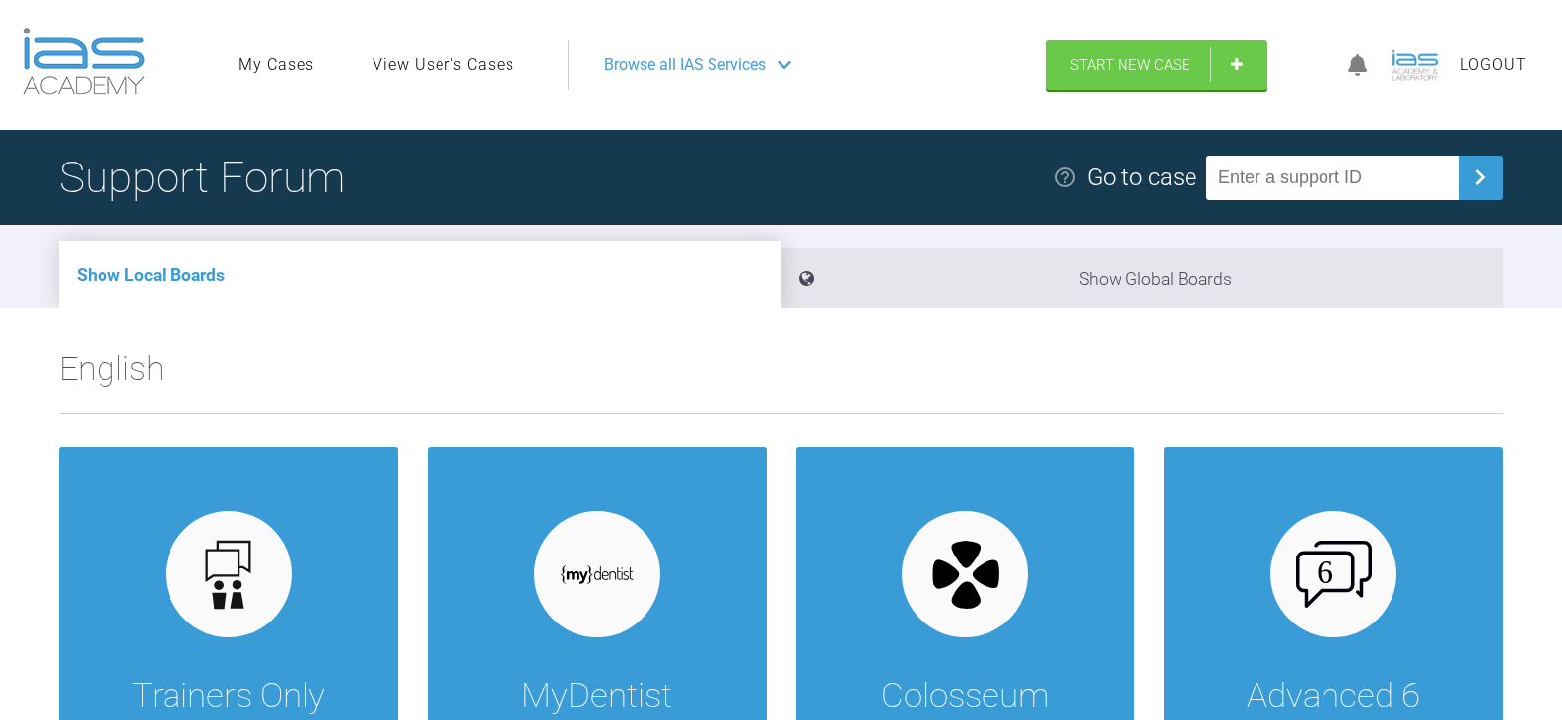
click at [1356, 167] on input "text" at bounding box center [1332, 178] width 252 height 44
paste input "ZGZDXMWE"
type input "ZGZDXMWE"
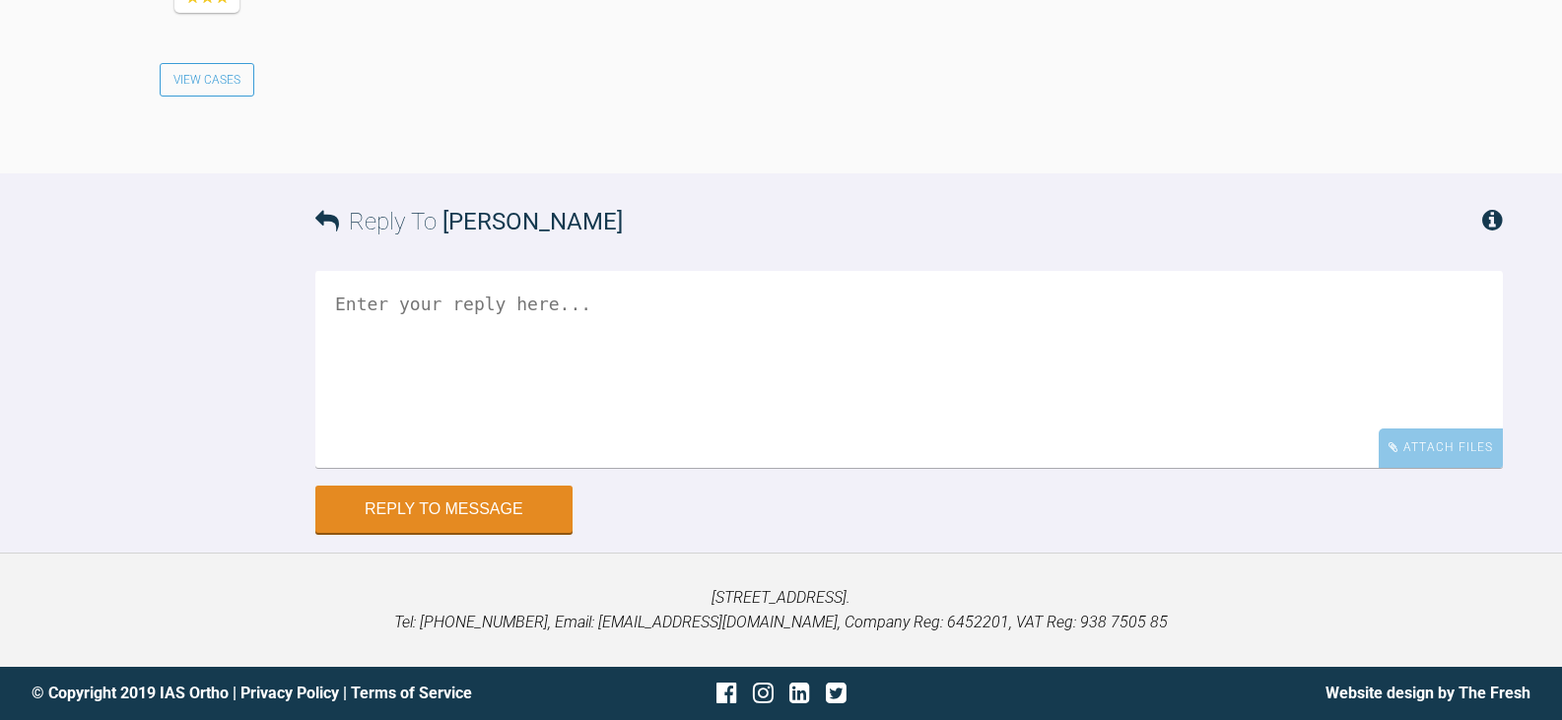
scroll to position [4428, 0]
